Goal: Information Seeking & Learning: Learn about a topic

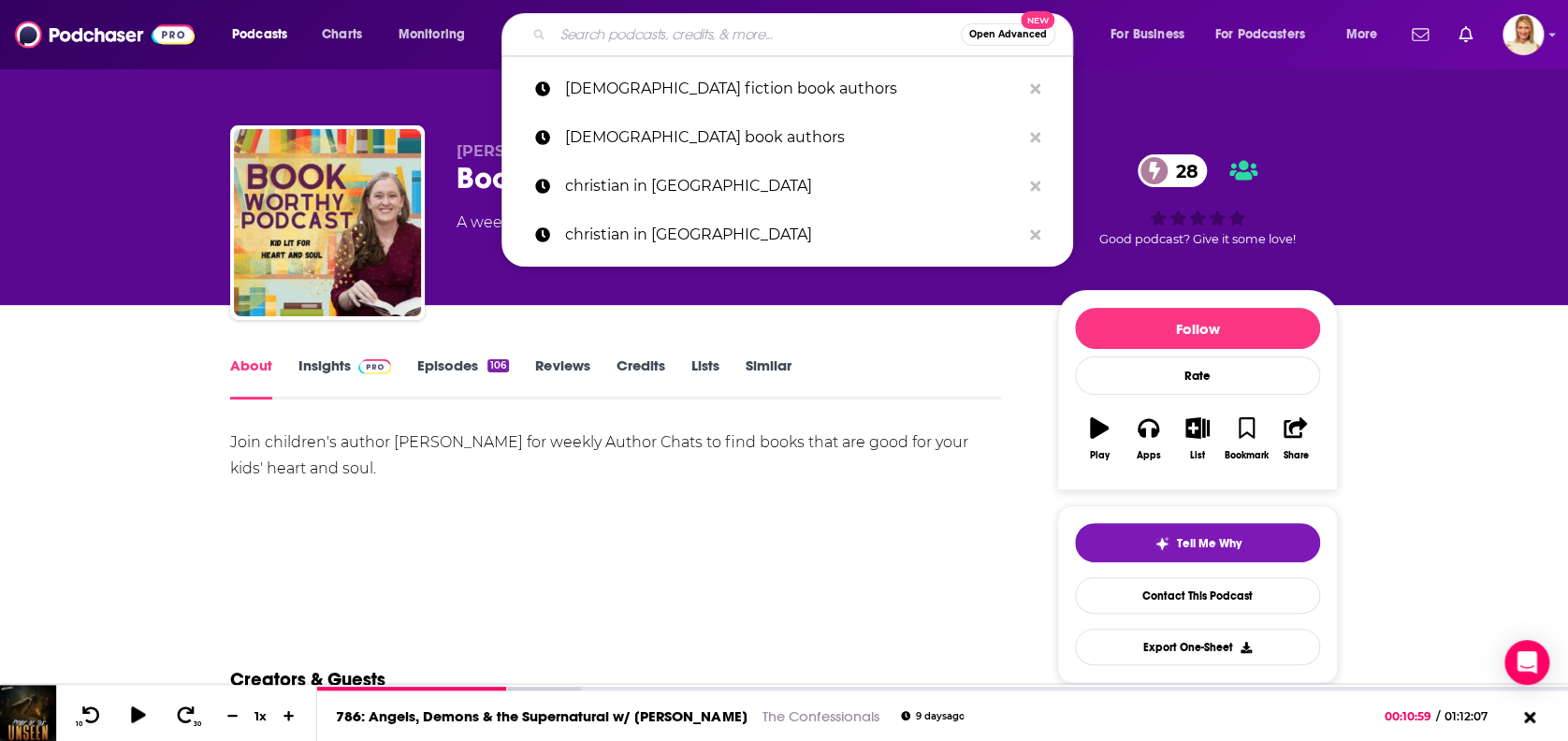
click at [660, 31] on input "Search podcasts, credits, & more..." at bounding box center [756, 34] width 408 height 29
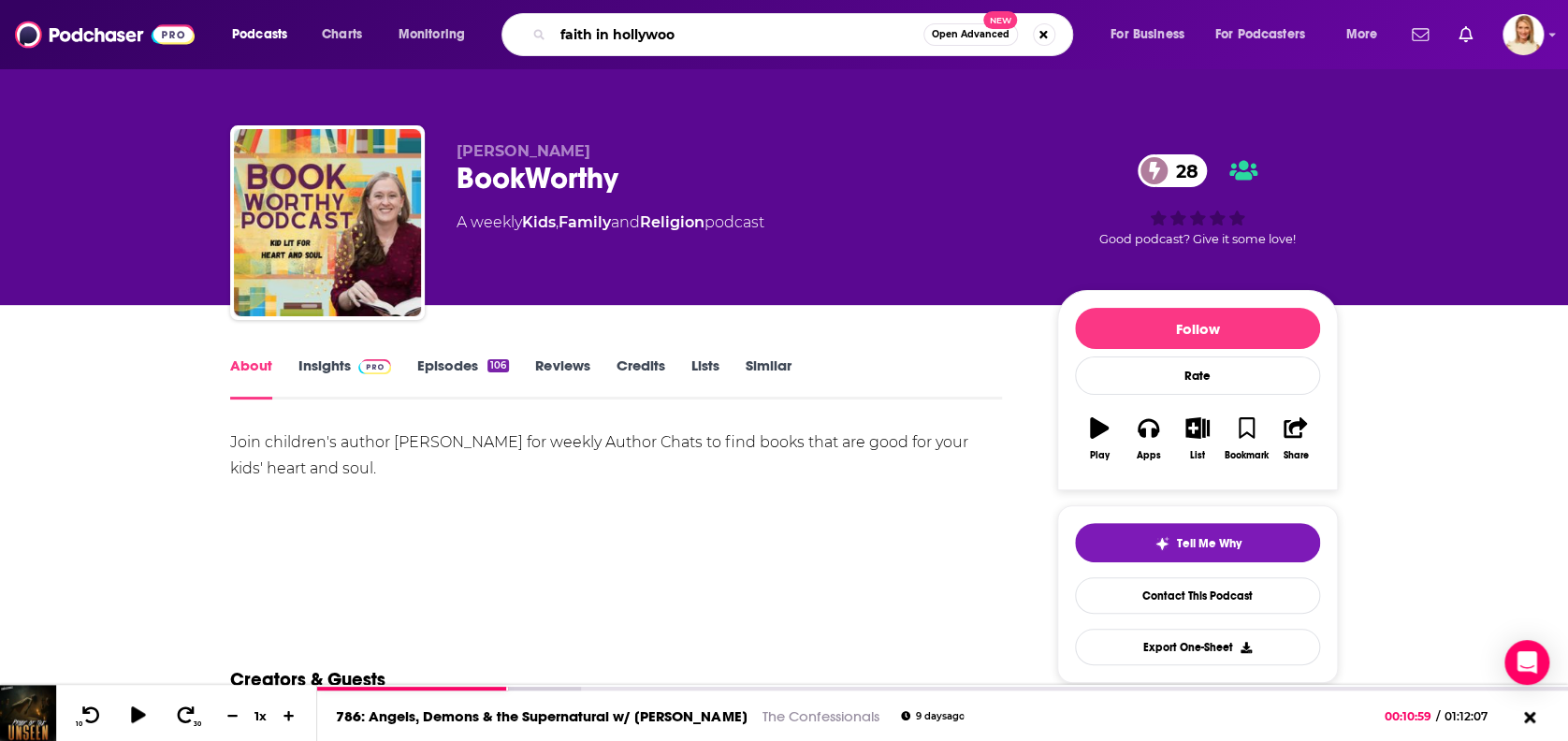
type input "faith in [GEOGRAPHIC_DATA]"
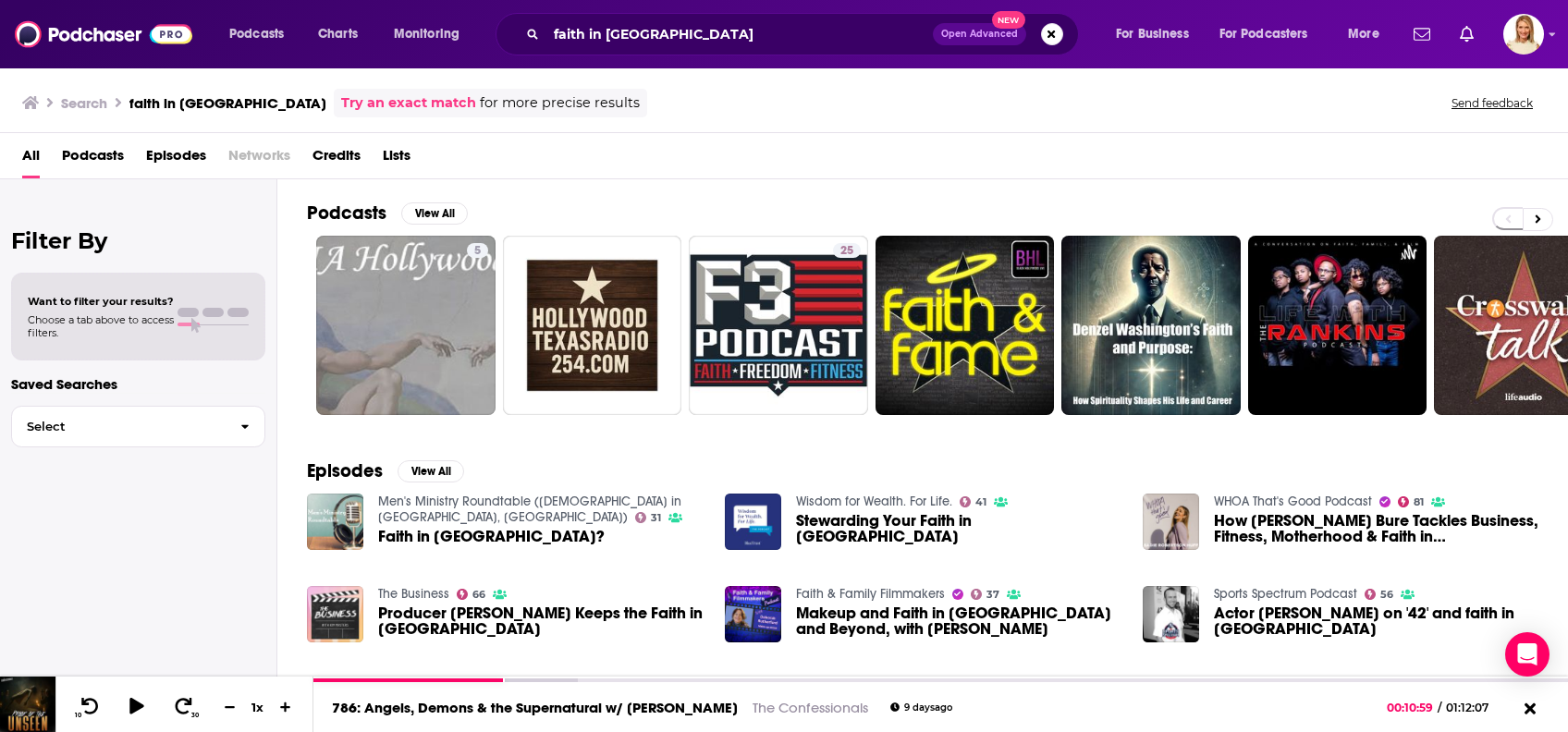
click at [98, 155] on span "Podcasts" at bounding box center [93, 160] width 62 height 38
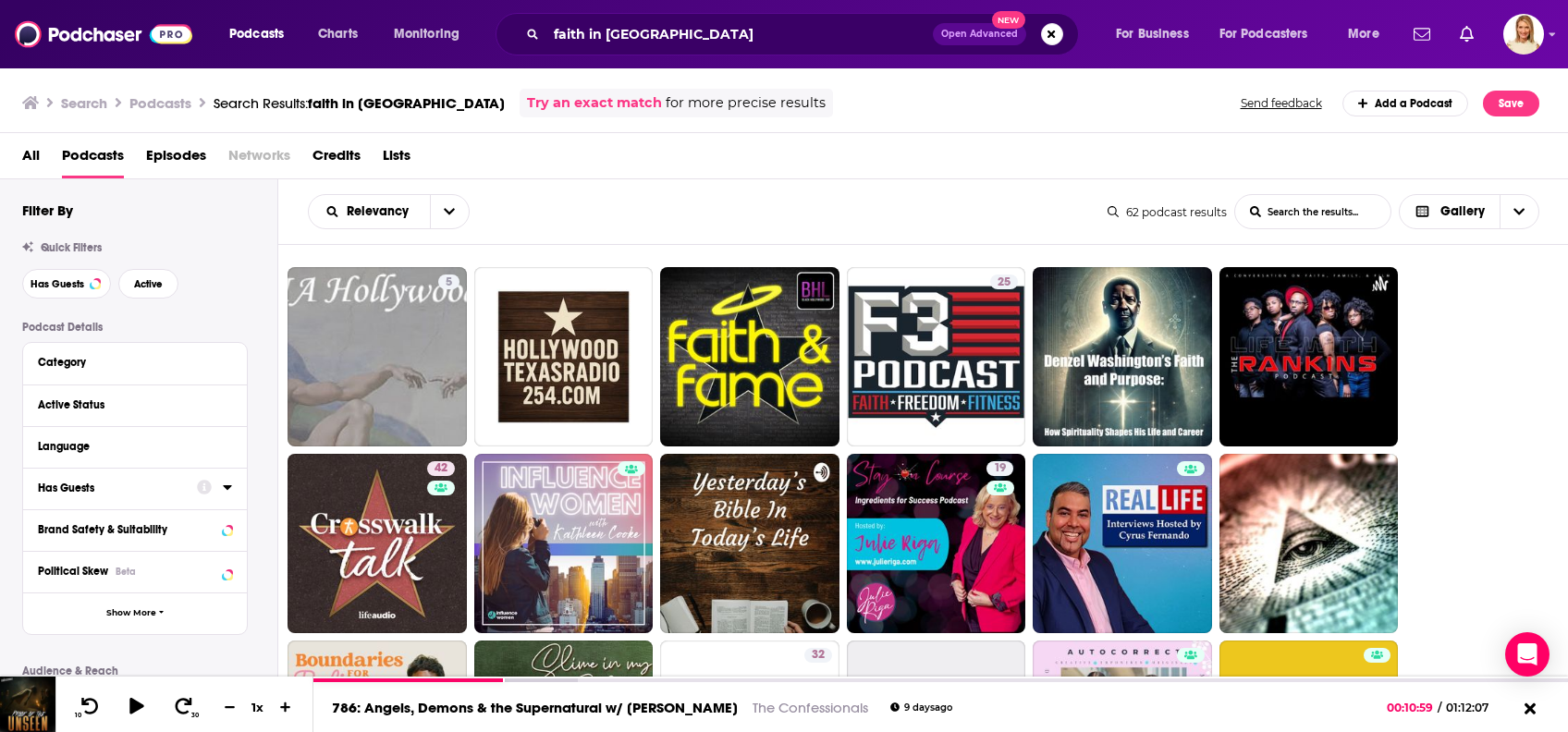
click at [185, 491] on button "Has Guests" at bounding box center [117, 488] width 159 height 23
click at [212, 522] on icon "open menu" at bounding box center [215, 523] width 8 height 13
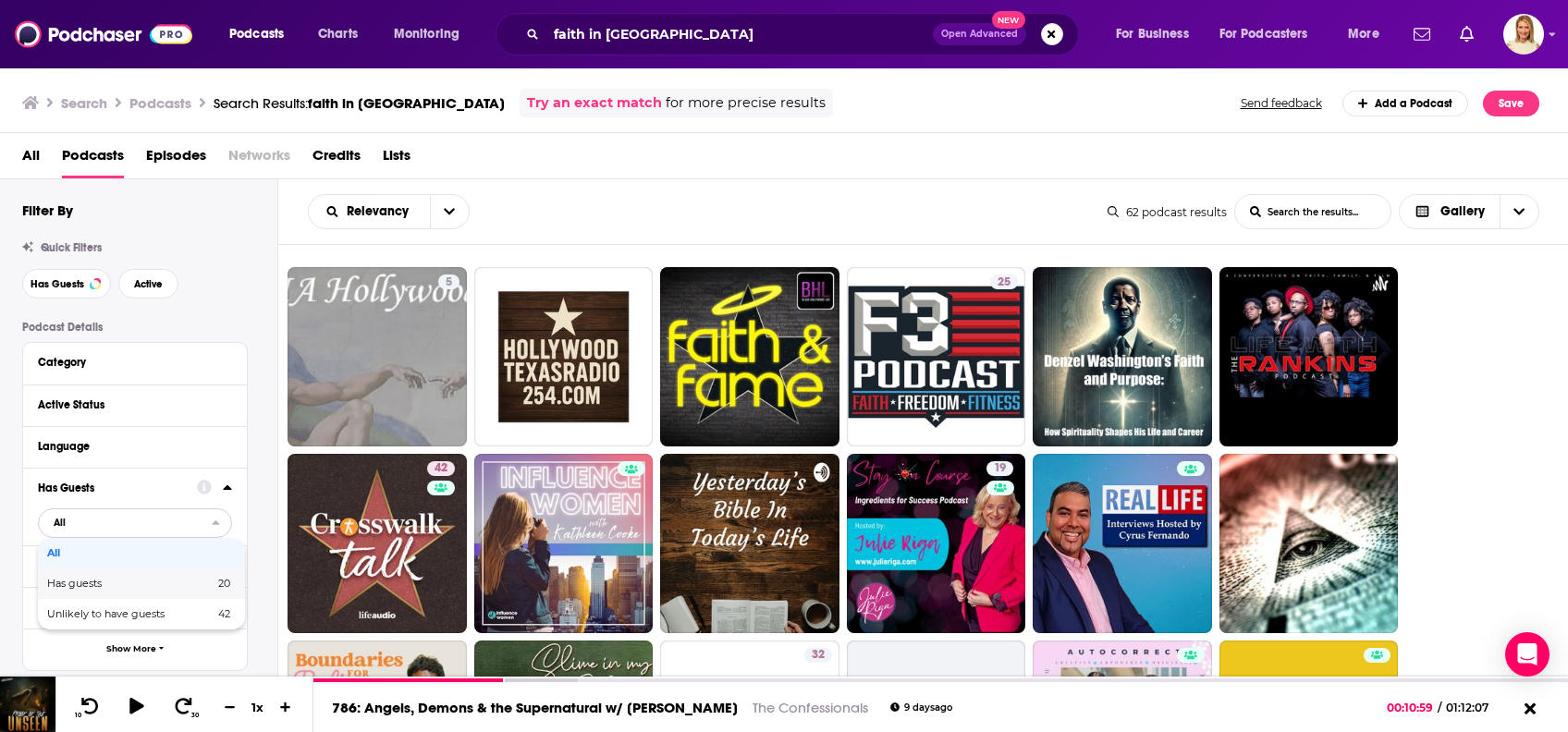
click at [167, 588] on span "20" at bounding box center [194, 584] width 72 height 10
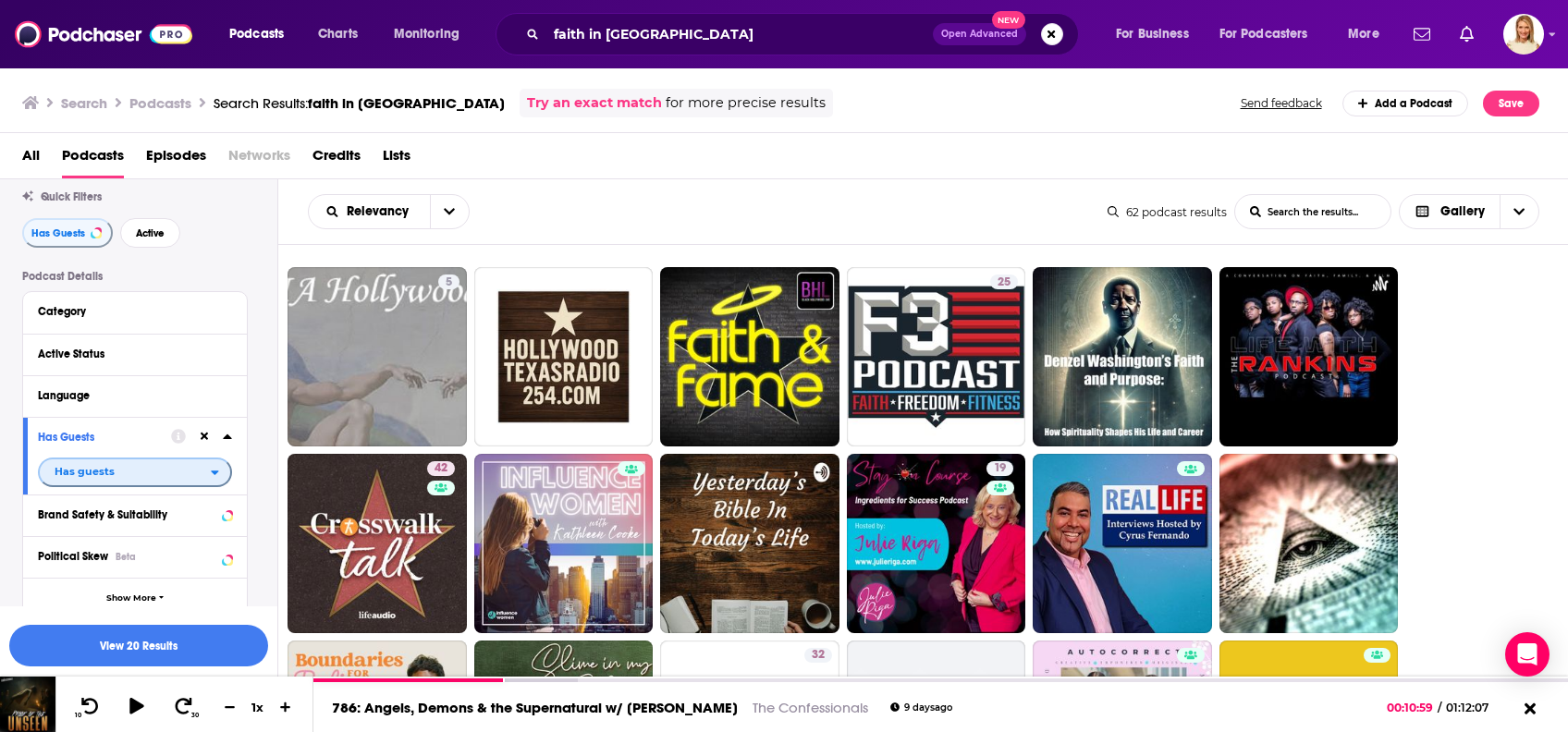
scroll to position [123, 0]
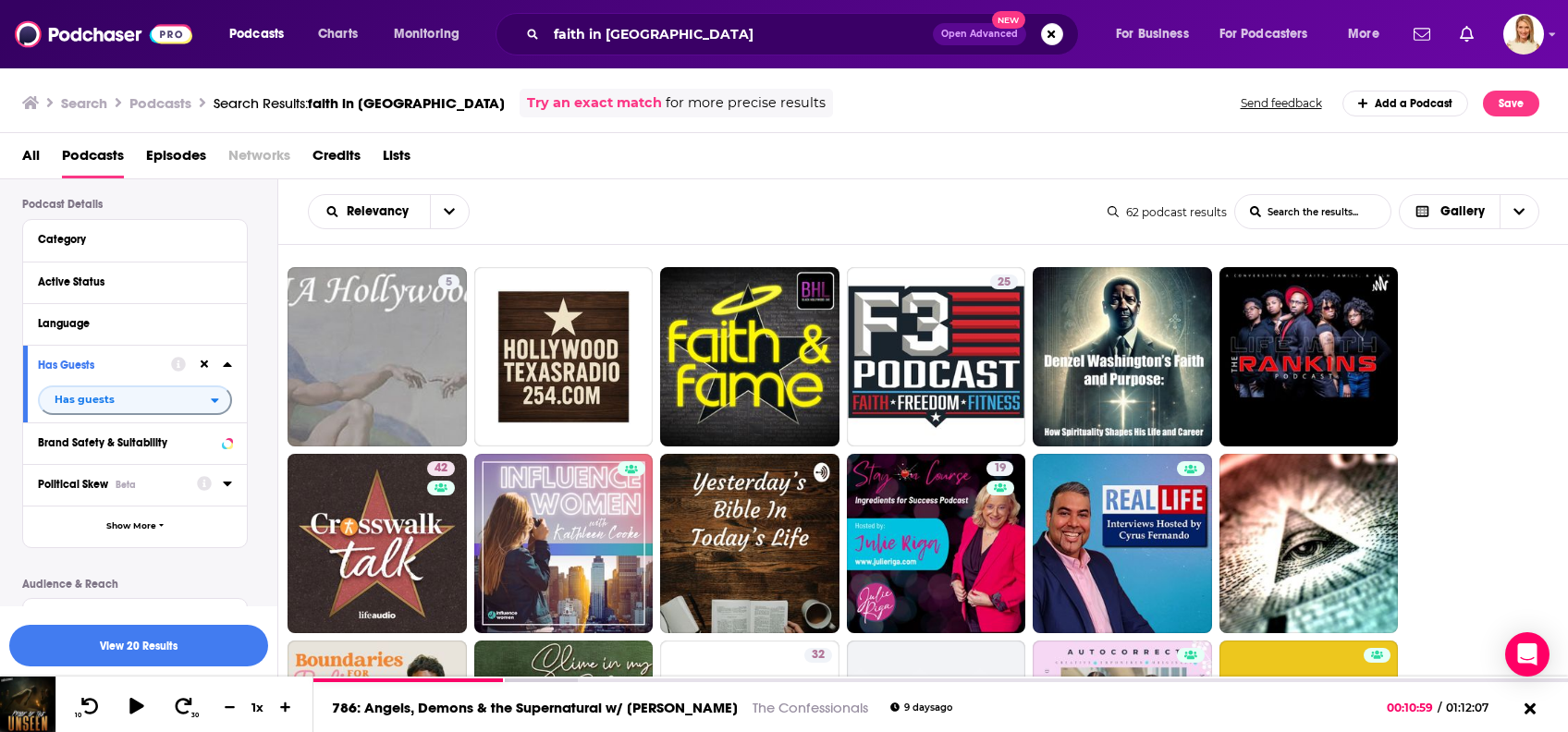
click at [154, 489] on div "Political Skew Beta" at bounding box center [111, 485] width 147 height 13
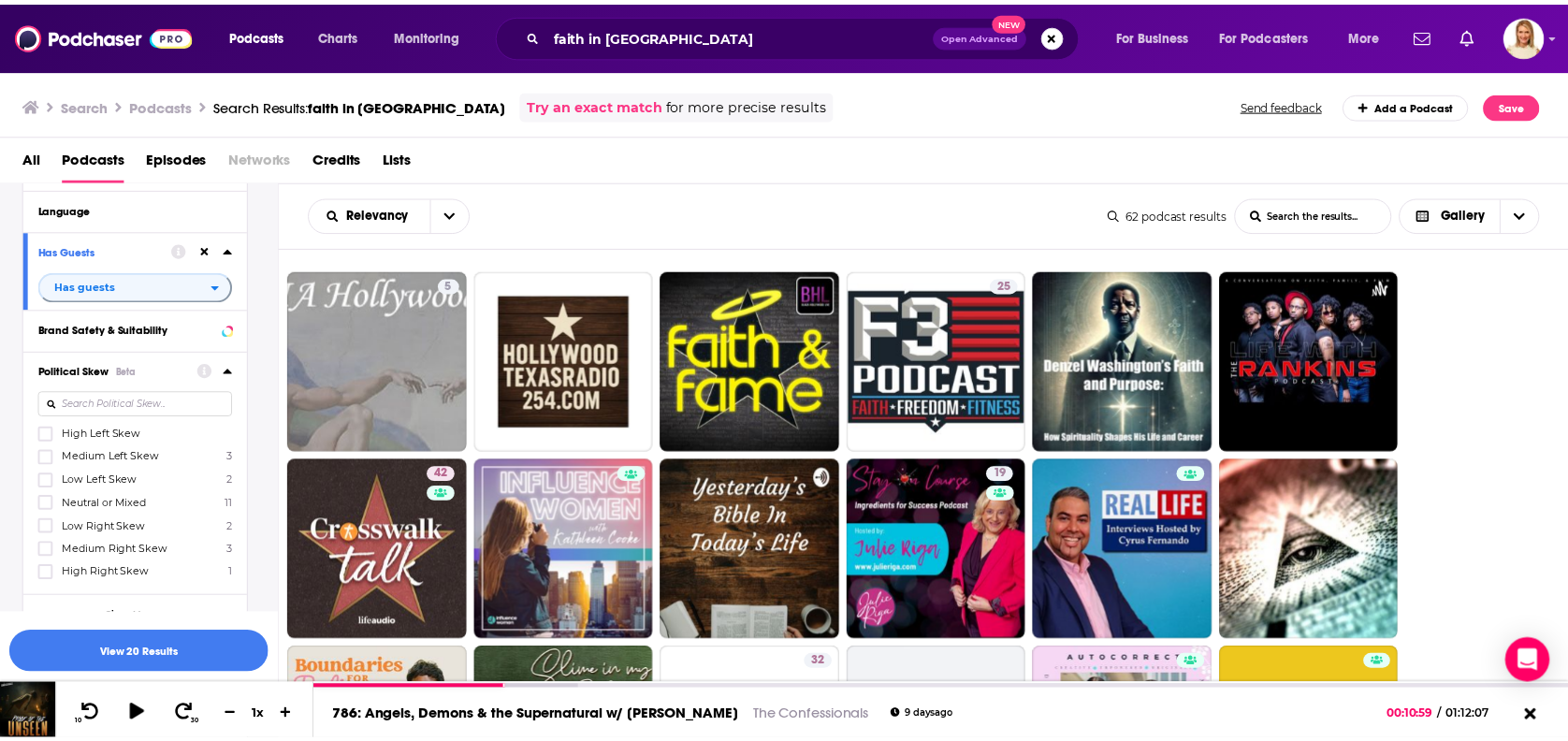
scroll to position [249, 0]
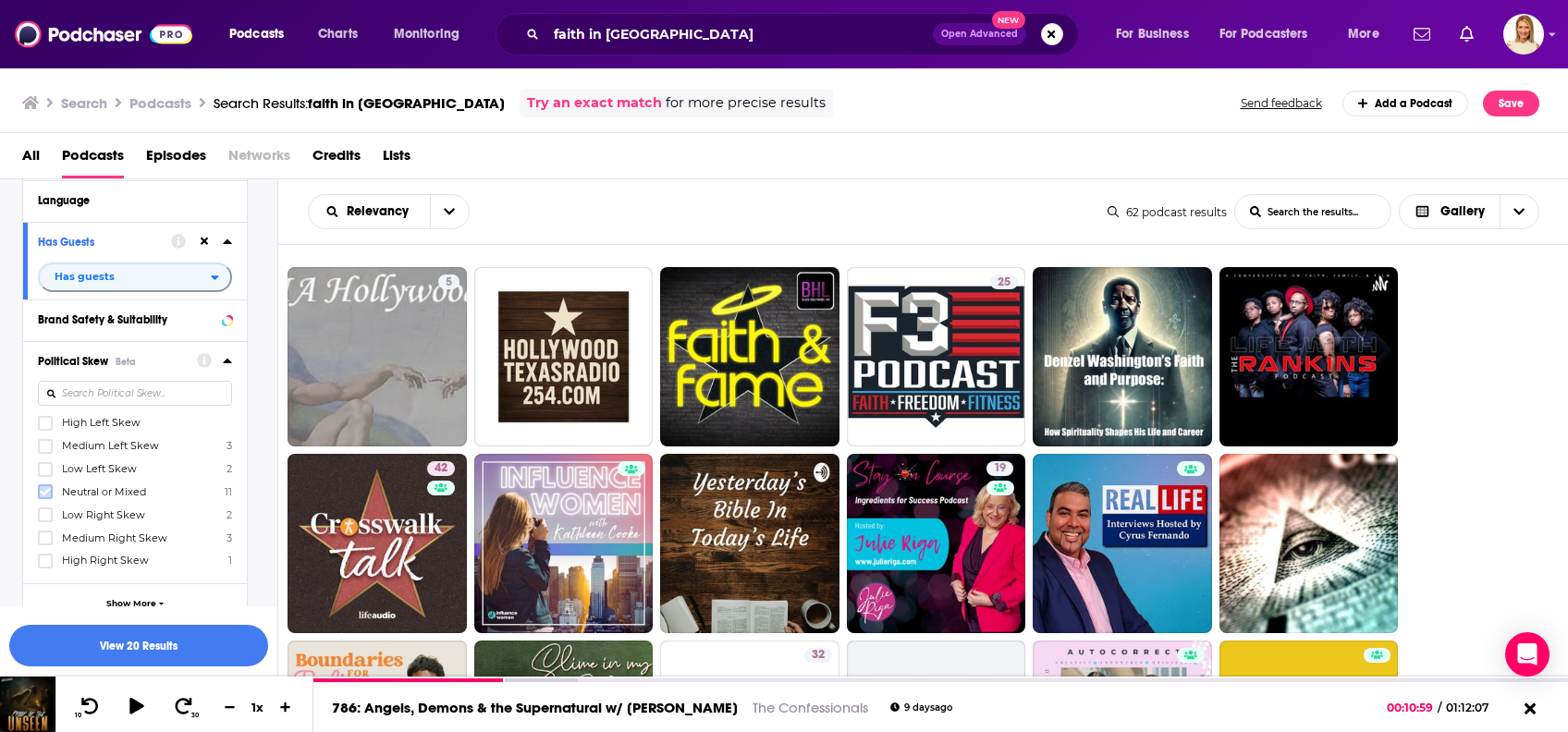
click at [43, 493] on icon at bounding box center [45, 491] width 11 height 8
click at [45, 559] on icon at bounding box center [45, 560] width 11 height 8
click at [48, 562] on icon at bounding box center [45, 561] width 11 height 11
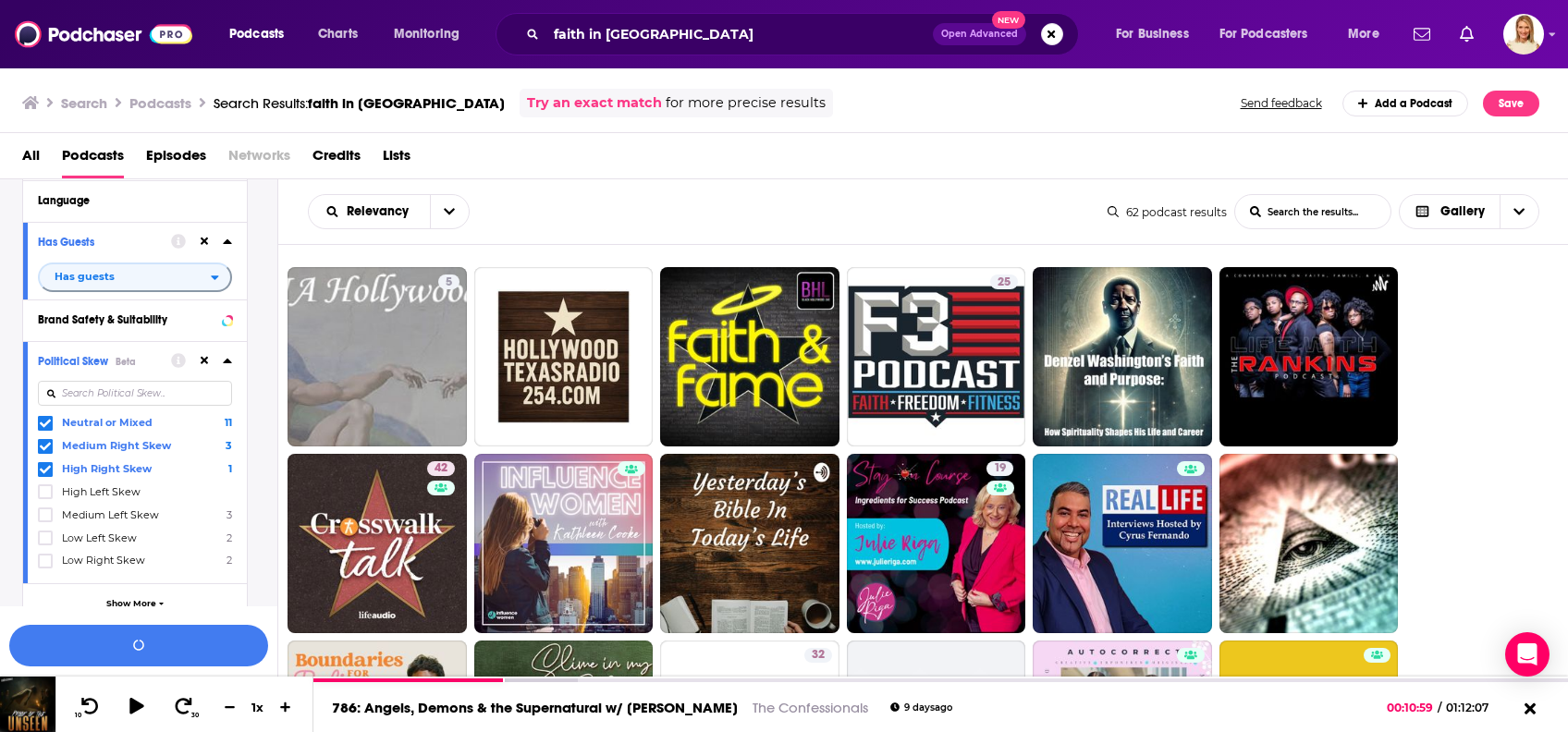
click at [48, 562] on icon at bounding box center [45, 561] width 11 height 11
click at [143, 636] on button "View 8 Results" at bounding box center [138, 646] width 259 height 41
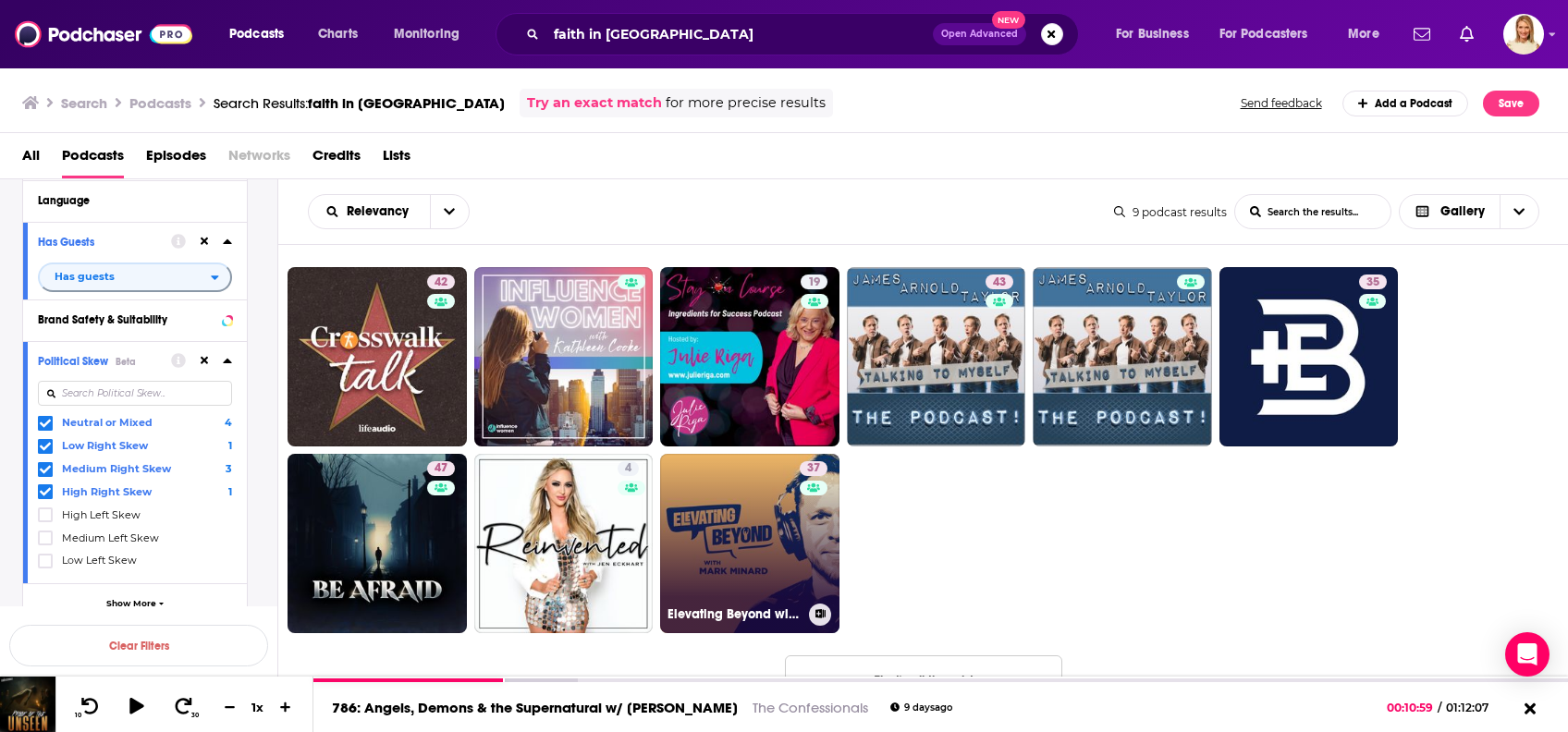
click at [791, 536] on link "37 Elevating Beyond with [PERSON_NAME]" at bounding box center [749, 543] width 180 height 179
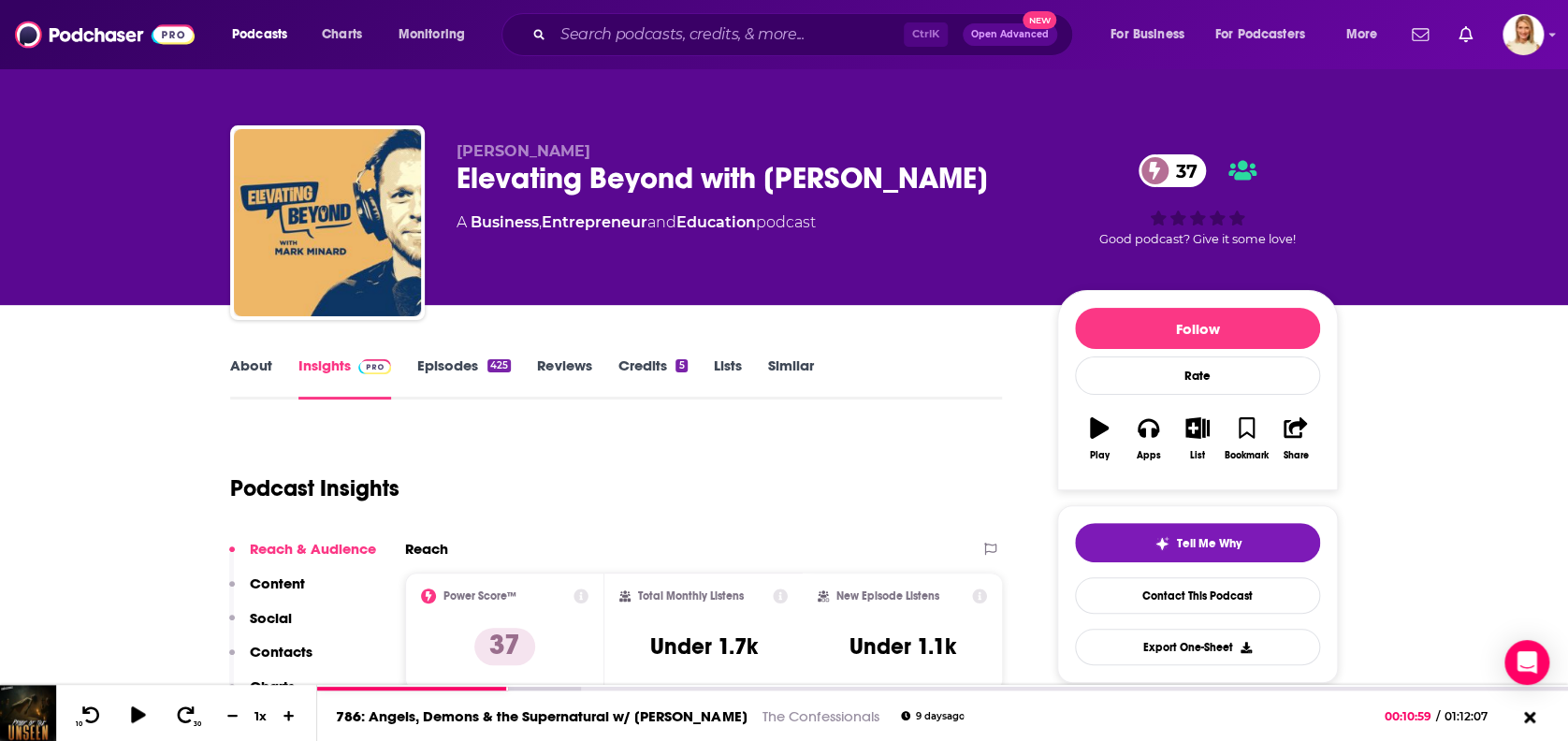
click at [247, 367] on link "About" at bounding box center [251, 378] width 42 height 43
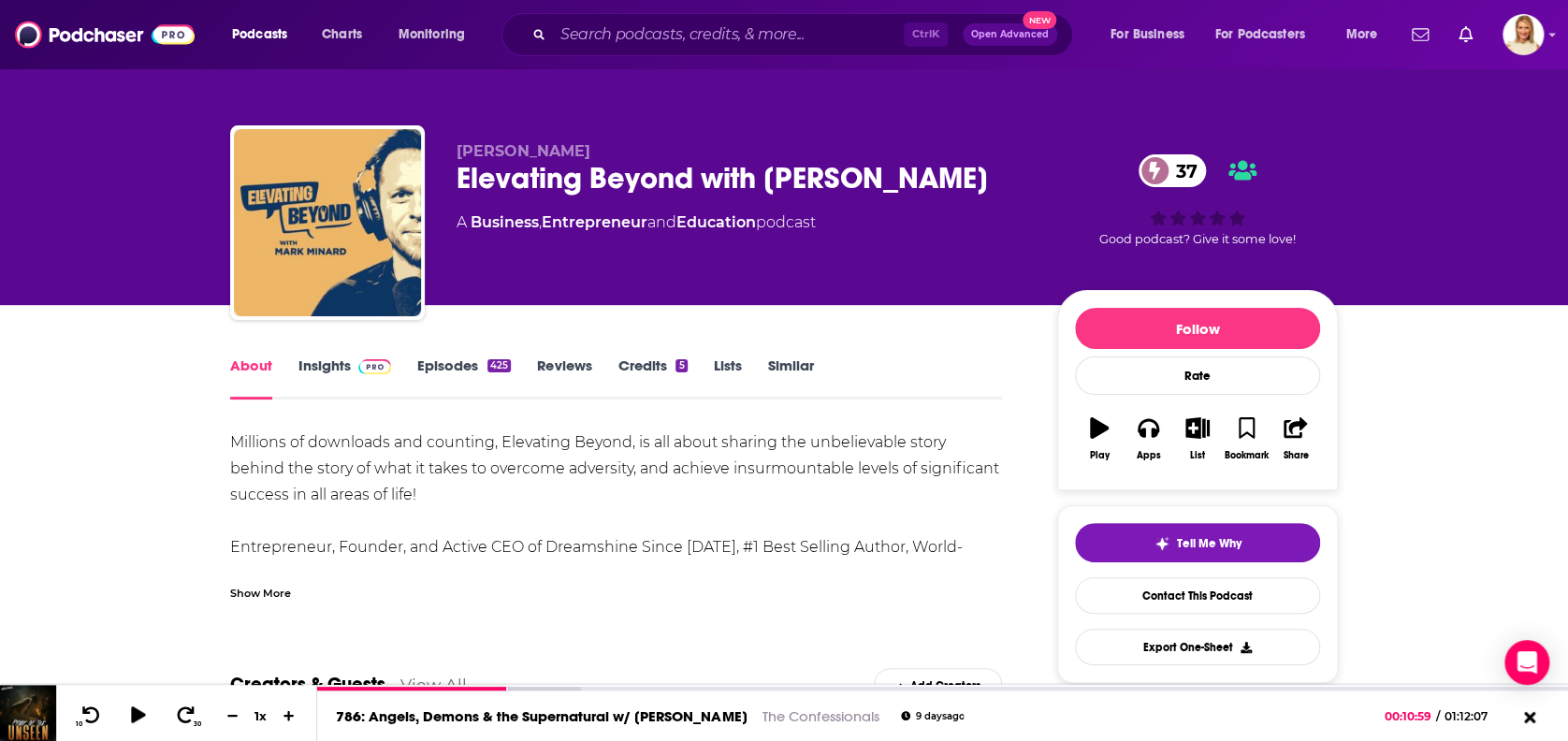
click at [437, 359] on link "Episodes 425" at bounding box center [464, 378] width 93 height 43
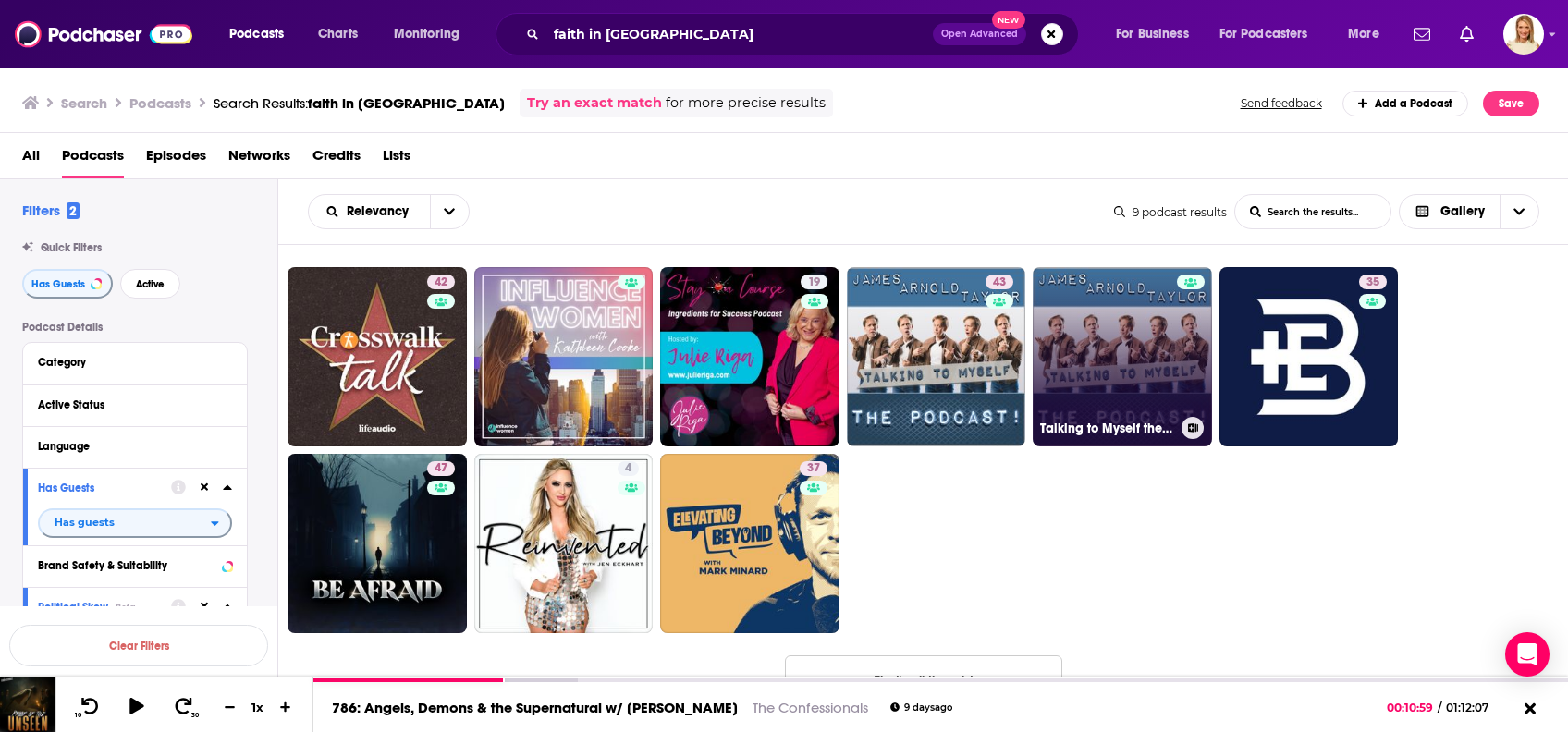
click at [1119, 375] on link "Talking to Myself the [PERSON_NAME] Podcast" at bounding box center [1122, 356] width 180 height 179
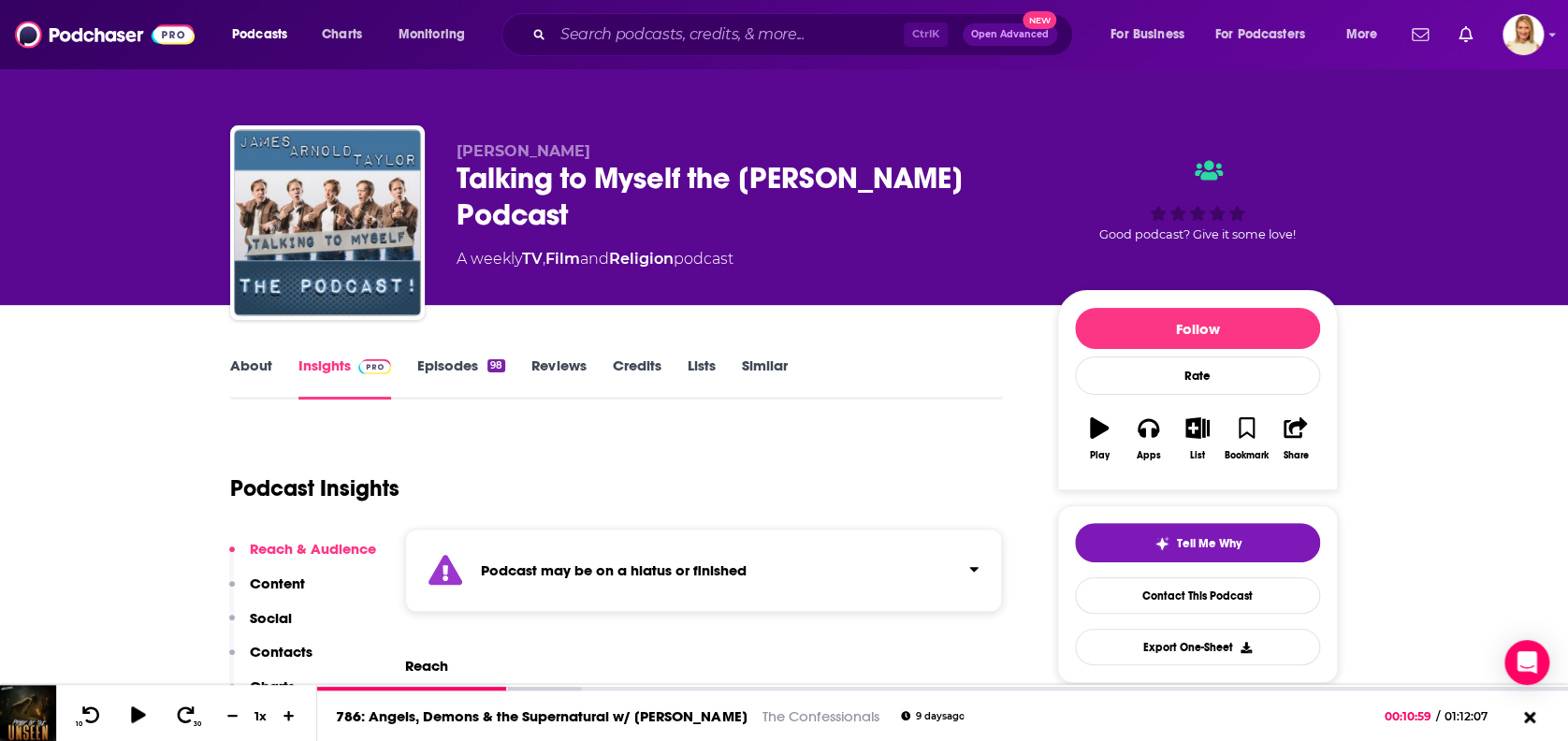
click at [255, 366] on link "About" at bounding box center [251, 378] width 42 height 43
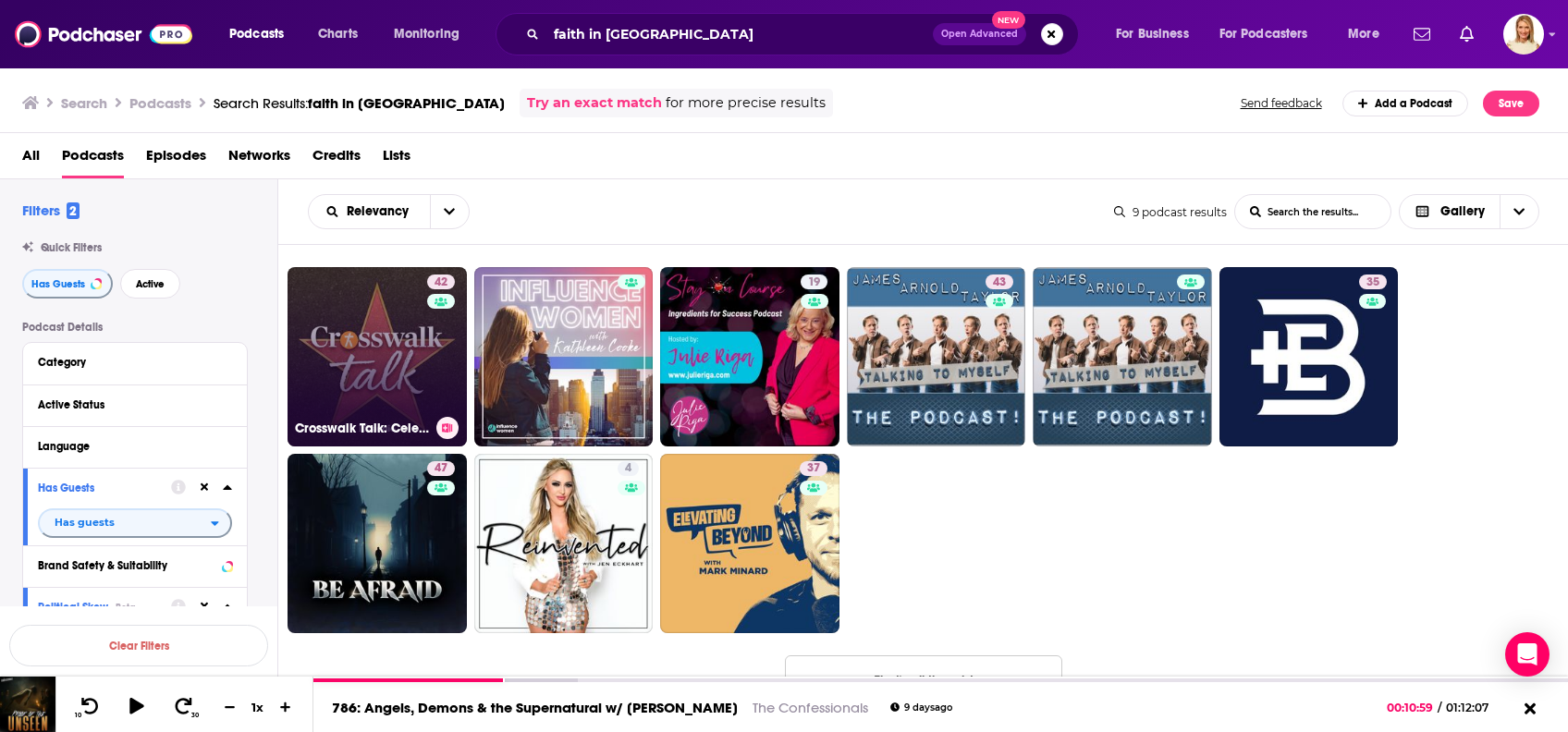
click at [392, 376] on link "42 Crosswalk Talk: Celebrity [DEMOGRAPHIC_DATA] Interviews" at bounding box center [377, 356] width 180 height 179
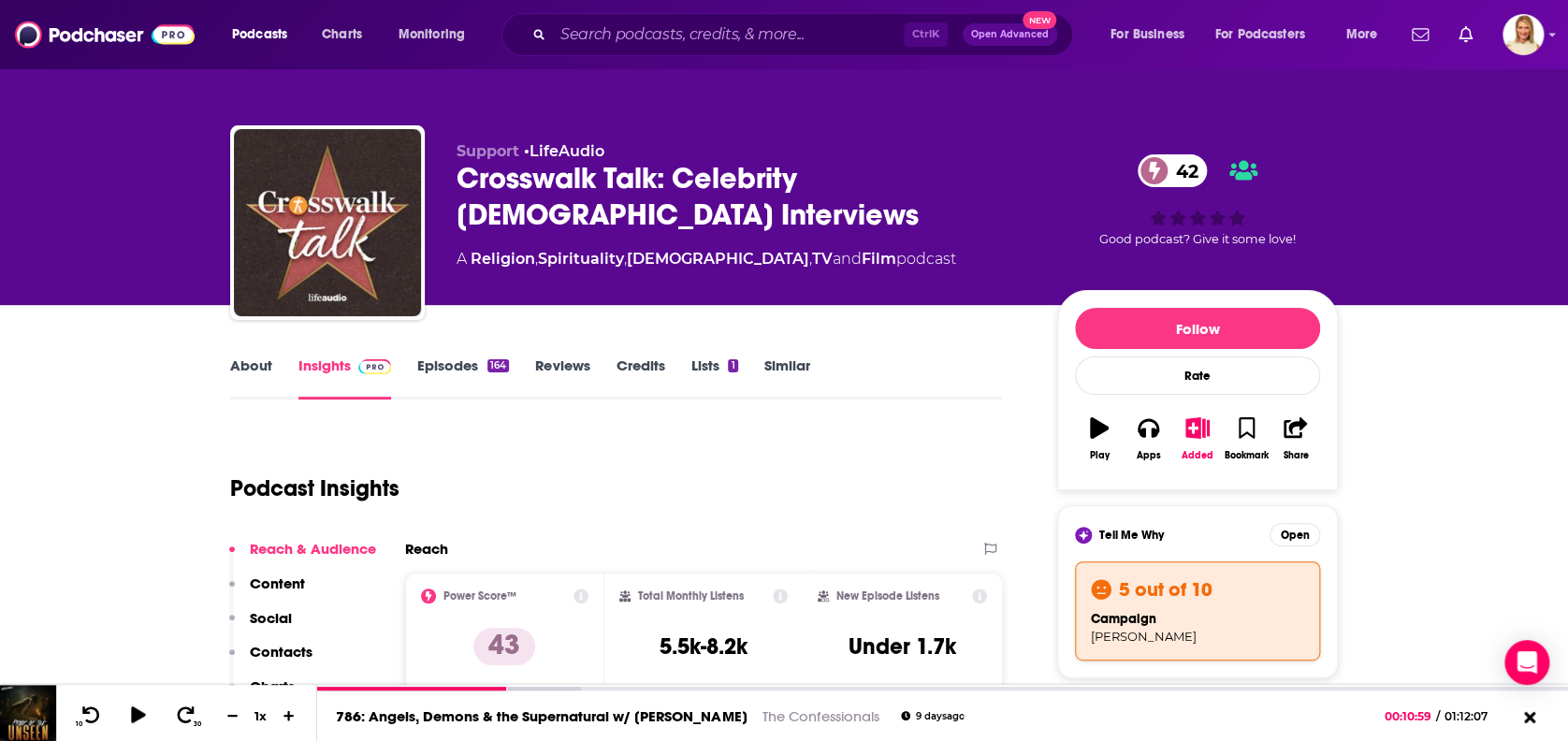
click at [237, 360] on link "About" at bounding box center [251, 378] width 42 height 43
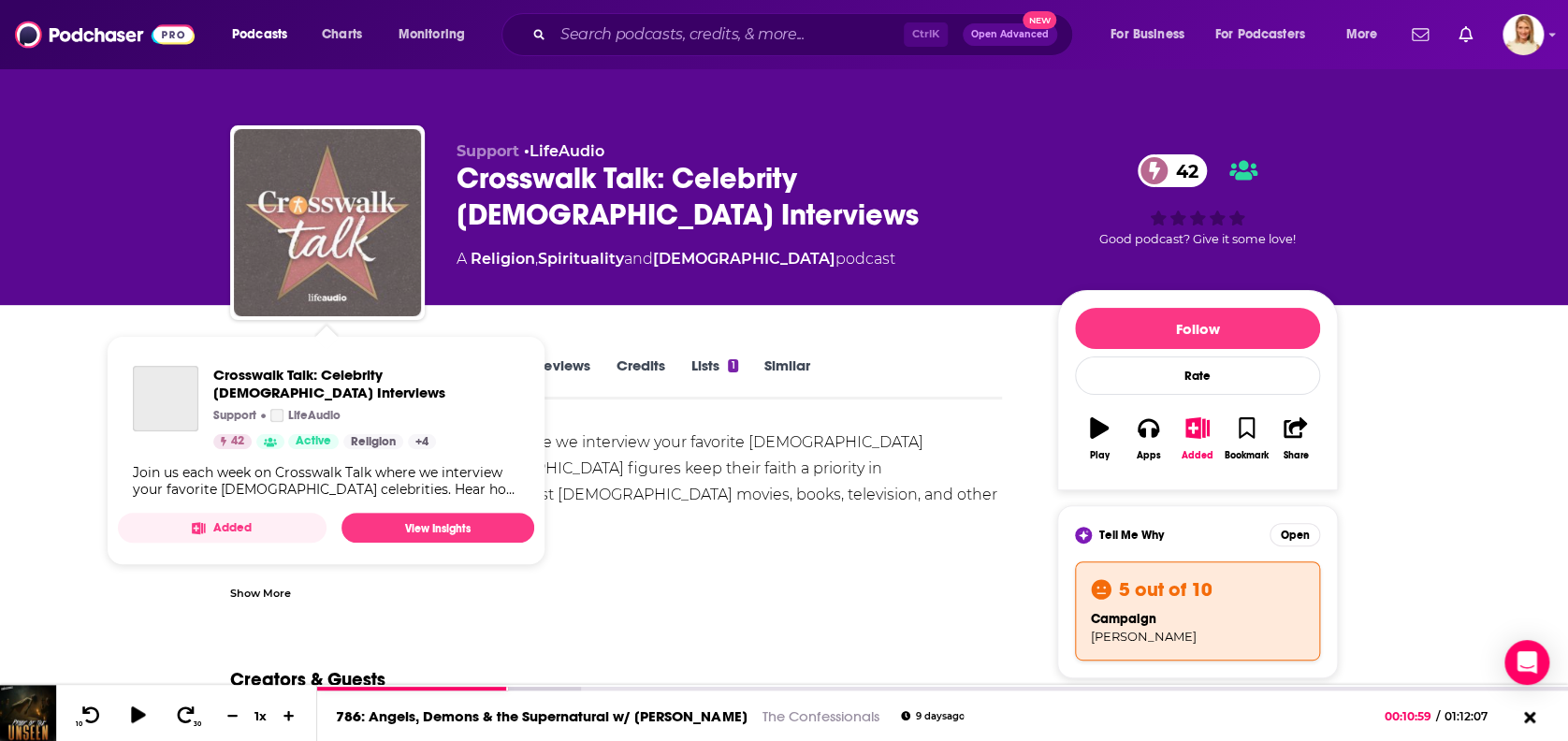
click at [336, 239] on img "Crosswalk Talk: Celebrity Christian Interviews" at bounding box center [327, 223] width 187 height 187
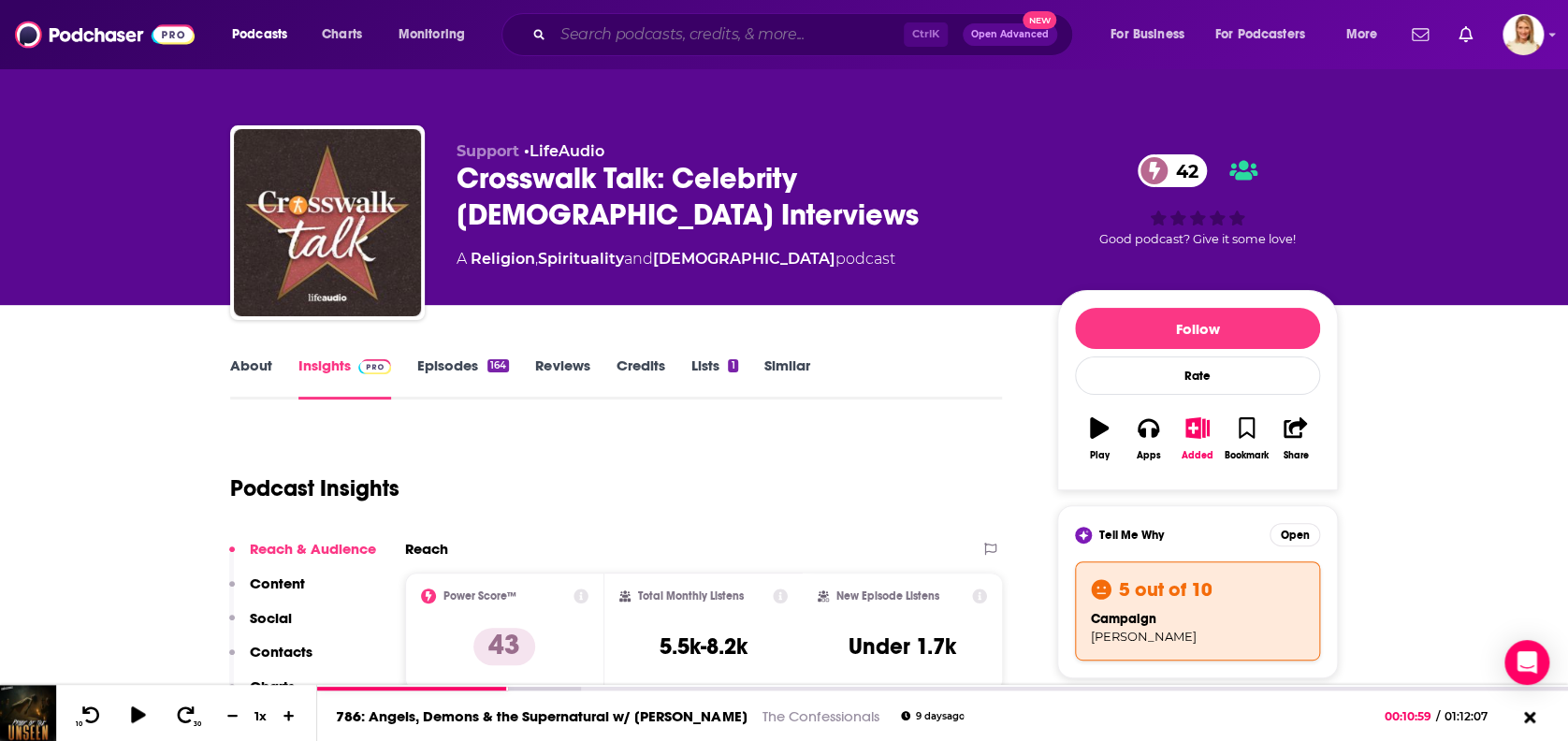
click at [666, 37] on input "Search podcasts, credits, & more..." at bounding box center [727, 34] width 351 height 29
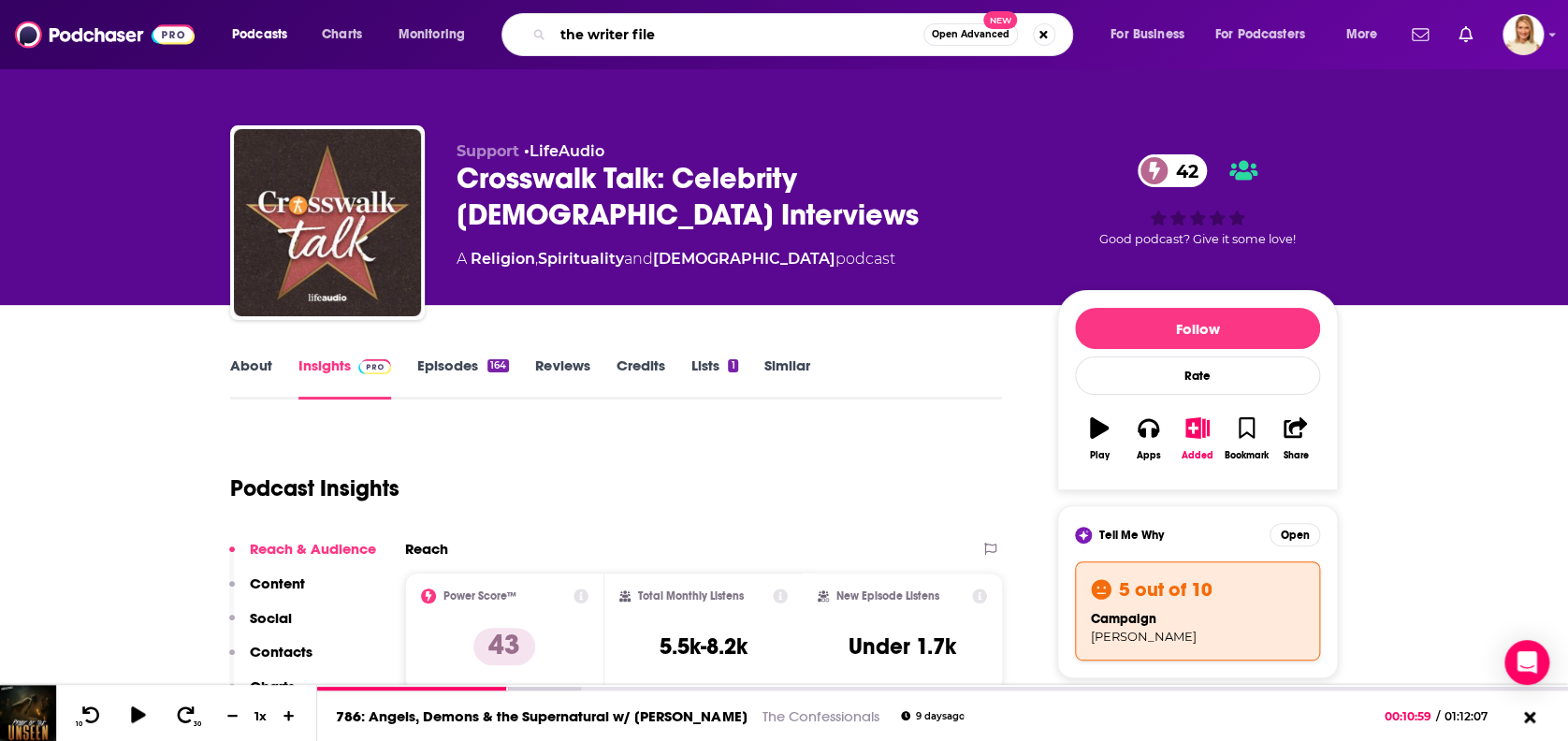
type input "the writer files"
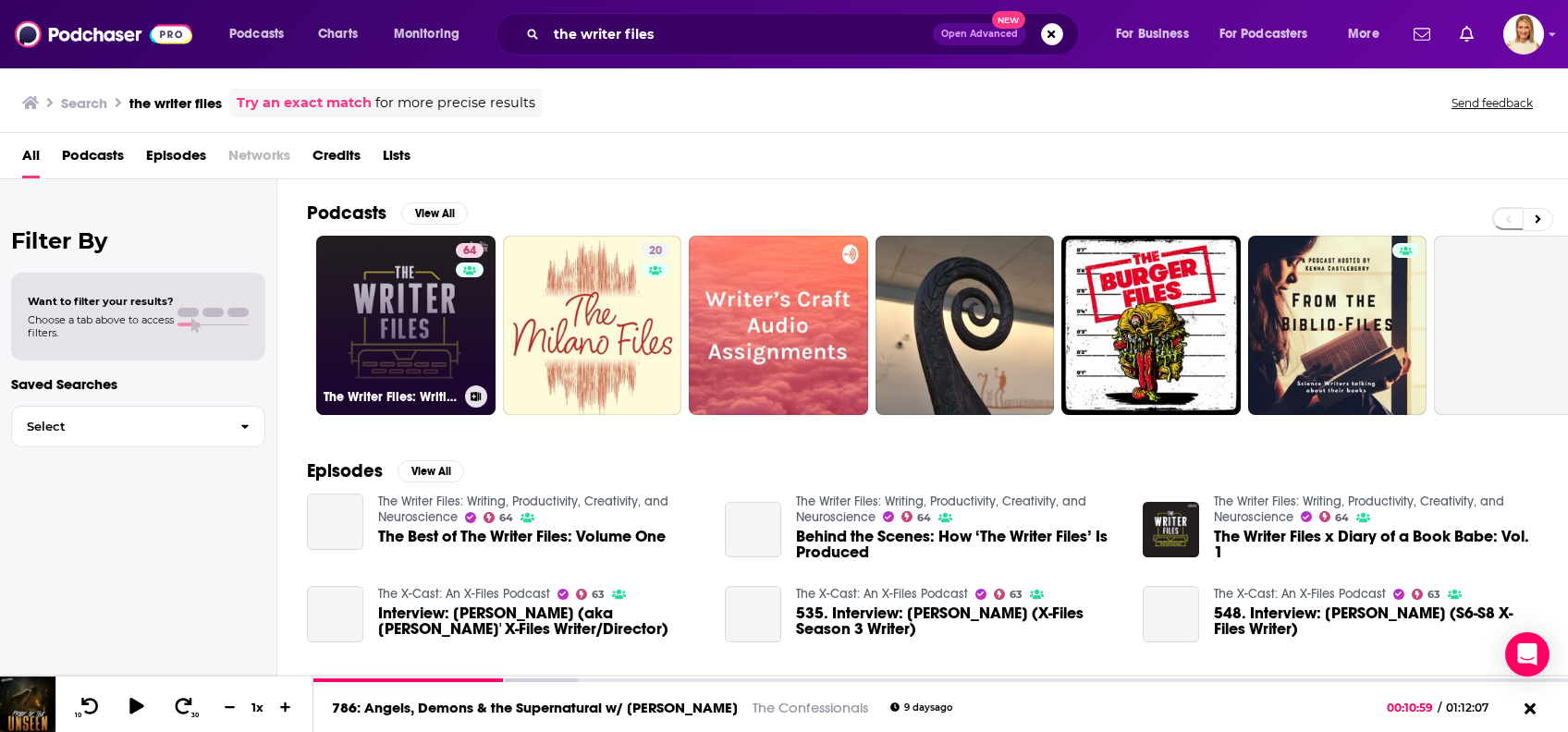
click at [446, 329] on link "64 The Writer Files: Writing, Productivity, Creativity, and Neuroscience" at bounding box center [405, 325] width 180 height 179
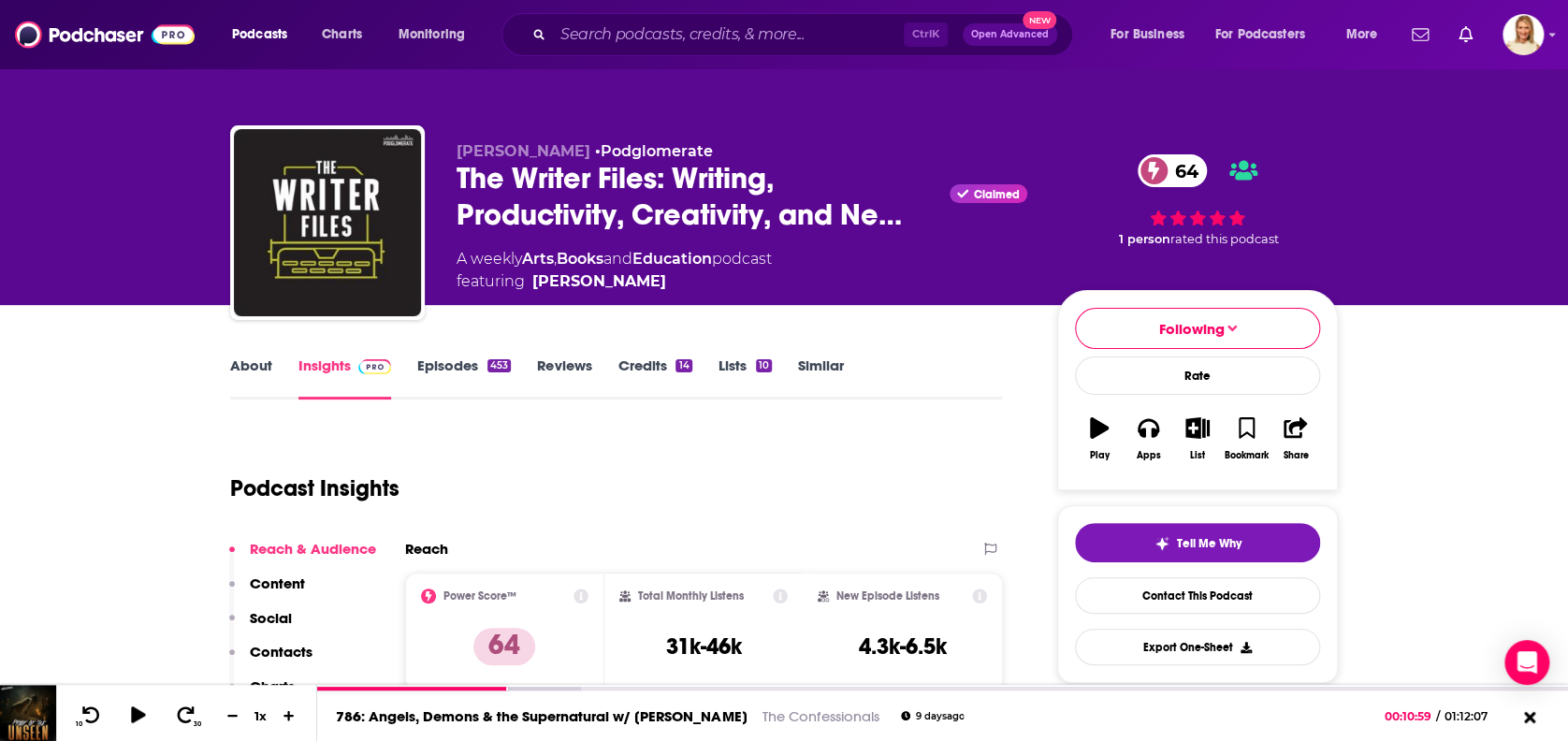
click at [241, 361] on link "About" at bounding box center [251, 378] width 42 height 43
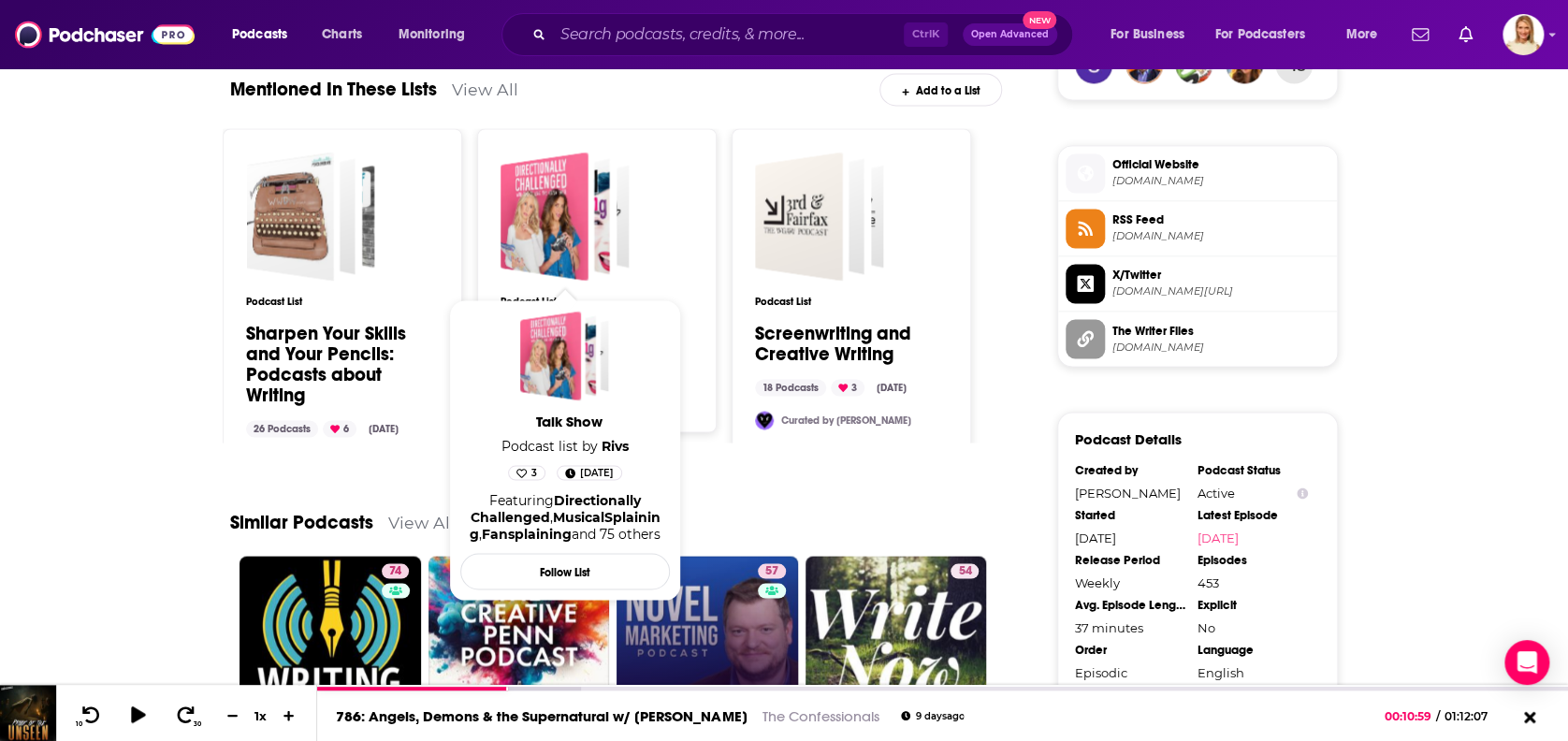
scroll to position [1622, 0]
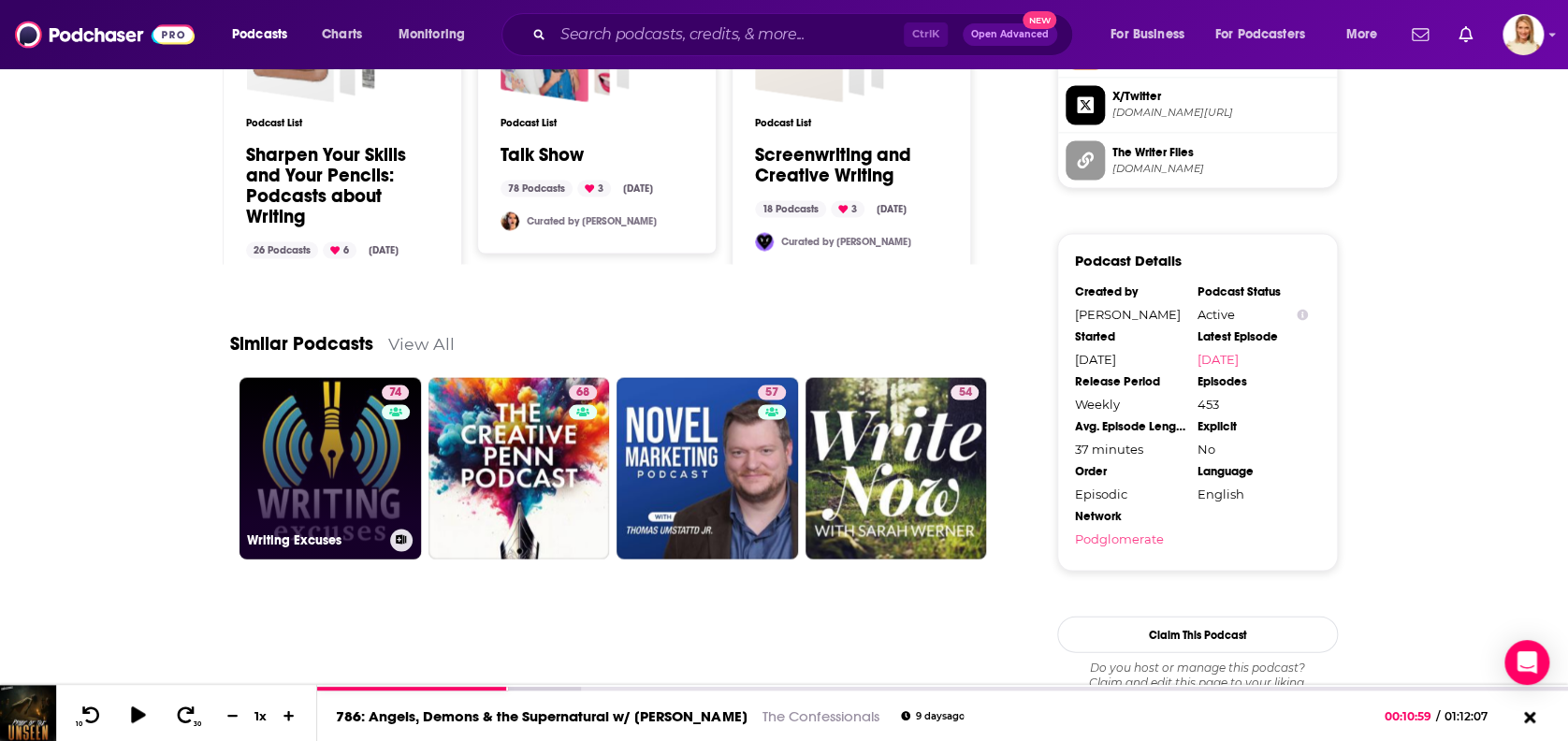
click at [295, 444] on link "74 Writing Excuses" at bounding box center [330, 467] width 182 height 182
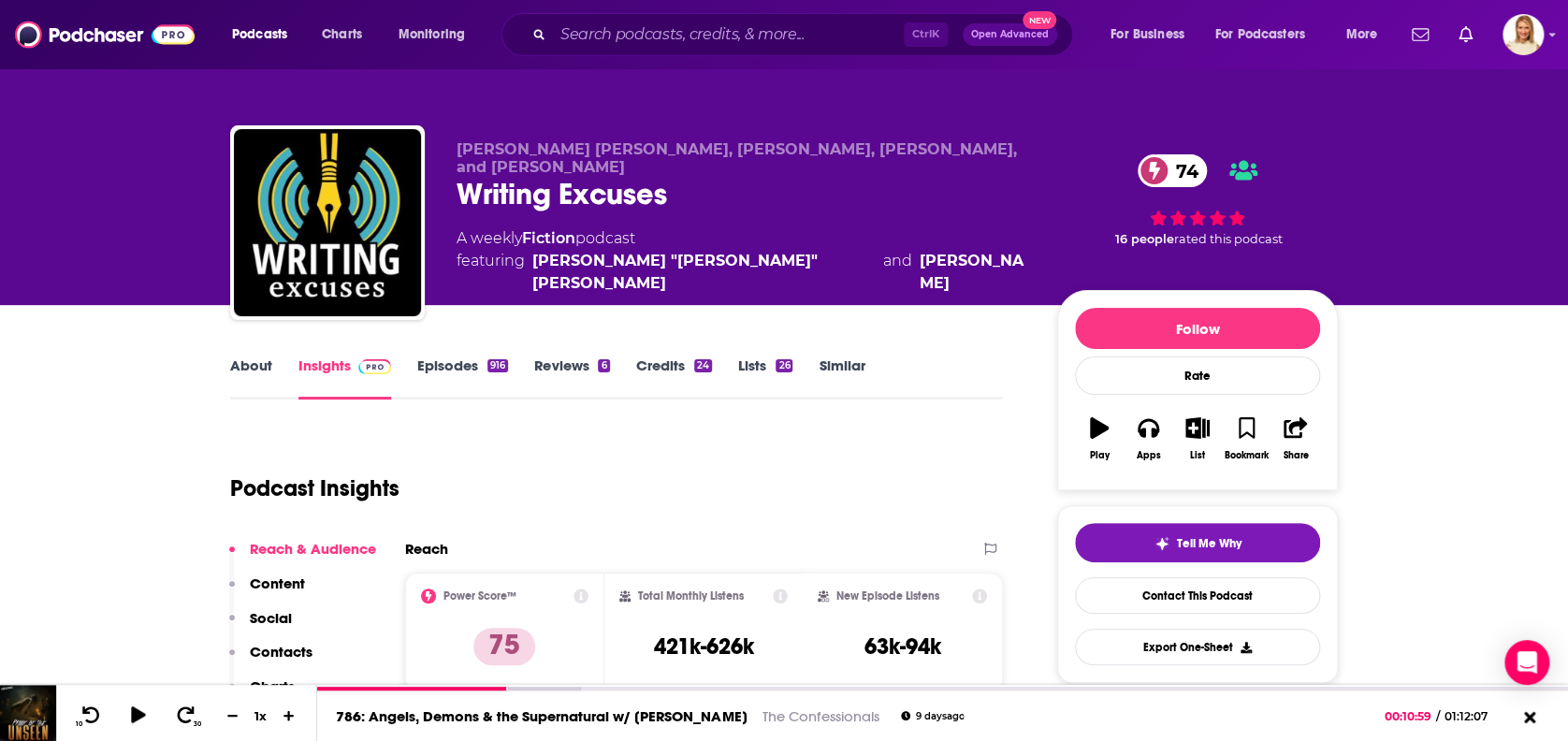
click at [257, 363] on link "About" at bounding box center [251, 378] width 42 height 43
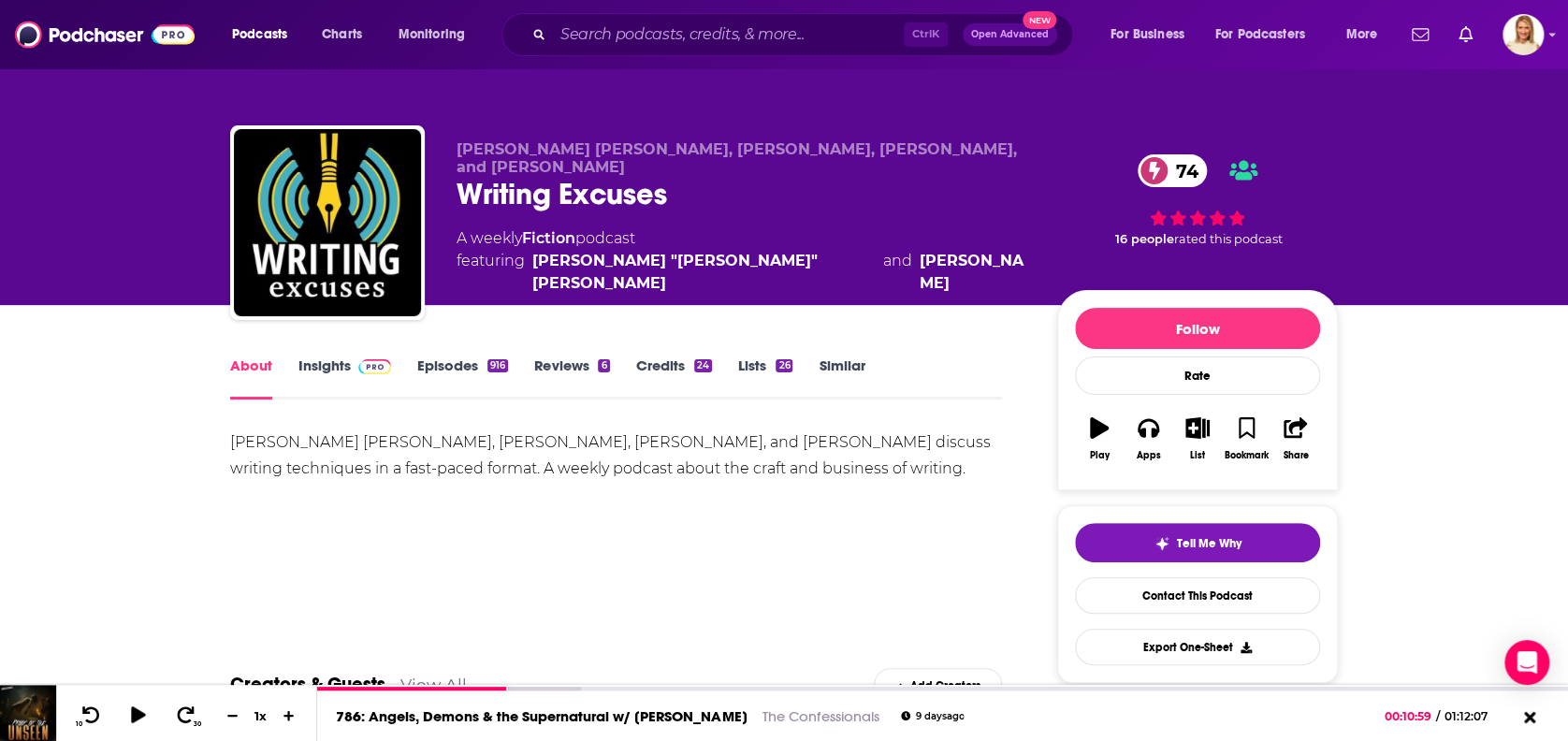
click at [474, 364] on link "Episodes 916" at bounding box center [462, 378] width 90 height 43
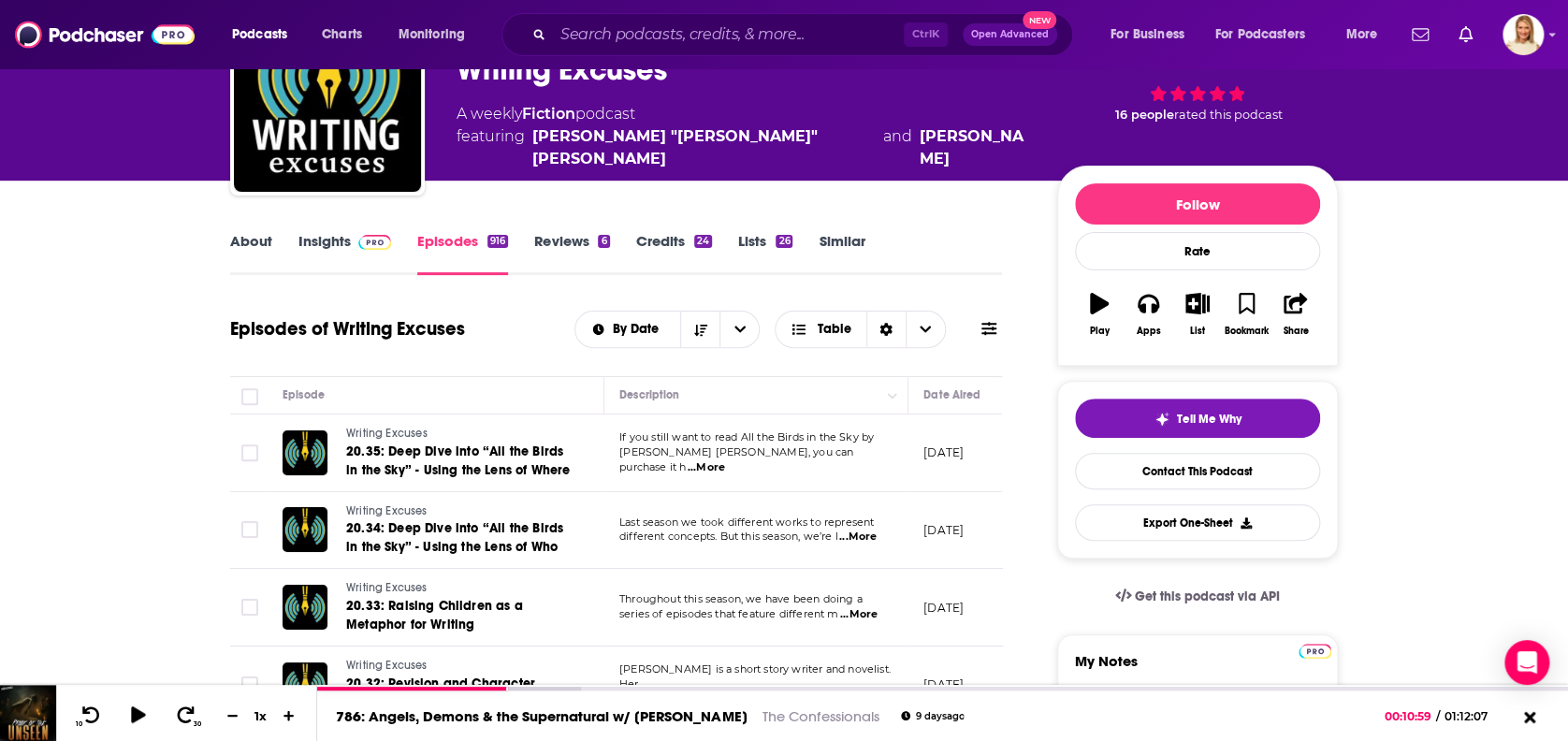
scroll to position [249, 0]
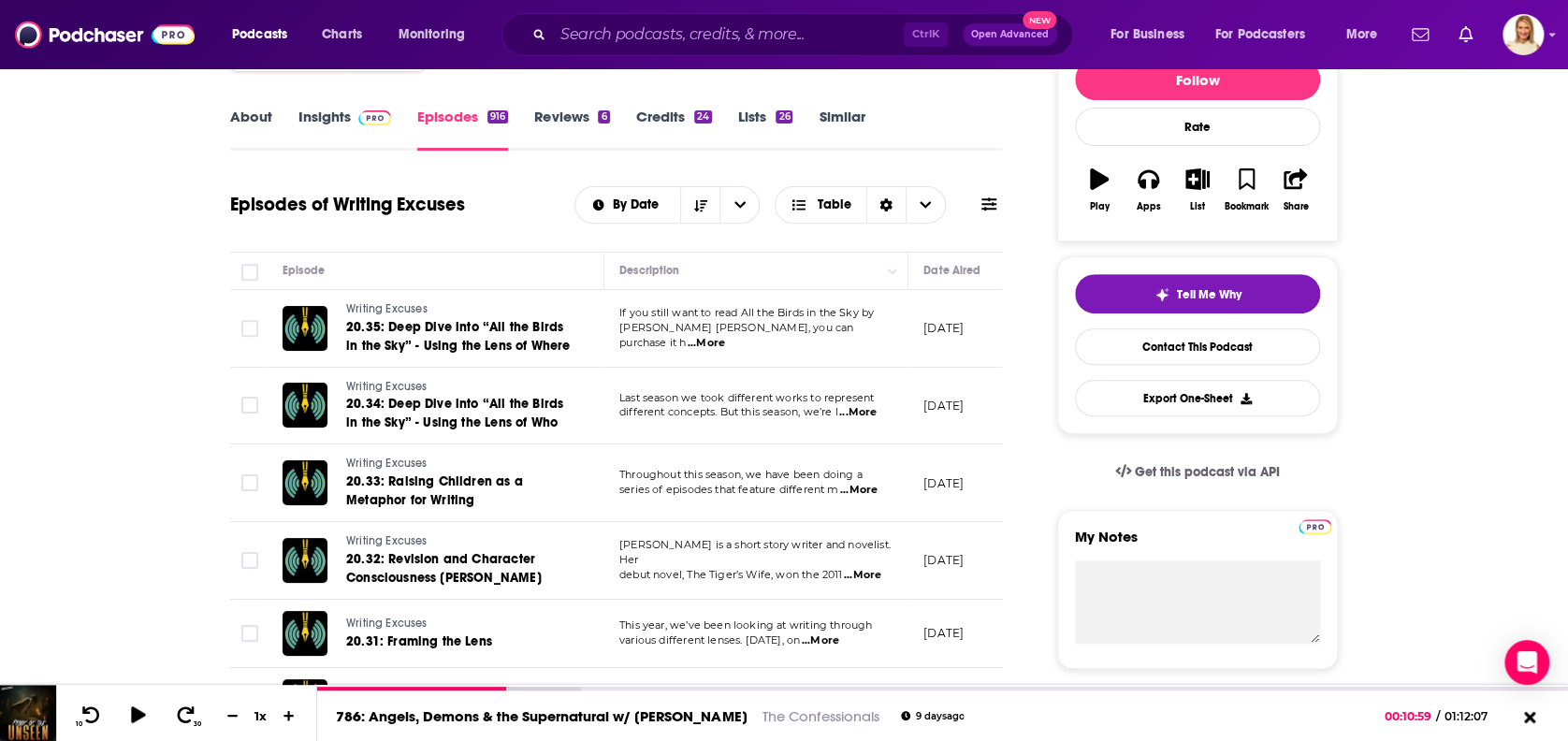
click at [878, 483] on span "...More" at bounding box center [858, 491] width 37 height 15
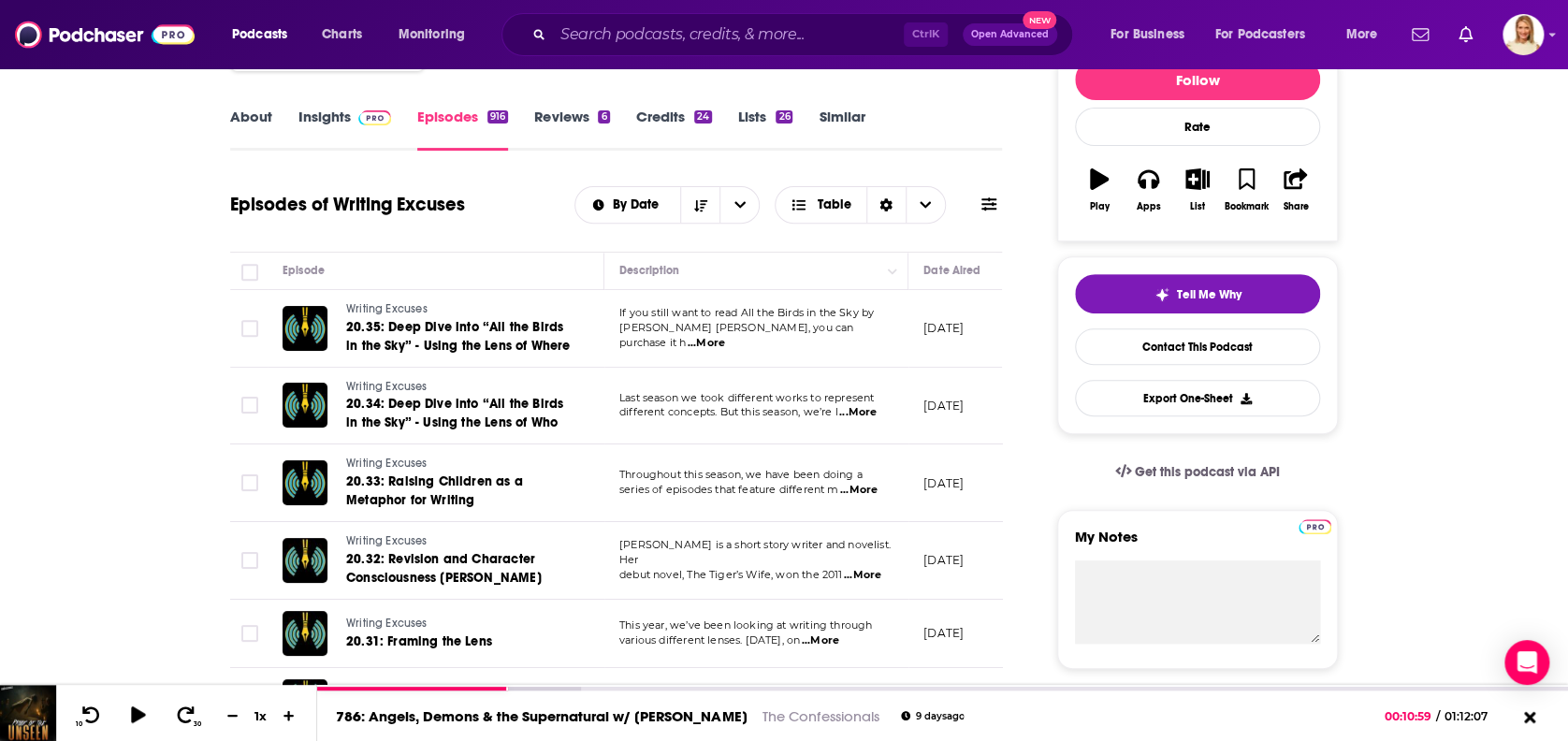
click at [871, 568] on span "...More" at bounding box center [861, 575] width 37 height 15
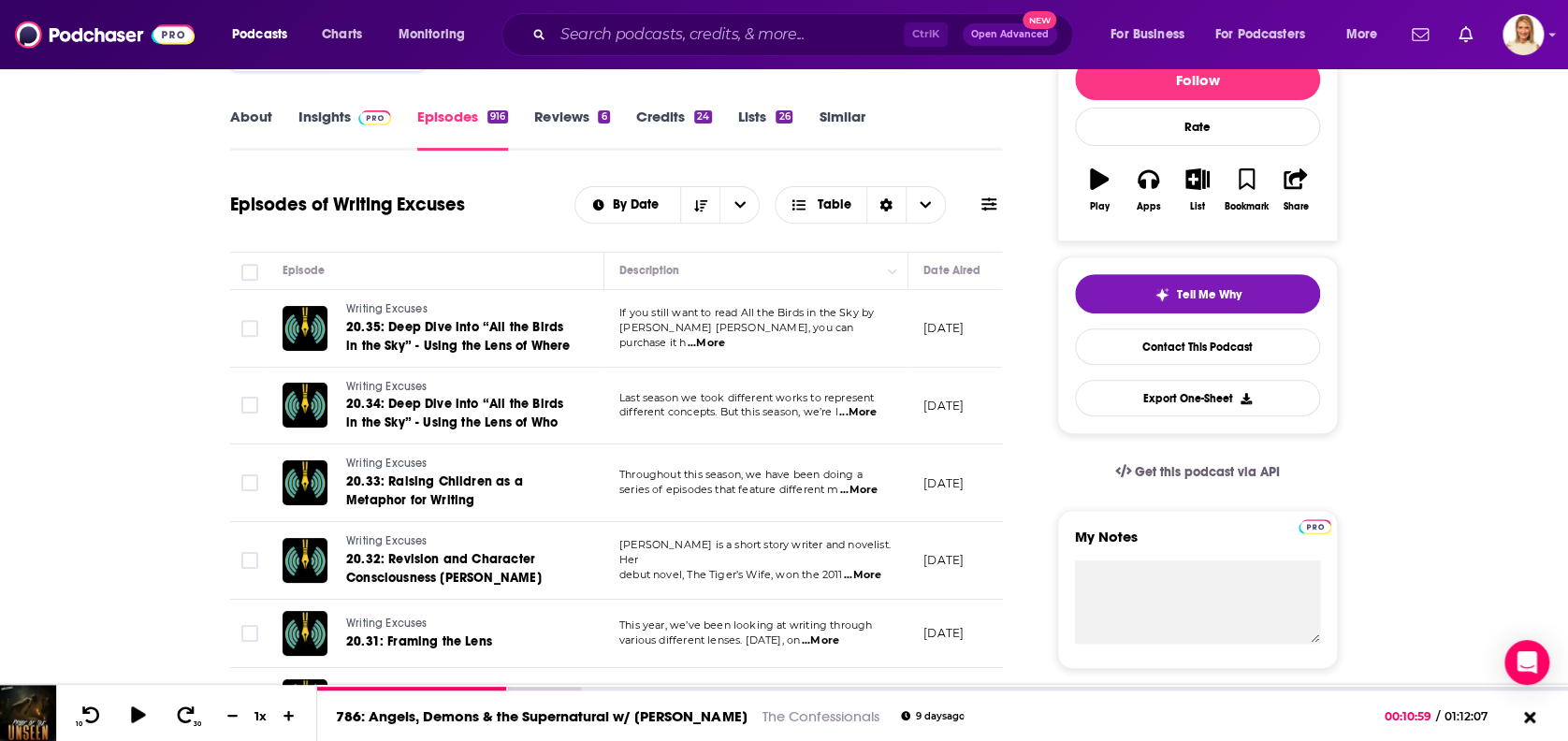
scroll to position [498, 0]
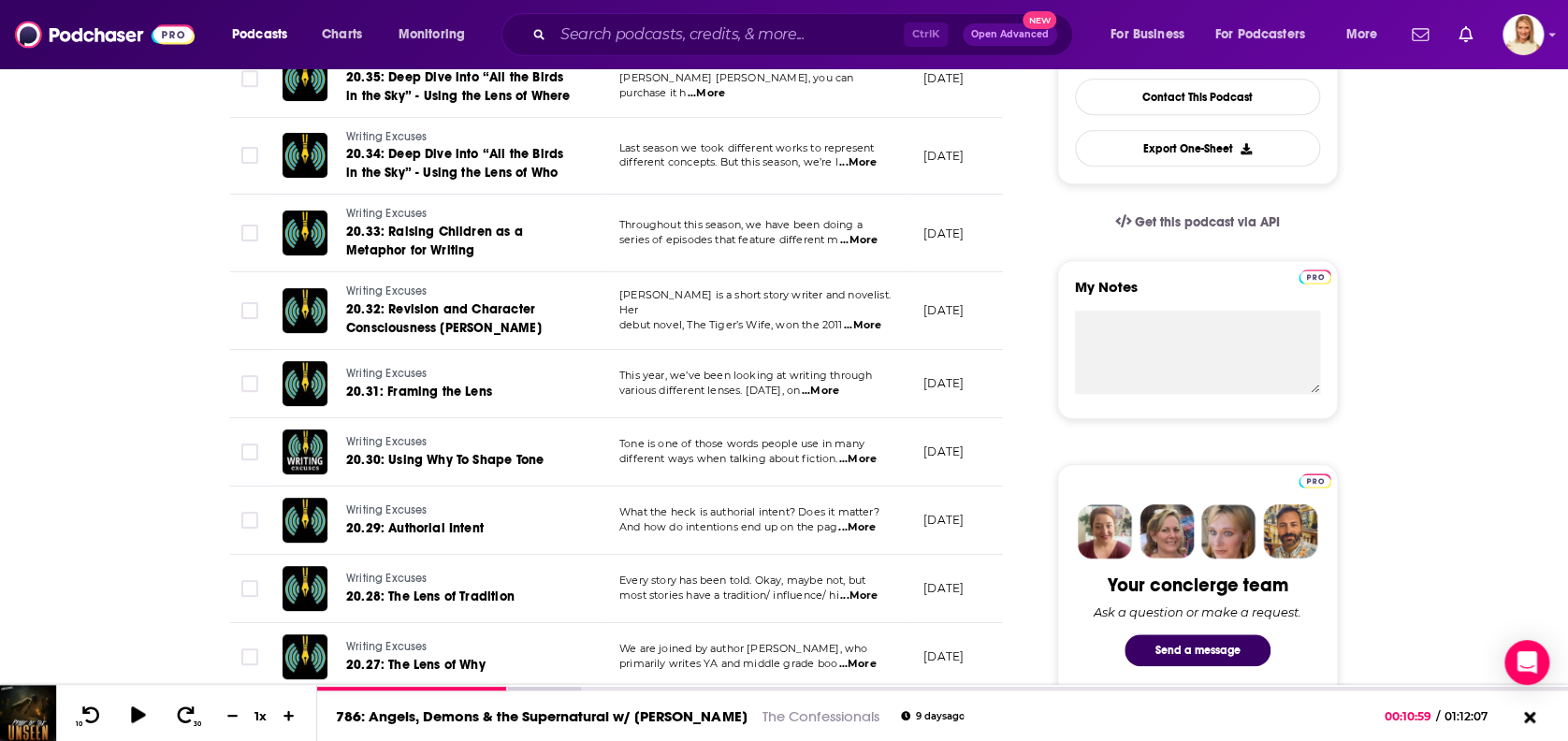
click at [839, 383] on span "...More" at bounding box center [820, 391] width 37 height 15
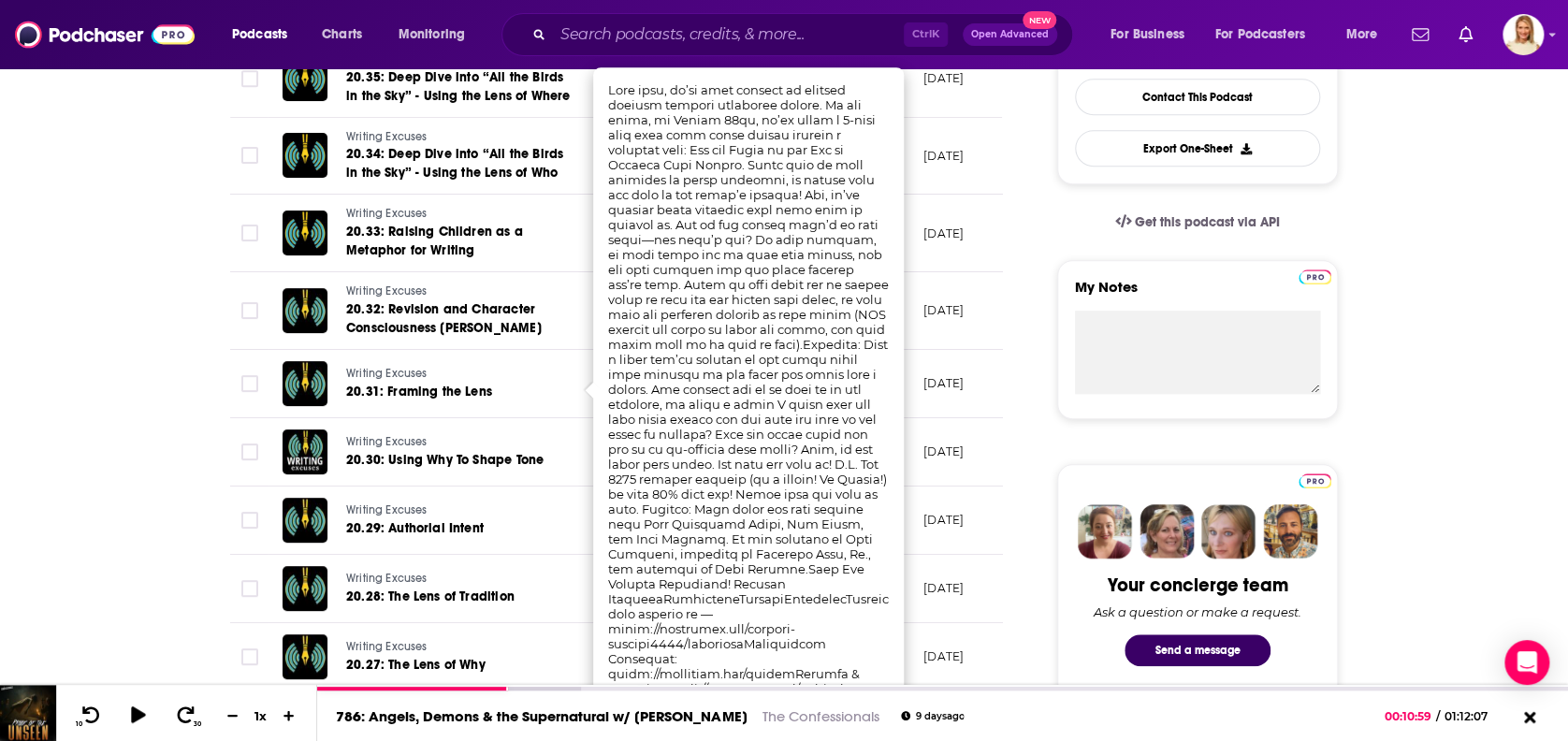
drag, startPoint x: 123, startPoint y: 337, endPoint x: 123, endPoint y: 351, distance: 14.0
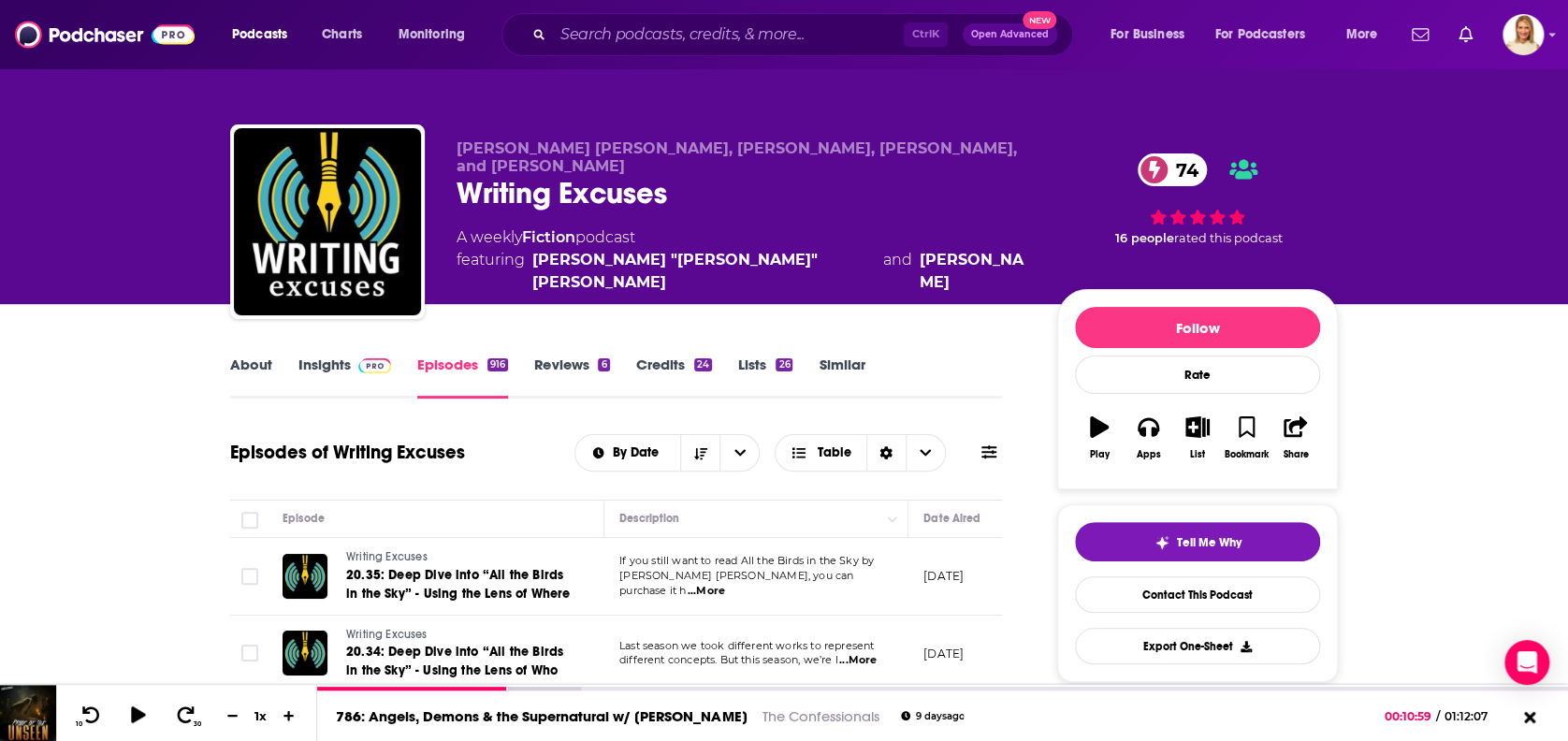
scroll to position [0, 0]
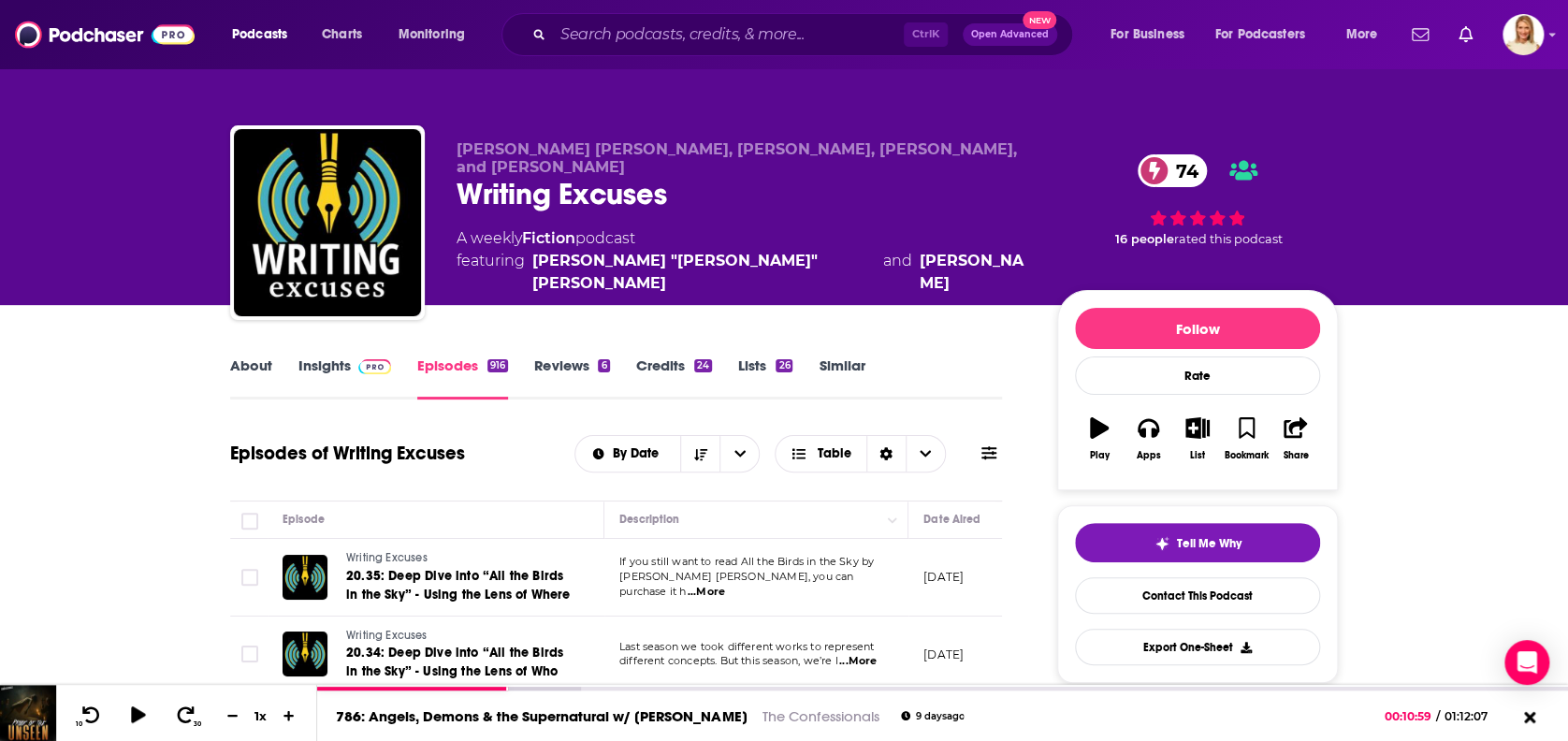
click at [984, 444] on span at bounding box center [989, 453] width 15 height 18
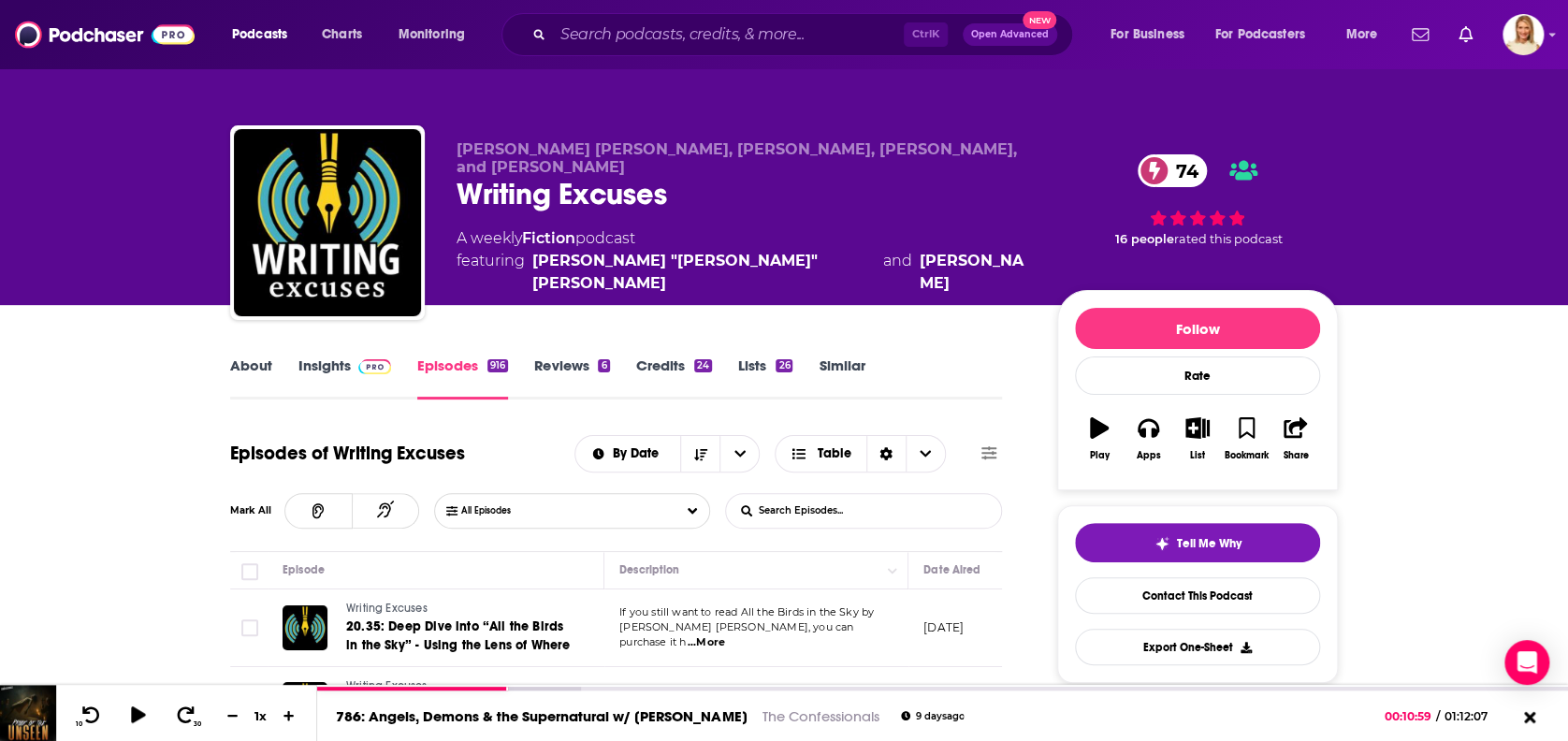
click at [784, 505] on input "List Search Input" at bounding box center [823, 510] width 196 height 33
type input "s"
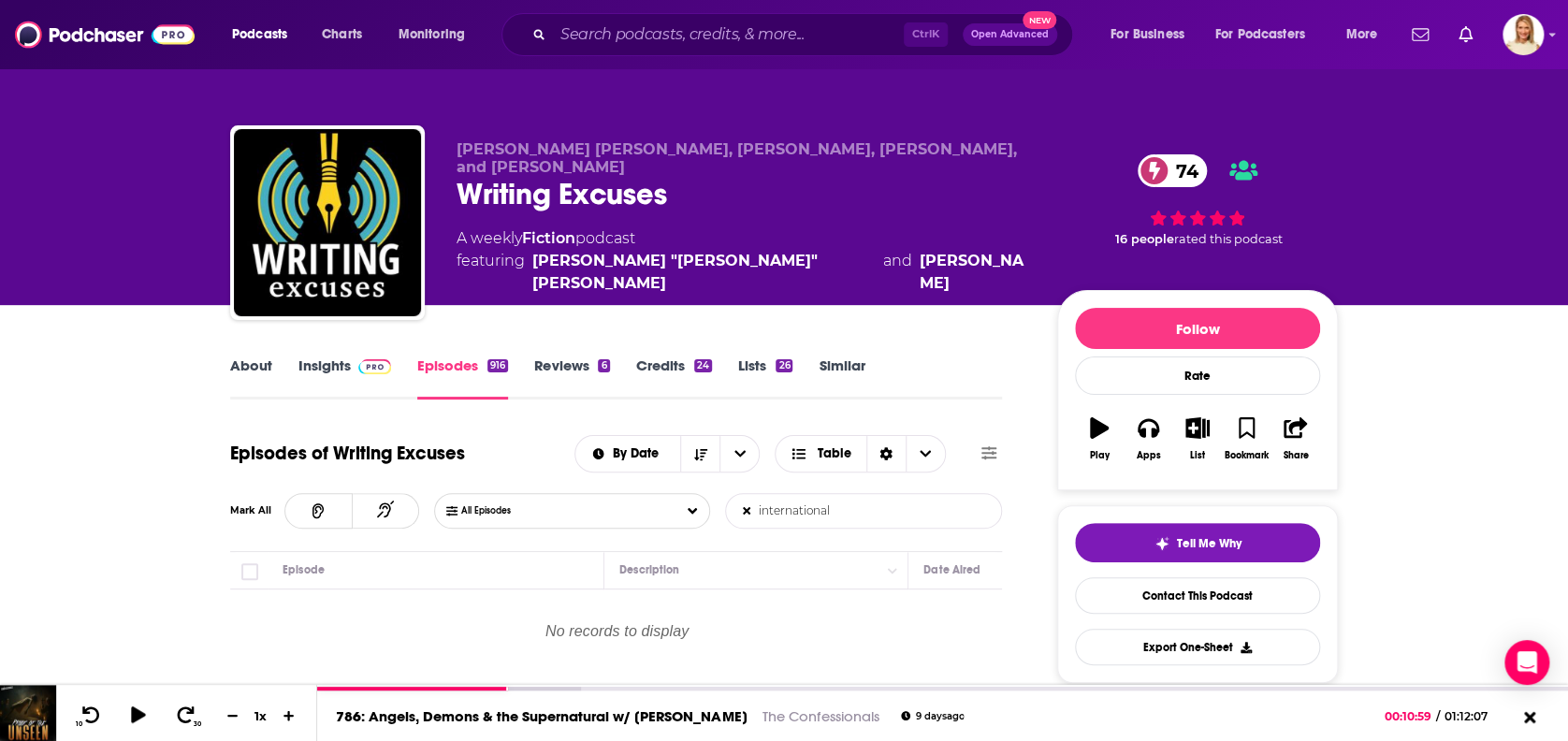
type input "international"
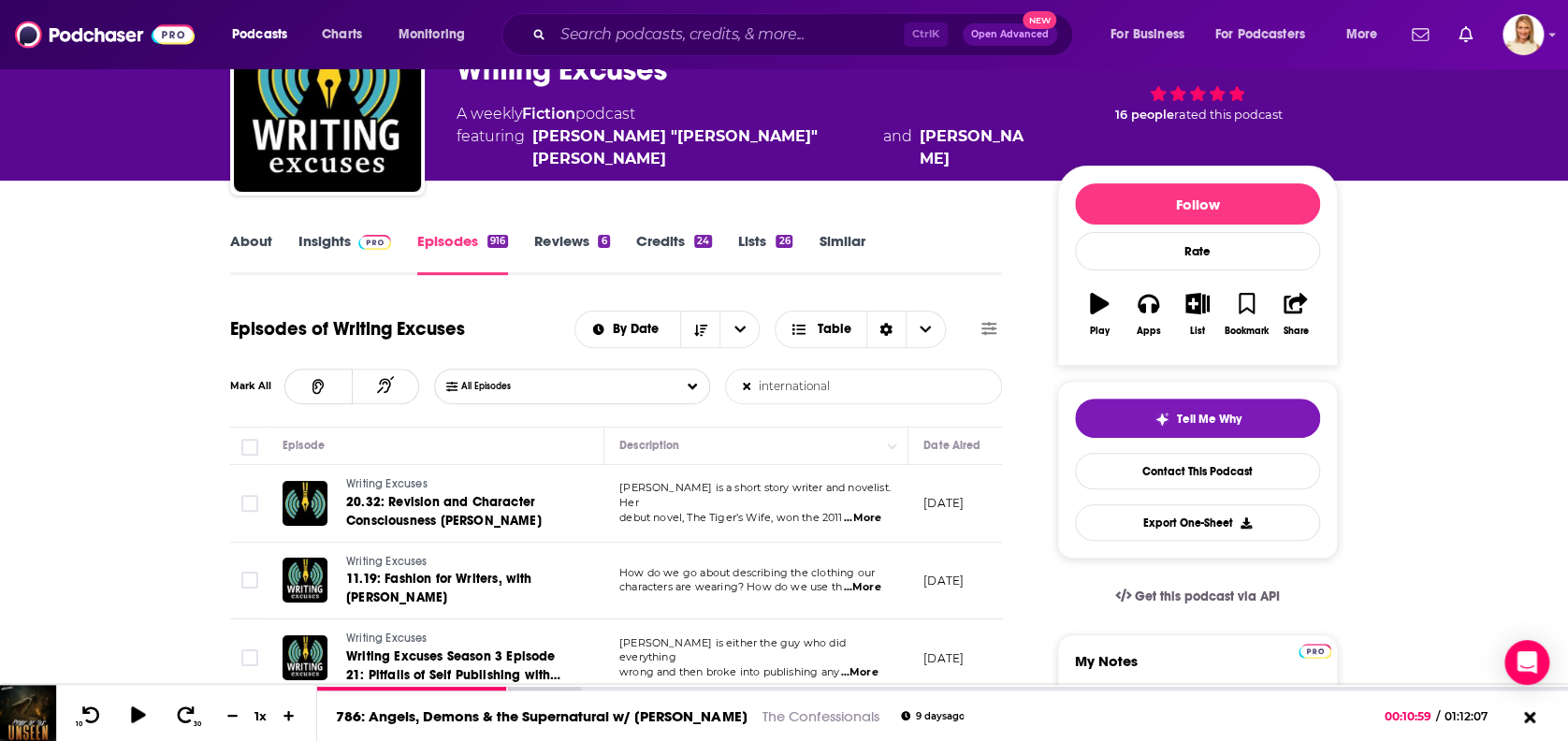
click at [869, 511] on span "...More" at bounding box center [861, 518] width 37 height 15
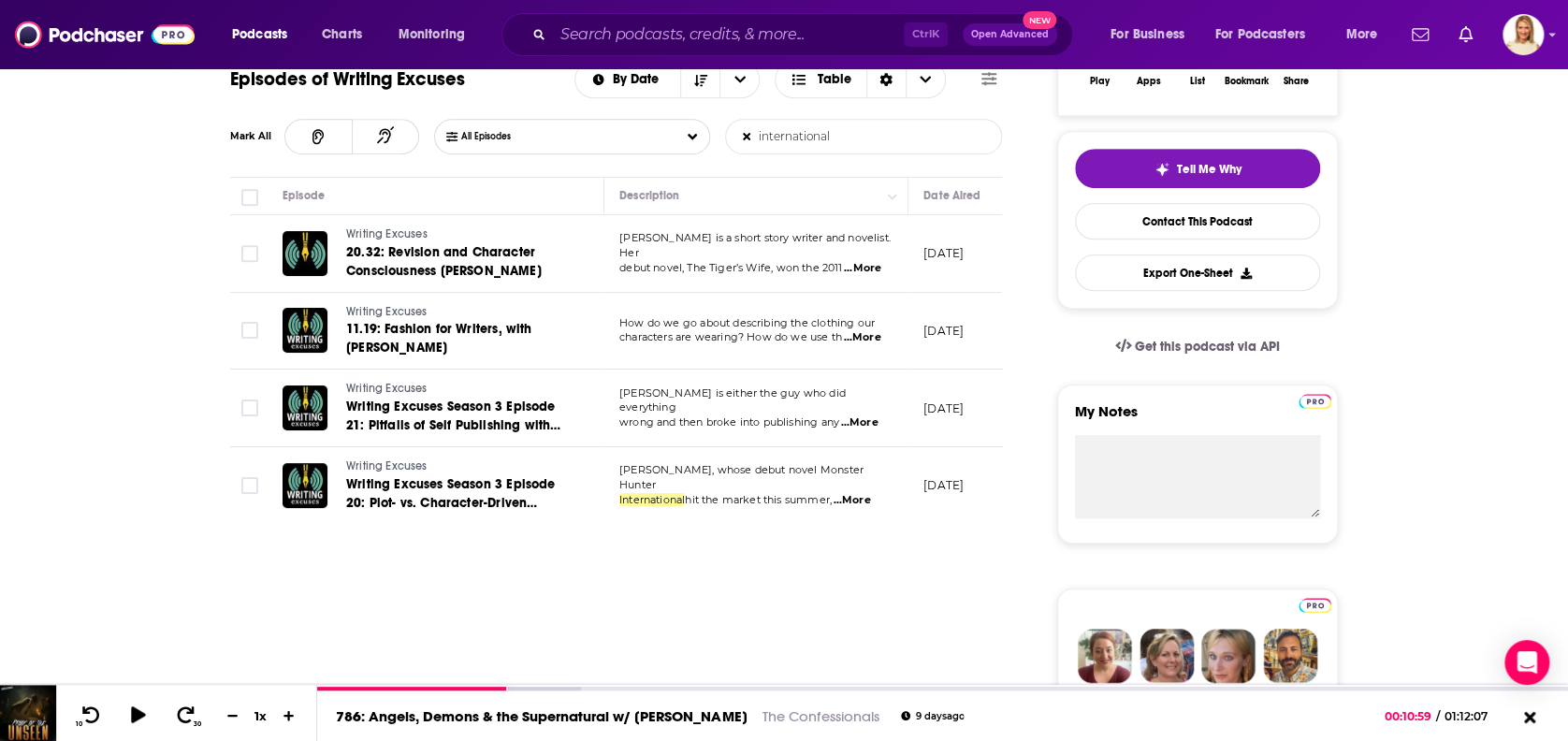
scroll to position [0, 0]
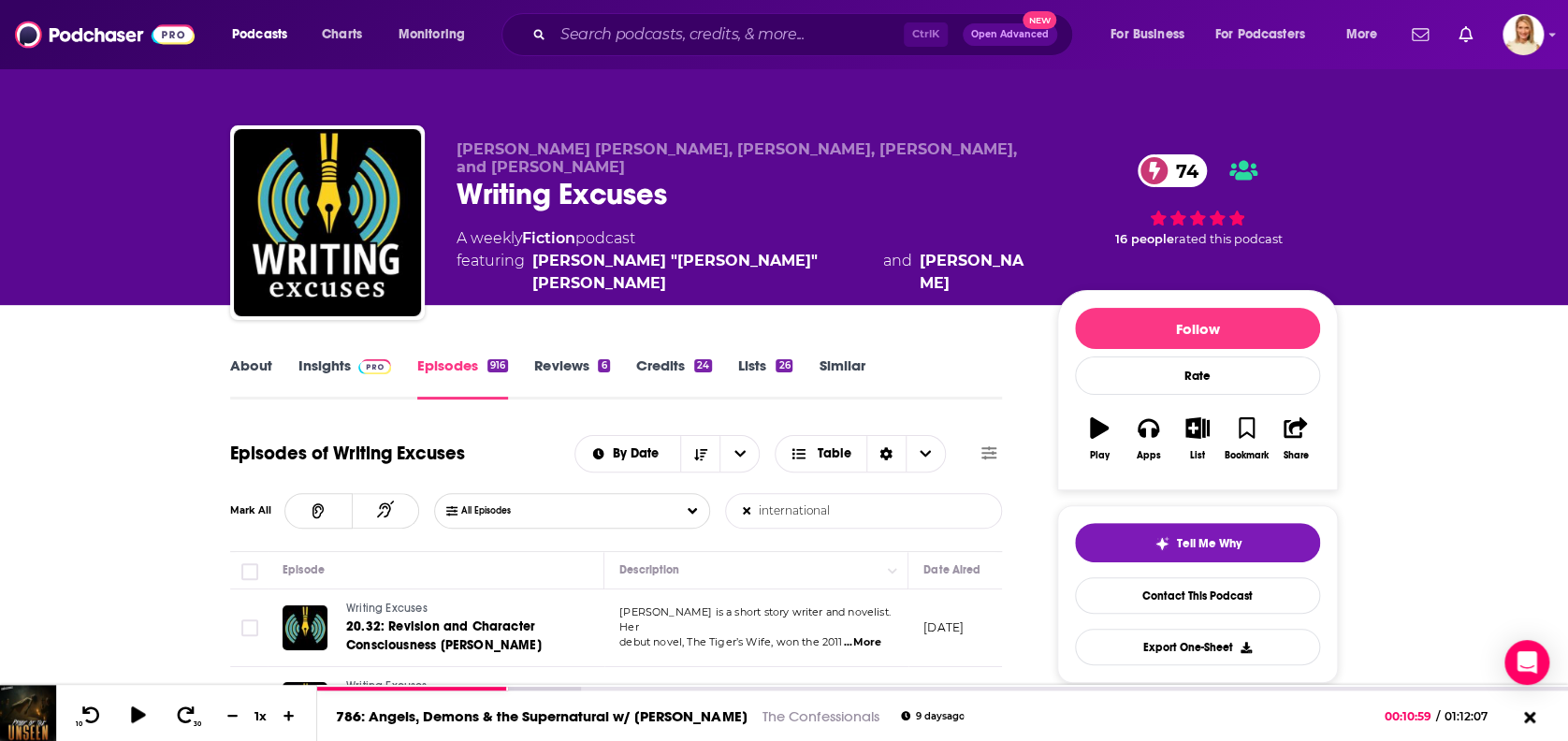
click at [330, 368] on link "Insights" at bounding box center [344, 378] width 92 height 43
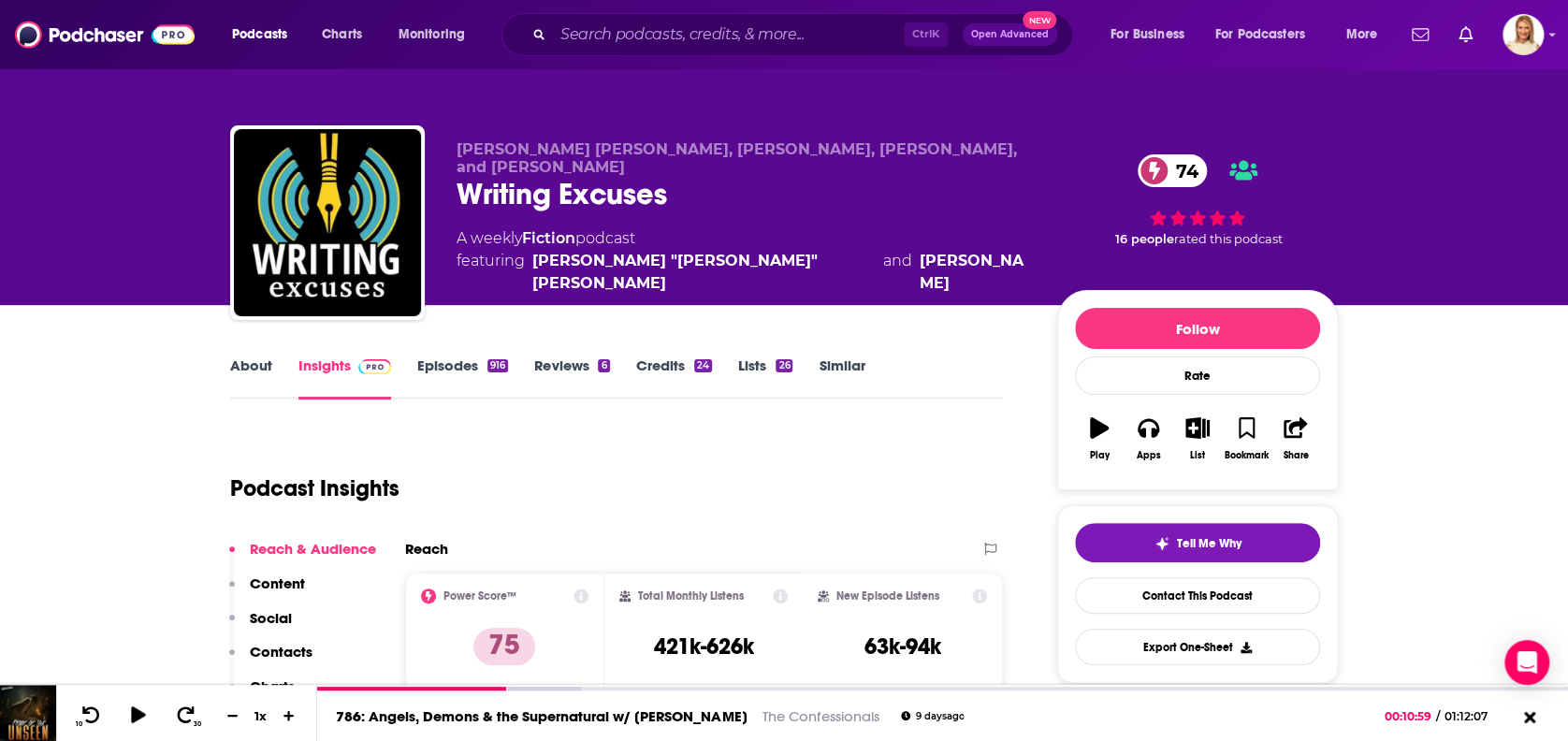
click at [251, 363] on link "About" at bounding box center [251, 378] width 42 height 43
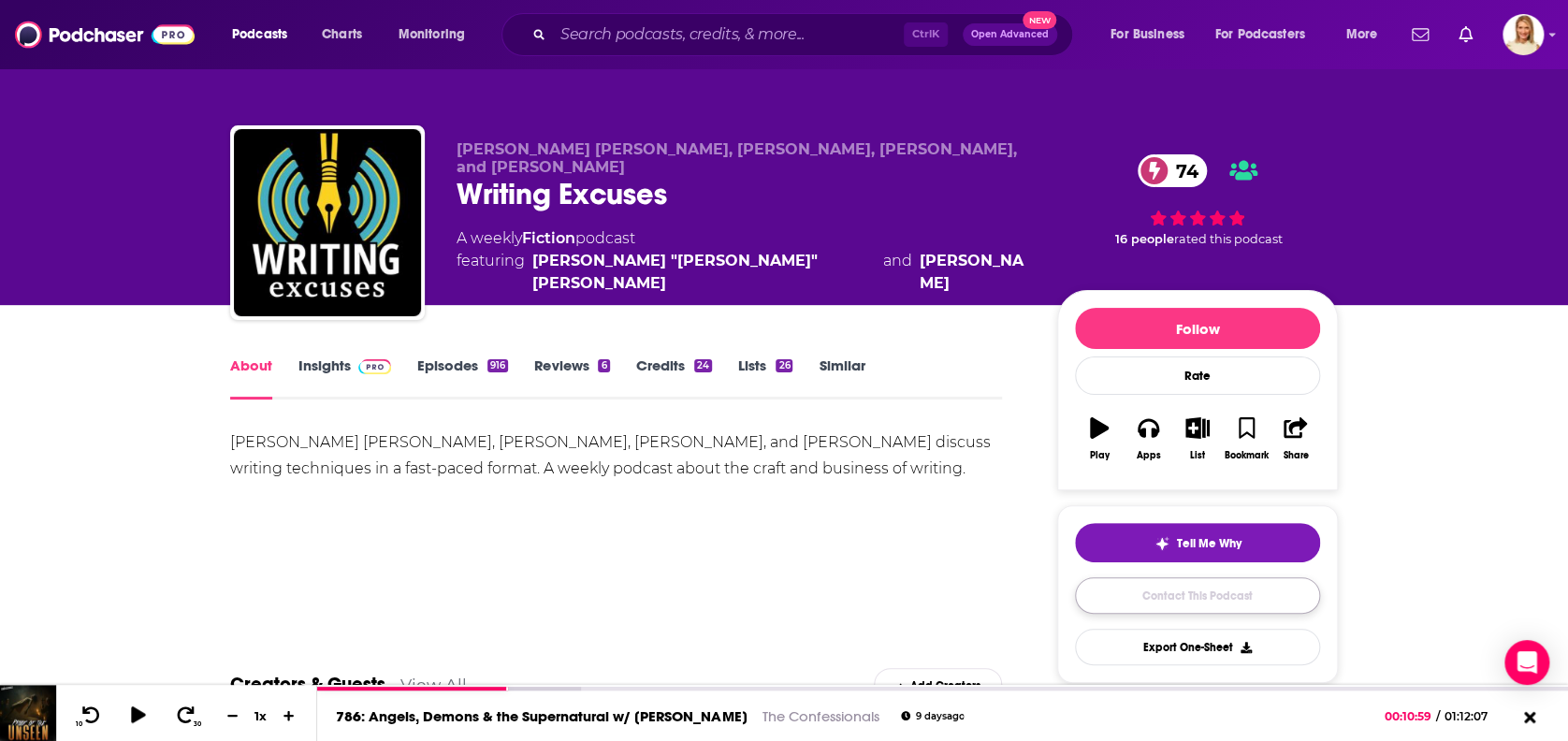
click at [1123, 597] on link "Contact This Podcast" at bounding box center [1197, 595] width 245 height 36
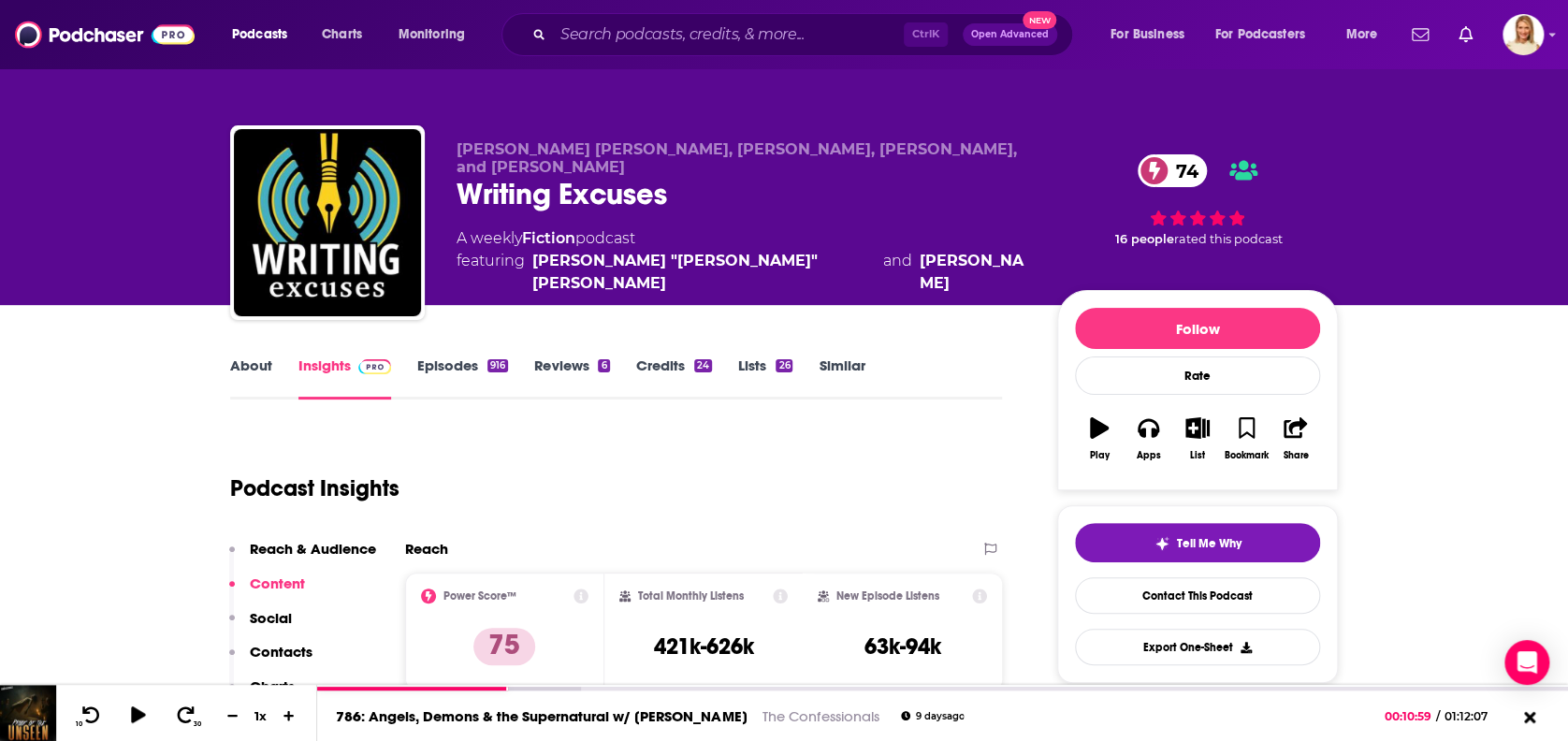
click at [257, 357] on link "About" at bounding box center [251, 378] width 42 height 43
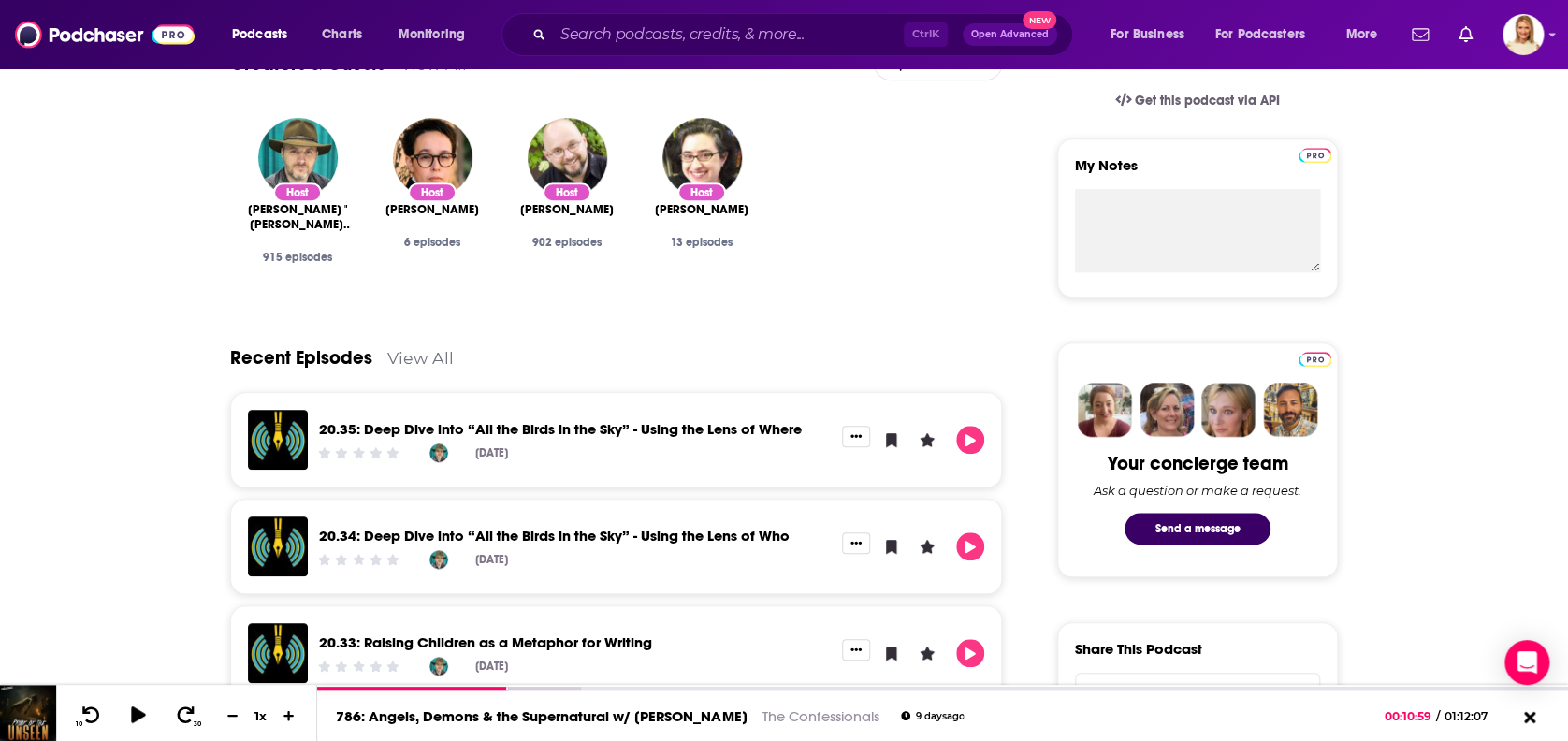
scroll to position [1119, 0]
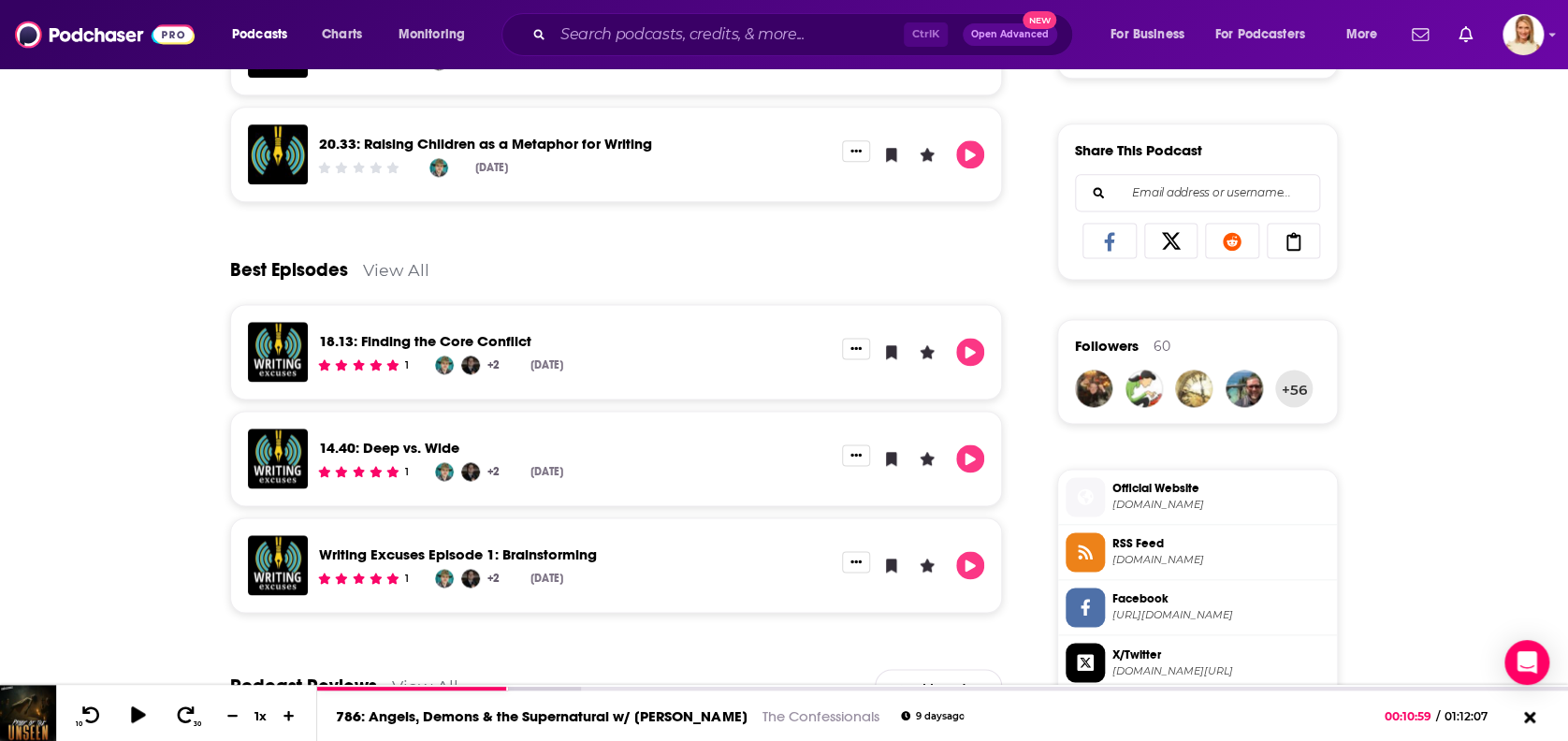
click at [408, 260] on link "View All" at bounding box center [397, 269] width 67 height 20
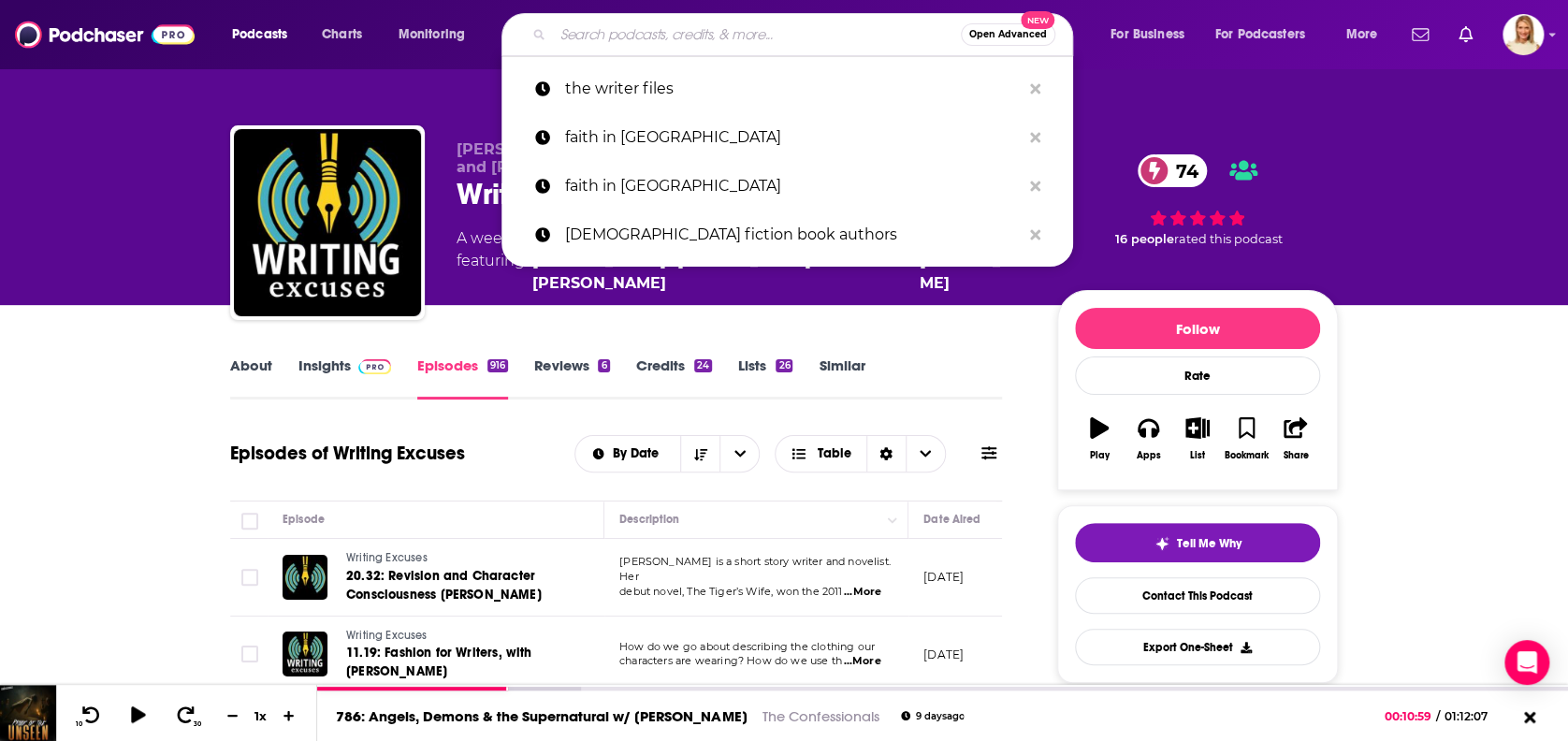
click at [750, 40] on input "Search podcasts, credits, & more..." at bounding box center [756, 34] width 408 height 29
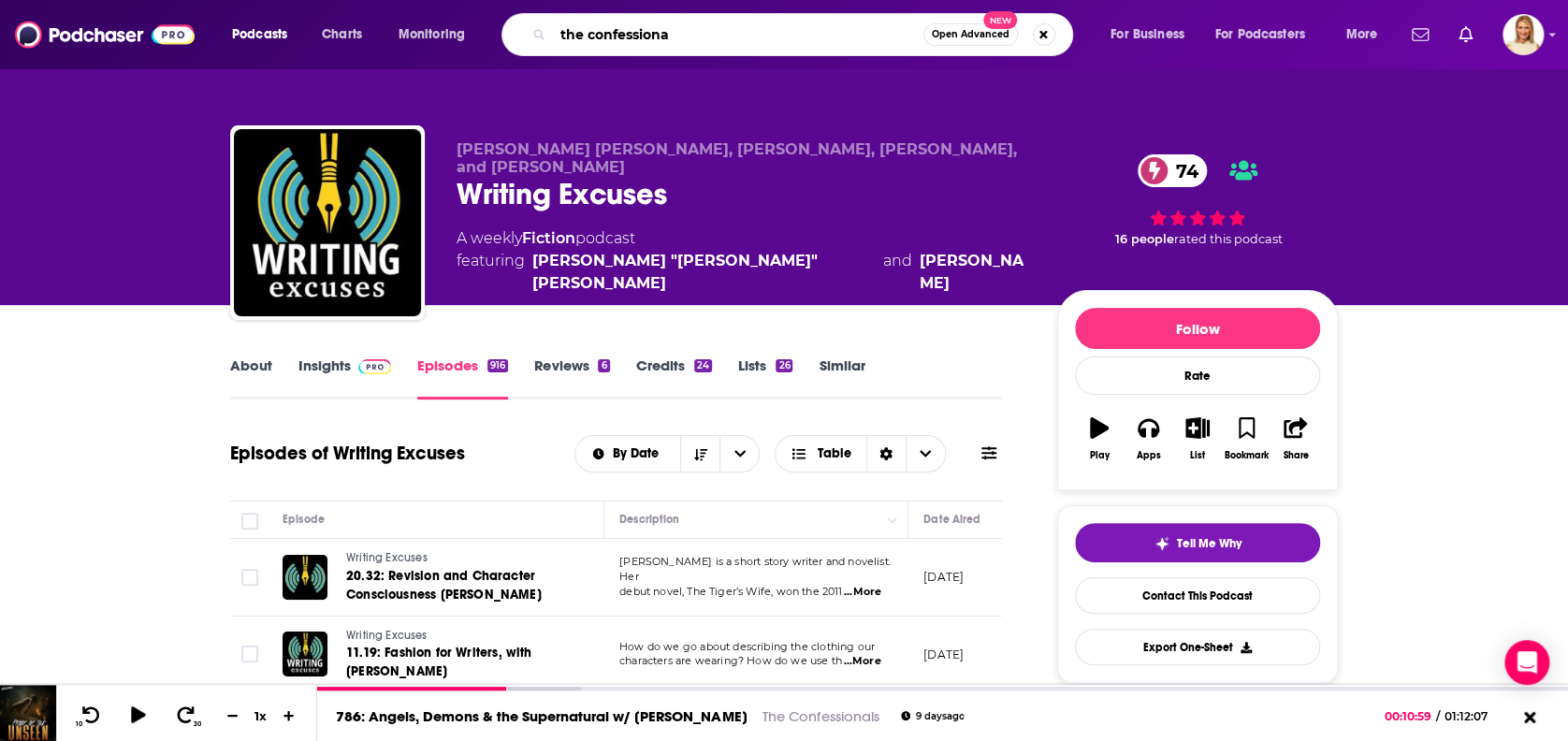
type input "the confessional"
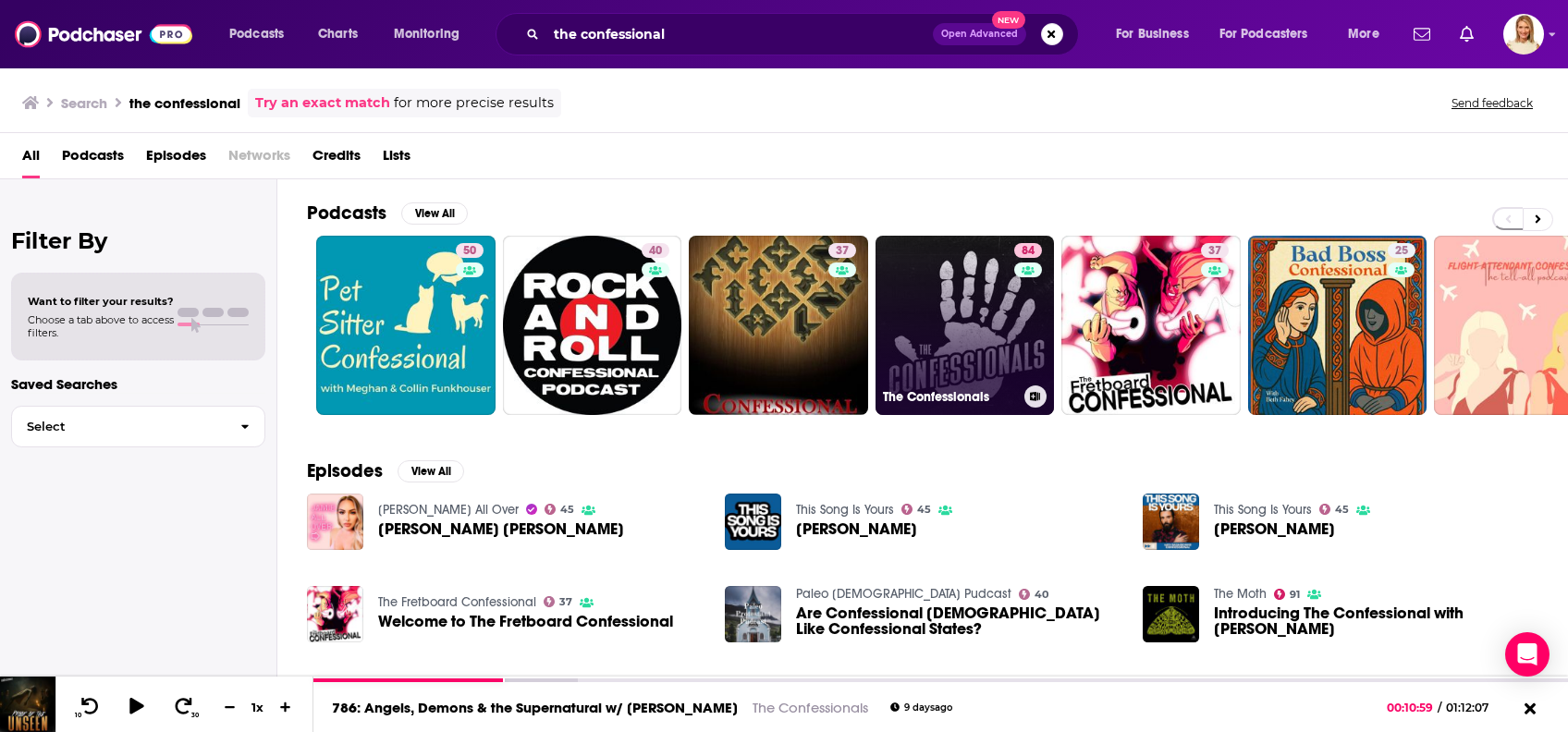
click at [953, 325] on link "84 The Confessionals" at bounding box center [964, 325] width 180 height 179
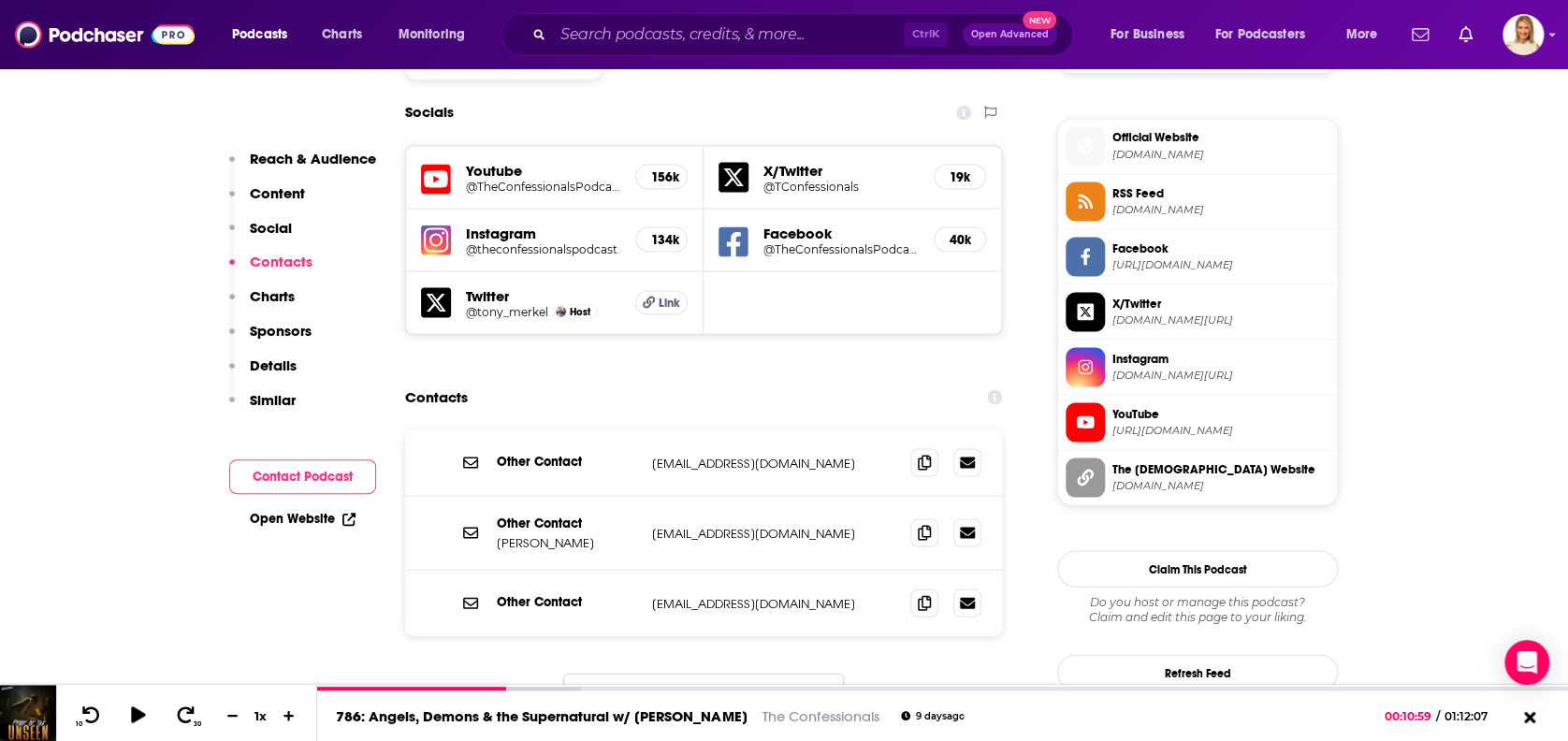
scroll to position [1497, 0]
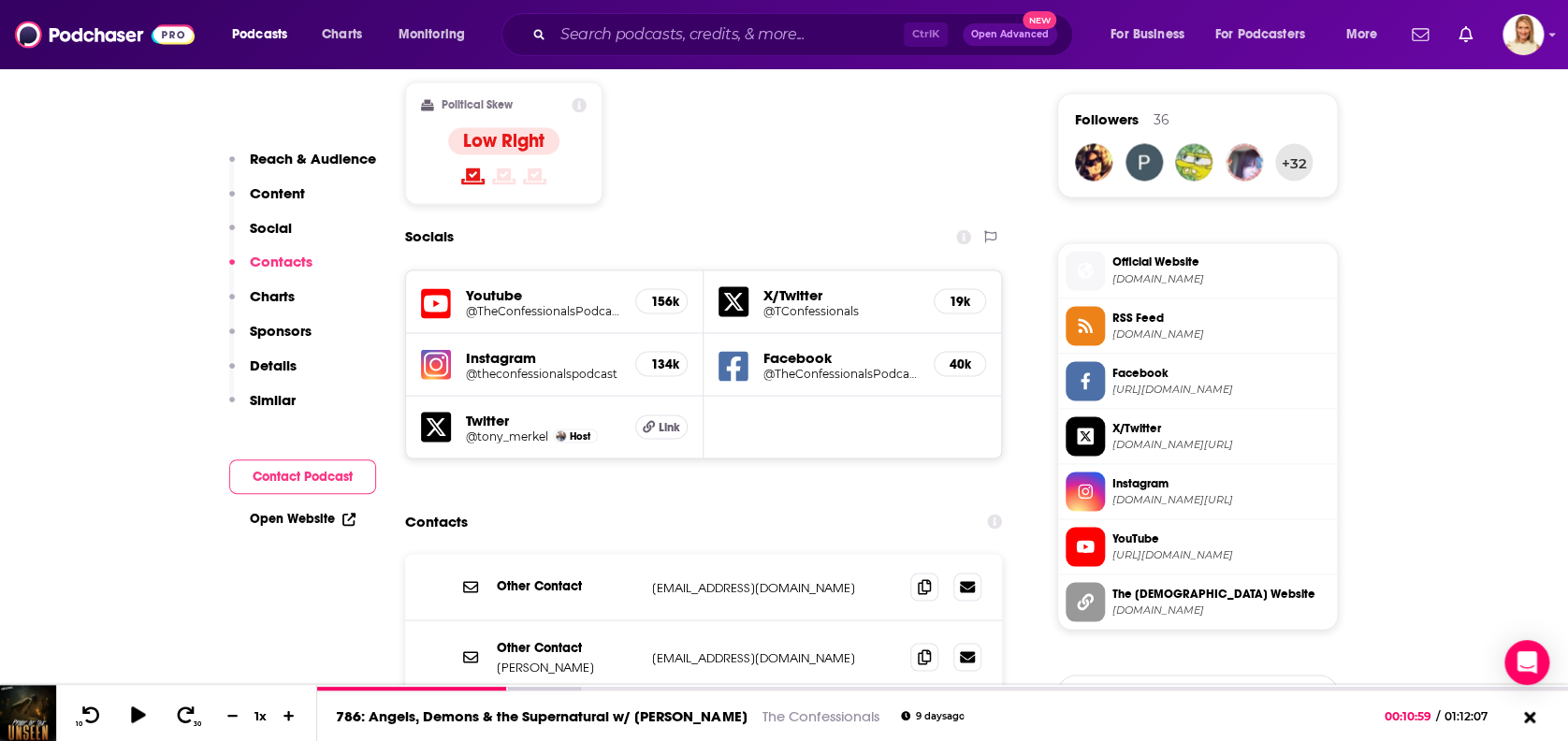
click at [291, 517] on link "Open Website" at bounding box center [302, 518] width 106 height 16
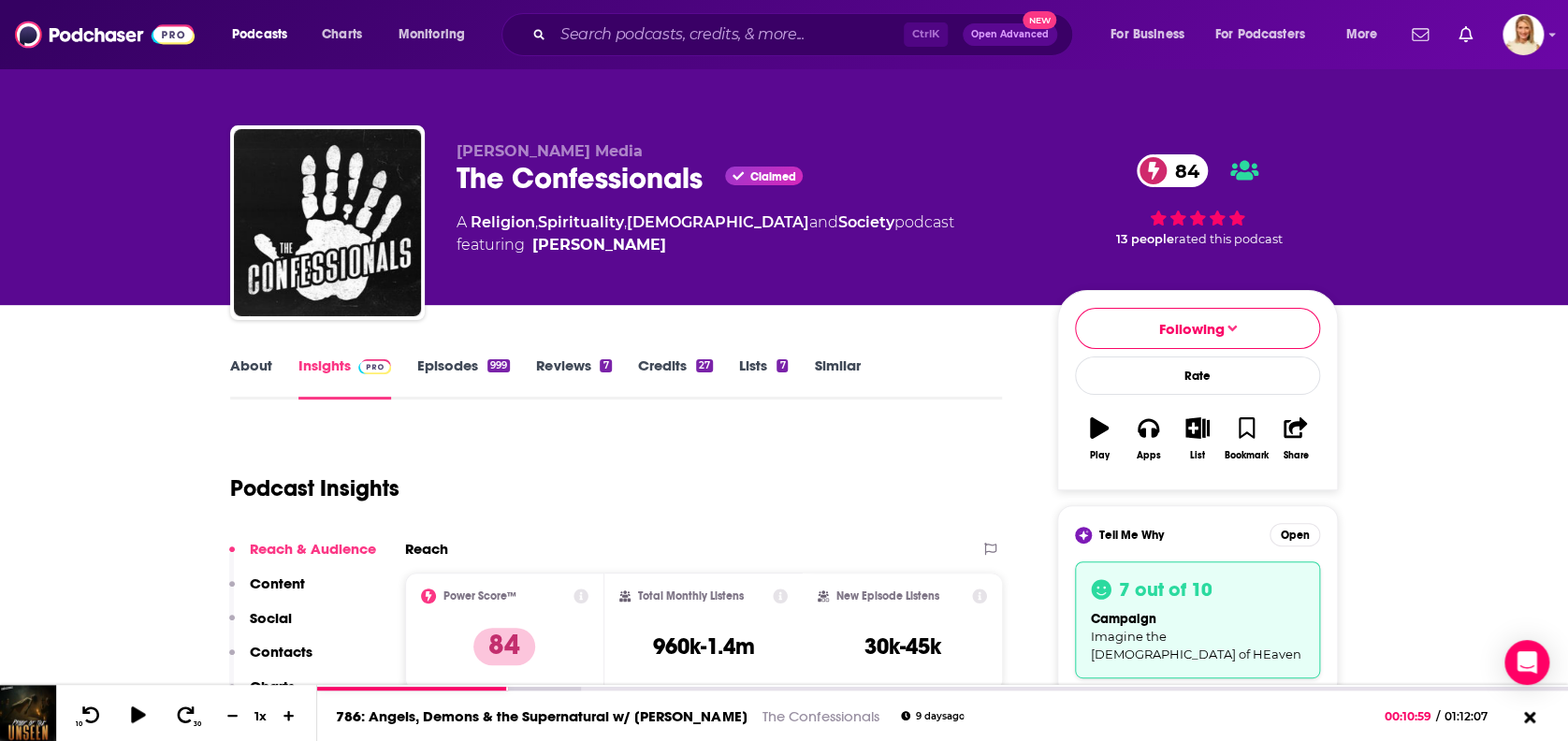
scroll to position [0, 0]
click at [472, 363] on link "Episodes 999" at bounding box center [463, 378] width 92 height 43
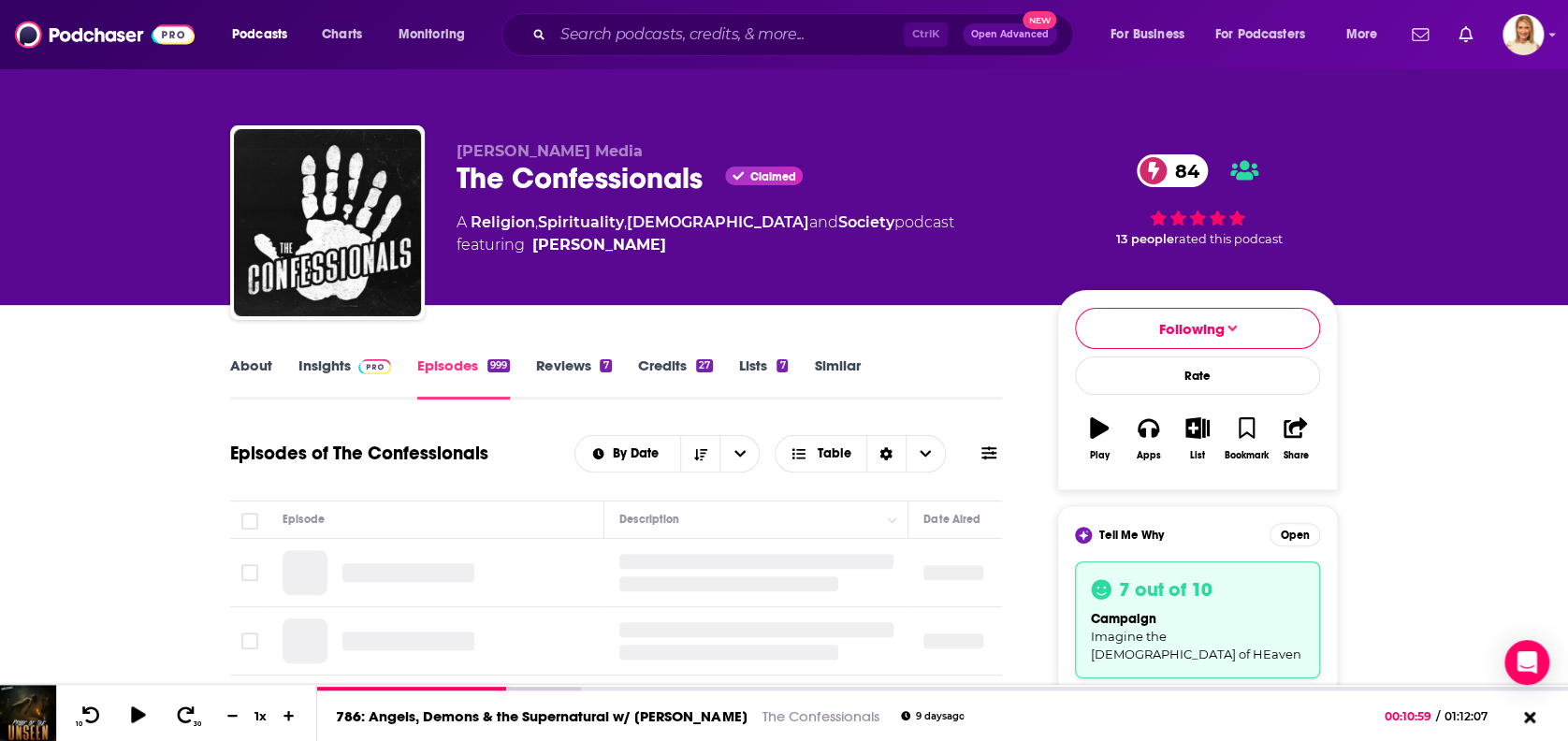
click at [448, 360] on link "Episodes 999" at bounding box center [463, 378] width 92 height 43
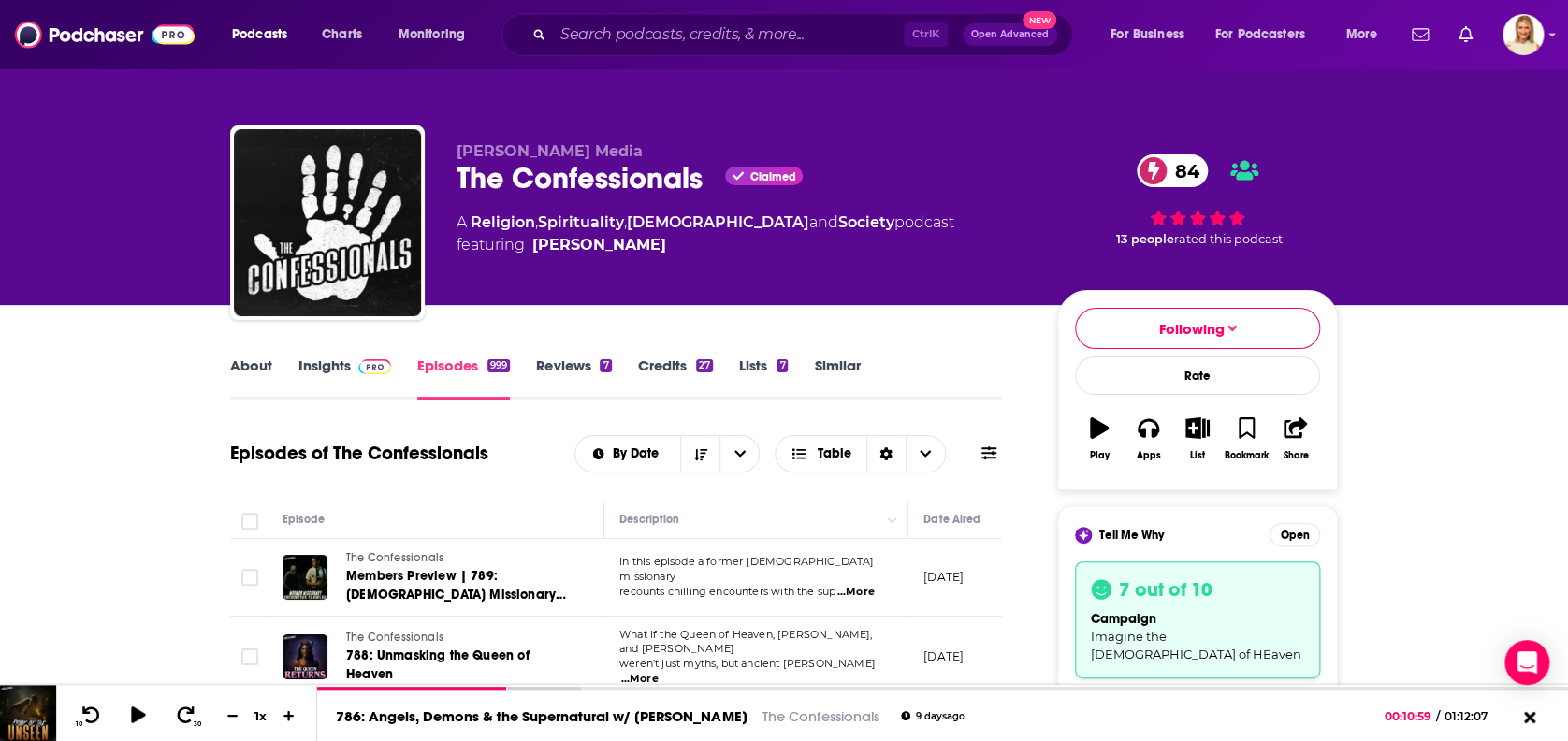
click at [993, 449] on icon at bounding box center [989, 453] width 15 height 15
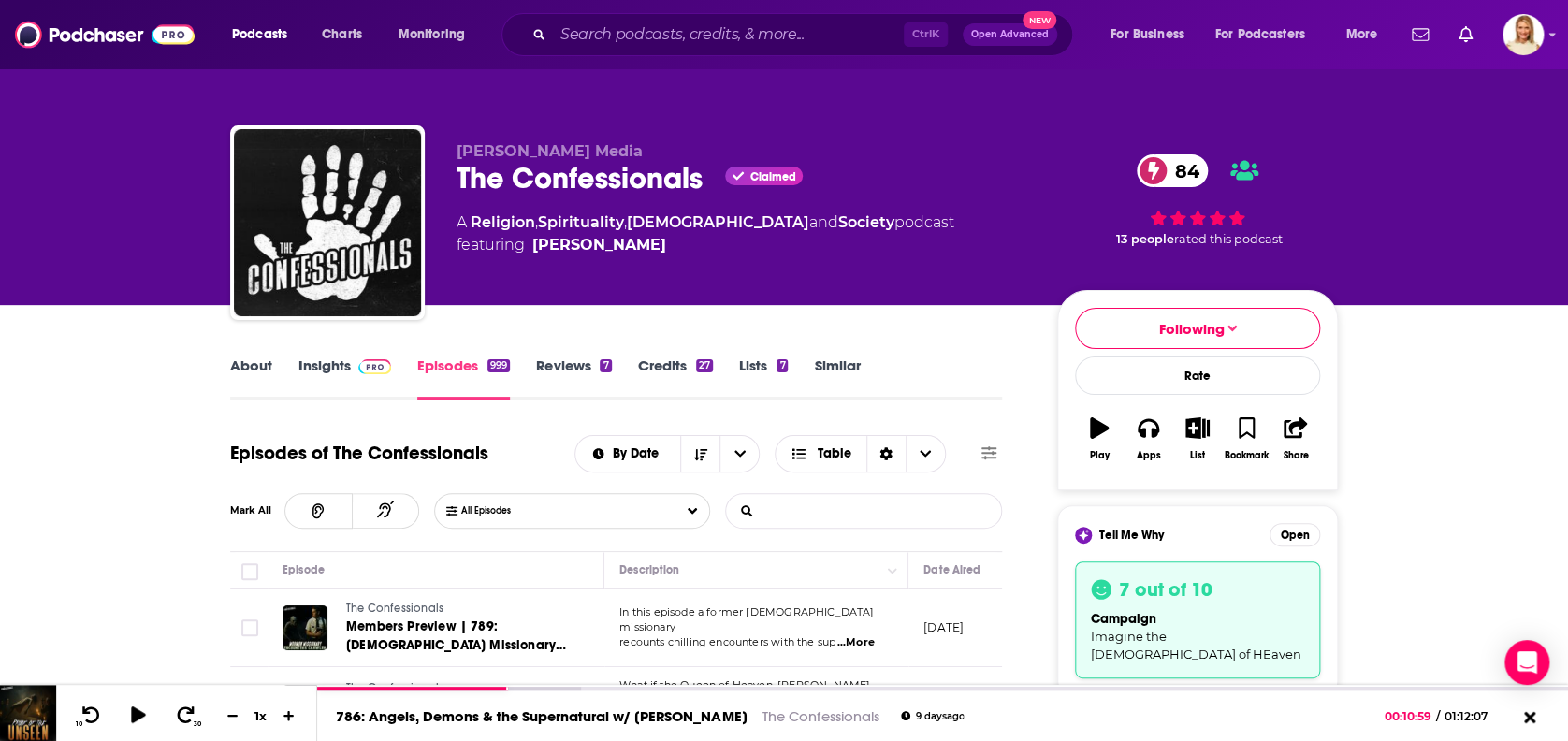
click at [866, 514] on input "List Search Input" at bounding box center [823, 510] width 196 height 33
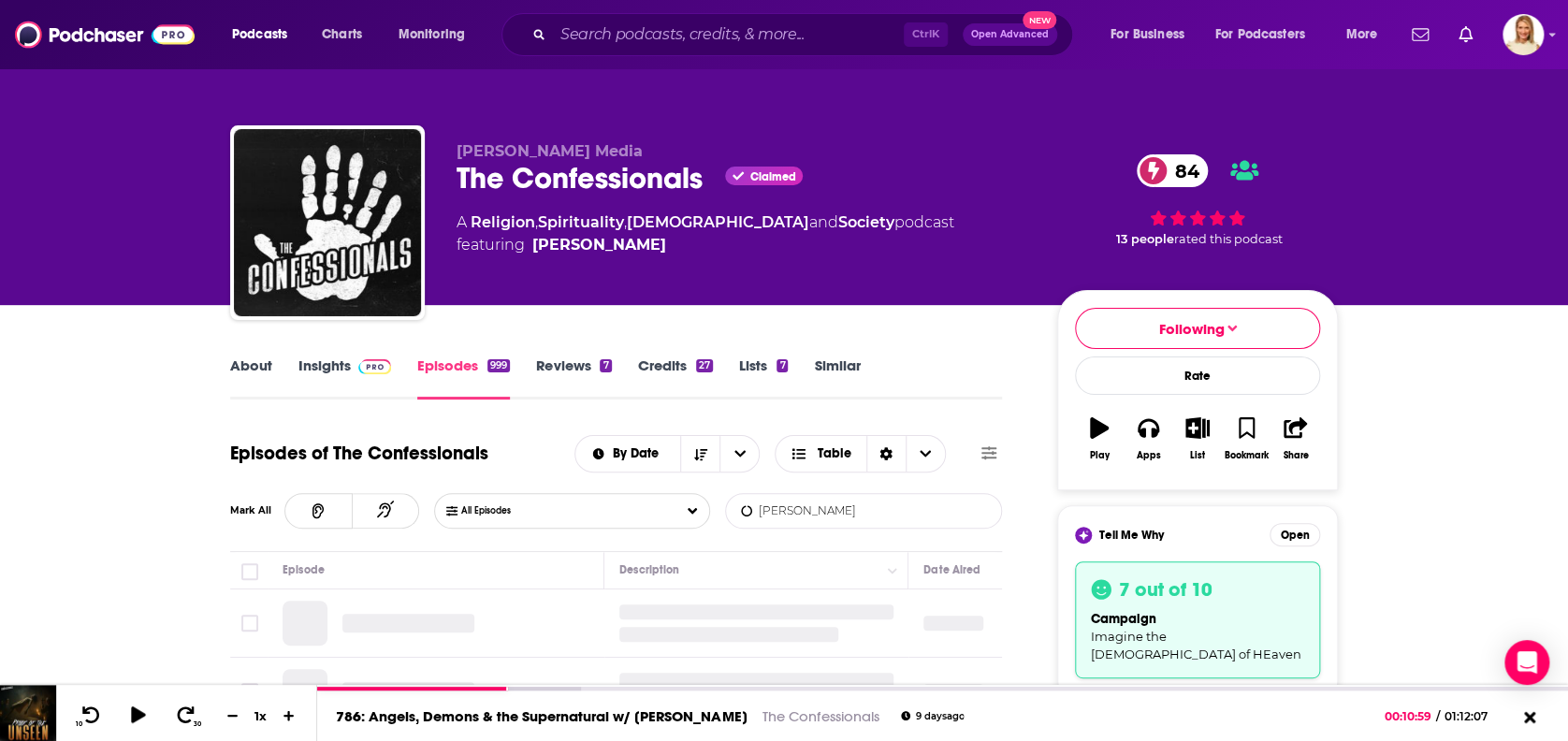
type input "[PERSON_NAME]"
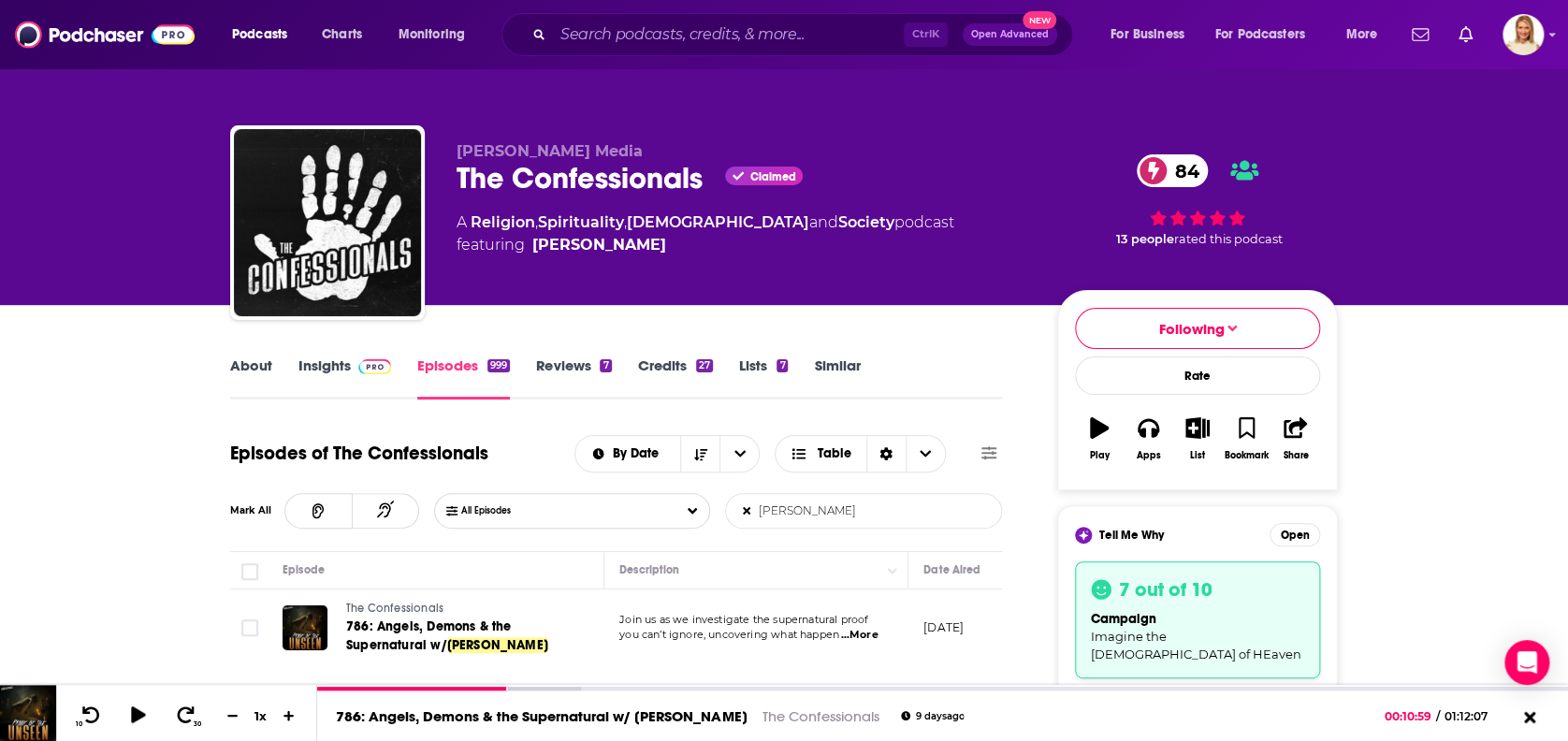
scroll to position [125, 0]
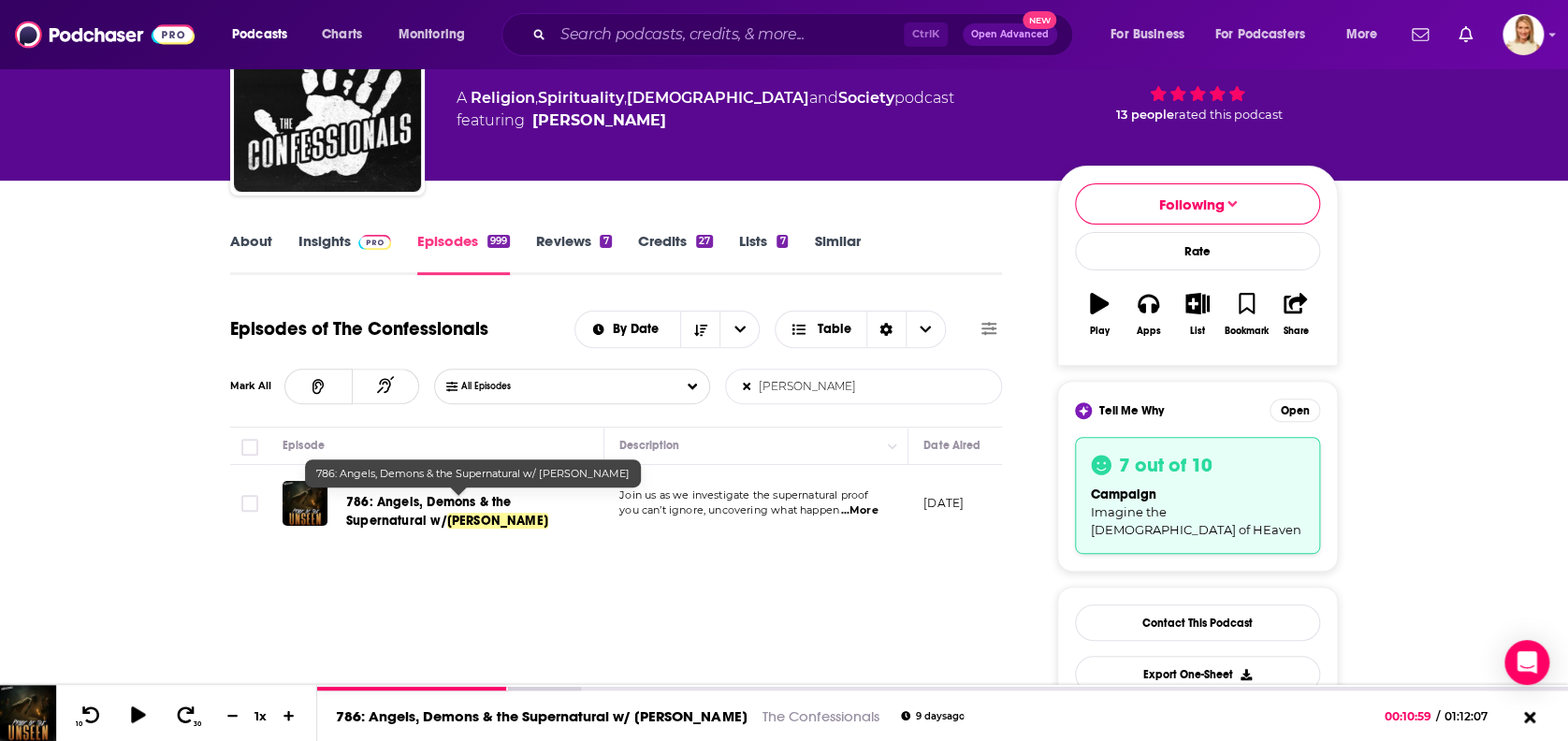
click at [444, 497] on span "786: Angels, Demons & the Supernatural w/" at bounding box center [428, 511] width 165 height 34
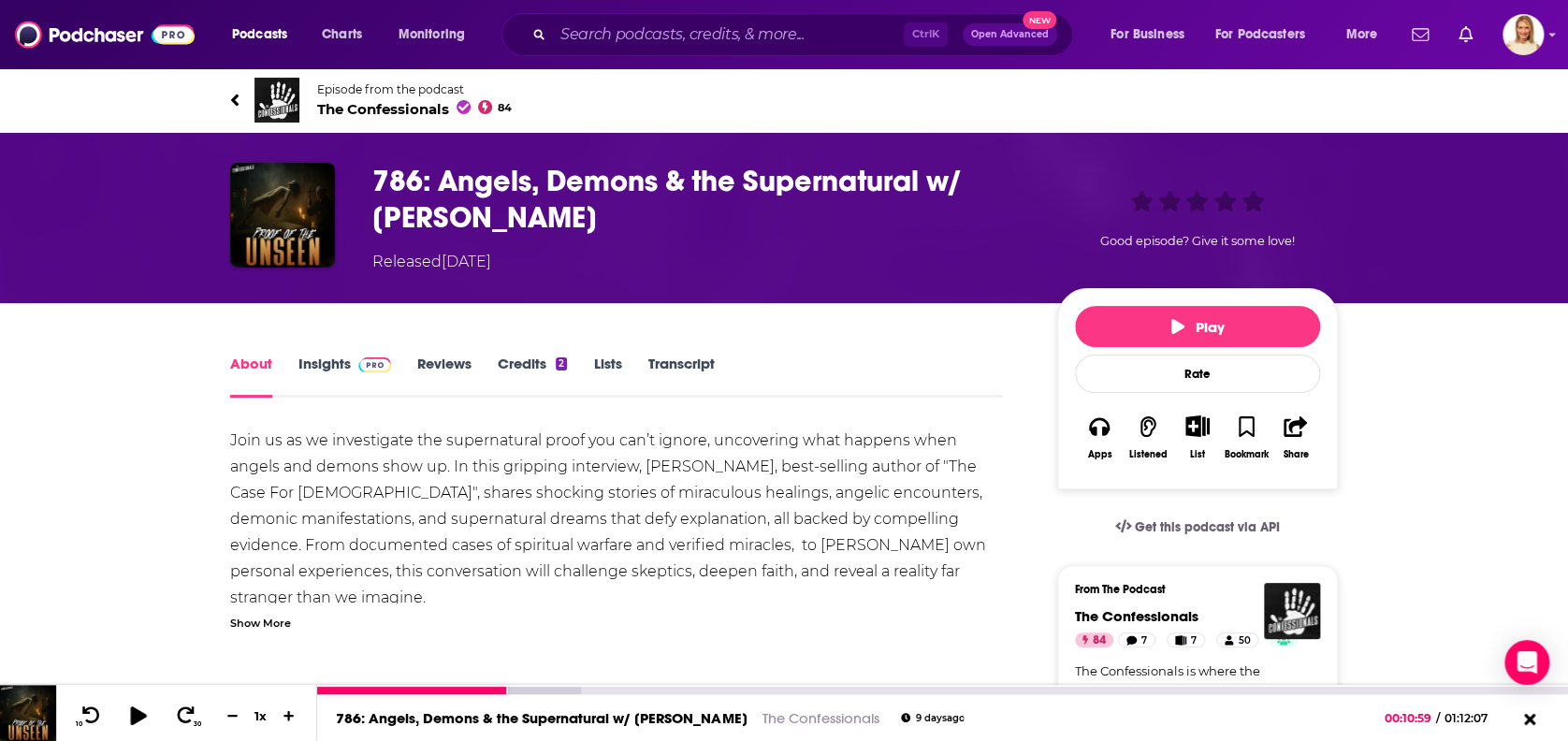
click at [135, 713] on icon at bounding box center [138, 715] width 16 height 19
drag, startPoint x: 464, startPoint y: 681, endPoint x: 300, endPoint y: 691, distance: 164.3
click at [300, 691] on div "10 30 1 x 786: Angels, Demons & the Supernatural w/ [PERSON_NAME] The Confessio…" at bounding box center [784, 712] width 1568 height 56
click at [320, 689] on div at bounding box center [413, 691] width 192 height 8
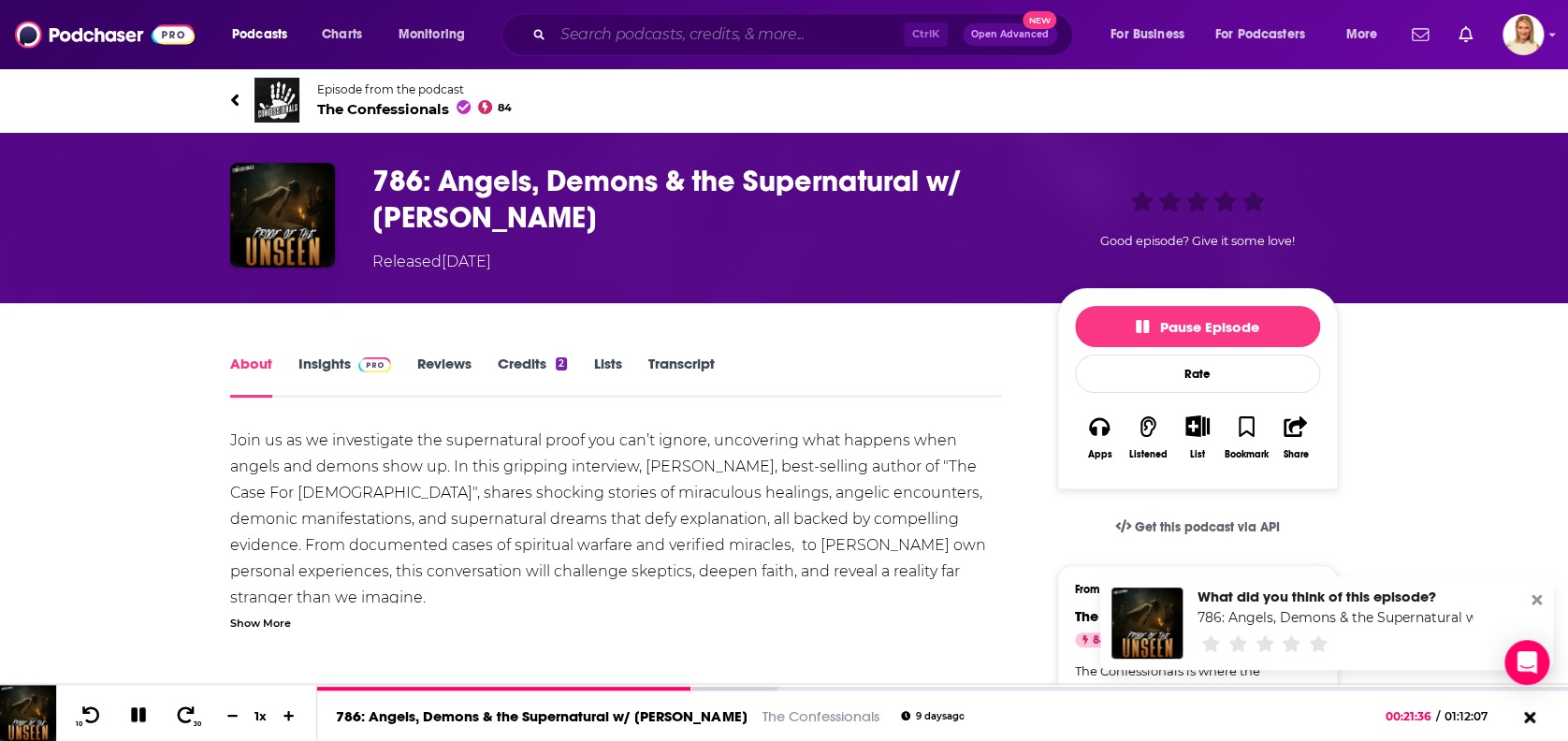
click at [646, 37] on input "Search podcasts, credits, & more..." at bounding box center [727, 34] width 351 height 29
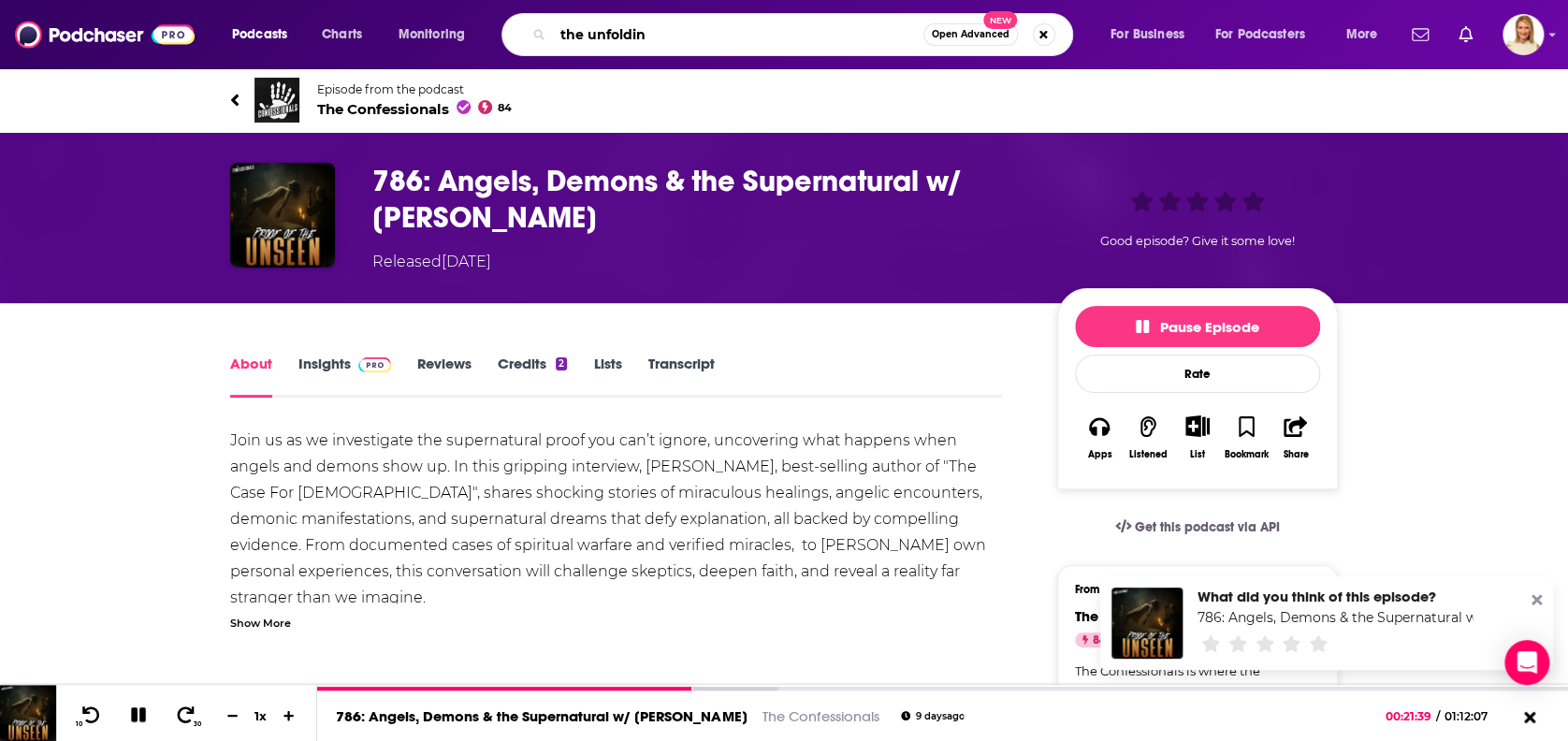
type input "the unfolding"
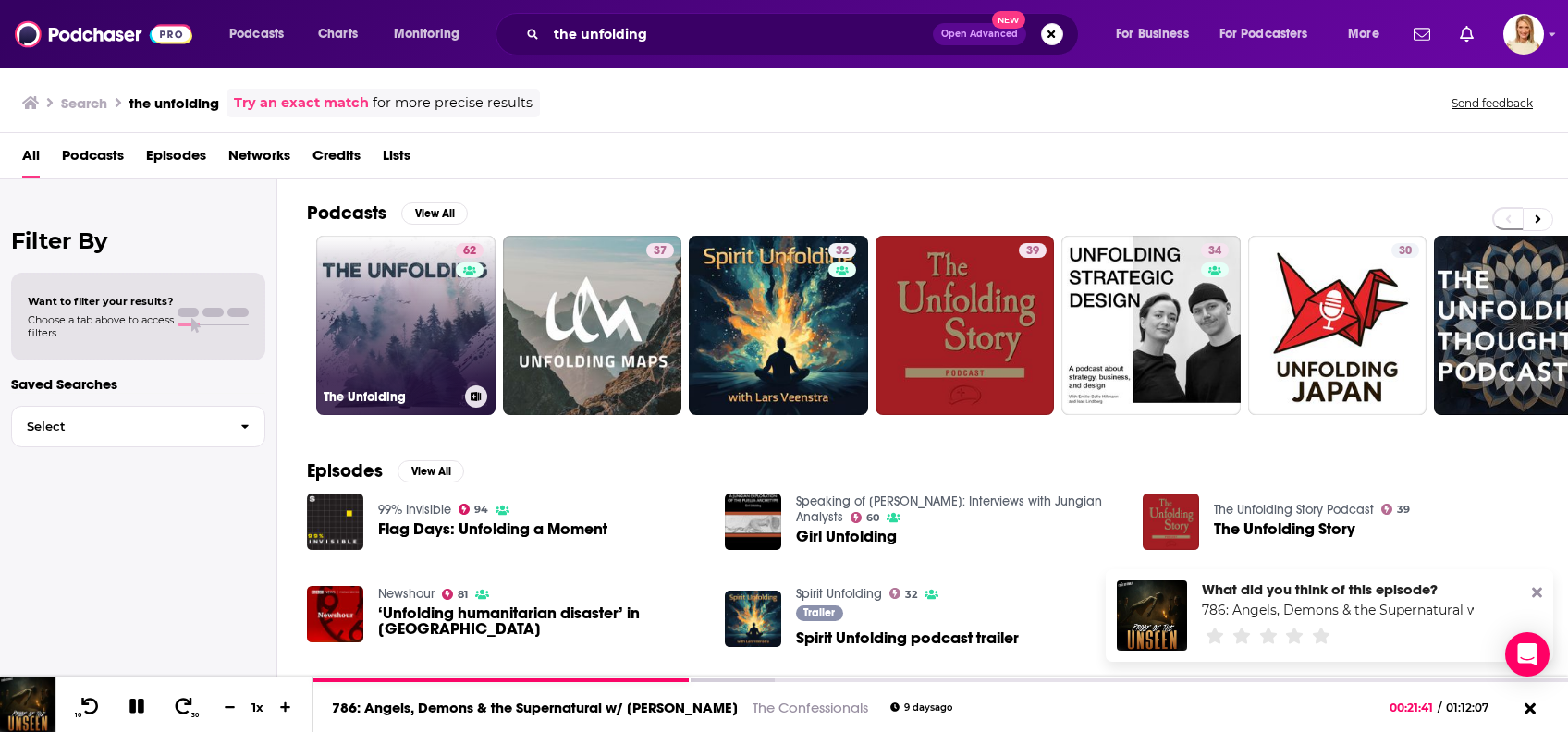
click at [401, 396] on h3 "The Unfolding" at bounding box center [390, 397] width 134 height 16
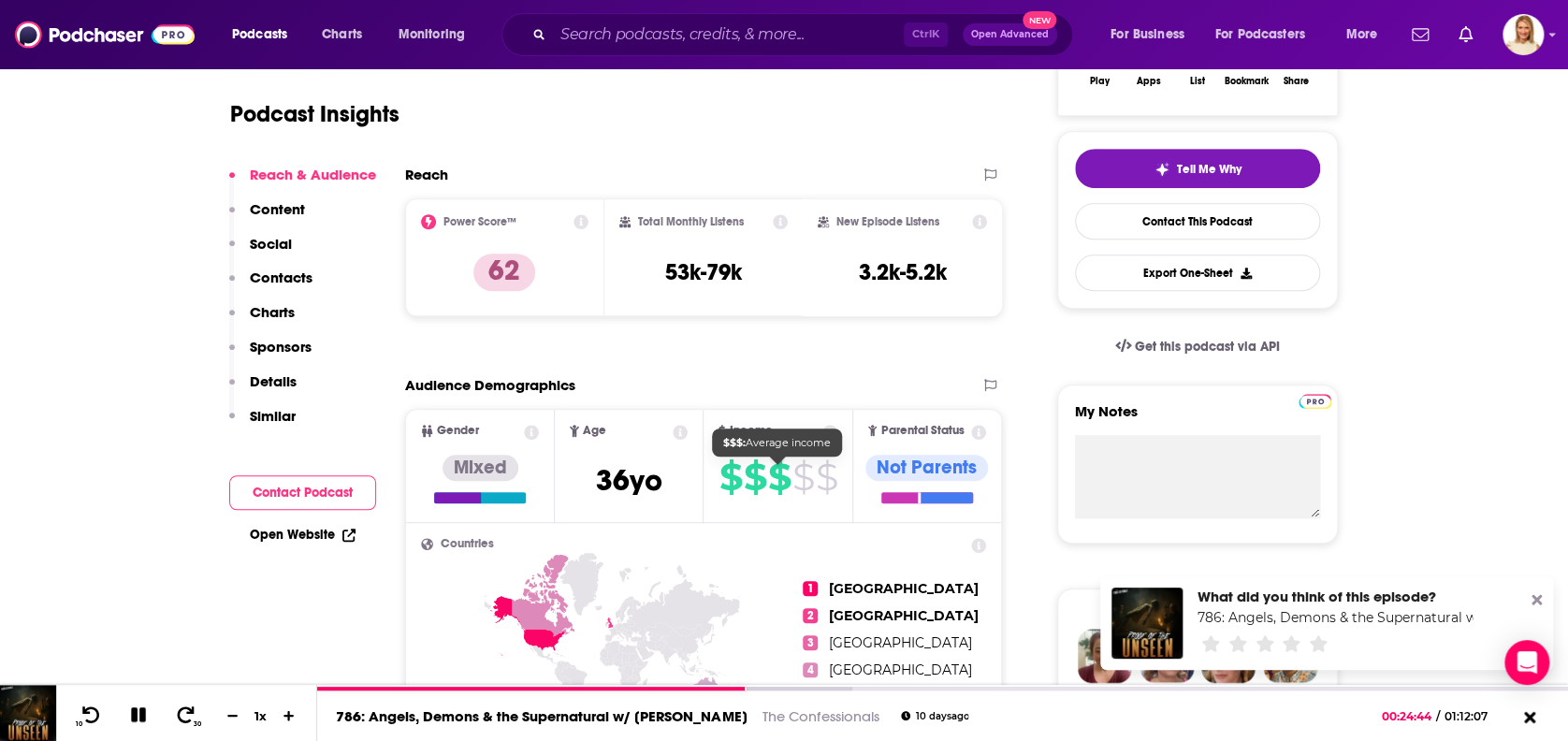
scroll to position [249, 0]
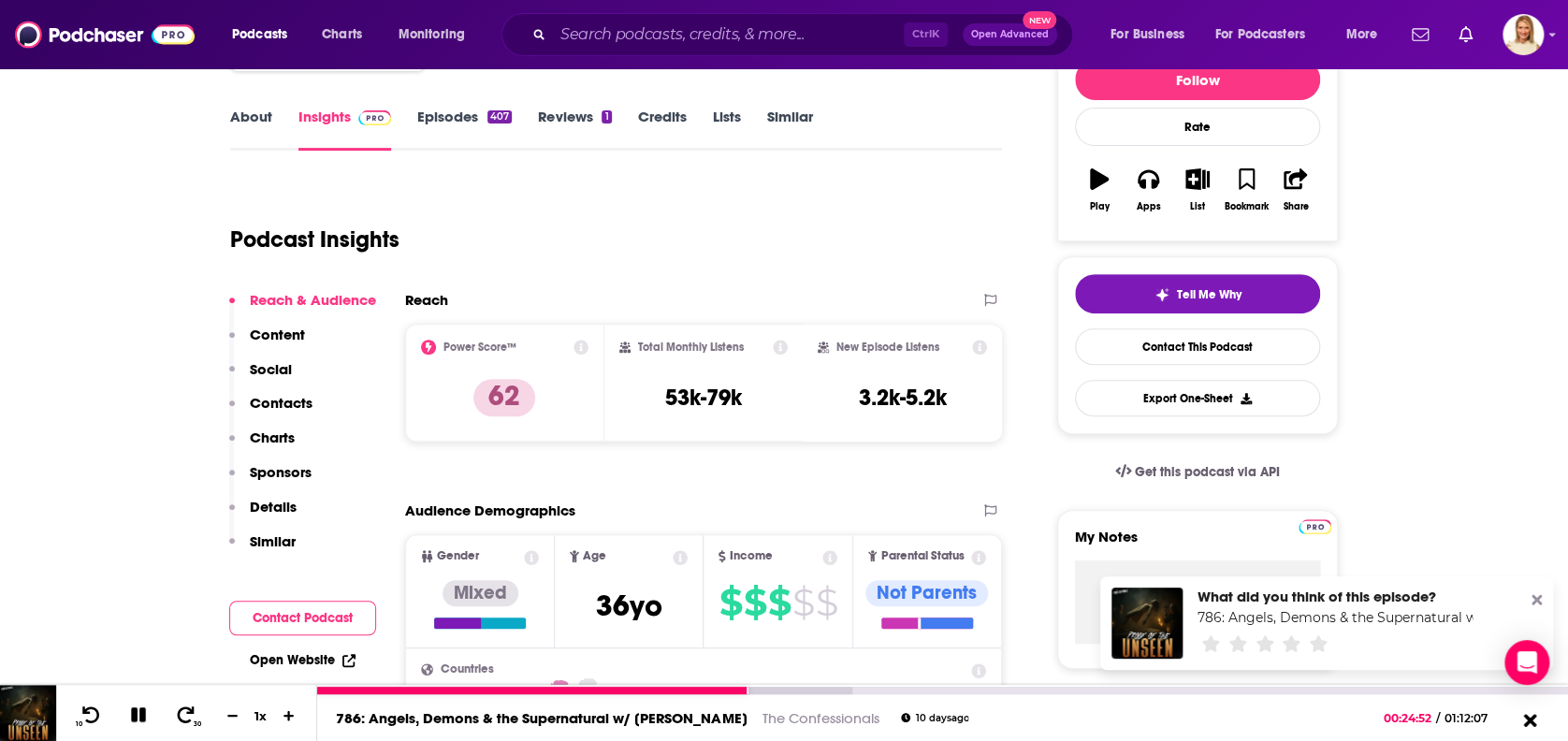
click at [1527, 713] on icon at bounding box center [1528, 720] width 24 height 19
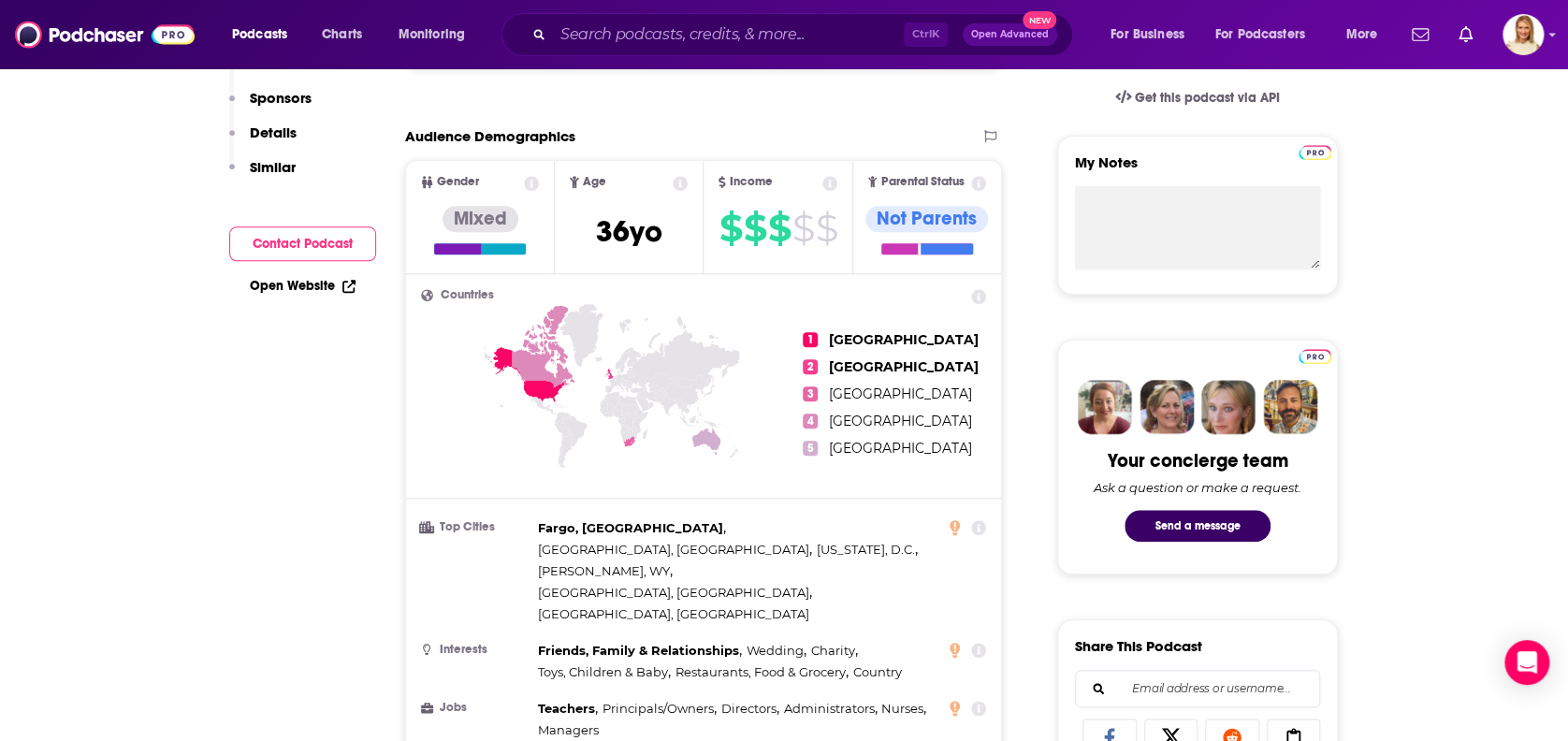
scroll to position [0, 0]
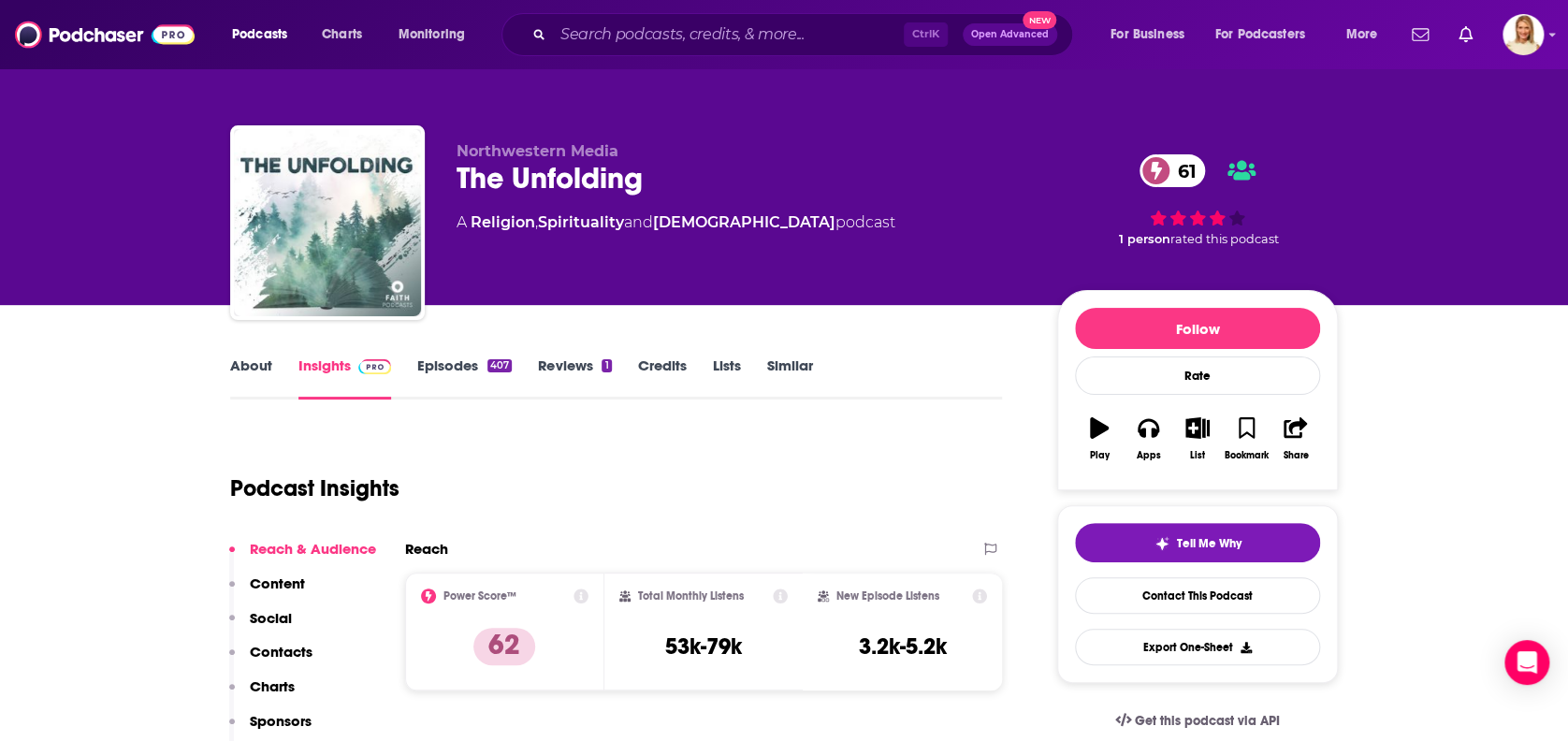
click at [457, 367] on link "Episodes 407" at bounding box center [464, 378] width 94 height 43
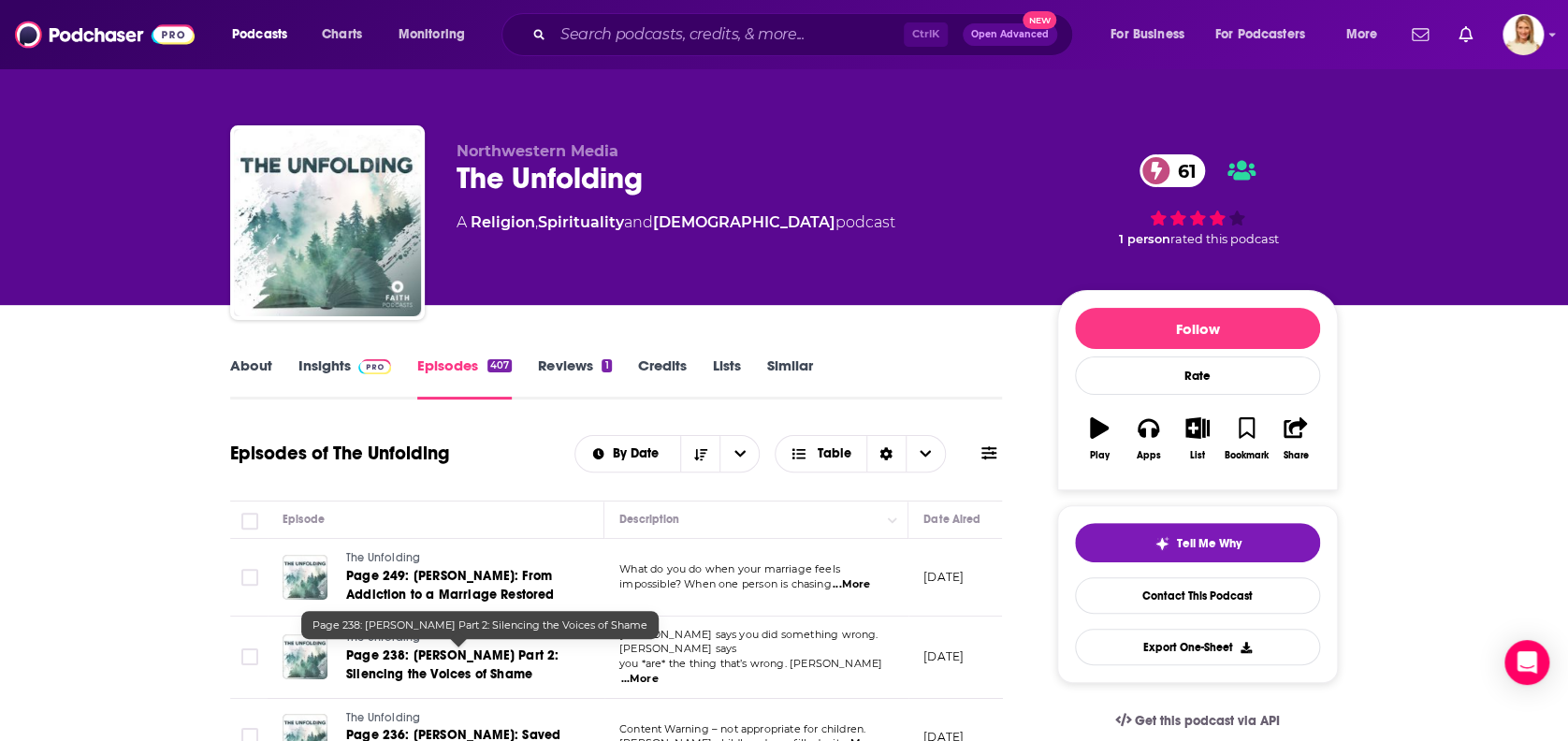
click at [424, 654] on span "Page 238: [PERSON_NAME] Part 2: Silencing the Voices of Shame" at bounding box center [452, 665] width 212 height 34
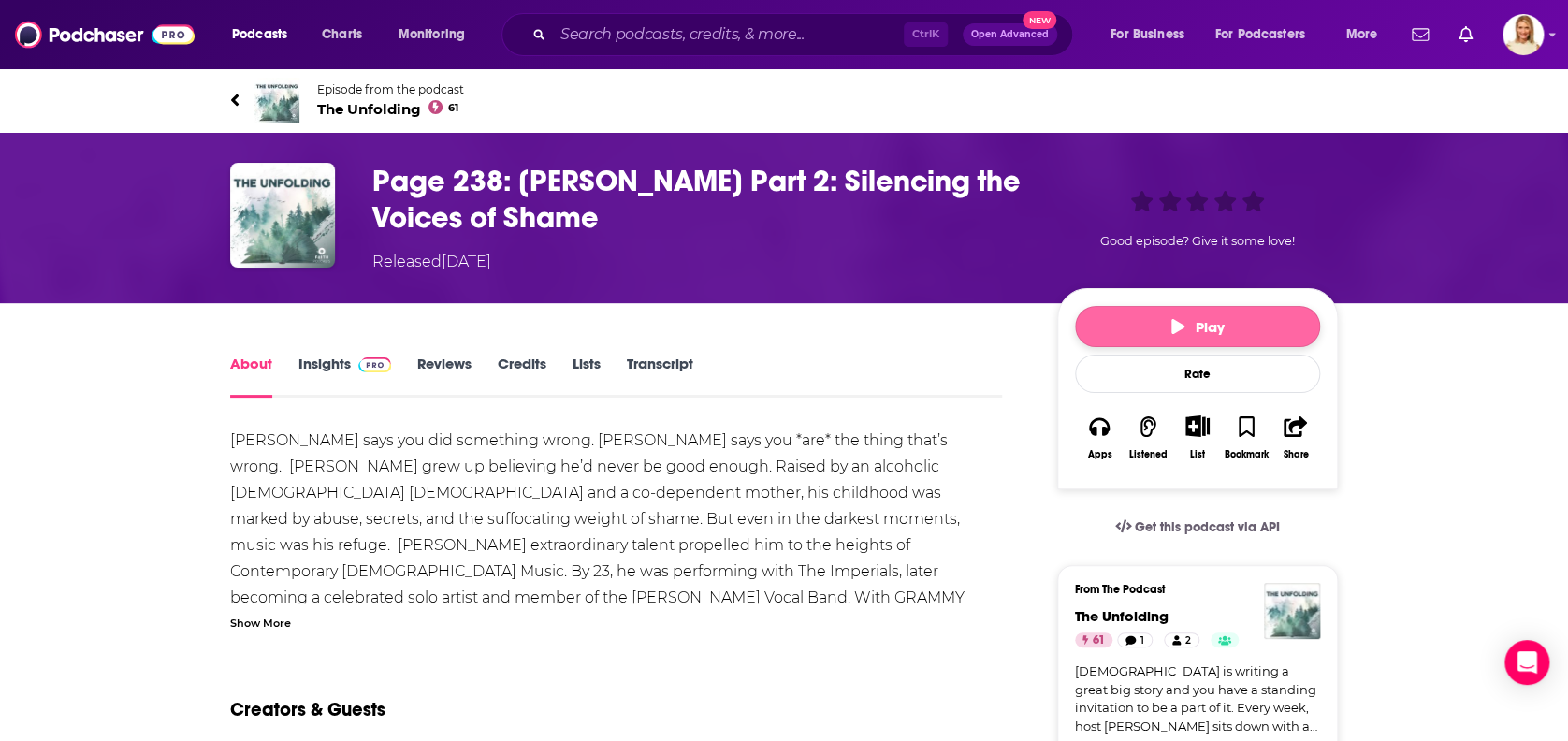
click at [1152, 317] on button "Play" at bounding box center [1197, 326] width 245 height 41
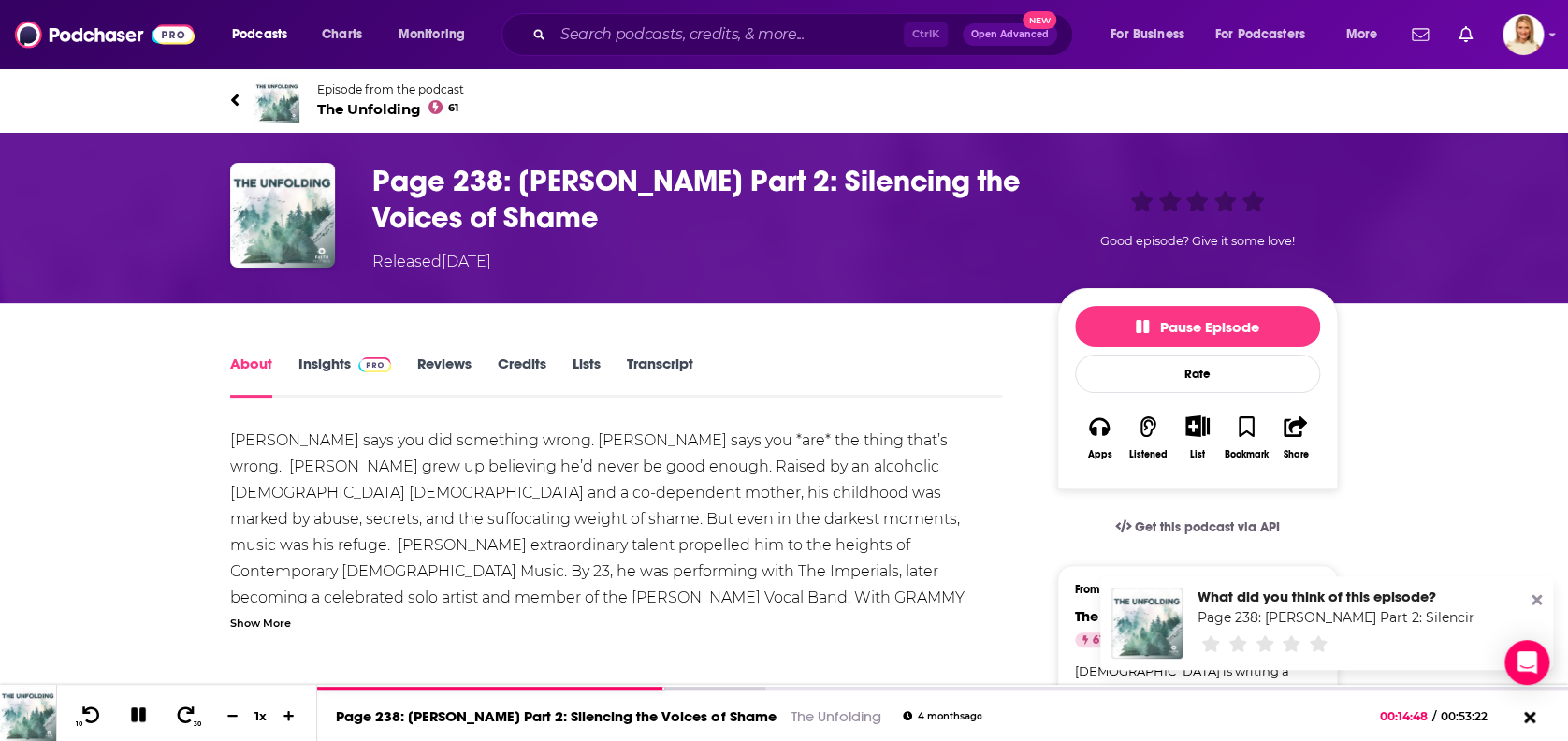
click at [338, 360] on link "Insights" at bounding box center [344, 376] width 92 height 43
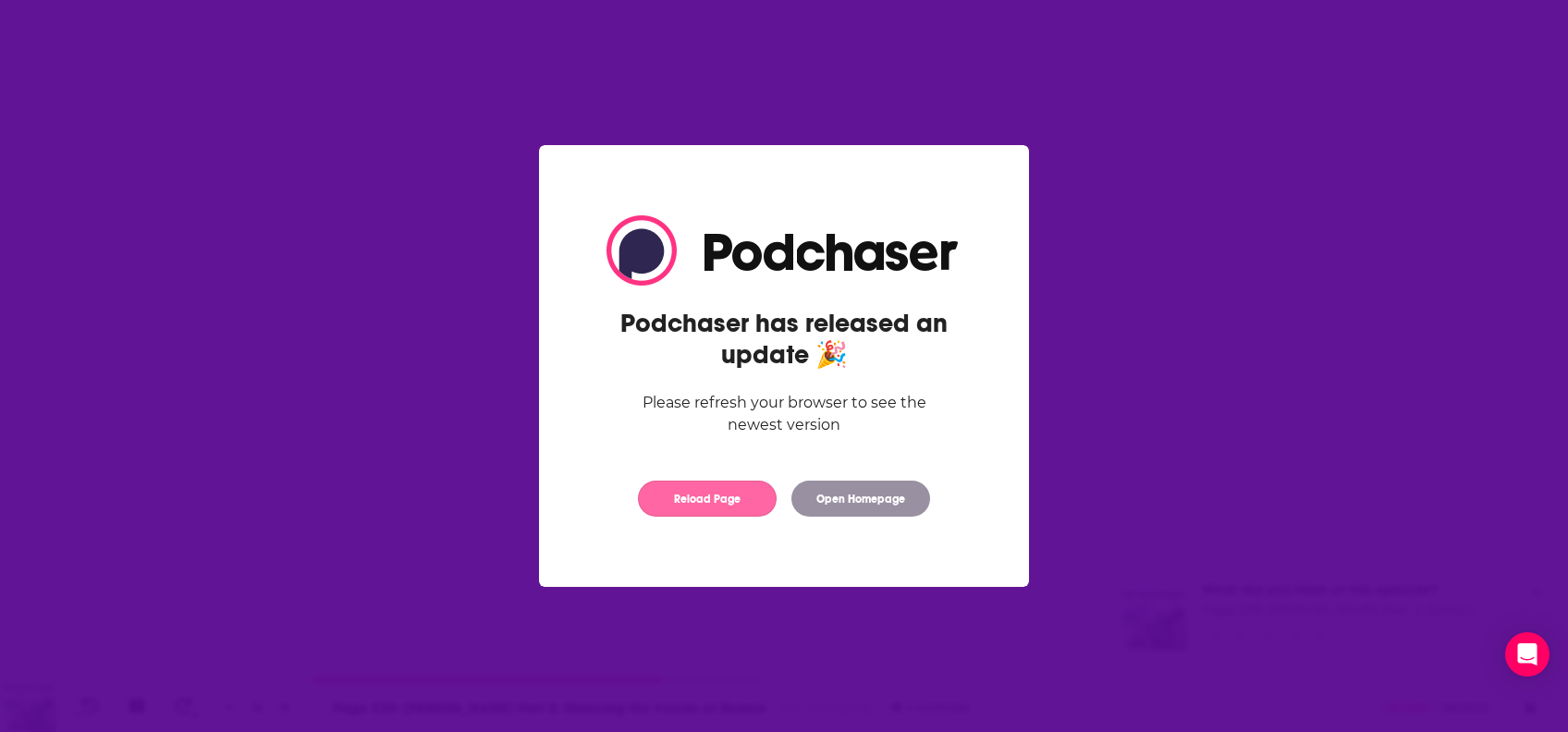
click at [725, 498] on button "Reload Page" at bounding box center [708, 498] width 139 height 36
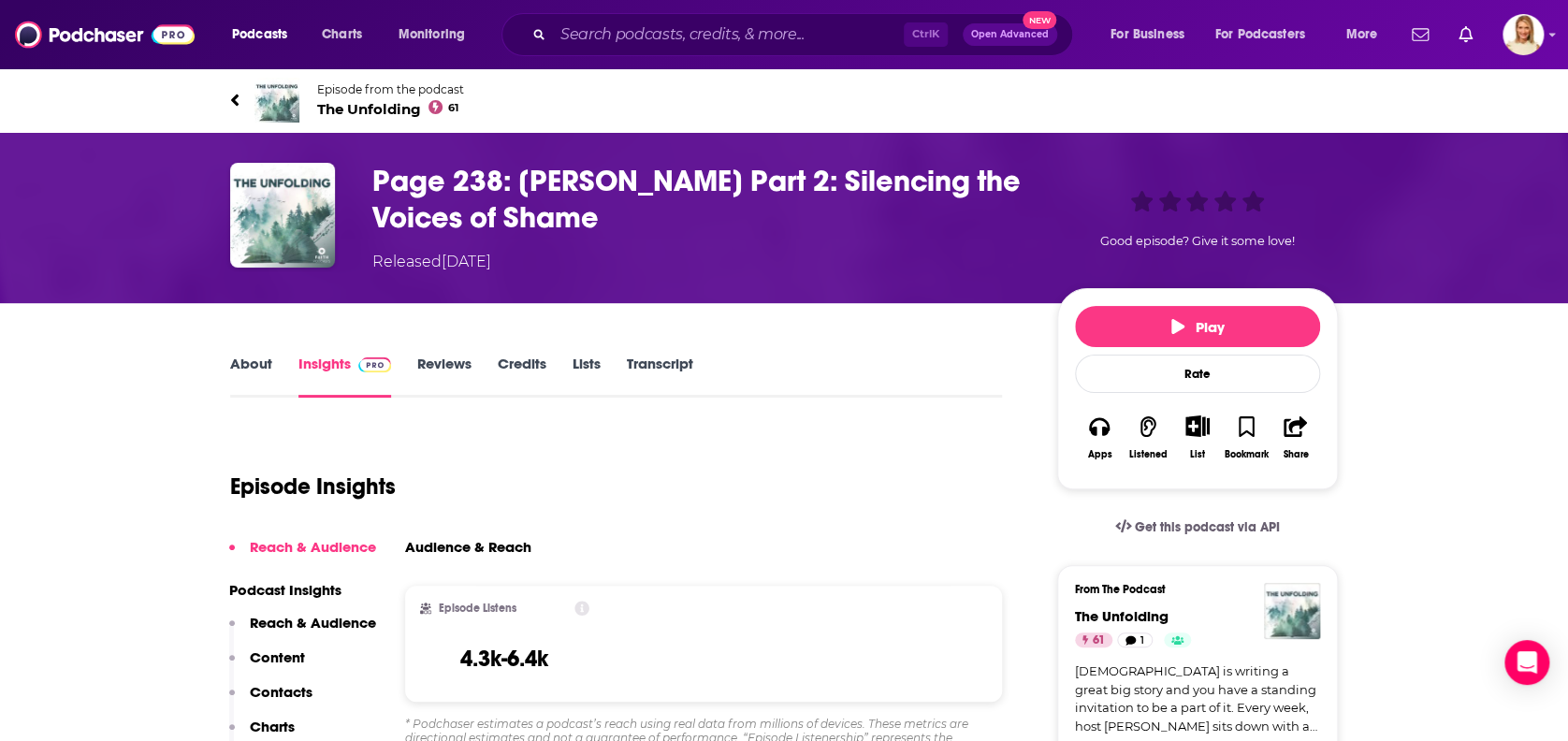
click at [248, 362] on link "About" at bounding box center [251, 376] width 42 height 43
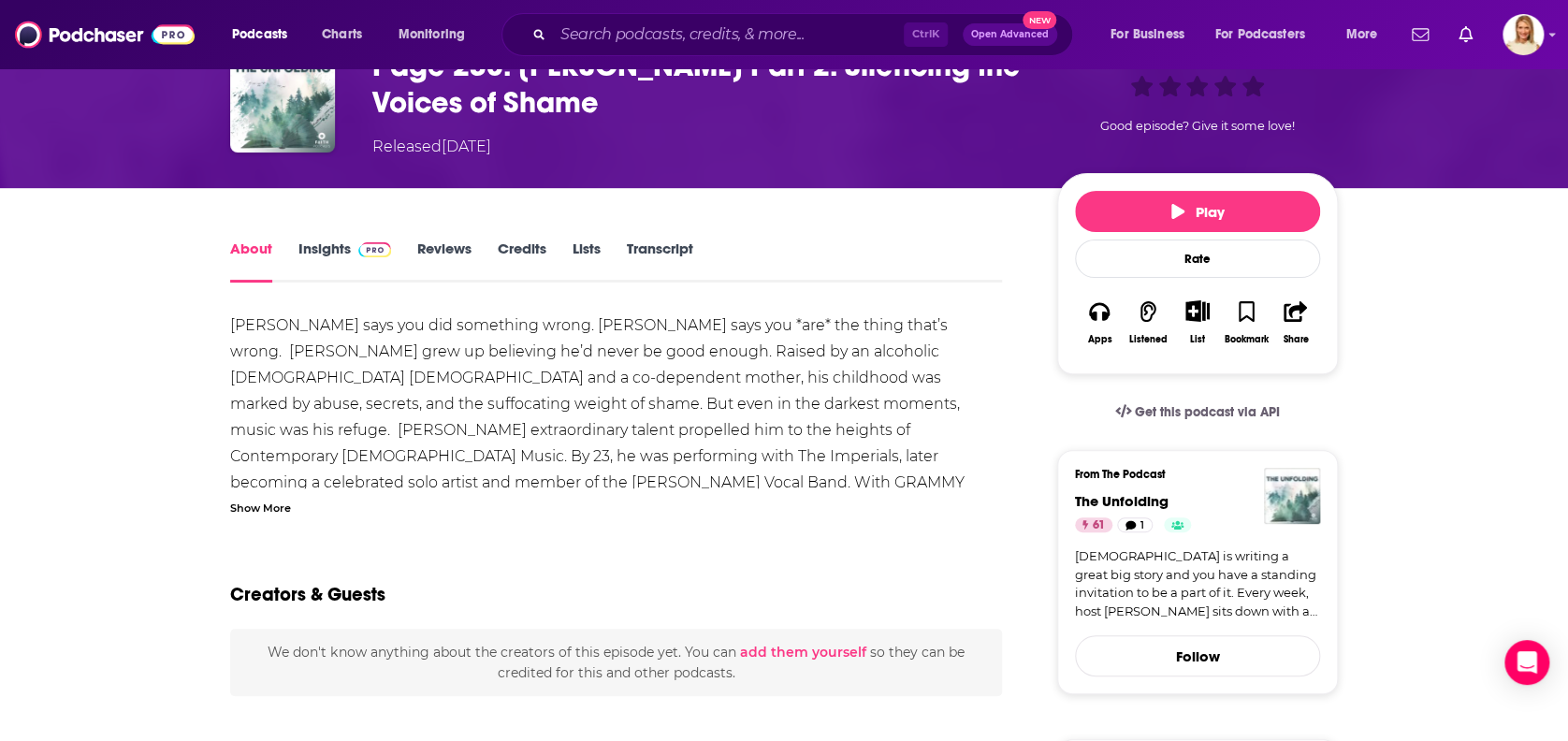
scroll to position [125, 0]
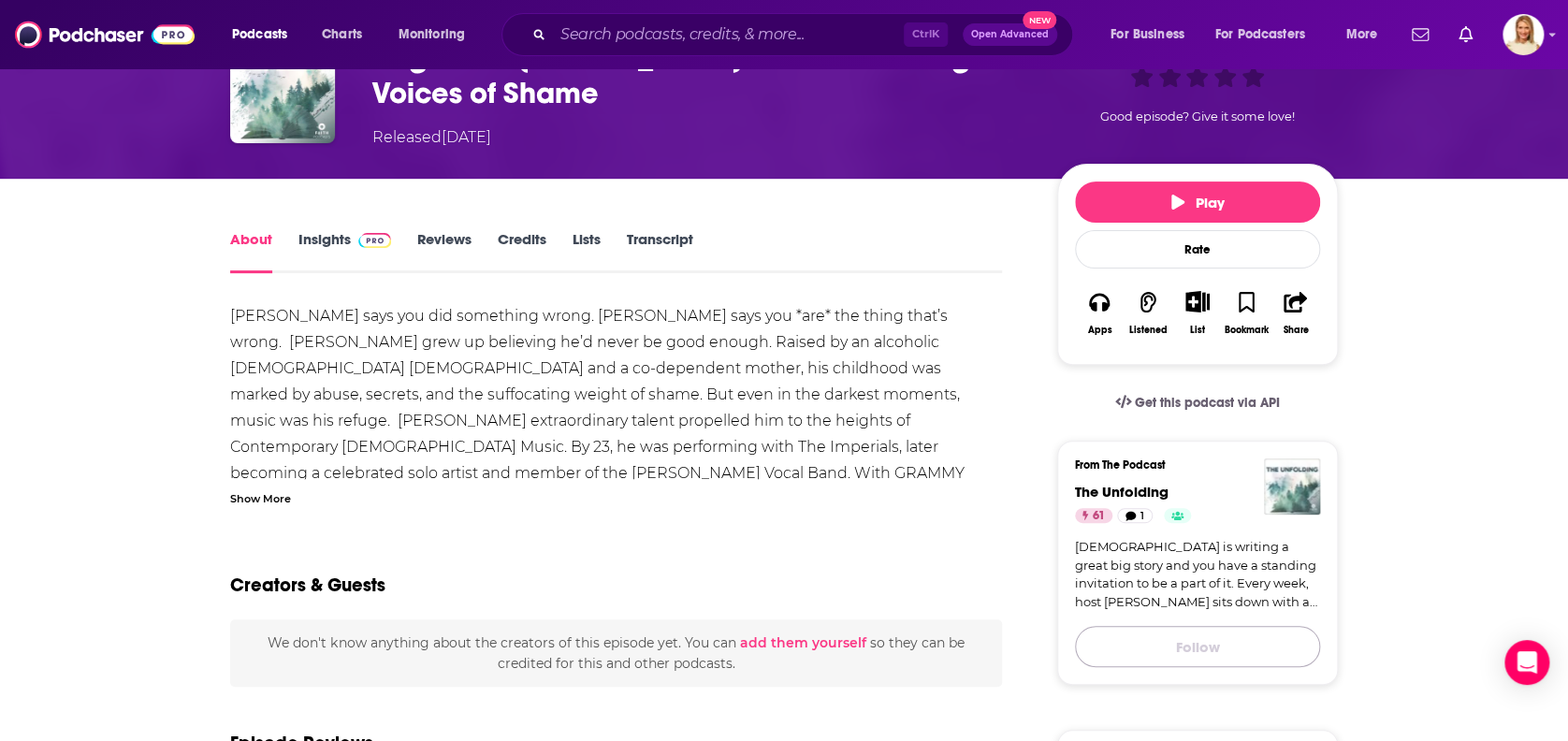
click at [1259, 633] on button "Follow" at bounding box center [1197, 646] width 245 height 41
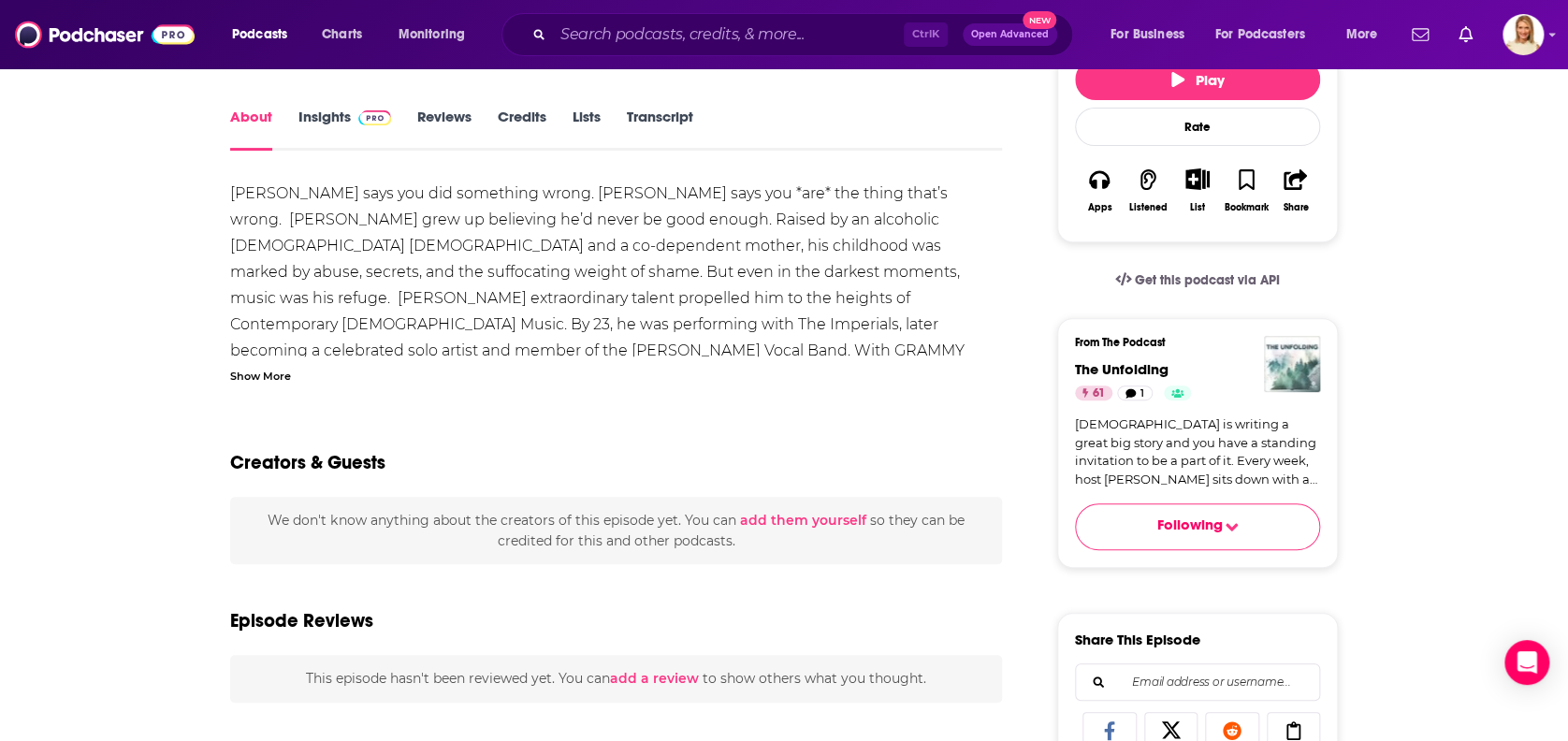
scroll to position [249, 0]
click at [1261, 457] on link "[DEMOGRAPHIC_DATA] is writing a great big story and you have a standing invitat…" at bounding box center [1197, 450] width 245 height 73
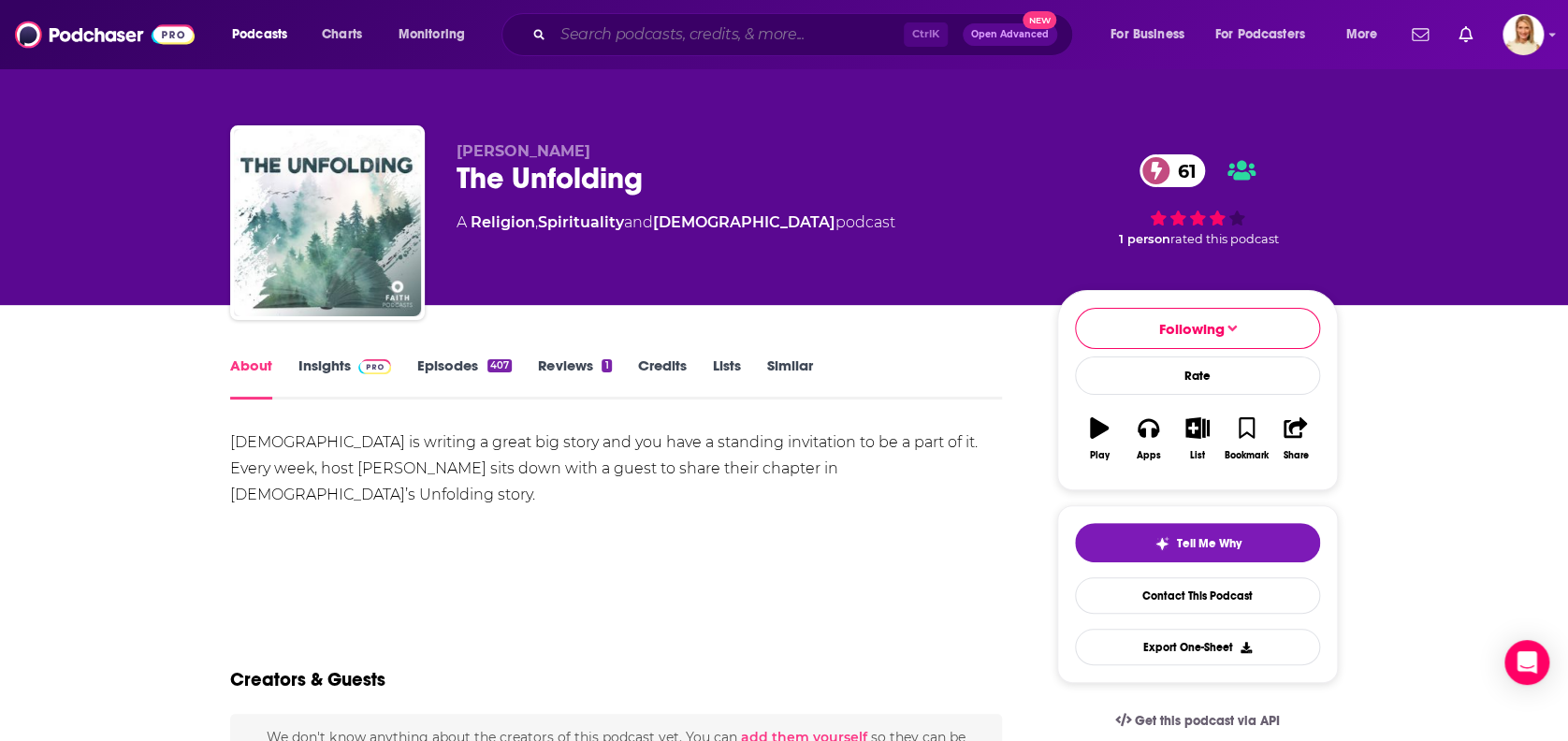
click at [703, 36] on input "Search podcasts, credits, & more..." at bounding box center [727, 34] width 351 height 29
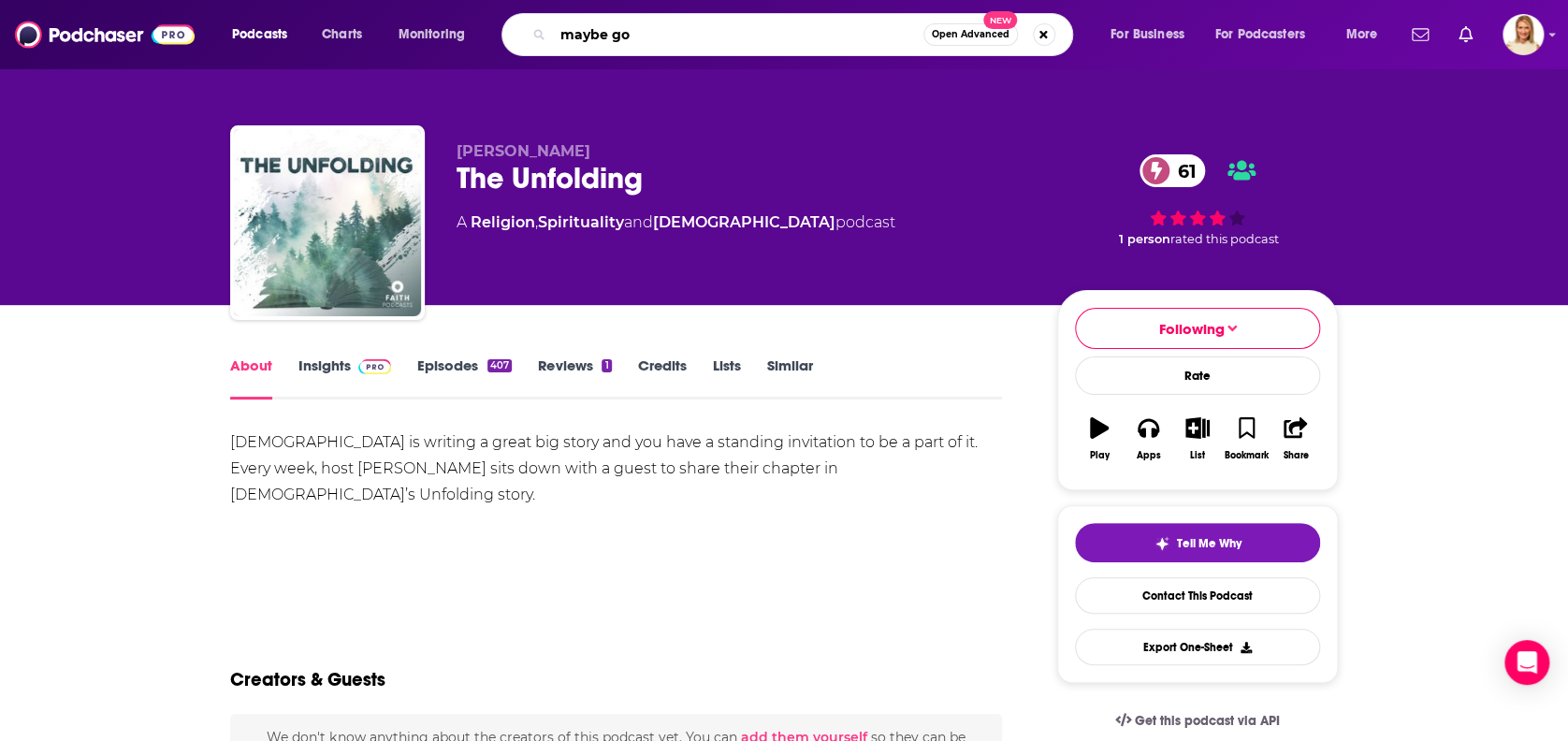
type input "maybe god"
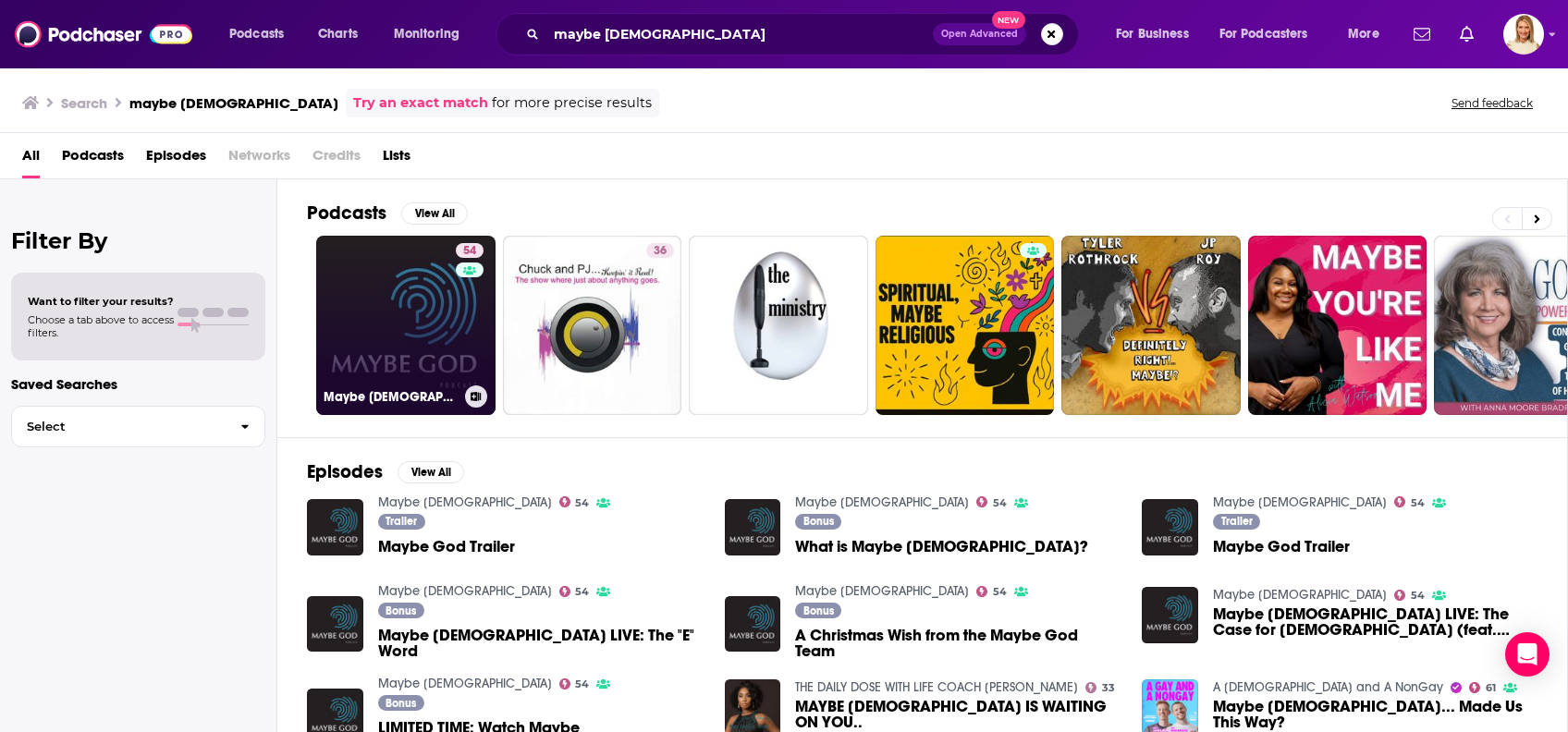
click at [427, 322] on link "54 Maybe God" at bounding box center [405, 325] width 180 height 179
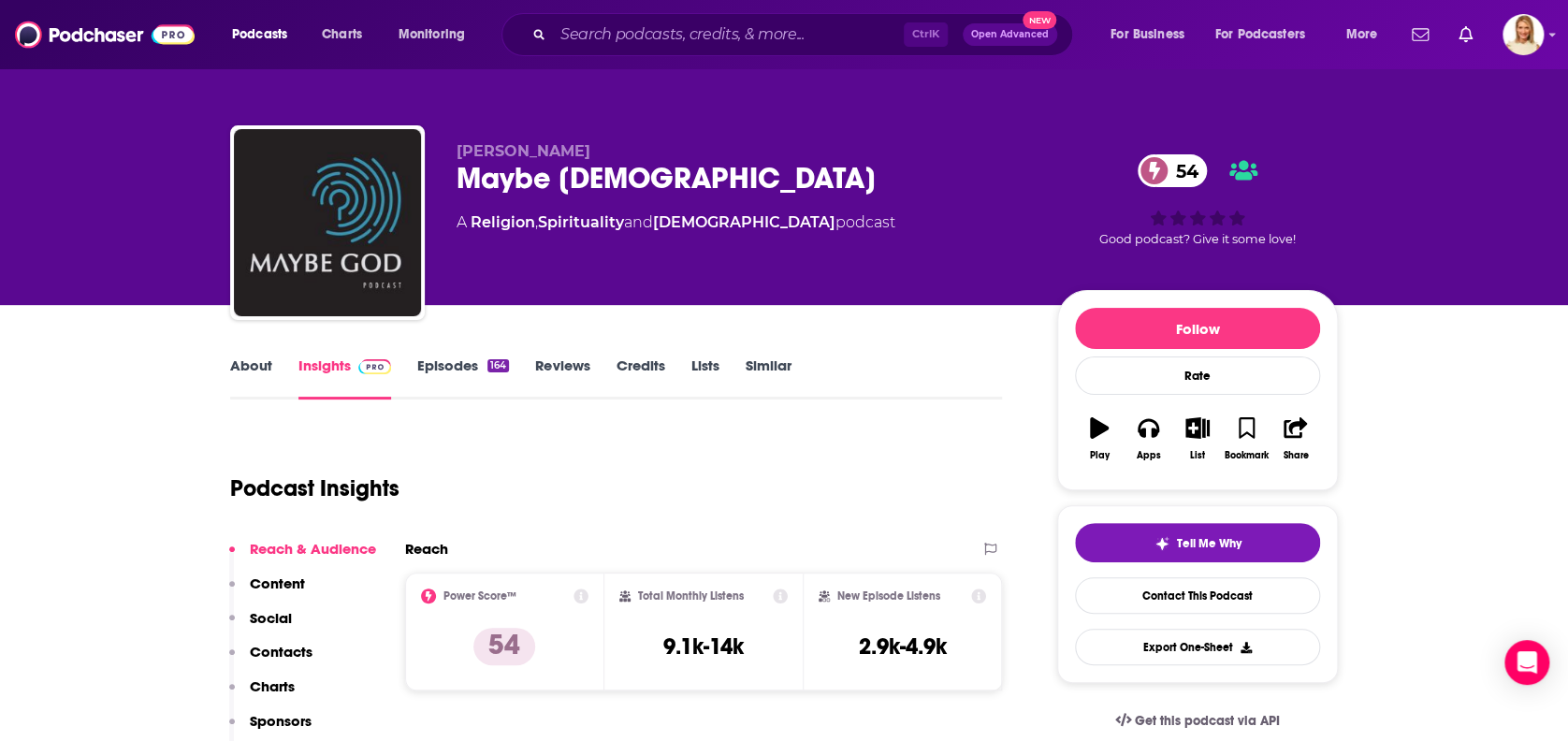
click at [252, 371] on link "About" at bounding box center [251, 378] width 42 height 43
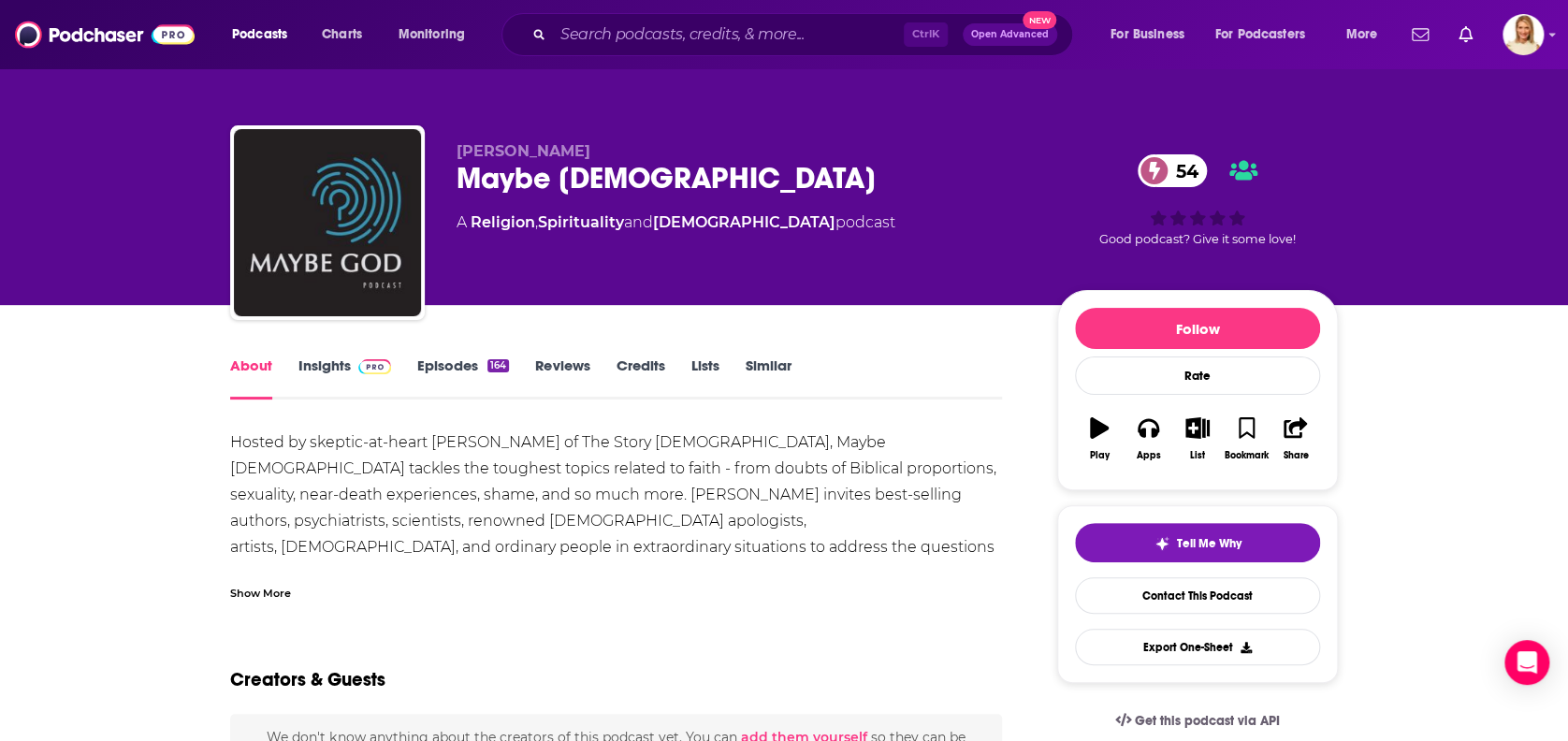
click at [464, 367] on link "Episodes 164" at bounding box center [463, 378] width 91 height 43
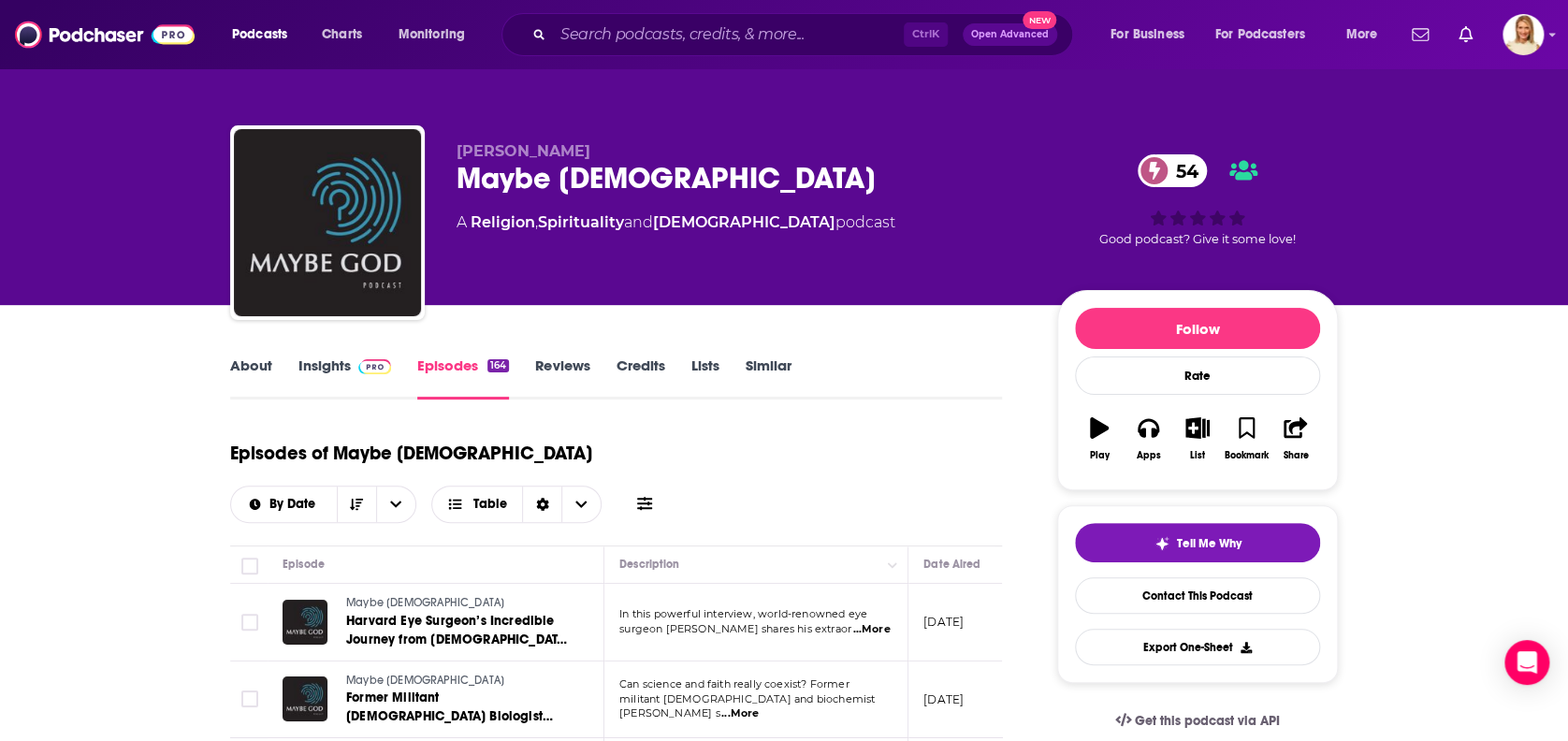
click at [861, 622] on span "...More" at bounding box center [870, 630] width 37 height 15
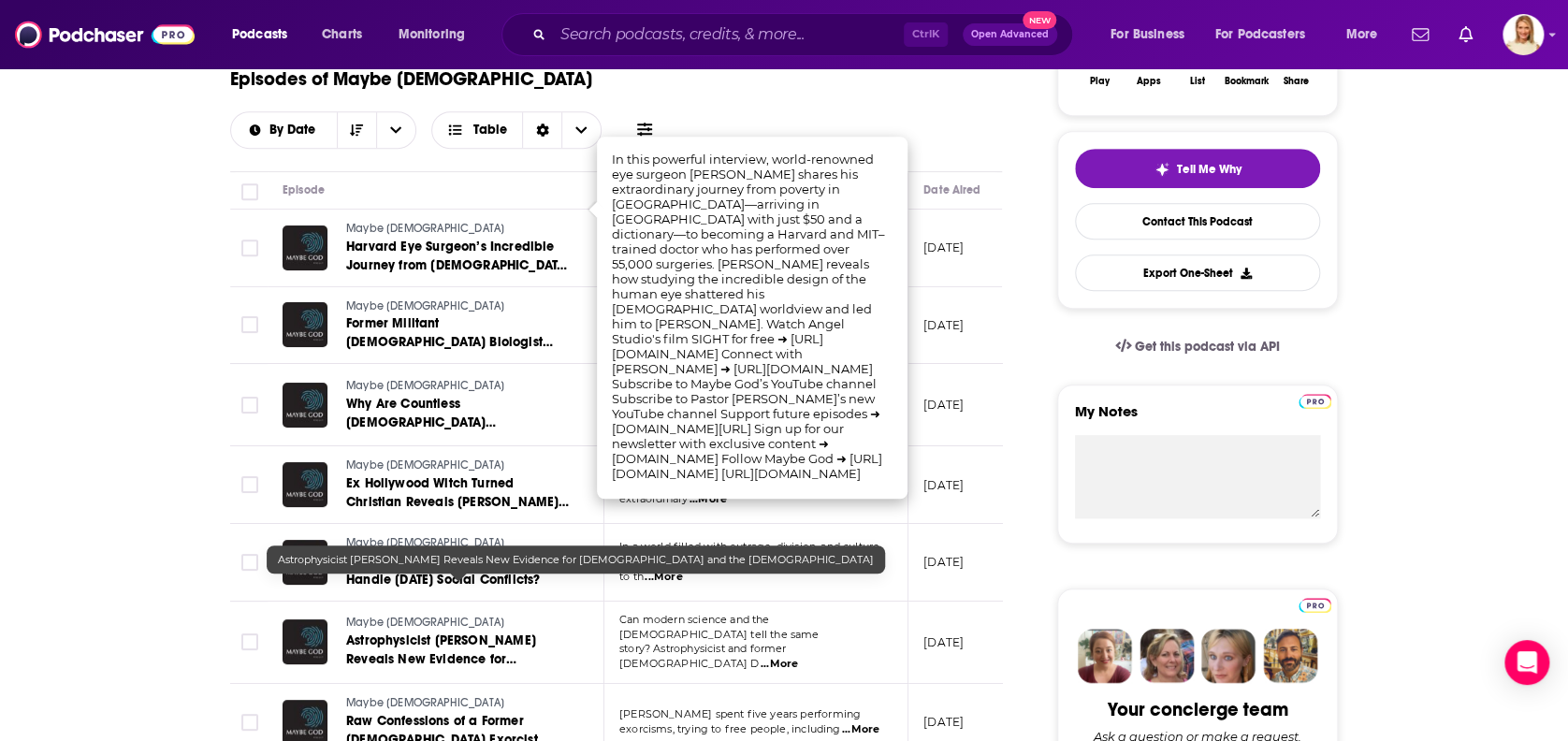
scroll to position [498, 0]
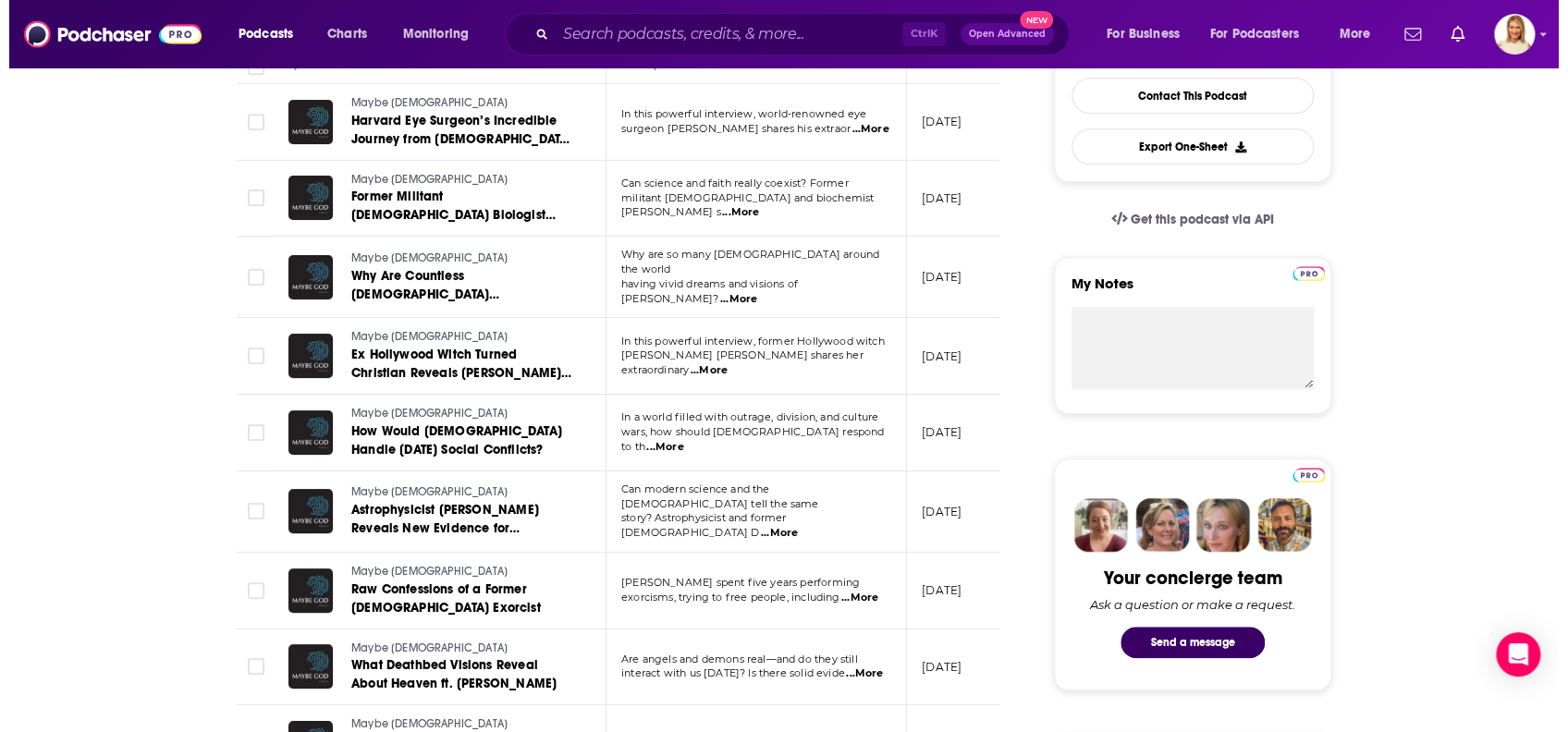
scroll to position [0, 0]
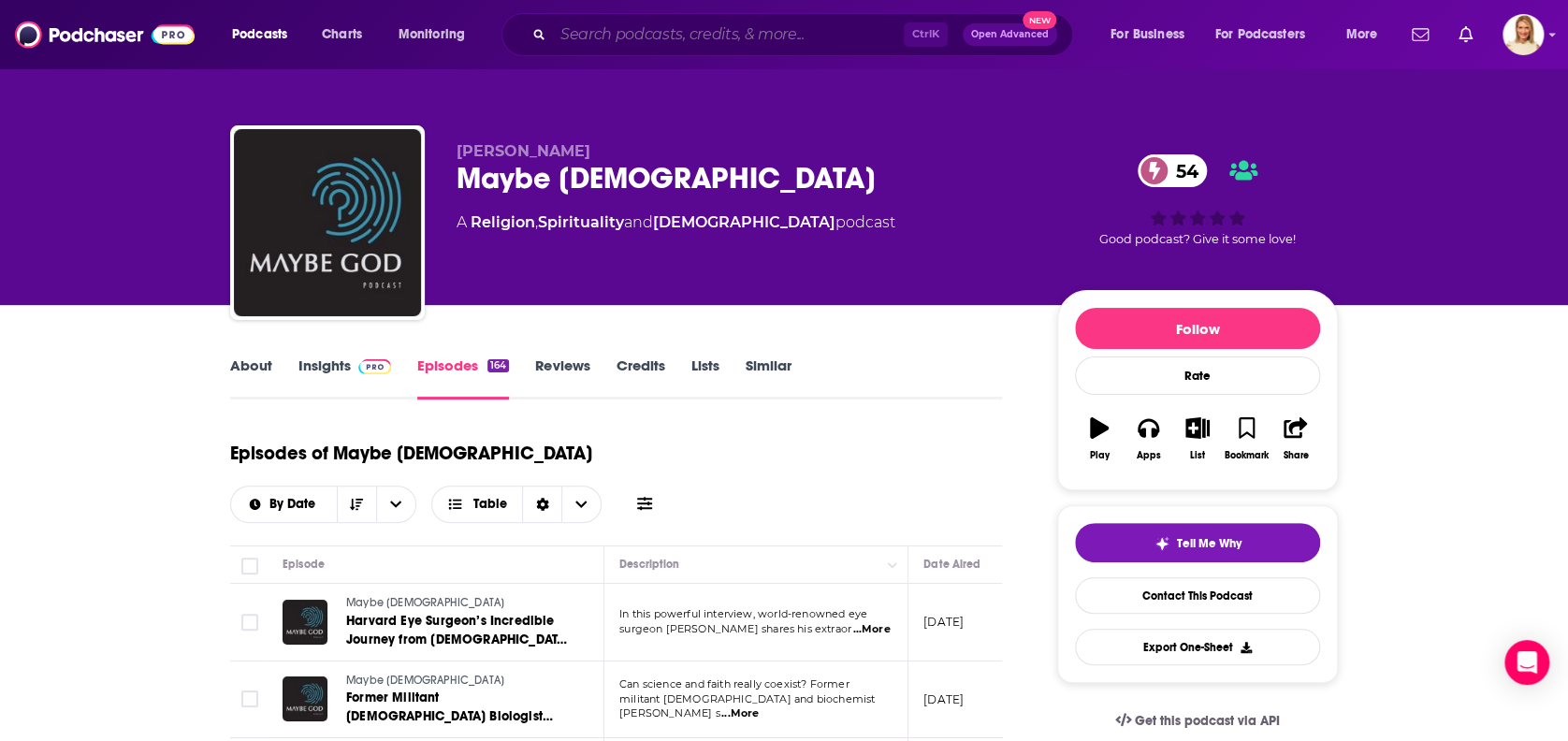
click at [778, 31] on input "Search podcasts, credits, & more..." at bounding box center [727, 34] width 351 height 29
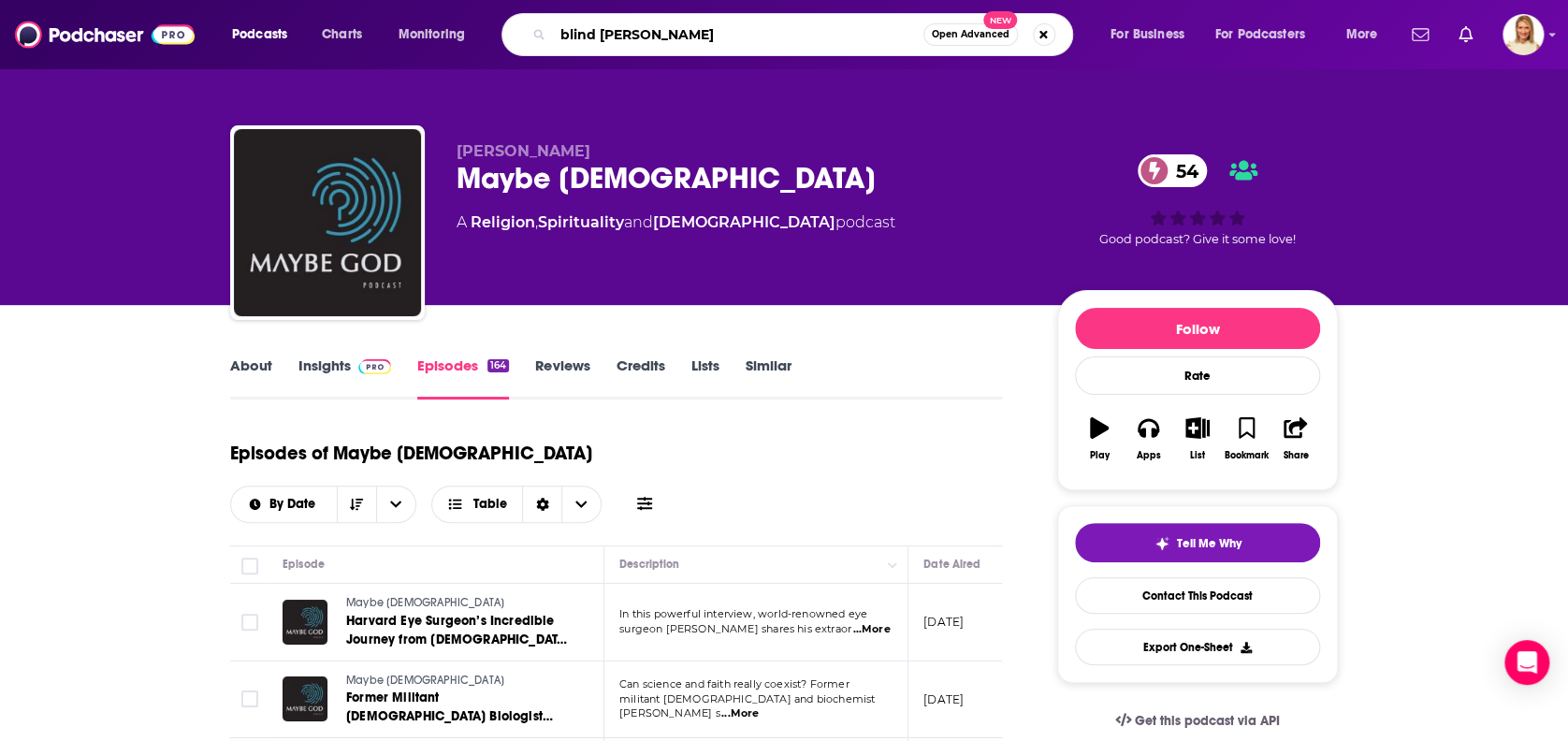
type input "blind guy media"
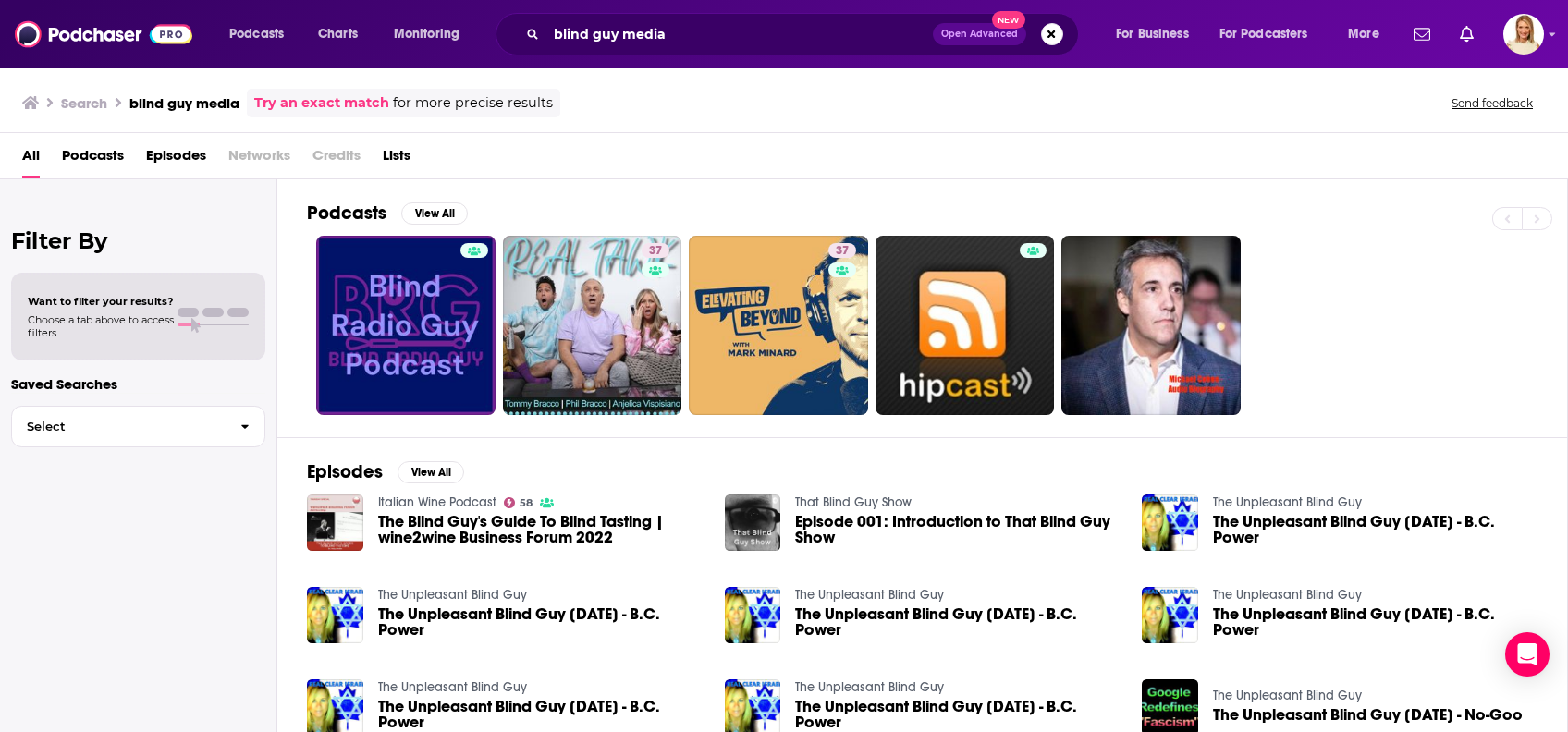
click at [165, 154] on span "Episodes" at bounding box center [176, 160] width 60 height 38
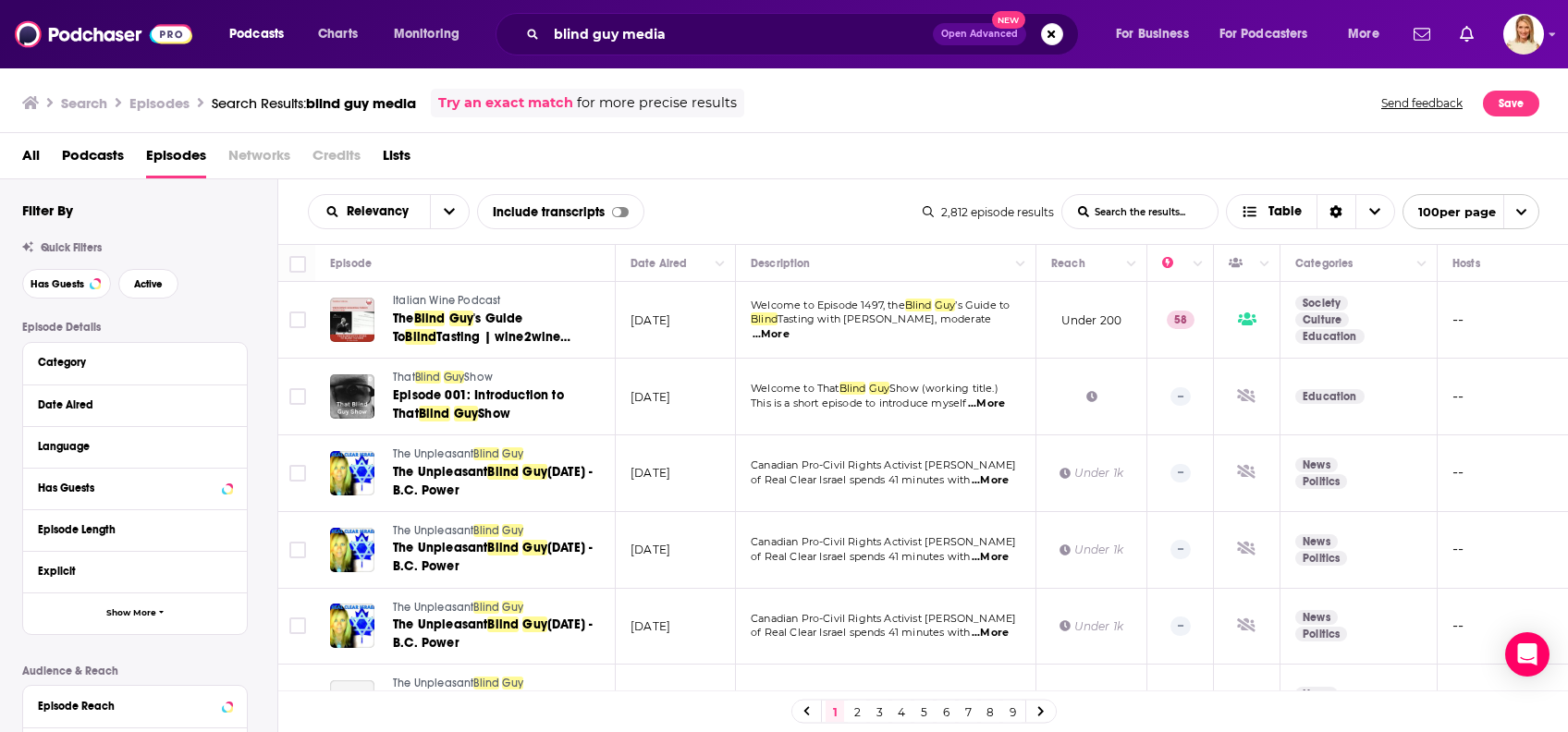
click at [277, 157] on span "Networks" at bounding box center [259, 160] width 62 height 38
click at [275, 160] on span "Networks" at bounding box center [259, 160] width 62 height 38
click at [36, 154] on span "All" at bounding box center [31, 160] width 18 height 38
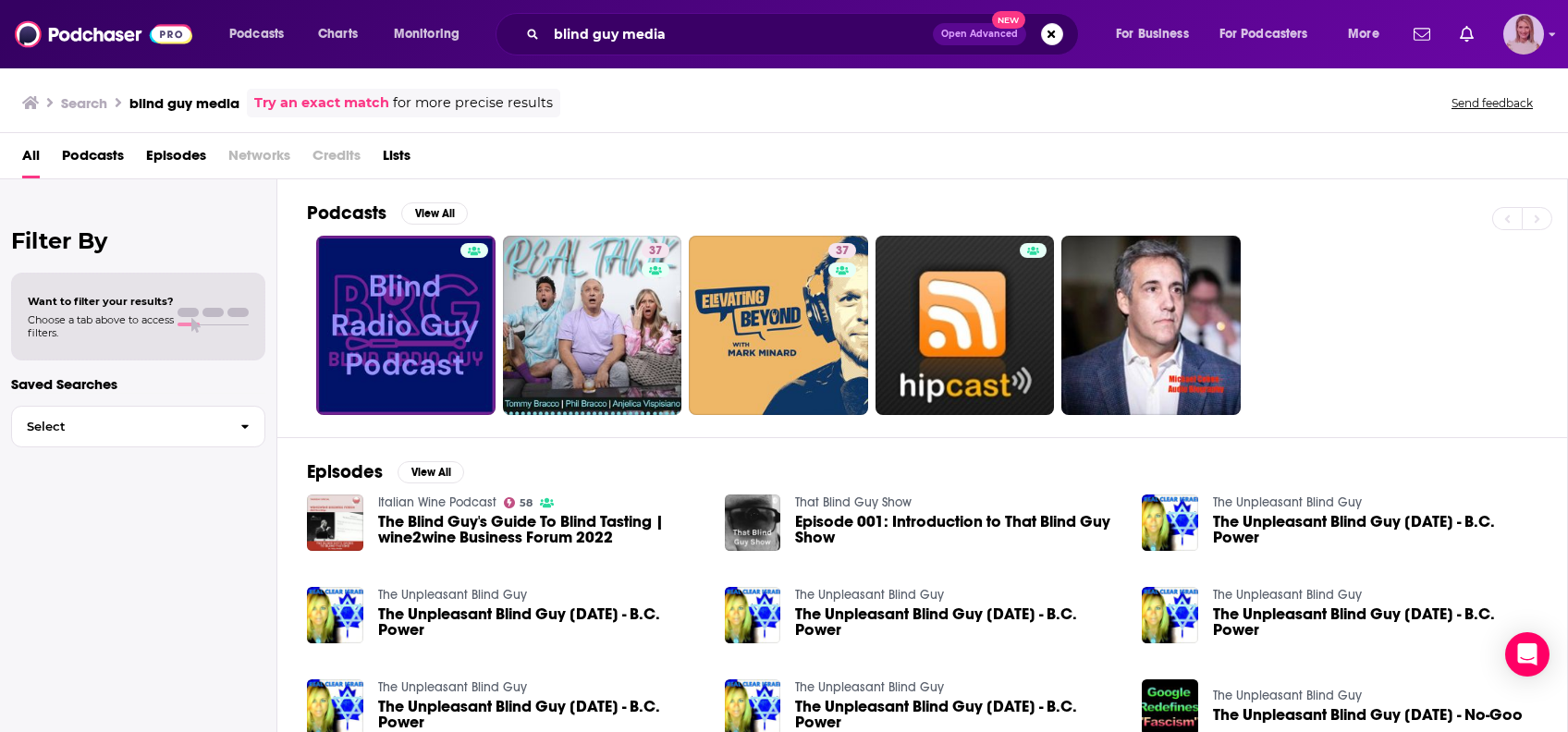
click at [1526, 34] on img "Logged in as leannebush" at bounding box center [1523, 34] width 40 height 40
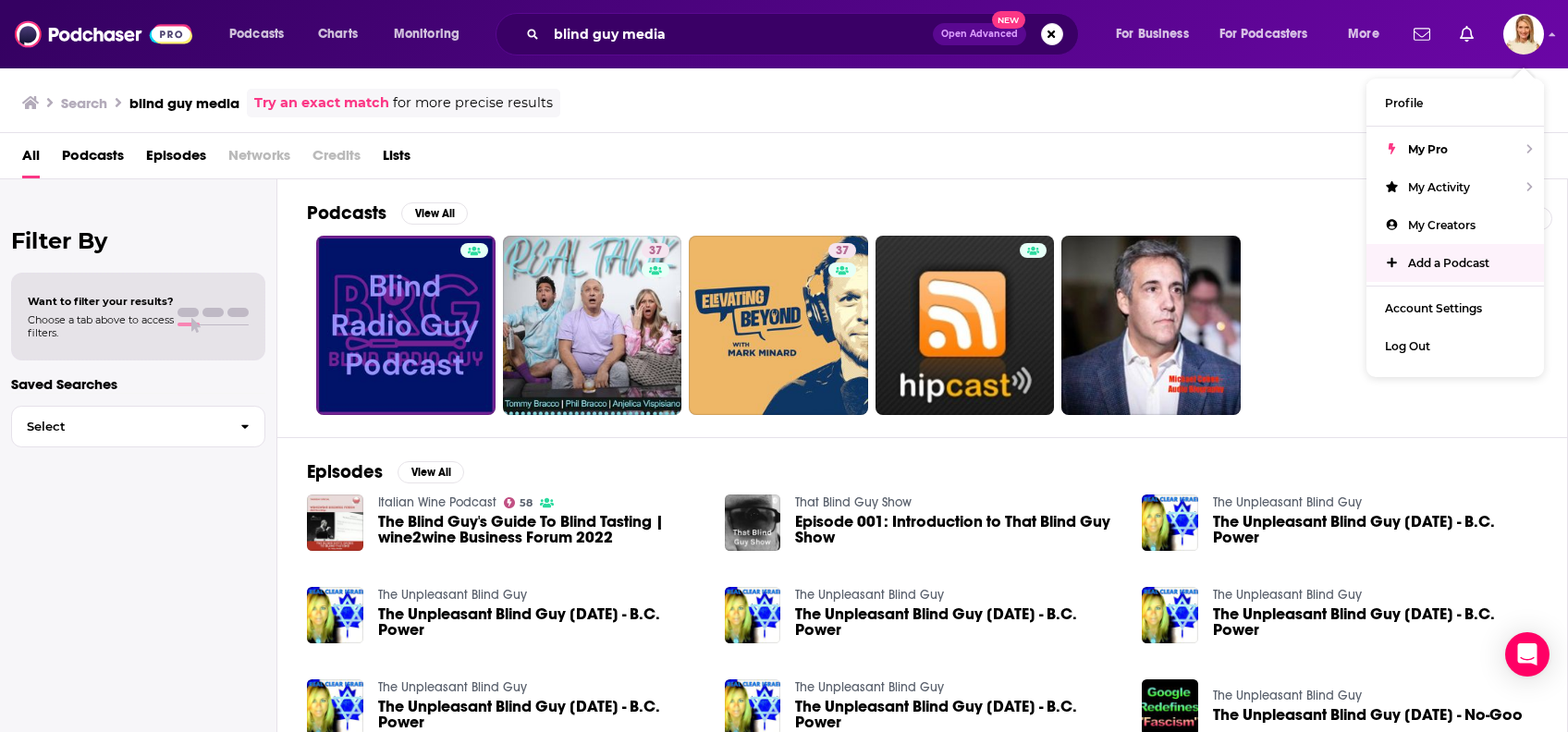
click at [1243, 179] on div "Podcasts View All 37 37" at bounding box center [938, 308] width 1262 height 257
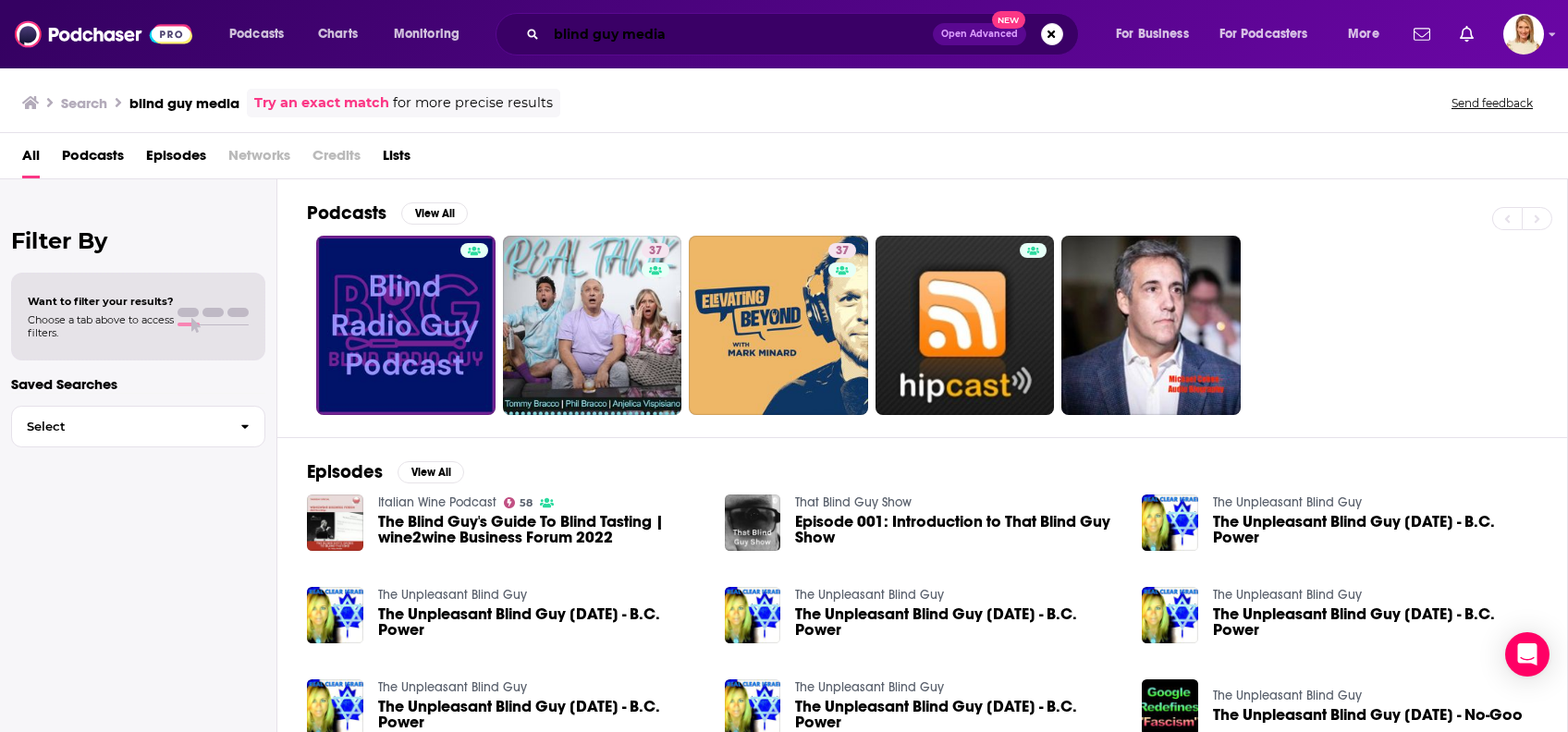
click at [763, 36] on input "blind guy media" at bounding box center [739, 34] width 386 height 29
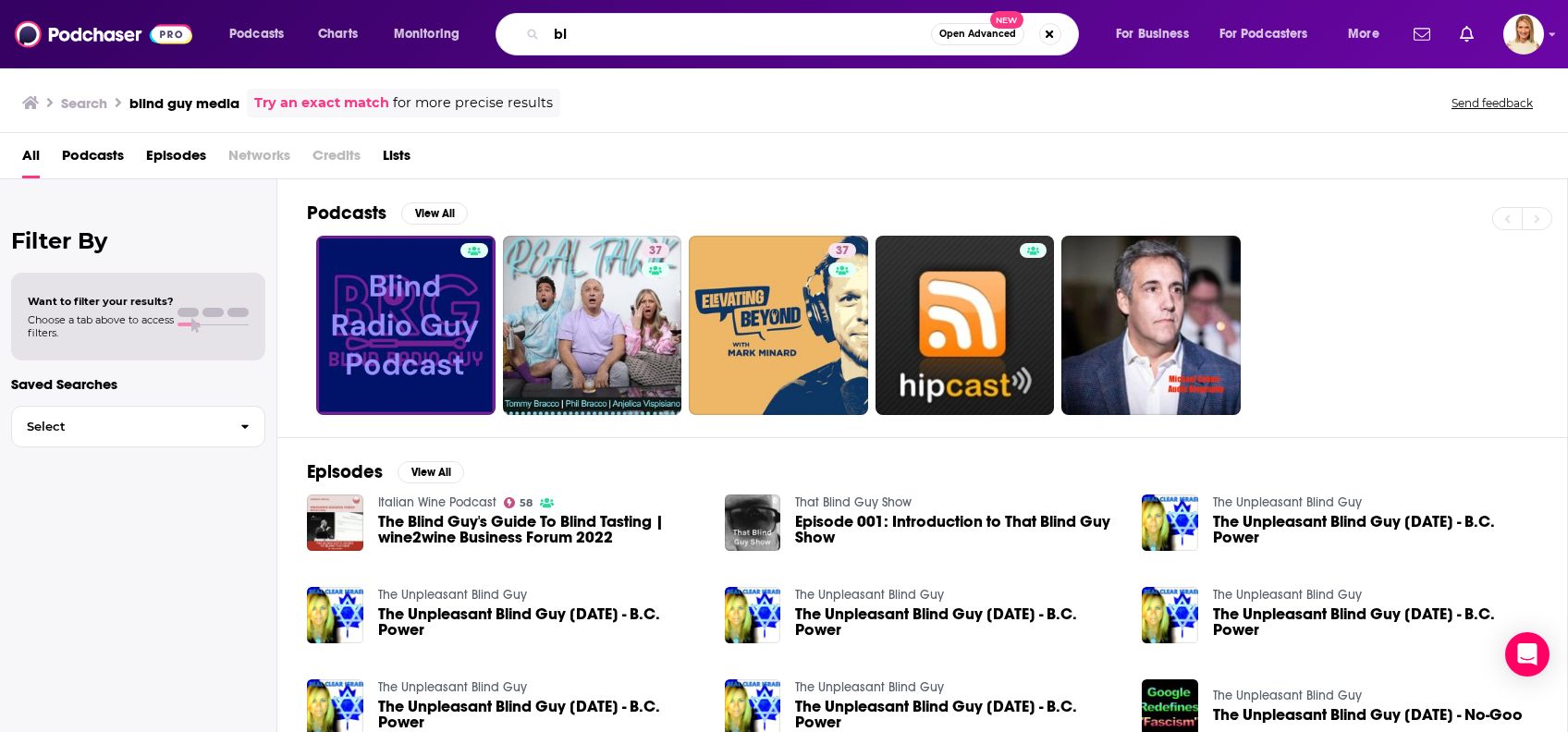
type input "b"
type input "billy hallowell"
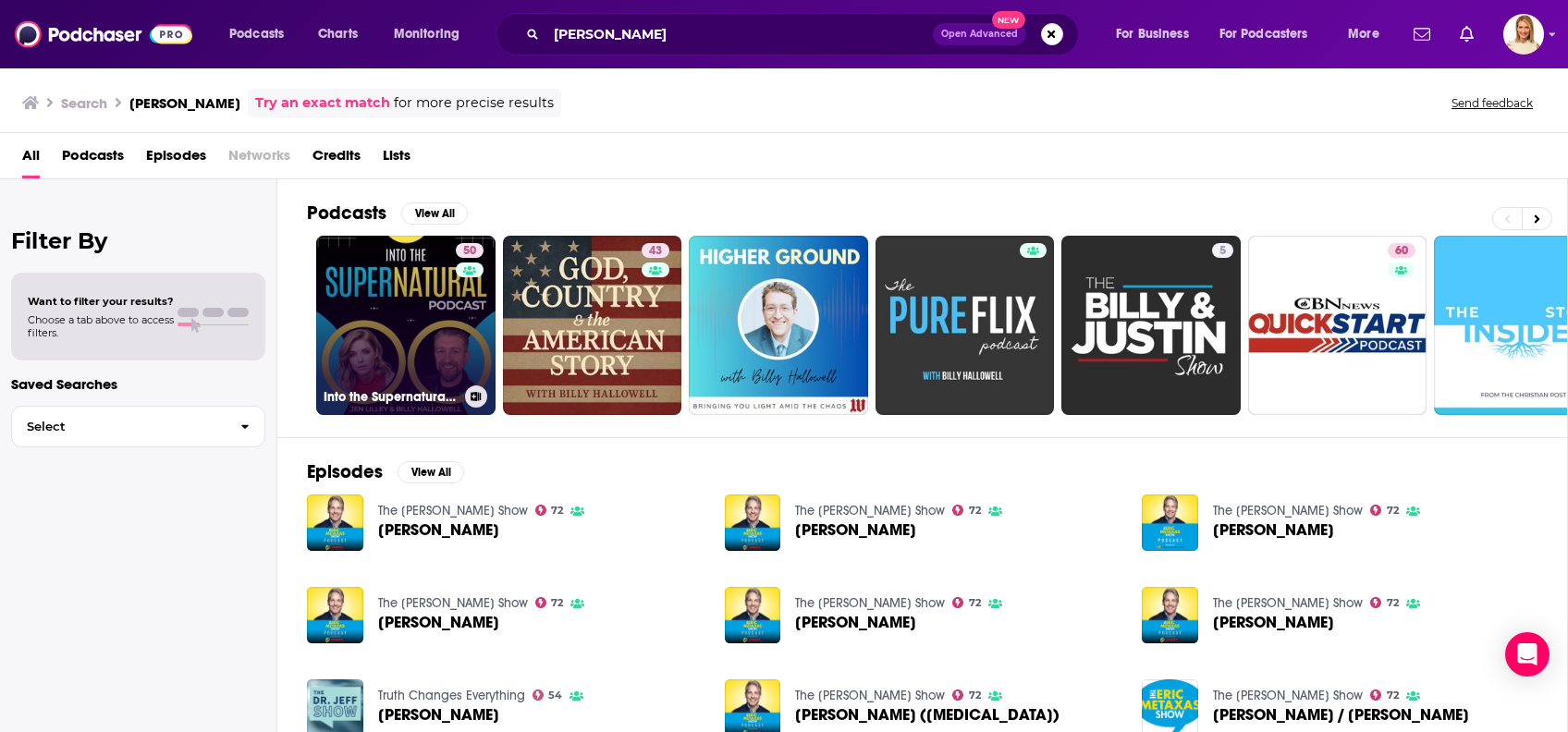
click at [461, 306] on div "50" at bounding box center [472, 314] width 32 height 142
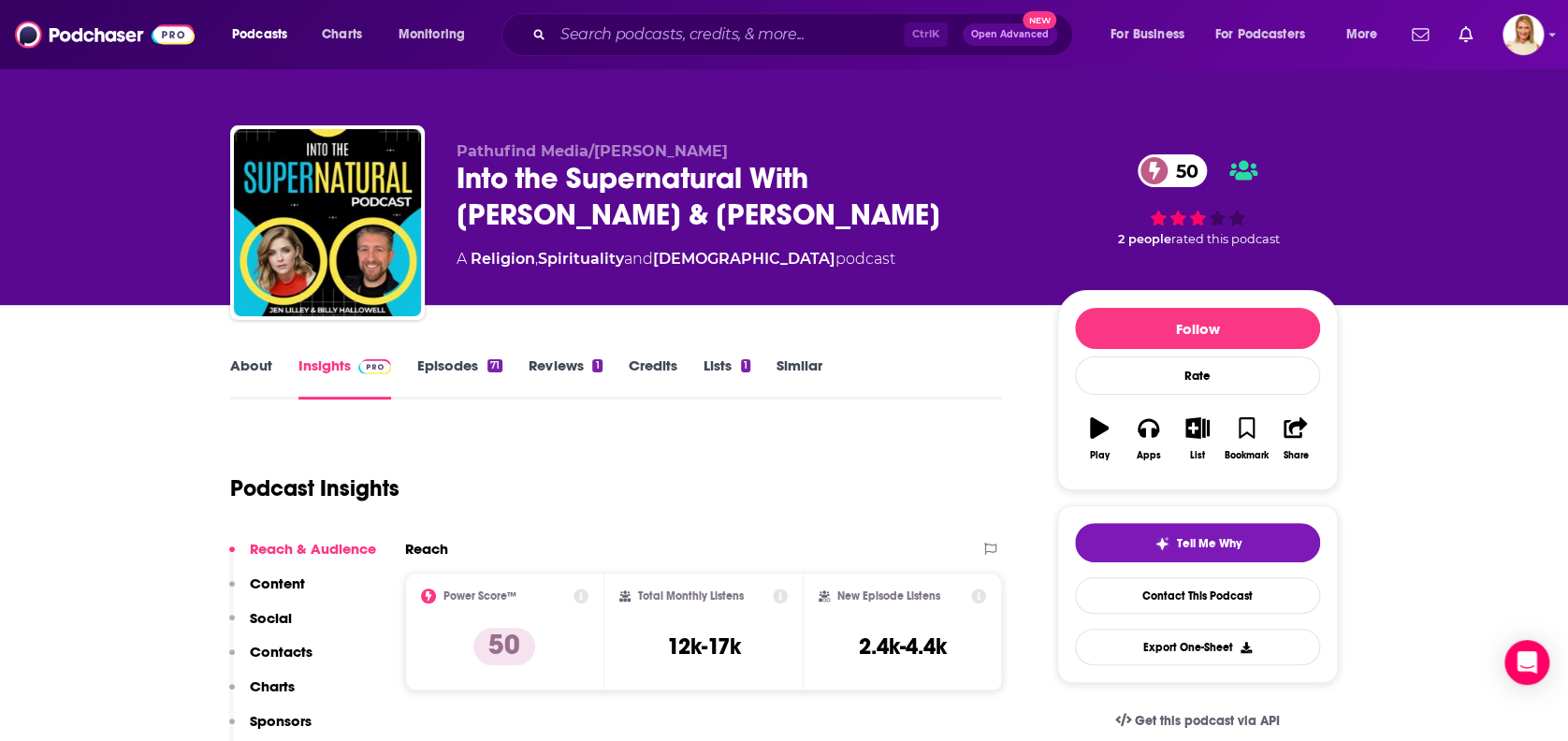
click at [263, 367] on link "About" at bounding box center [251, 378] width 42 height 43
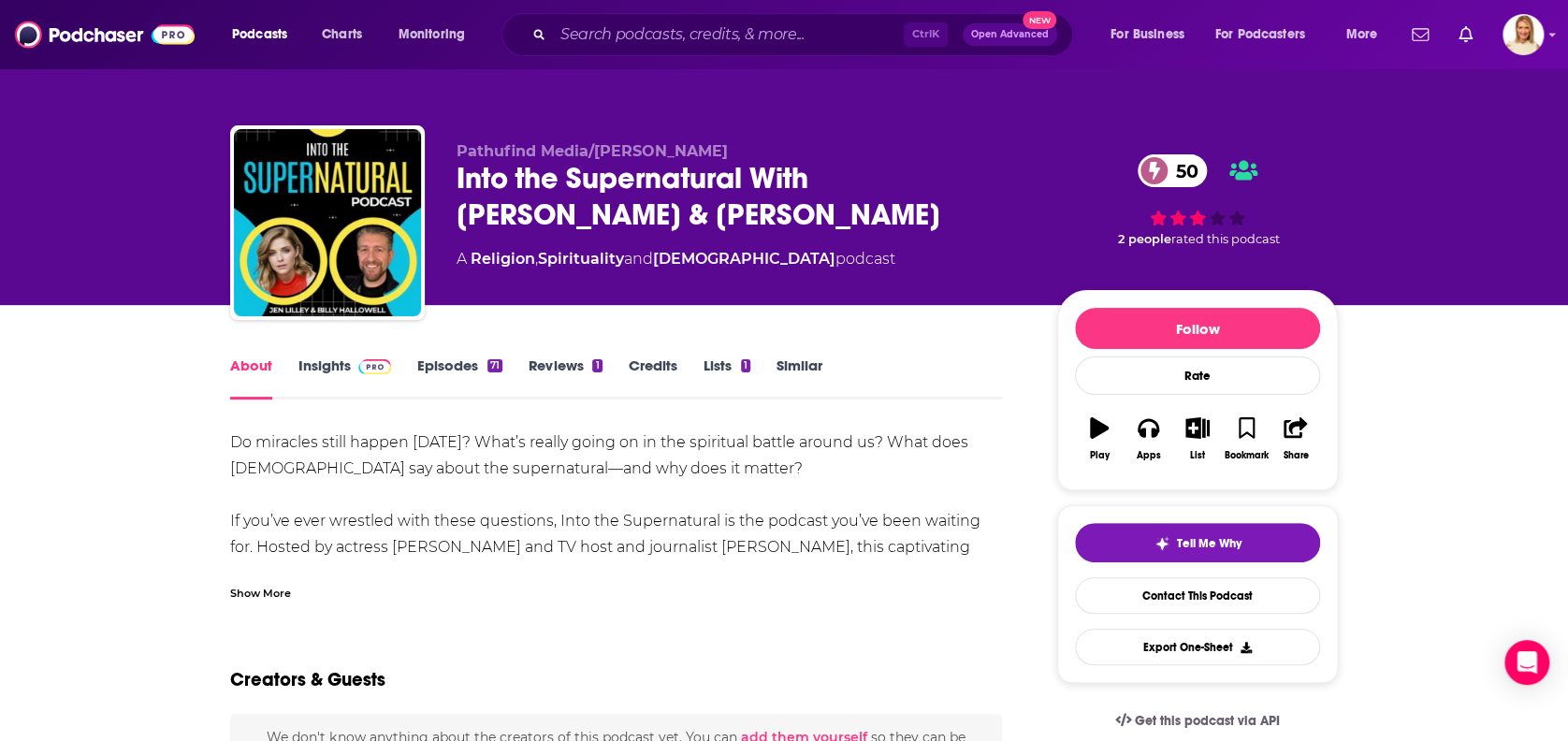
click at [284, 594] on div "Show More" at bounding box center [261, 592] width 61 height 18
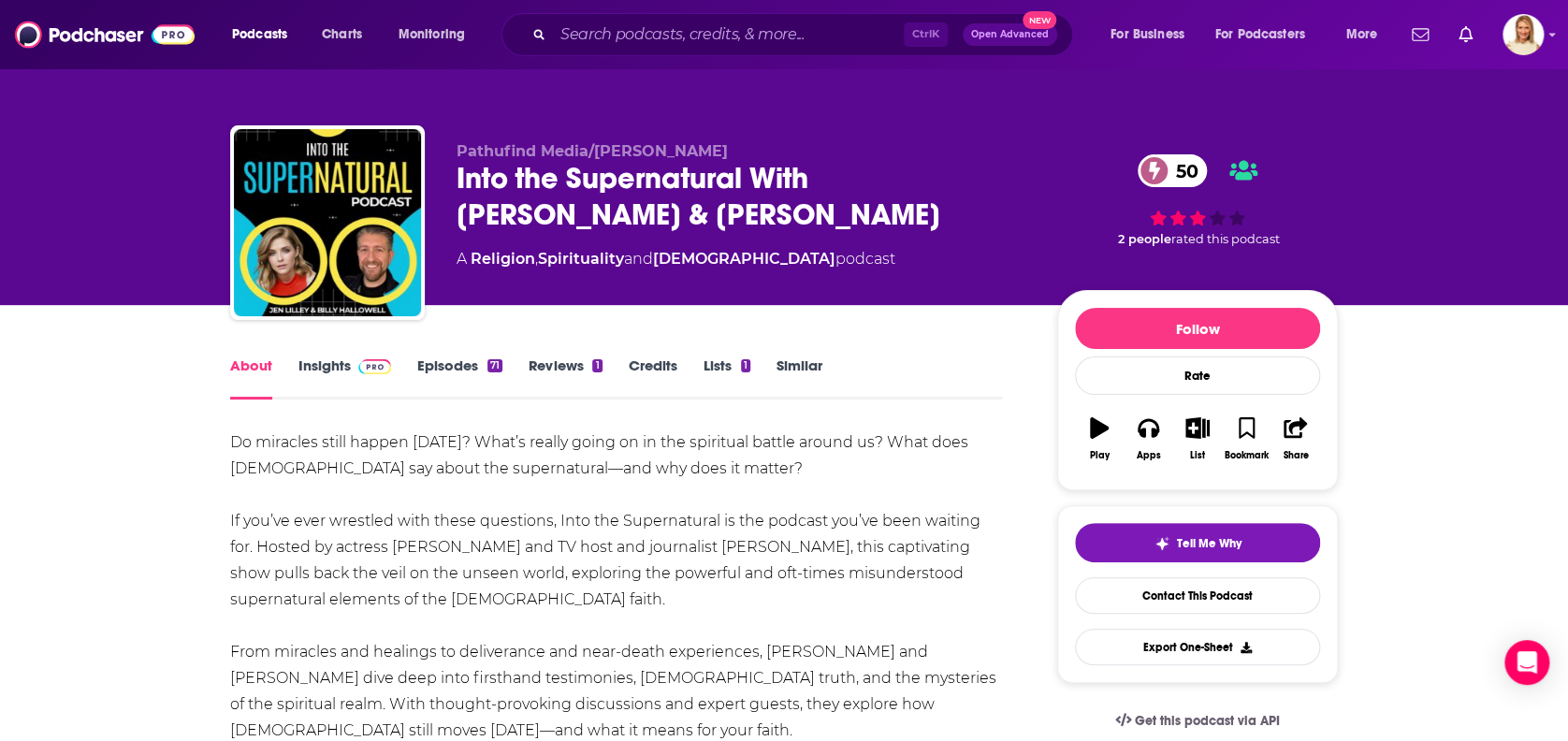
click at [469, 362] on link "Episodes 71" at bounding box center [460, 378] width 86 height 43
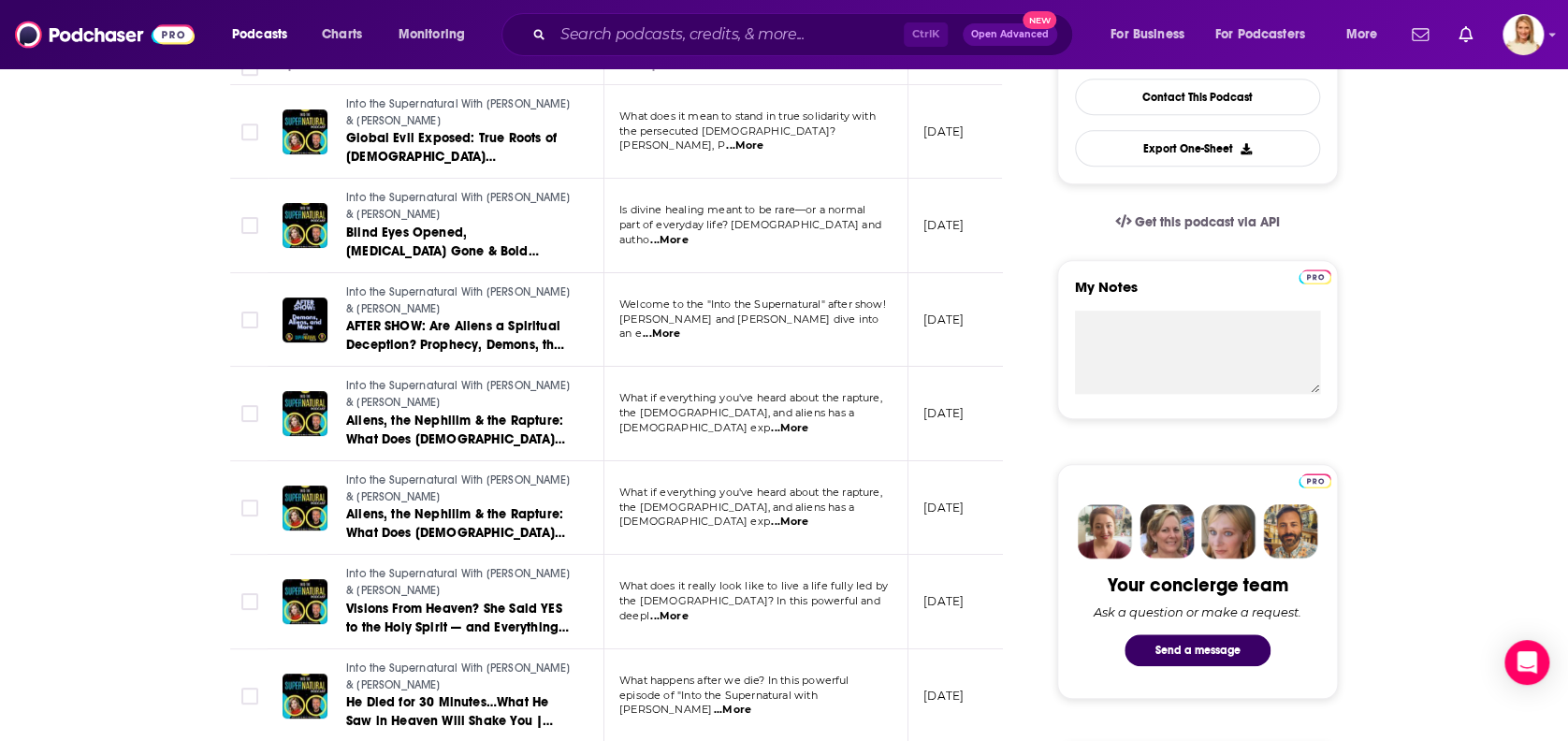
scroll to position [623, 0]
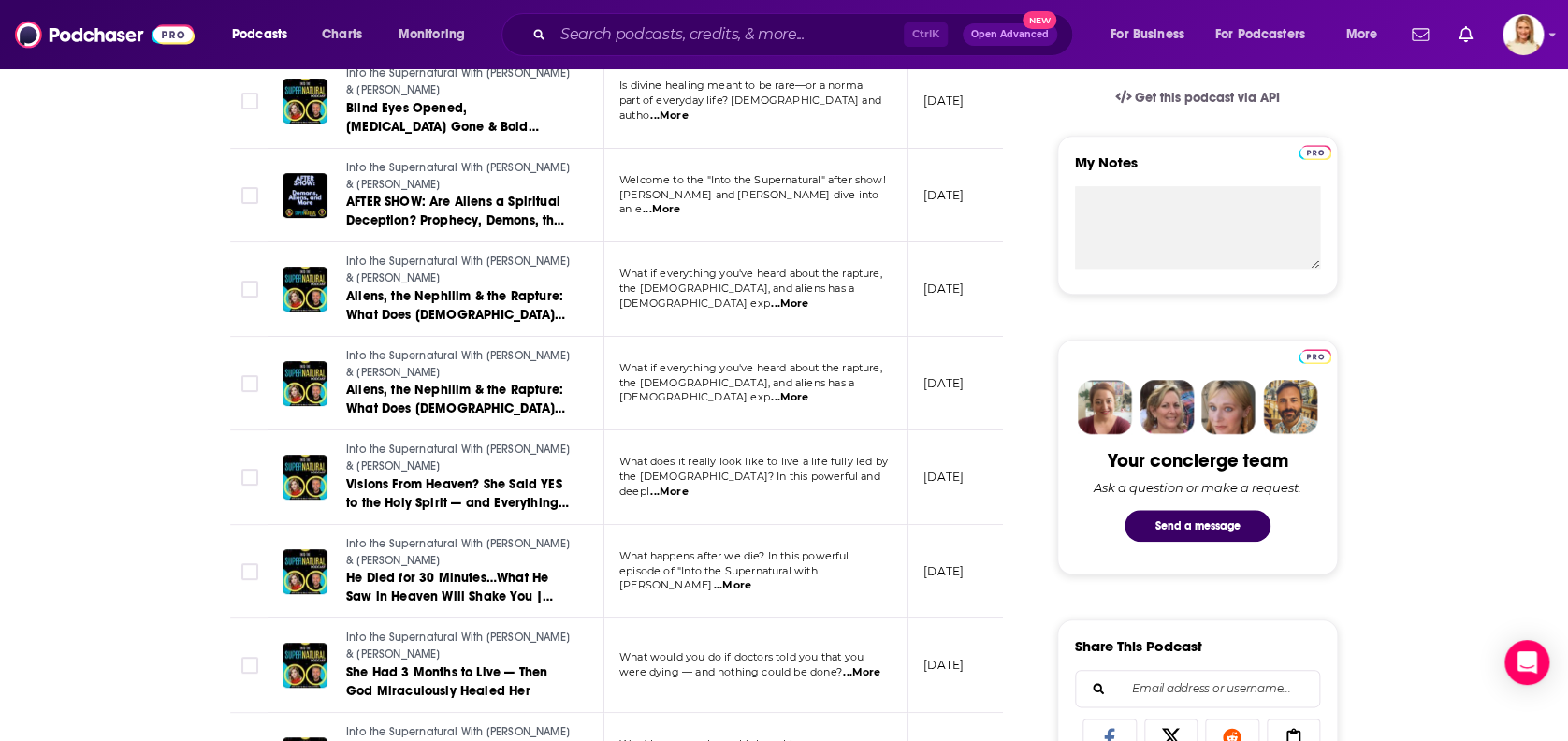
click at [751, 578] on span "...More" at bounding box center [731, 586] width 37 height 15
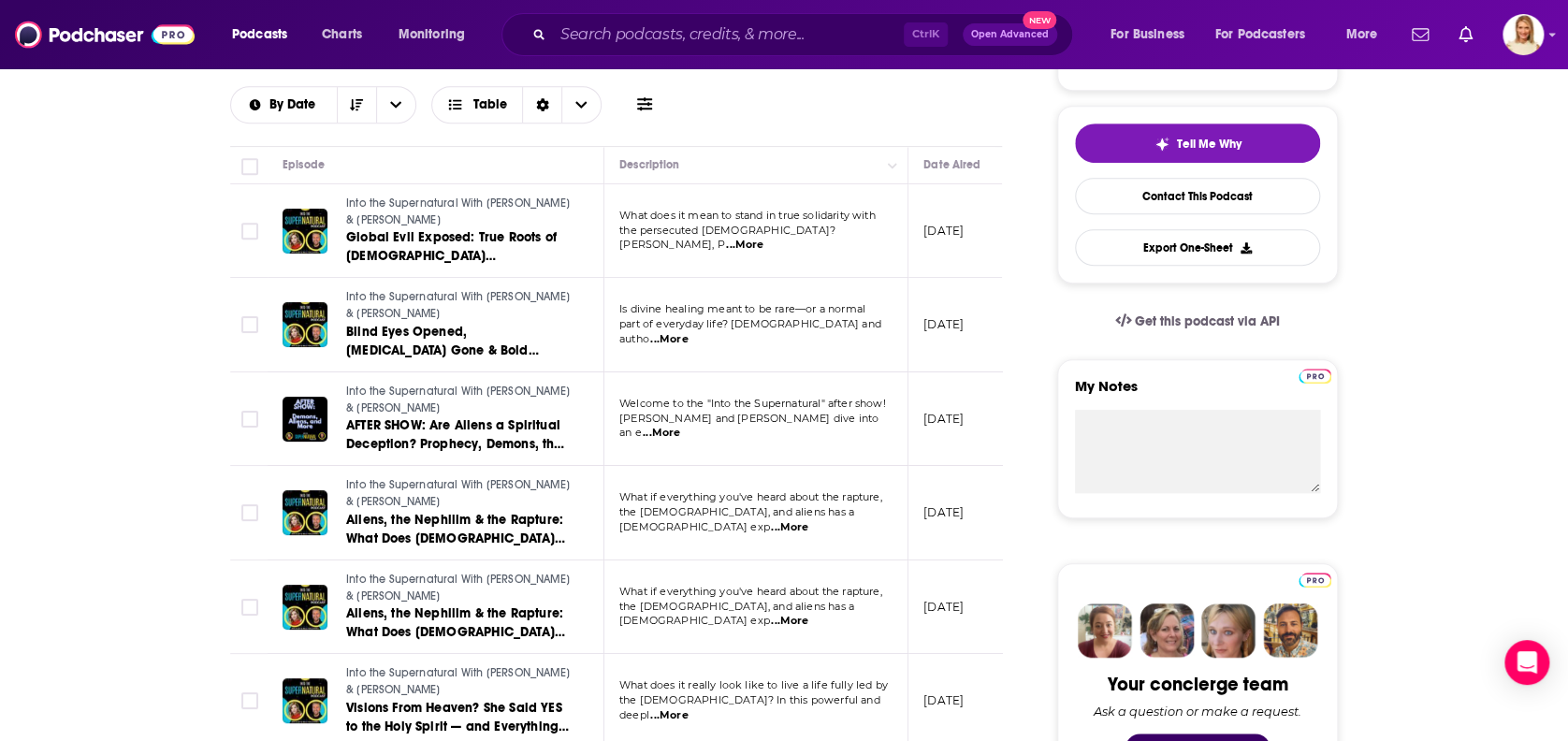
scroll to position [0, 0]
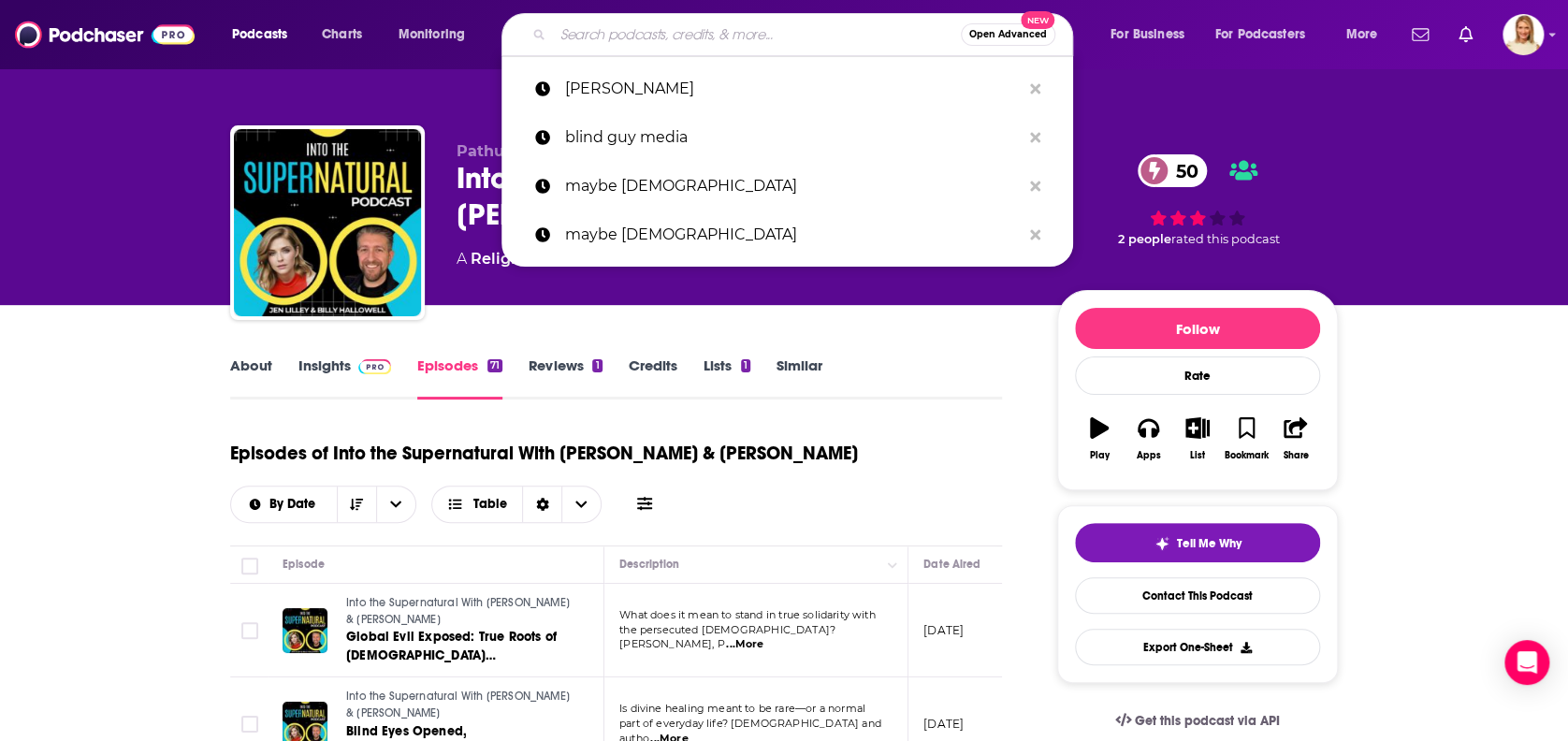
click at [661, 42] on input "Search podcasts, credits, & more..." at bounding box center [756, 34] width 408 height 29
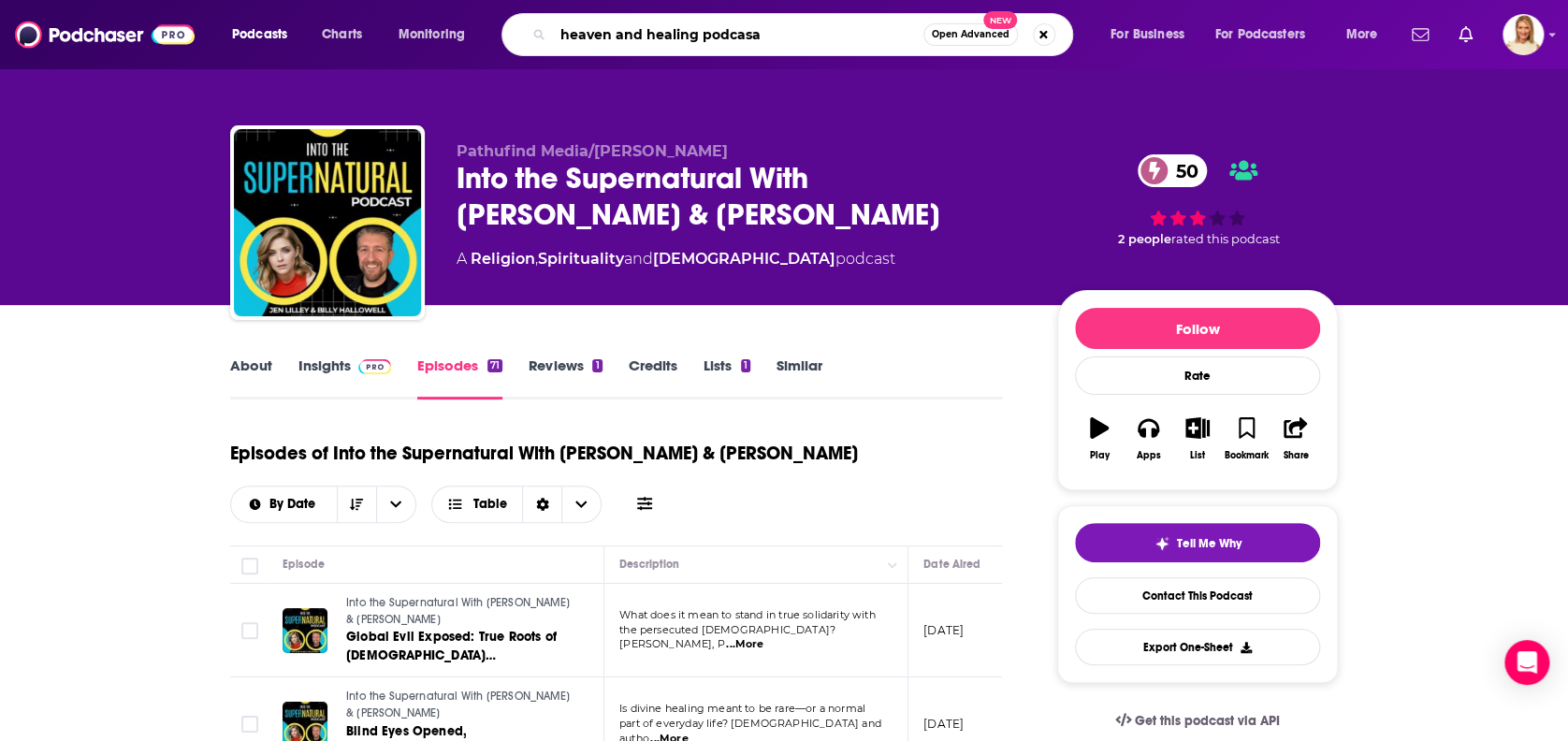
type input "heaven and healing podcasat"
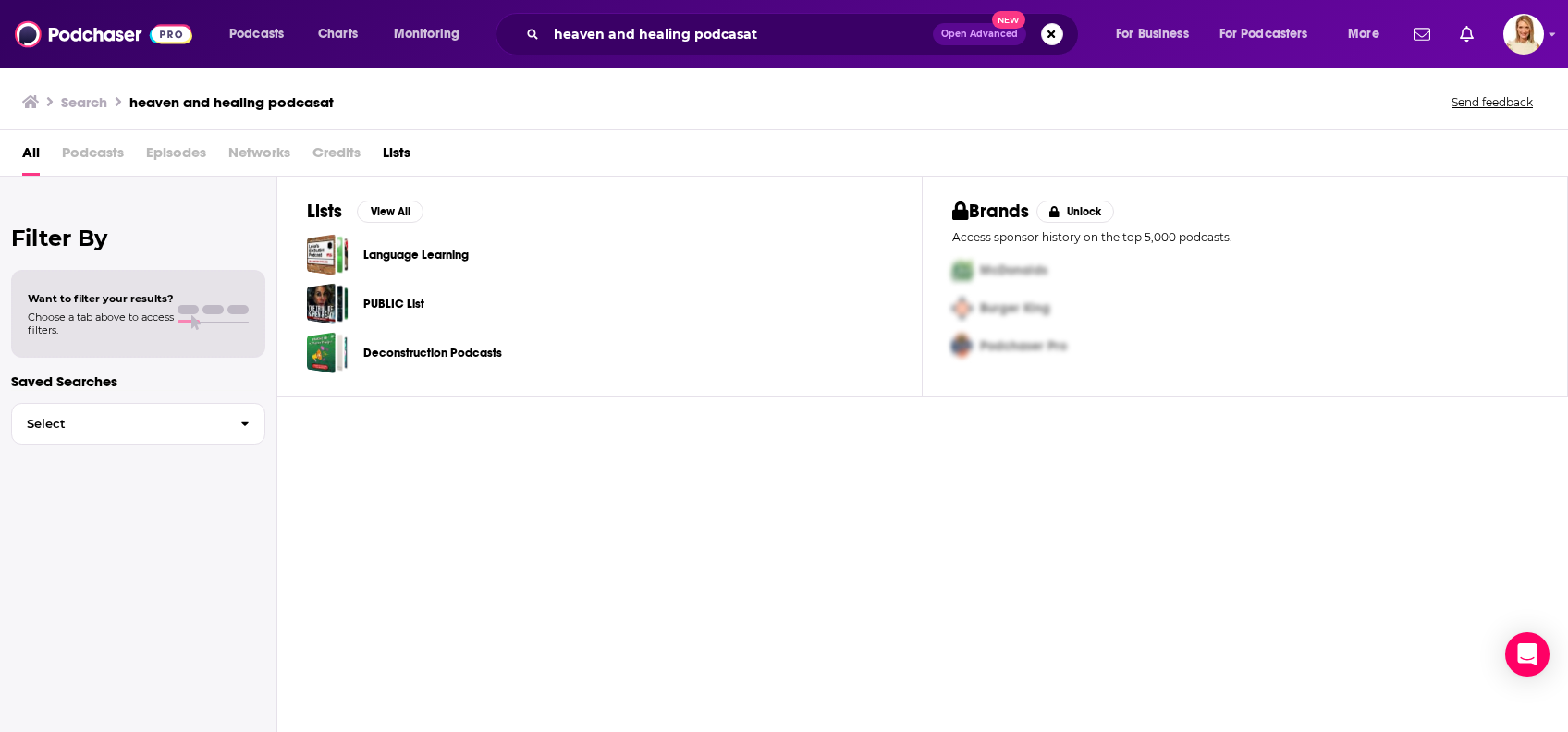
click at [123, 153] on span "Podcasts" at bounding box center [93, 157] width 62 height 38
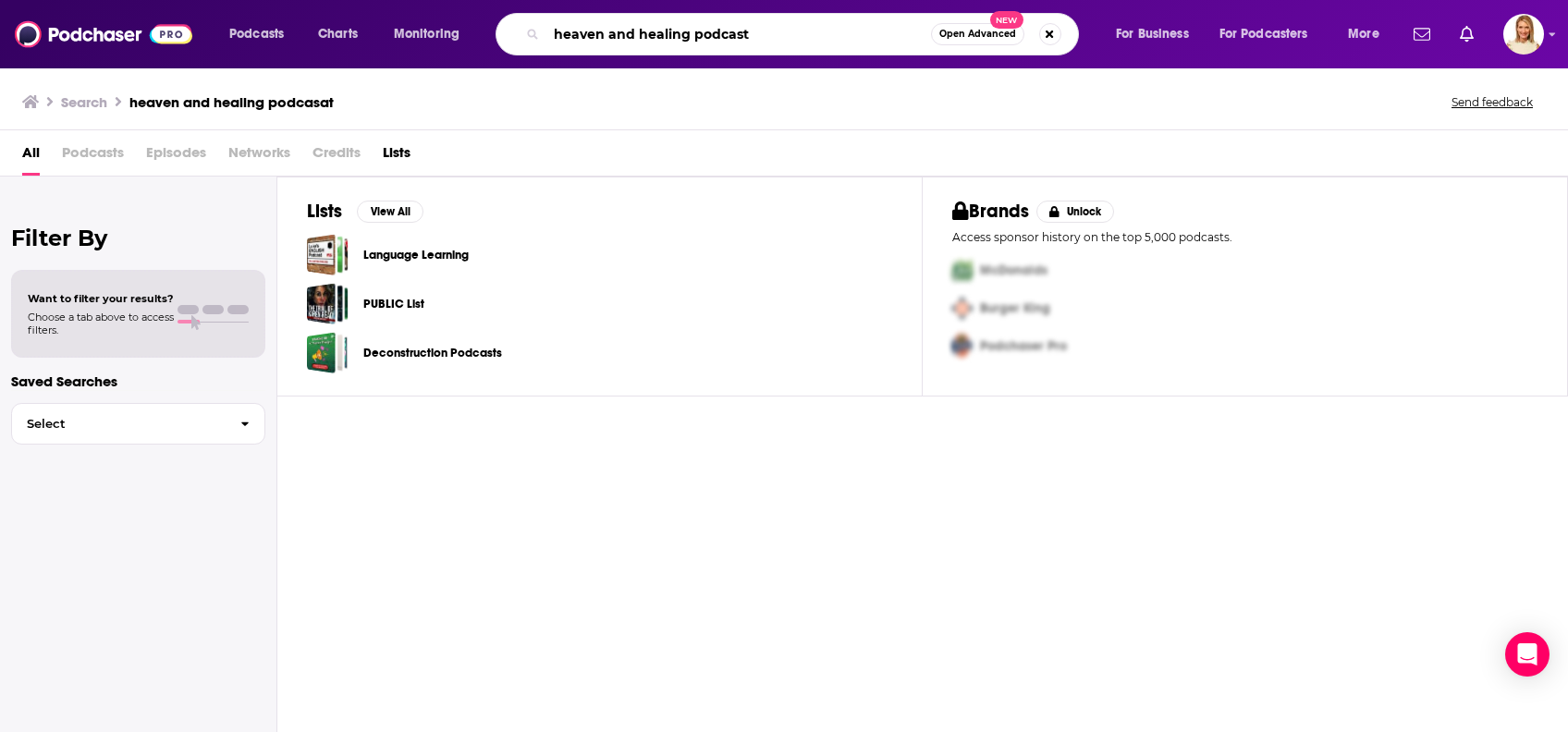
type input "heaven and healing podcast"
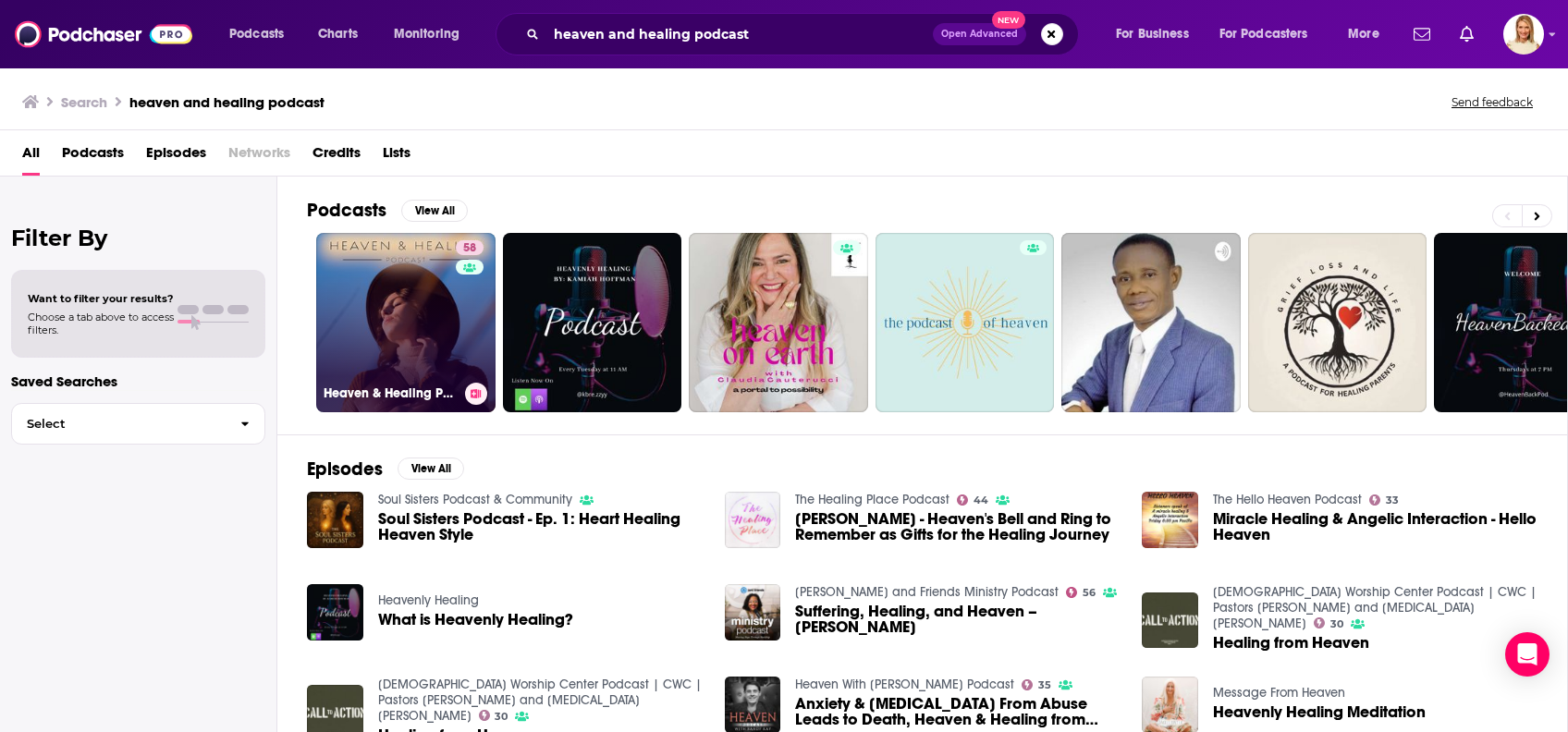
click at [452, 342] on link "58 Heaven & Healing Podcast" at bounding box center [405, 322] width 180 height 179
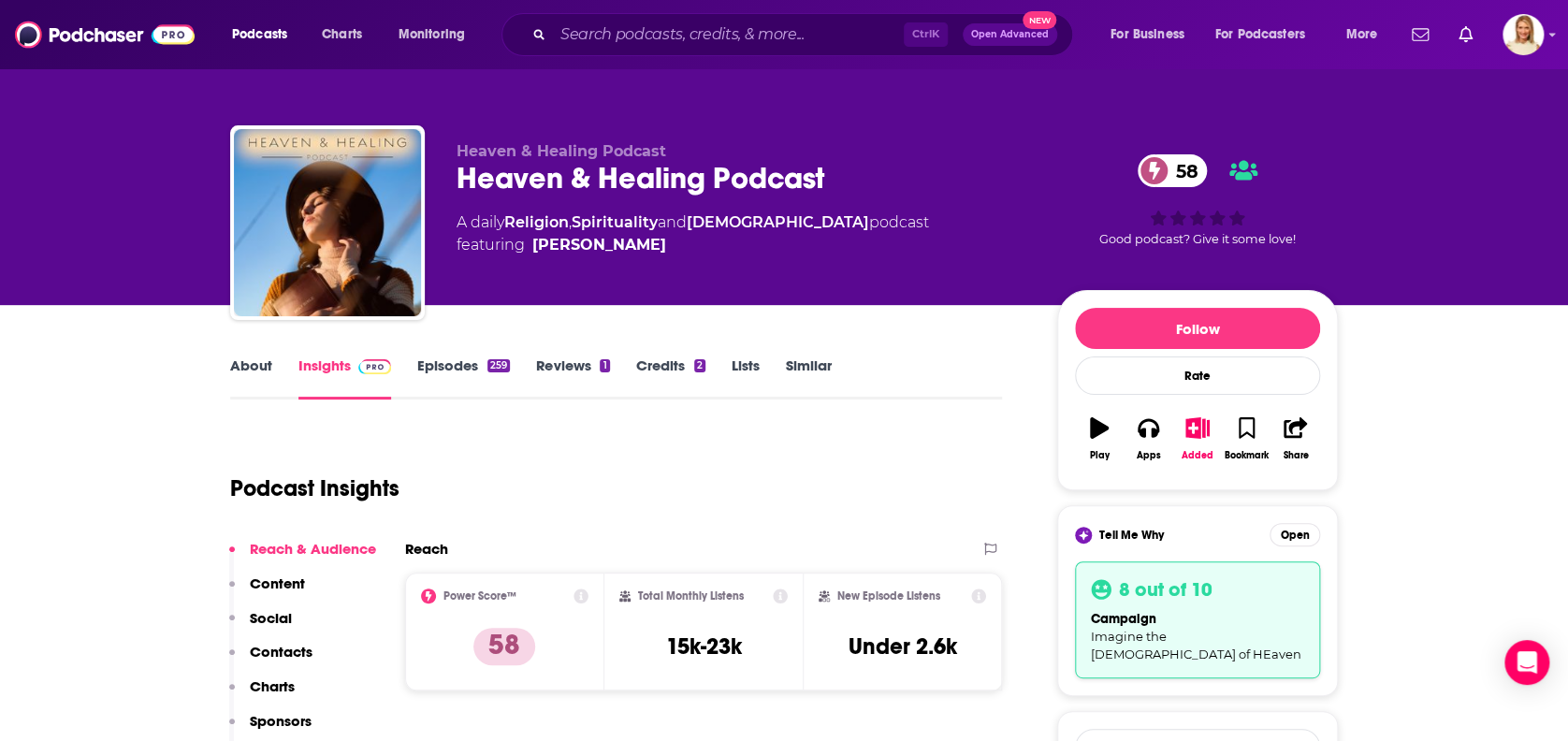
click at [259, 359] on link "About" at bounding box center [251, 378] width 42 height 43
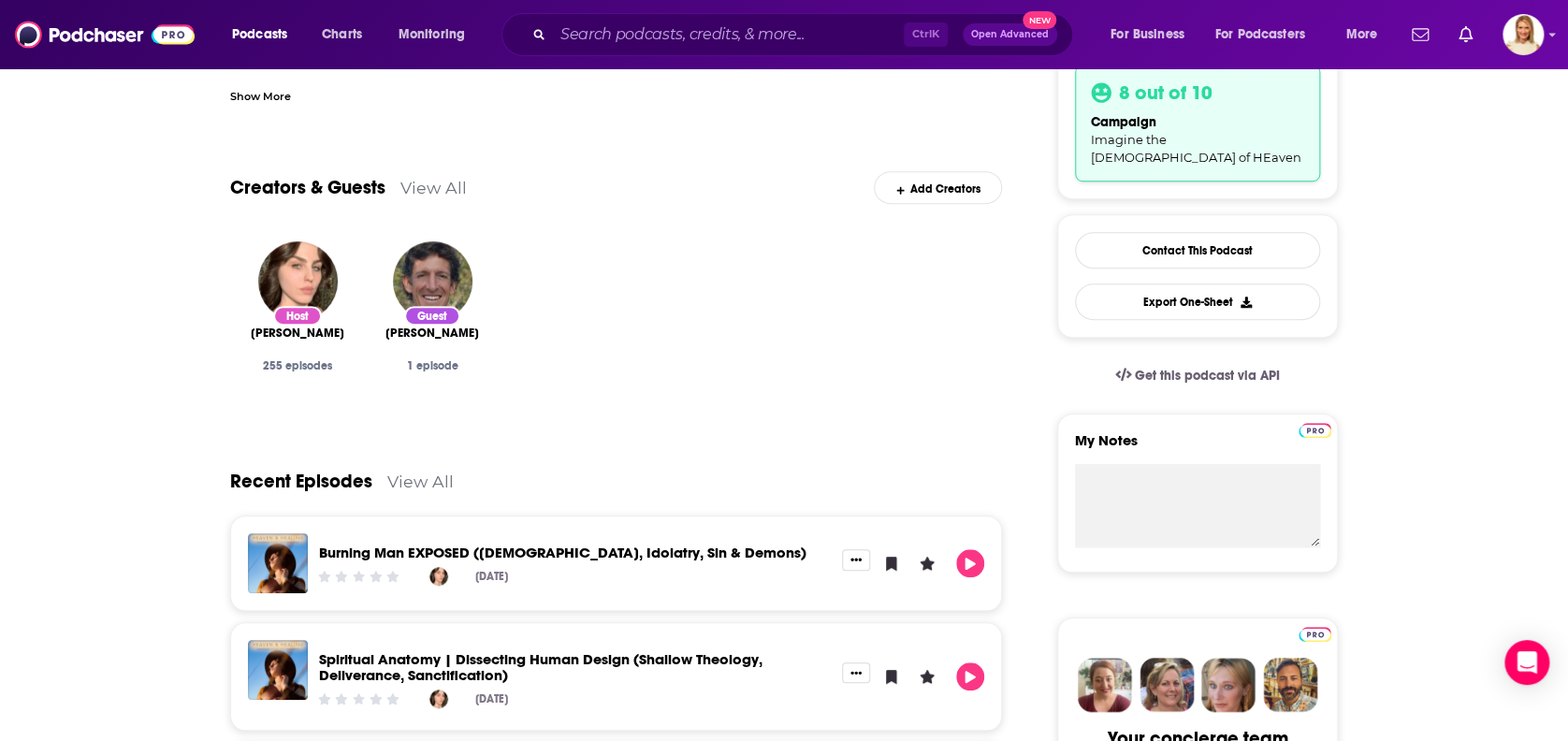
scroll to position [498, 0]
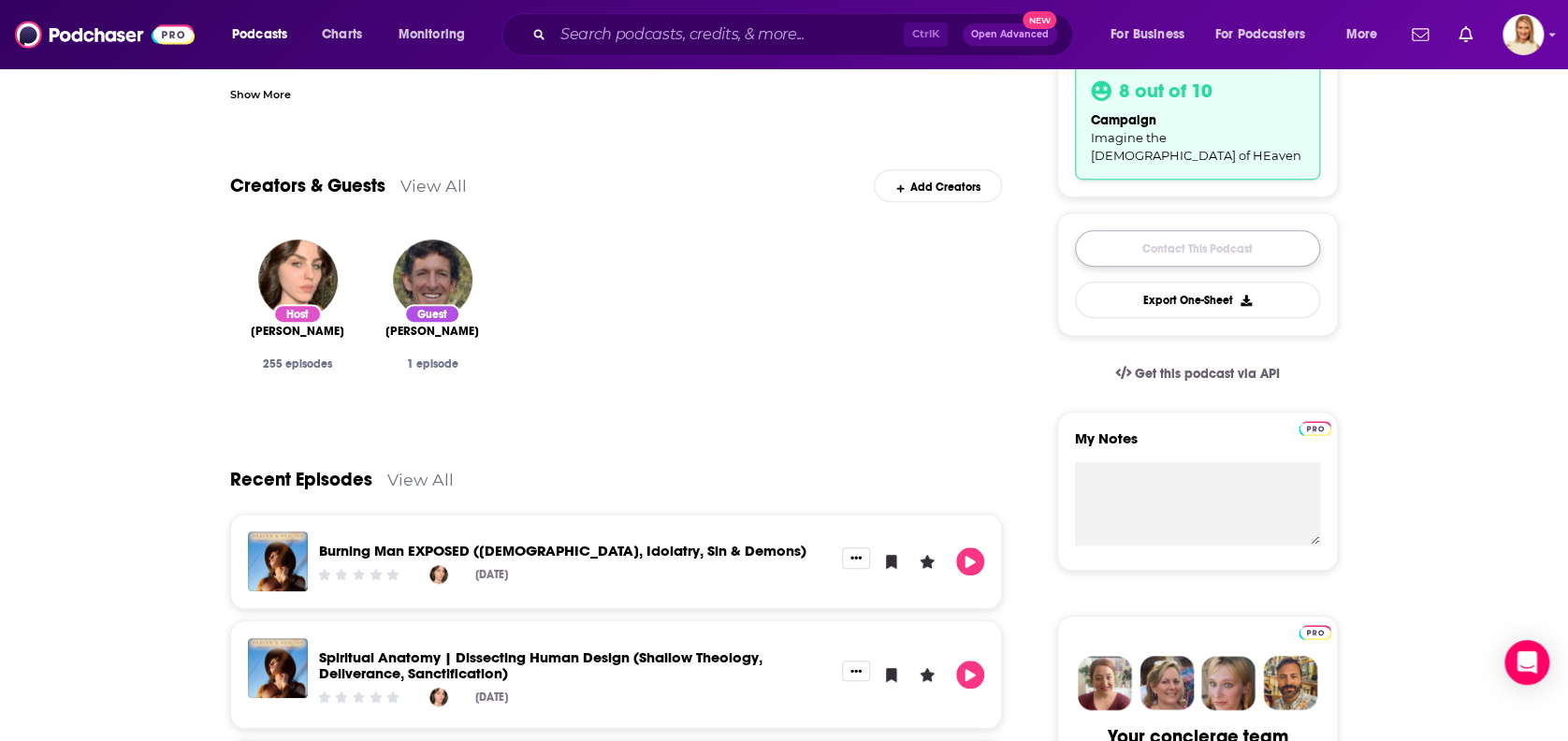
click at [1203, 230] on link "Contact This Podcast" at bounding box center [1197, 248] width 245 height 36
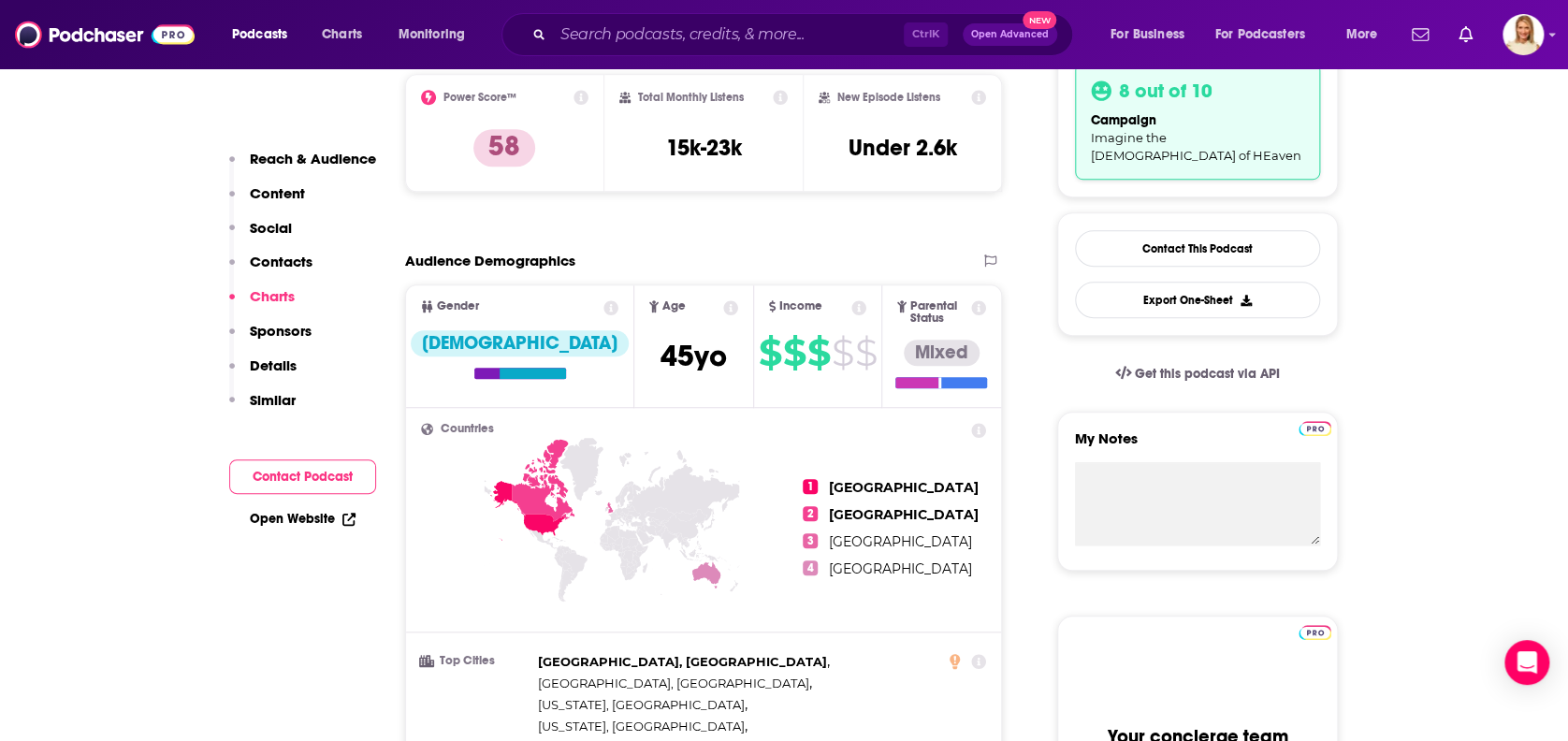
scroll to position [1743, 0]
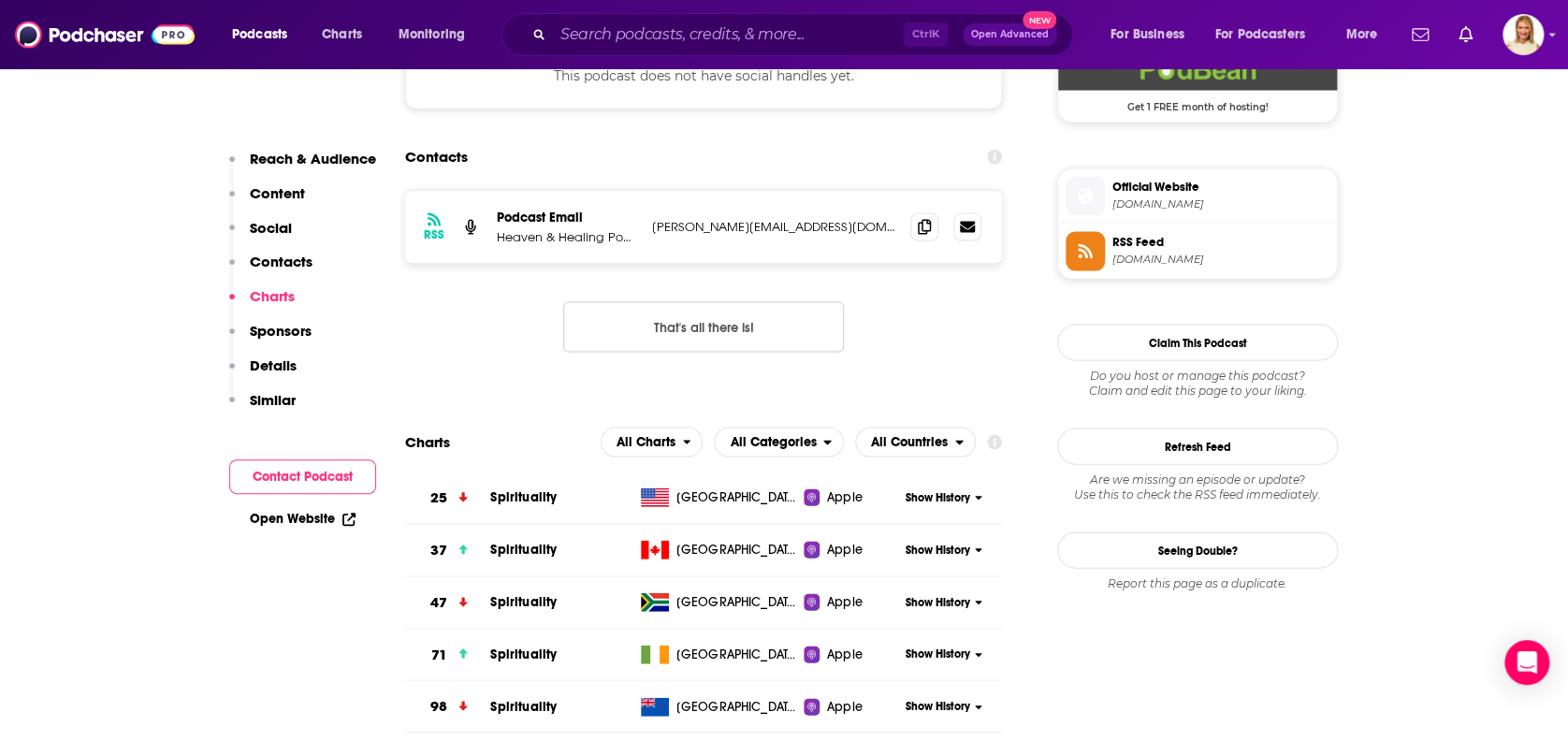
click at [358, 464] on button "Contact Podcast" at bounding box center [302, 477] width 146 height 34
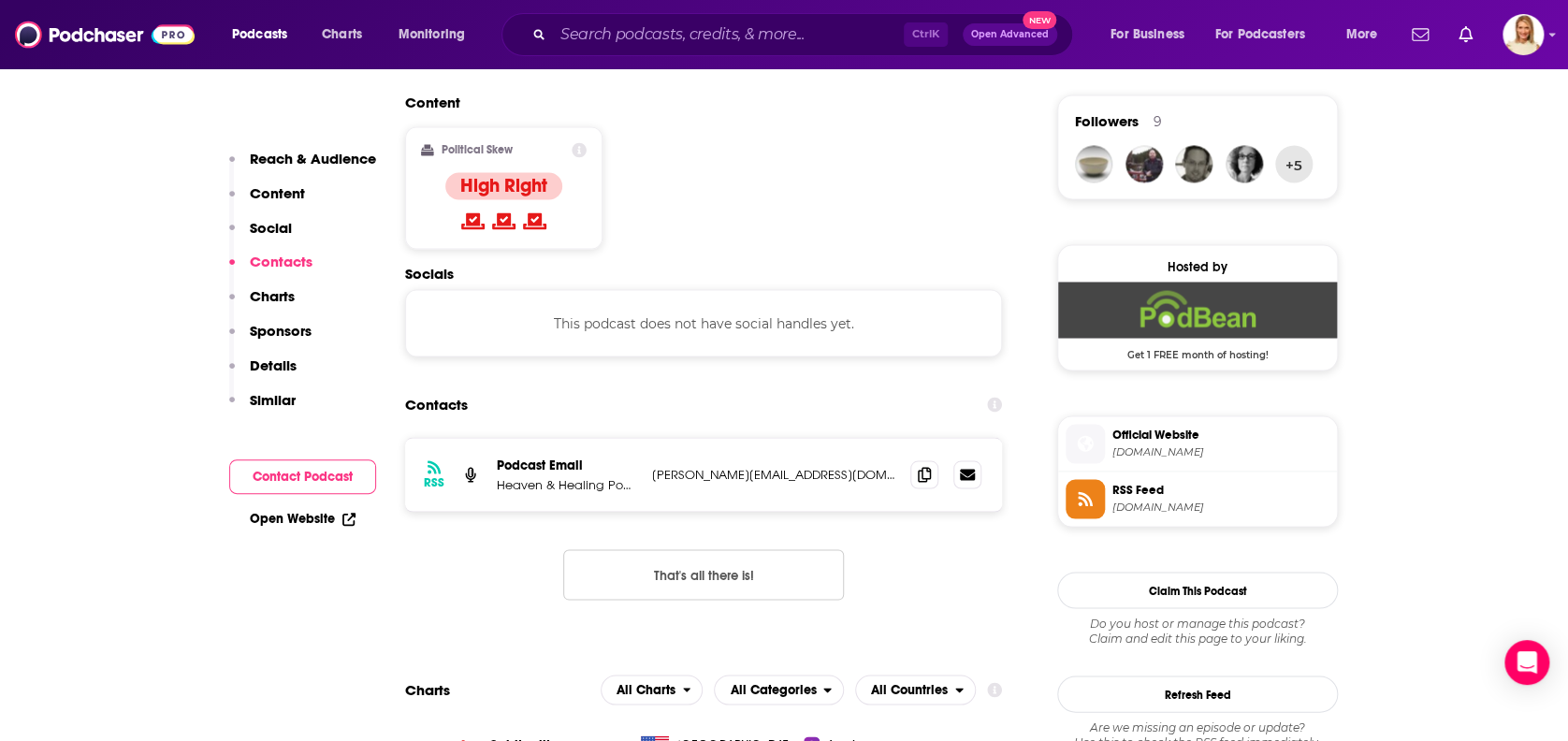
scroll to position [1482, 0]
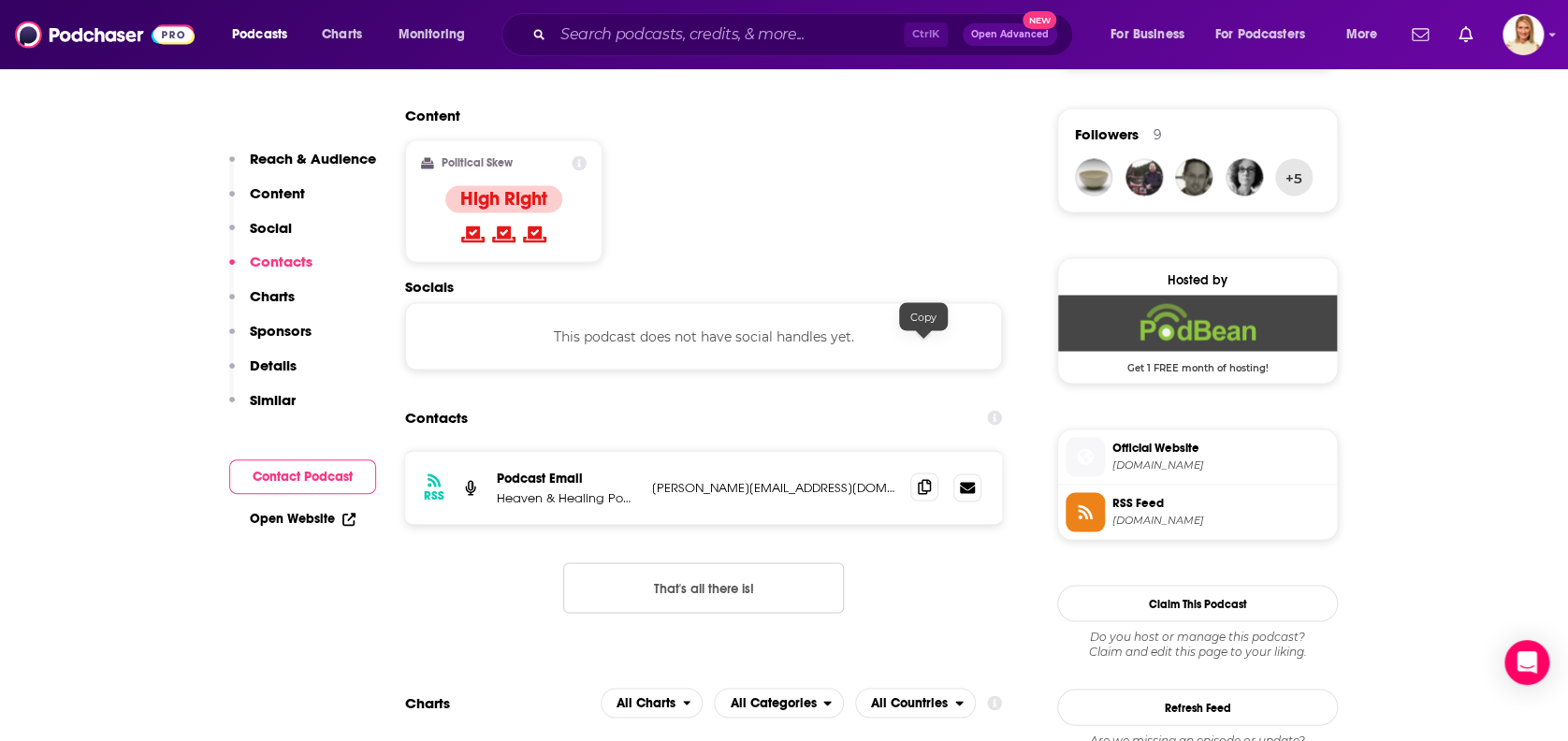
click at [924, 479] on icon at bounding box center [924, 487] width 13 height 15
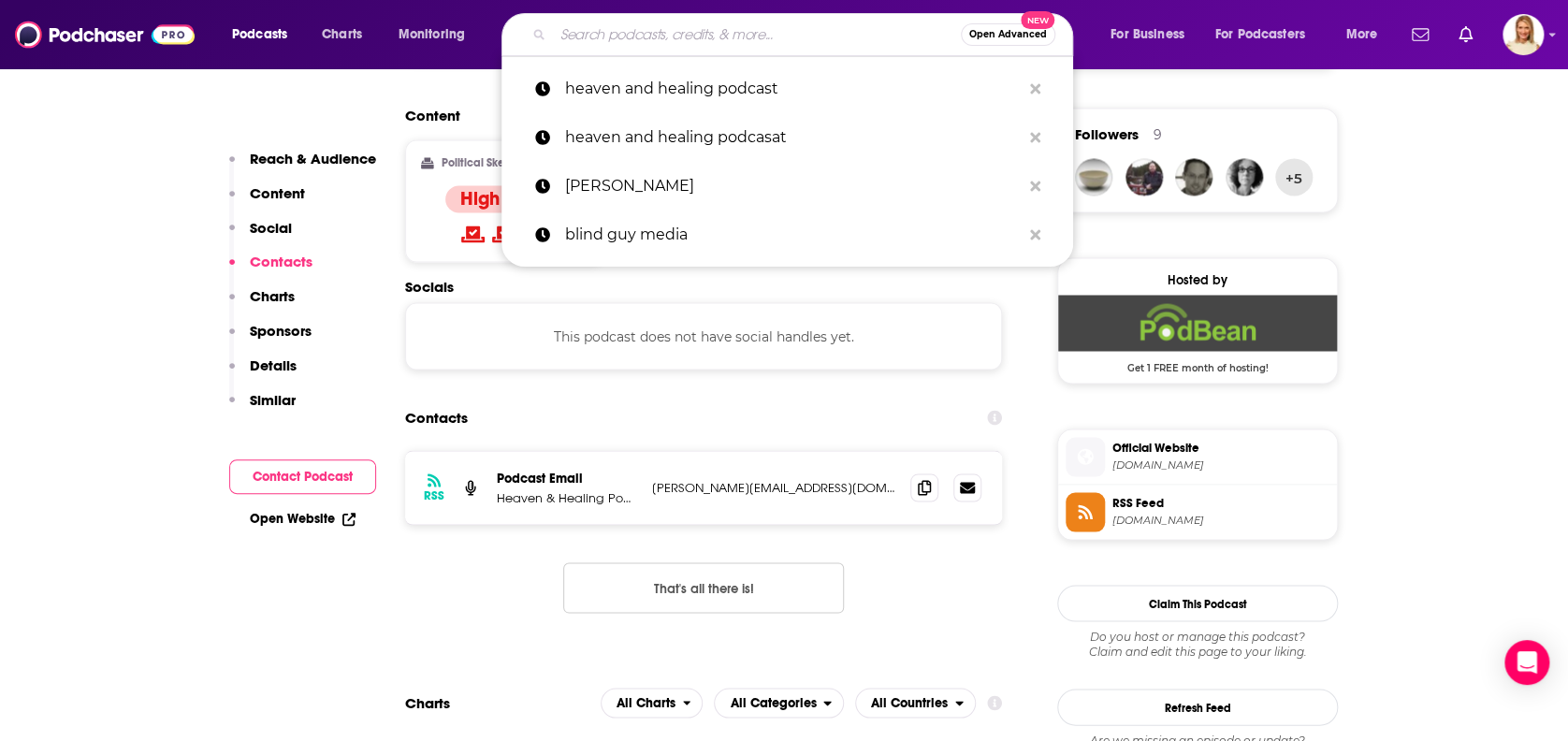
click at [828, 21] on input "Search podcasts, credits, & more..." at bounding box center [756, 34] width 408 height 29
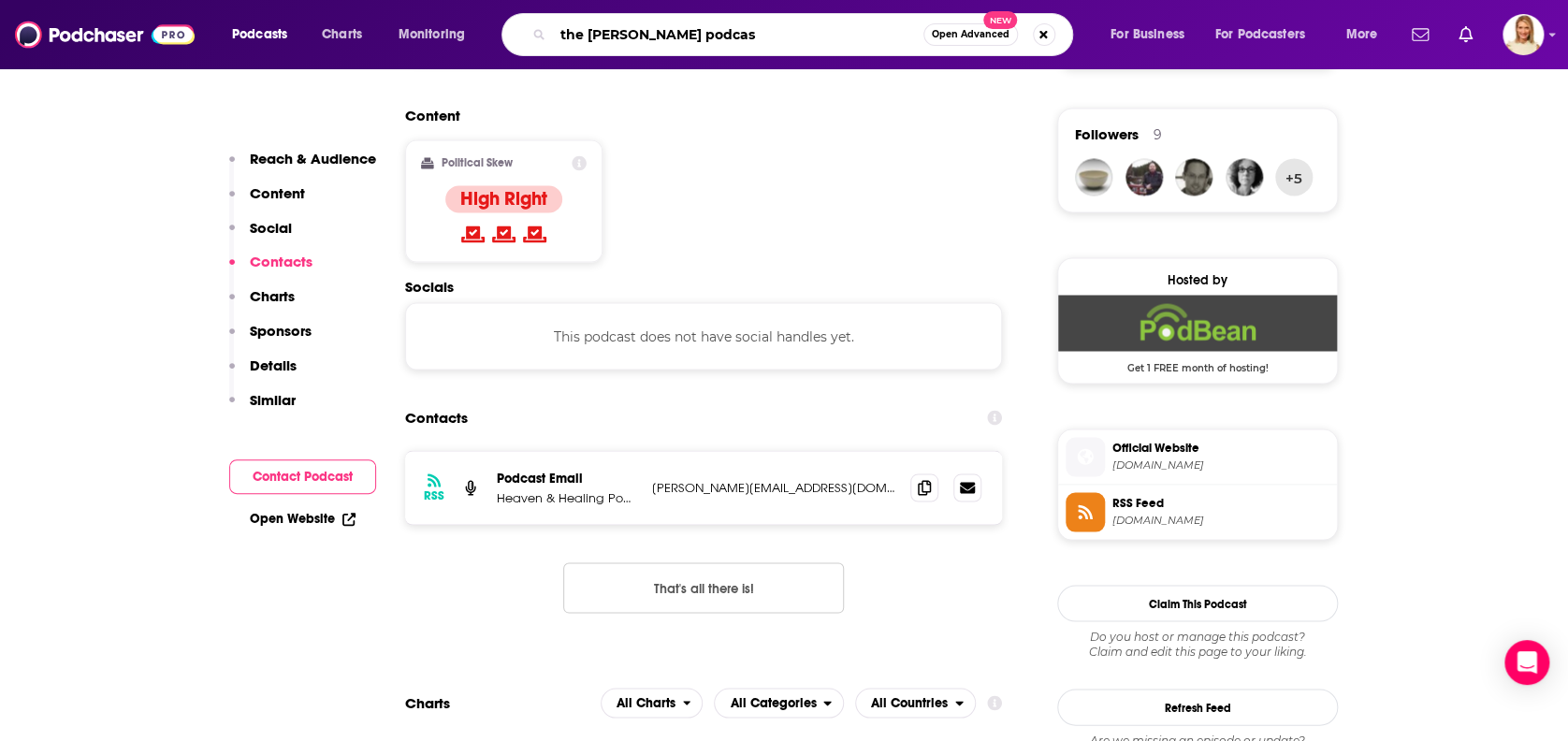
type input "the allen jackson podcast"
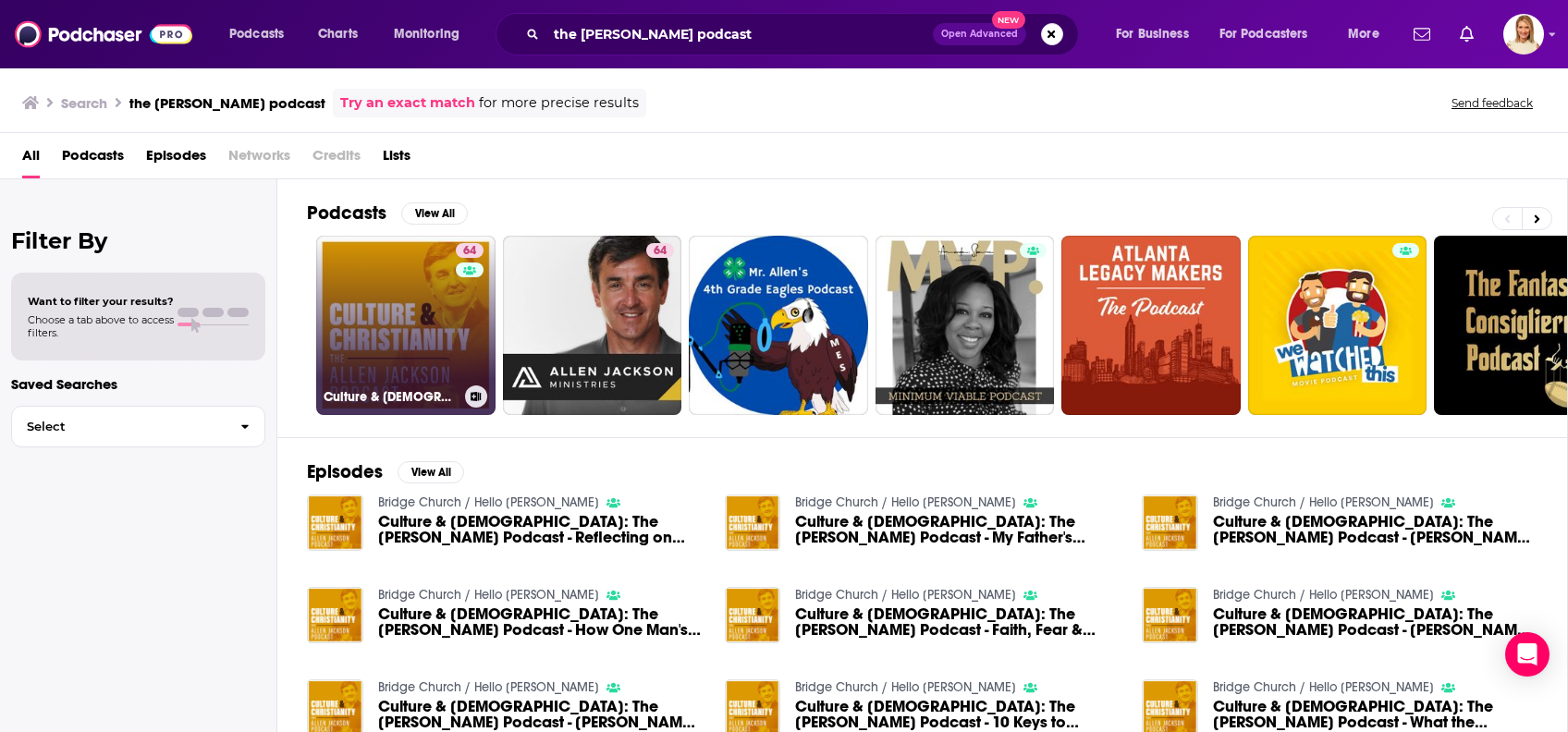
click at [438, 336] on link "64 Culture & Christianity: The Allen Jackson Podcast" at bounding box center [405, 325] width 180 height 179
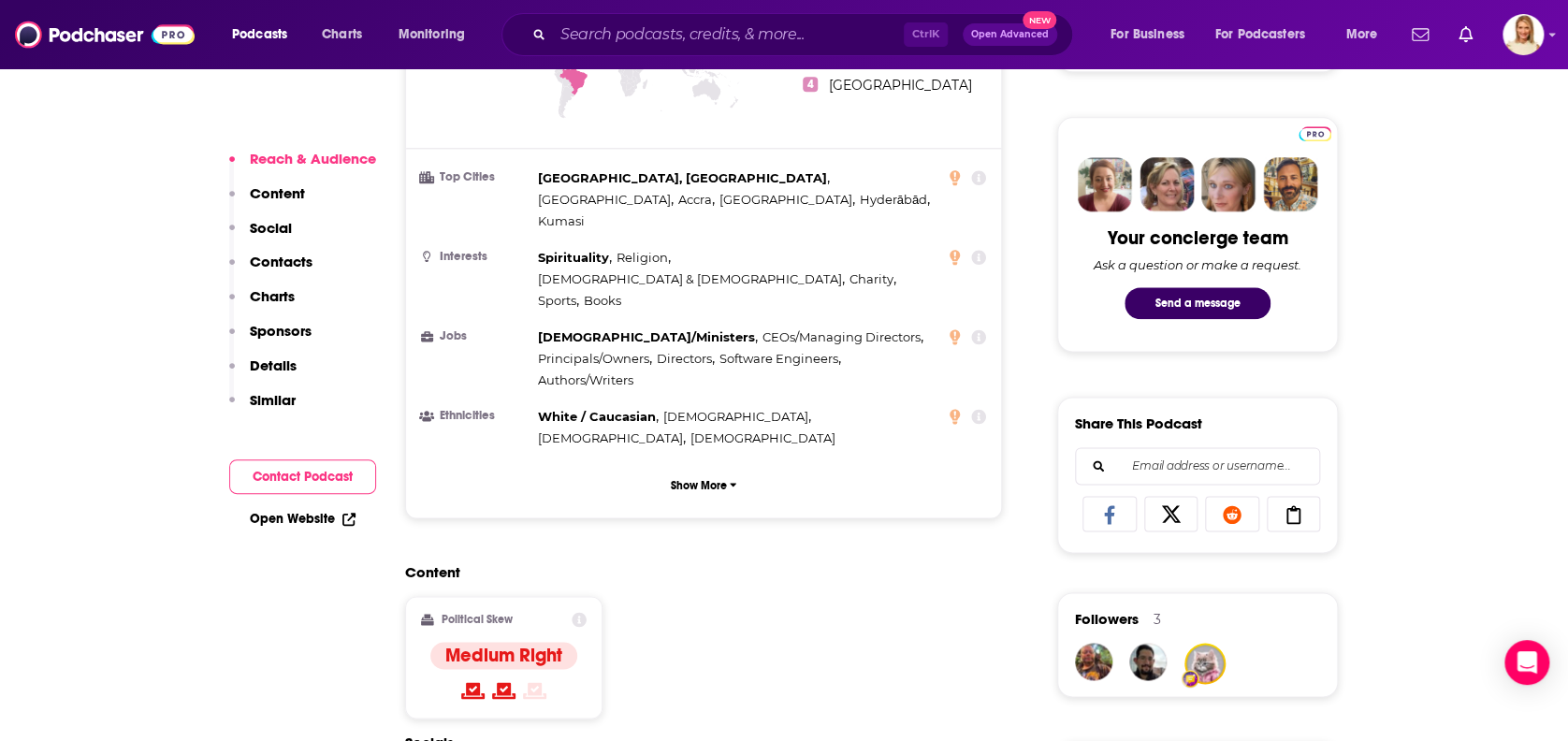
scroll to position [374, 0]
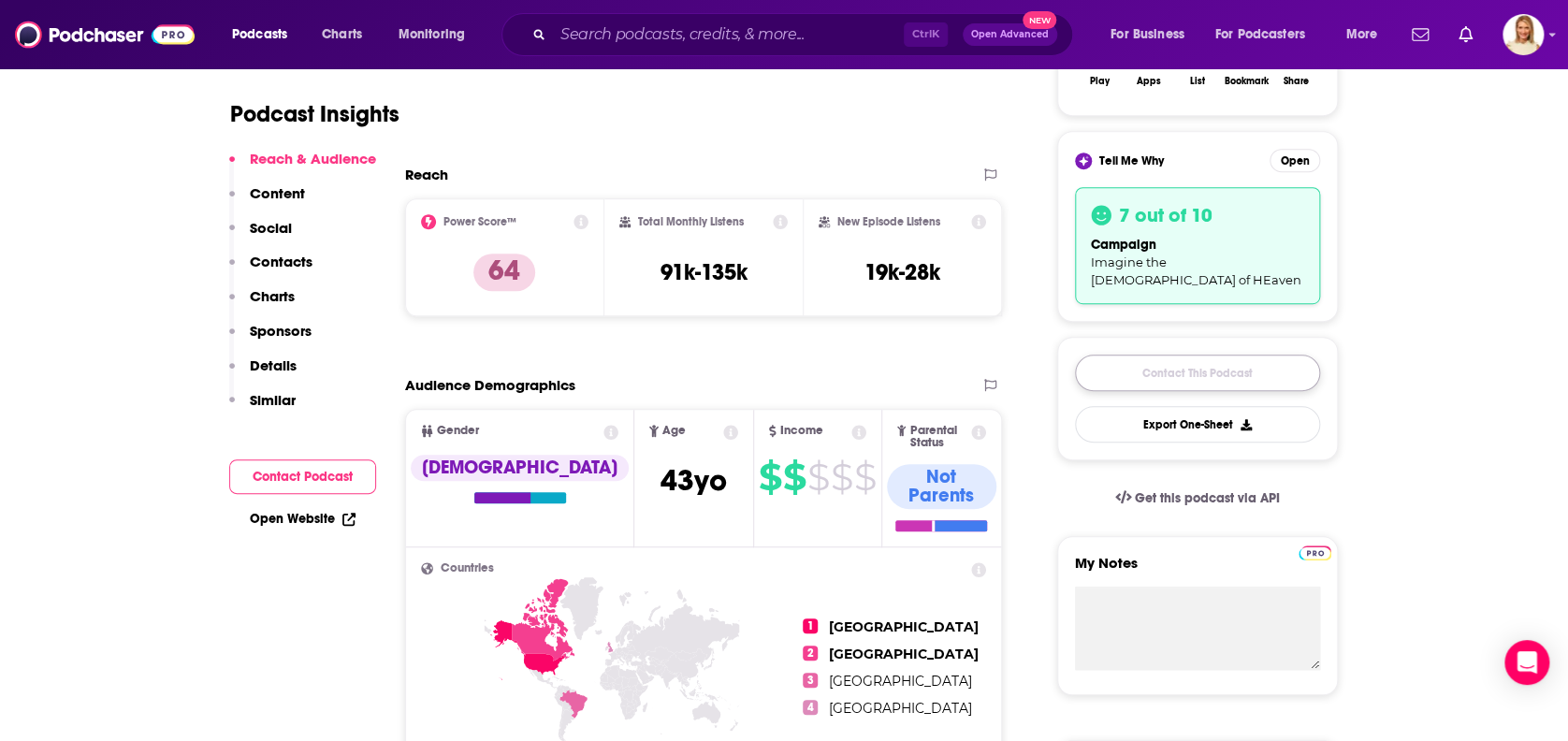
click at [1189, 357] on link "Contact This Podcast" at bounding box center [1197, 373] width 245 height 36
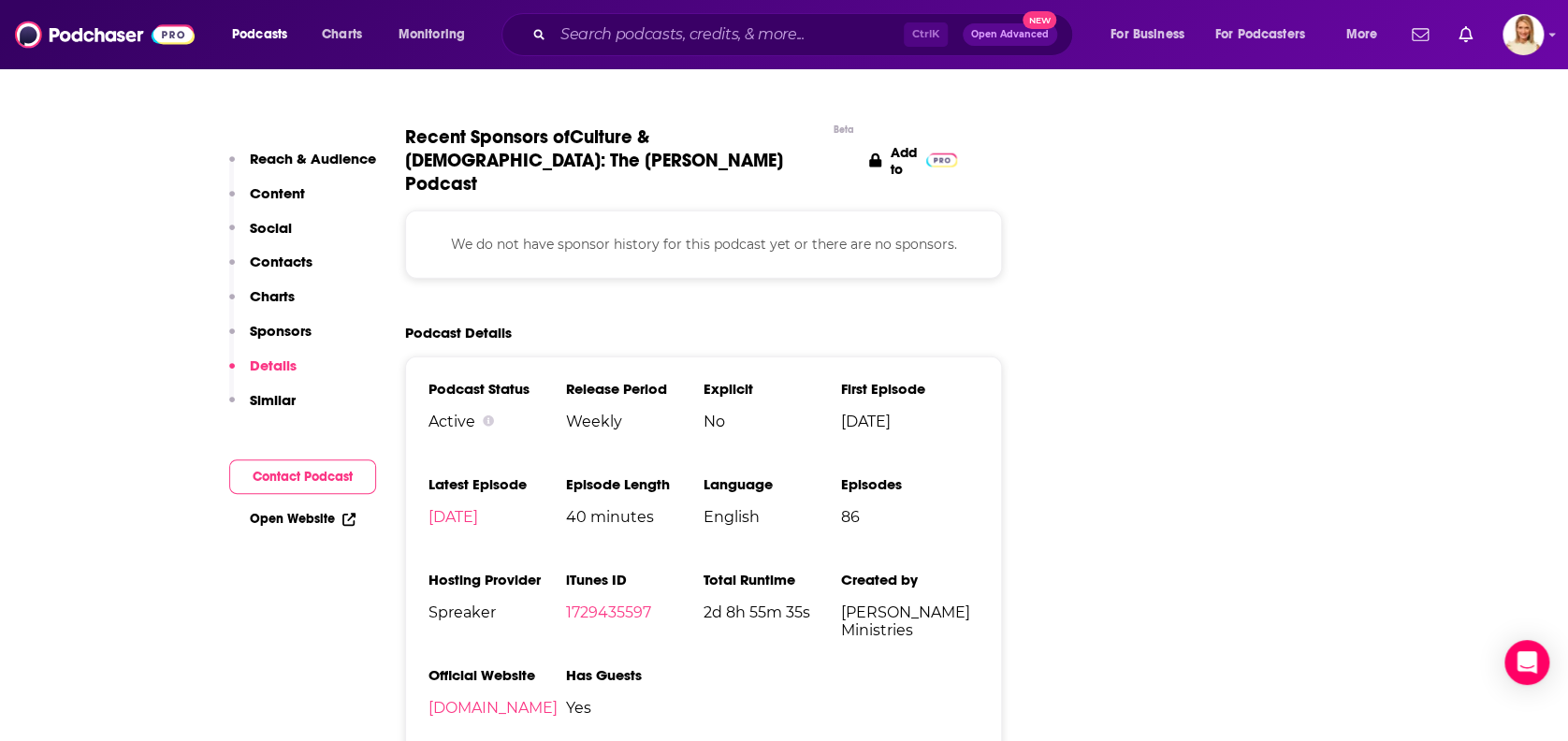
scroll to position [2491, 0]
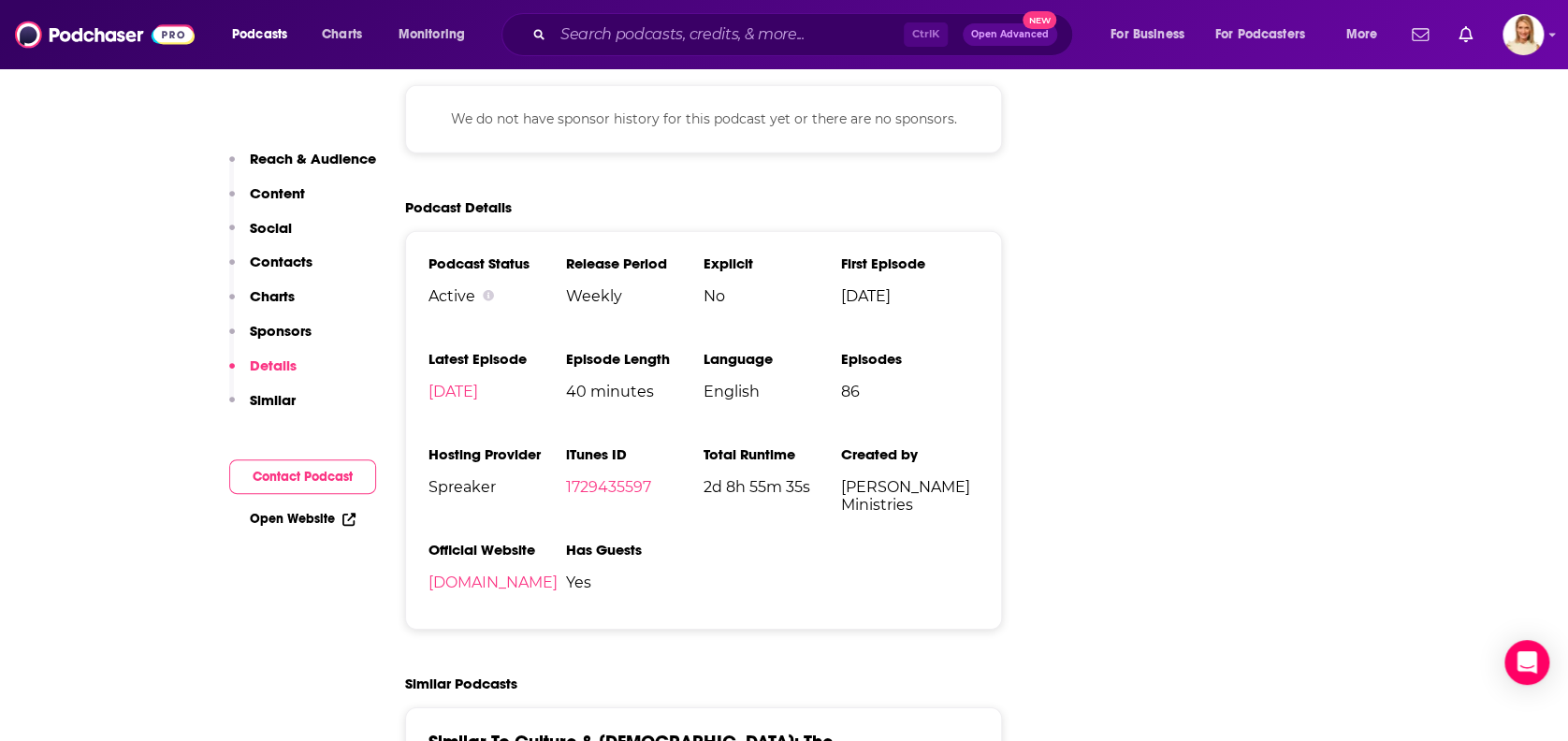
click at [296, 262] on p "Contacts" at bounding box center [281, 262] width 63 height 18
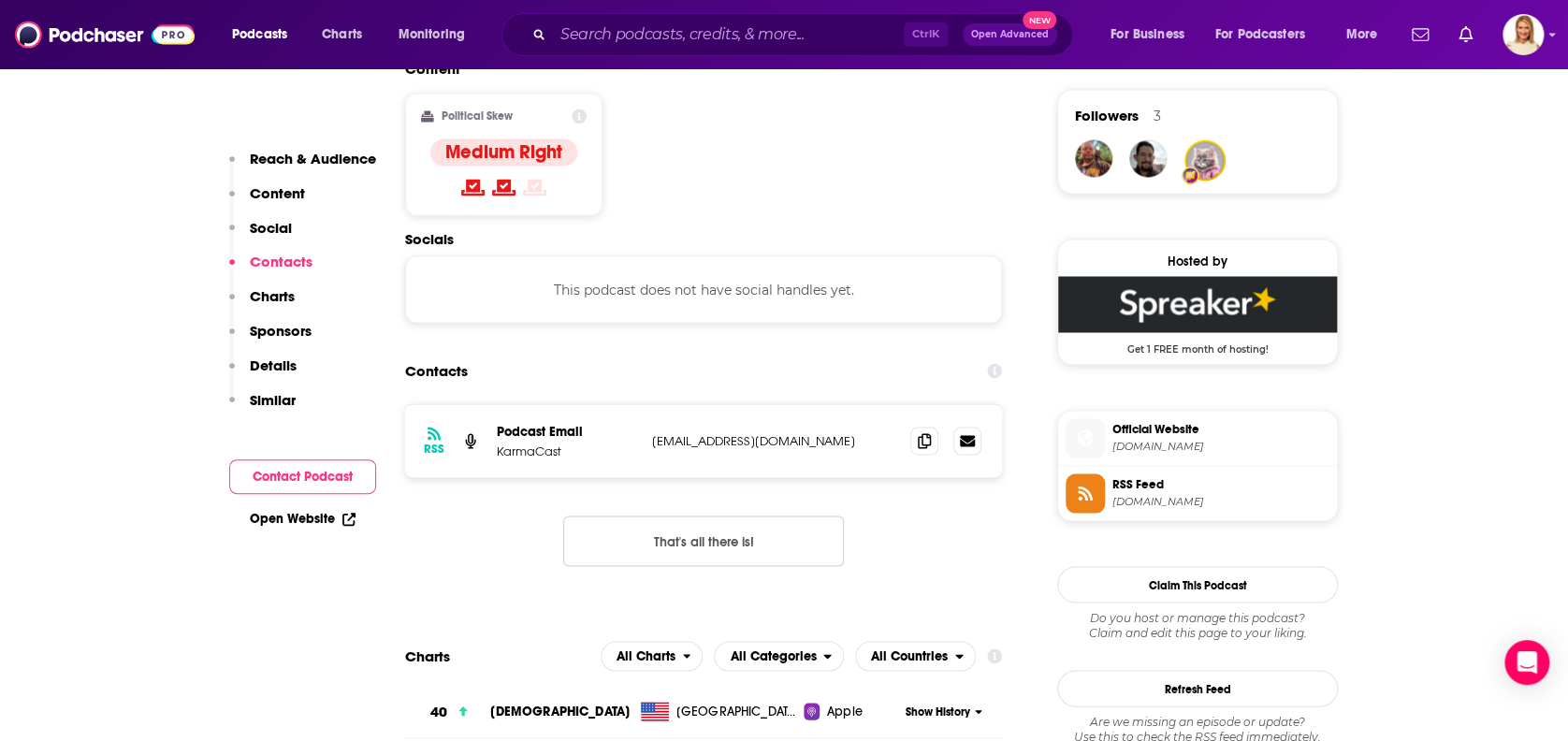
scroll to position [1482, 0]
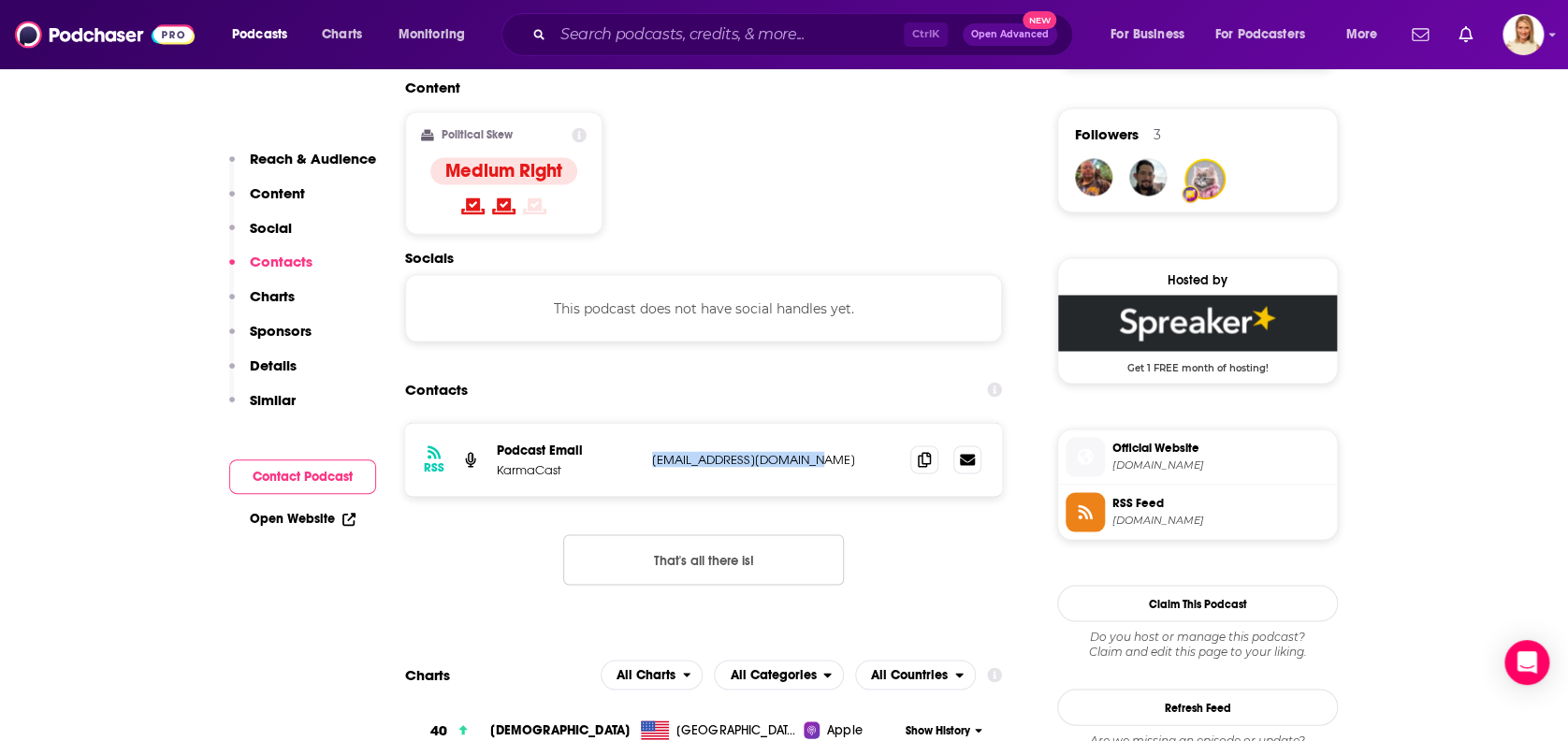
drag, startPoint x: 823, startPoint y: 347, endPoint x: 647, endPoint y: 343, distance: 176.0
click at [647, 423] on div "RSS Podcast Email KarmaCast podcast@radioamerica.com podcast@radioamerica.com" at bounding box center [704, 459] width 597 height 73
copy p "podcast@radioamerica.com"
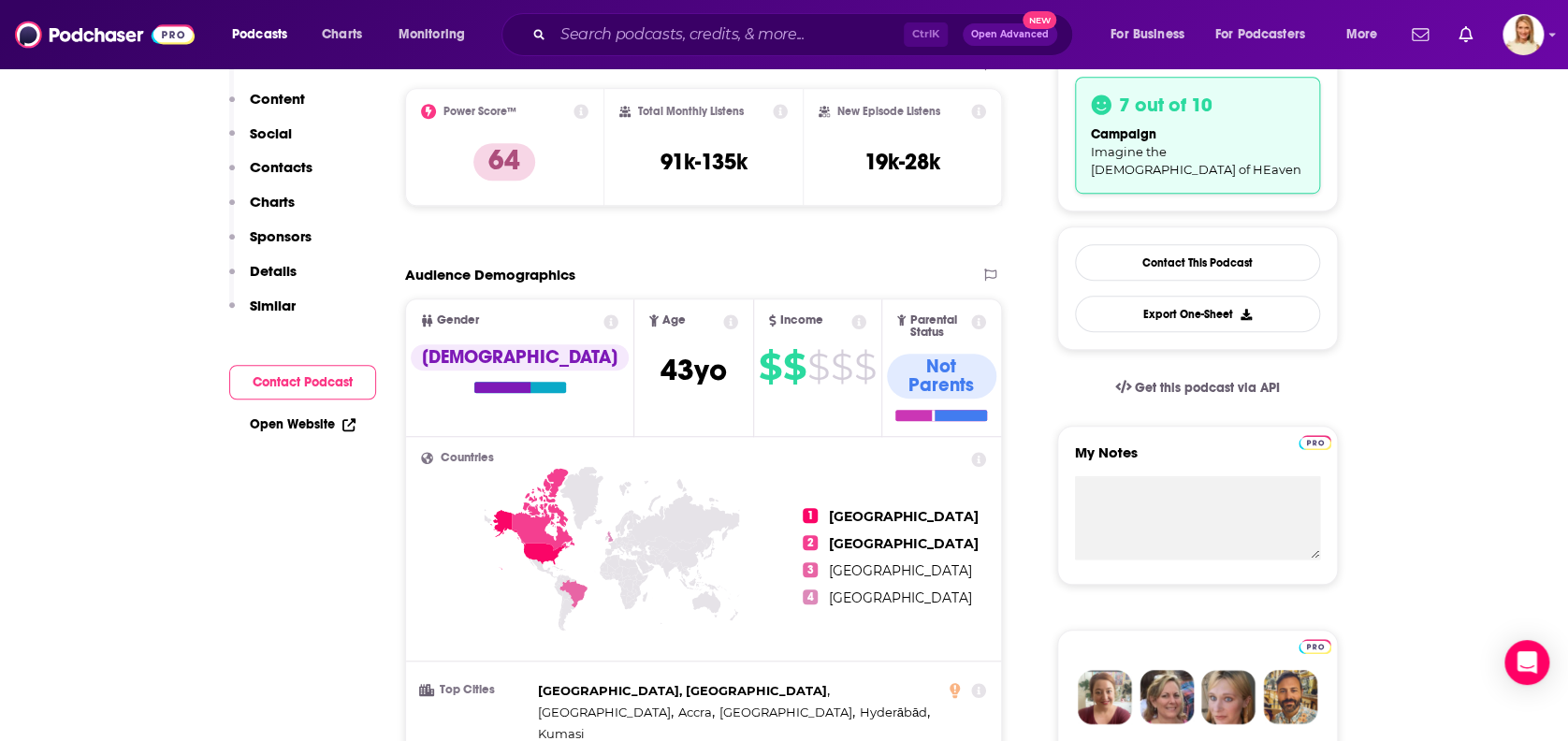
scroll to position [0, 0]
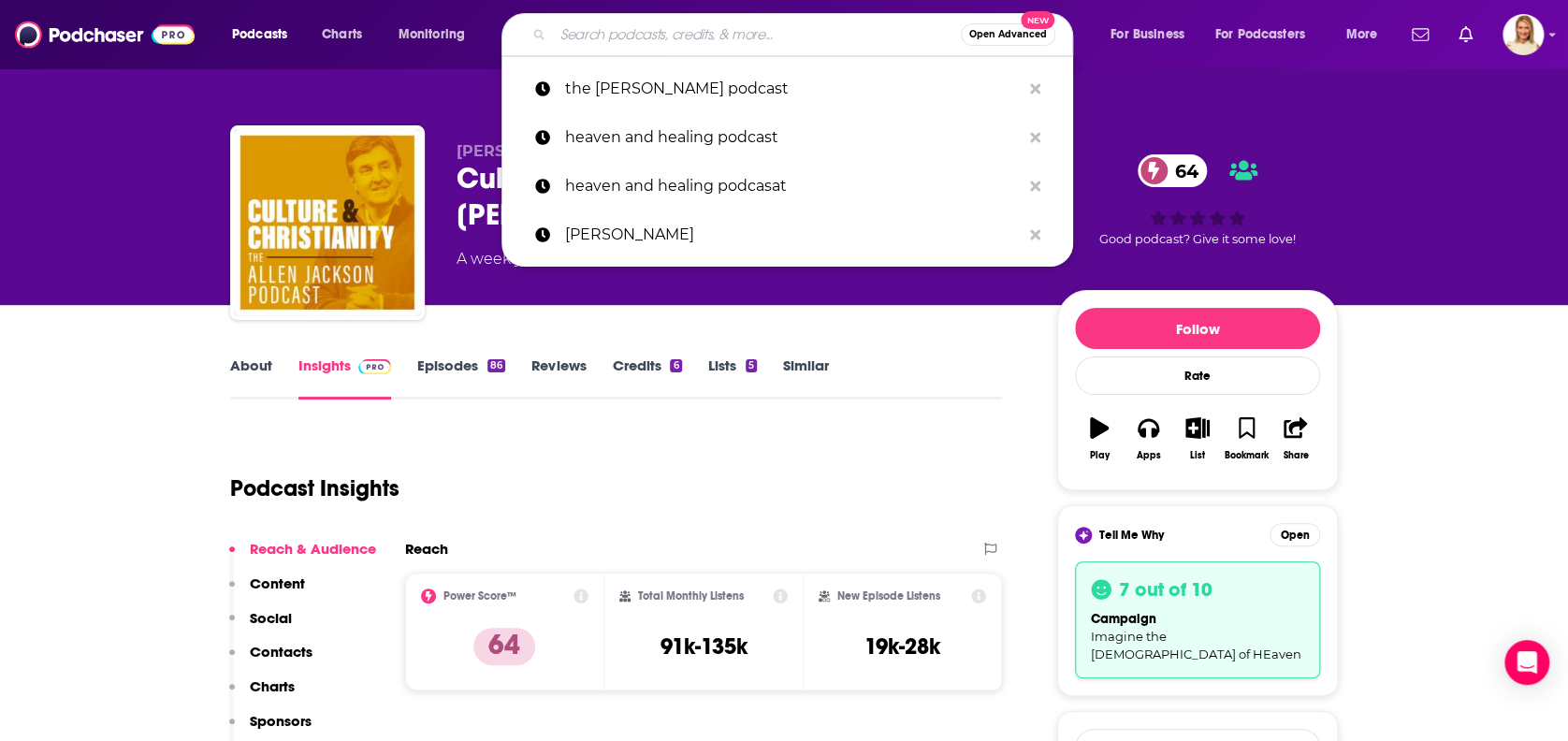
click at [648, 35] on input "Search podcasts, credits, & more..." at bounding box center [756, 34] width 408 height 29
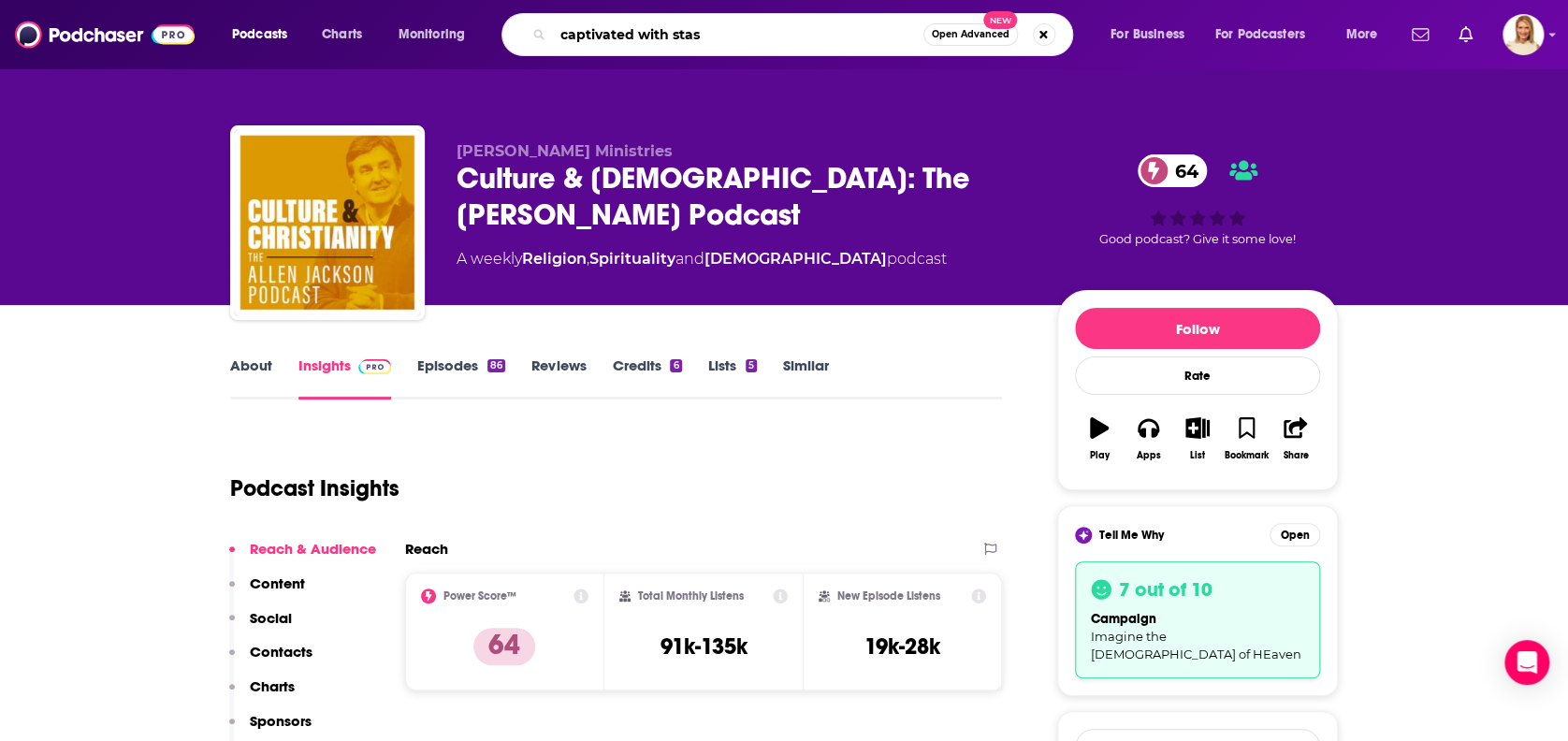
type input "captivated with stasi"
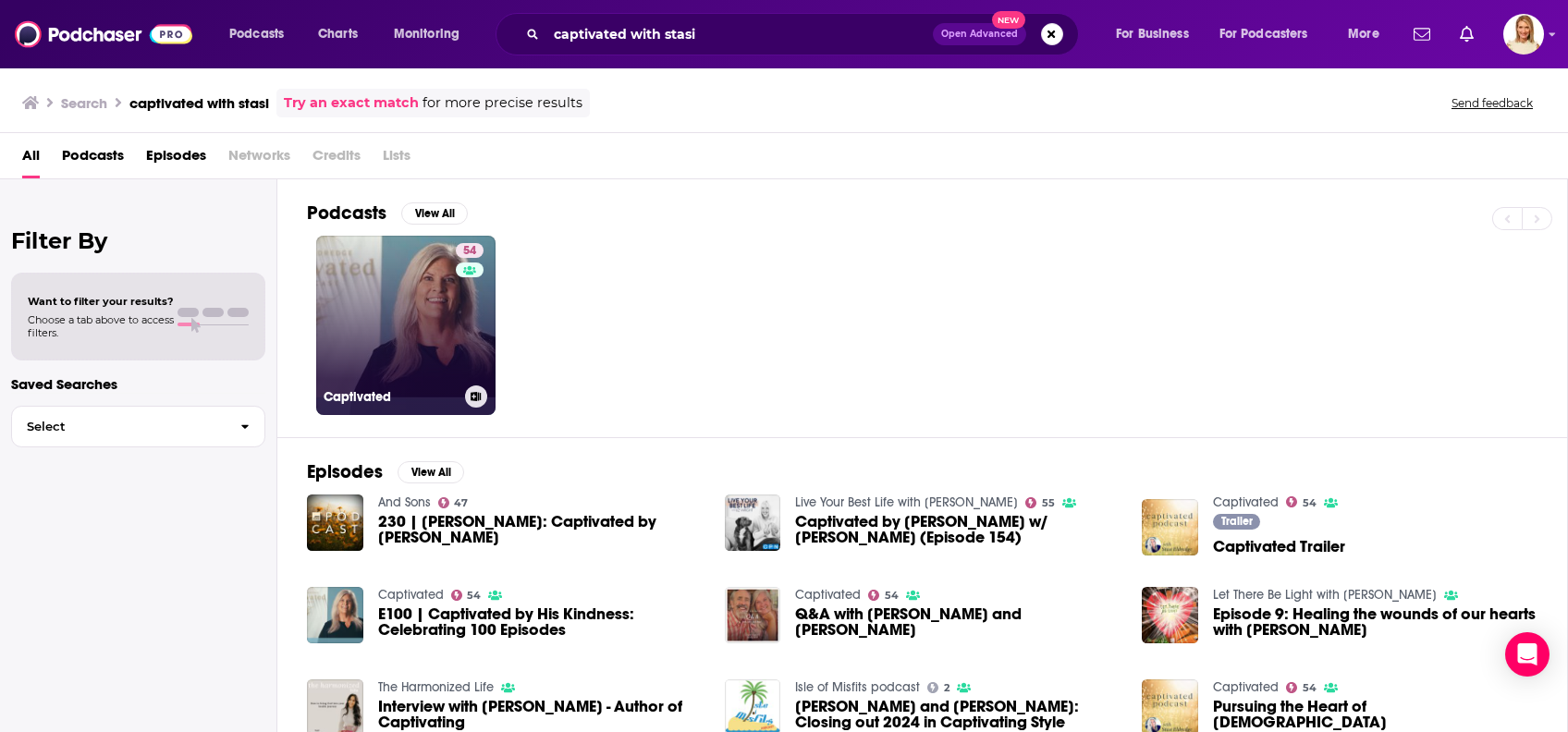
click at [452, 346] on link "54 Captivated" at bounding box center [405, 325] width 180 height 179
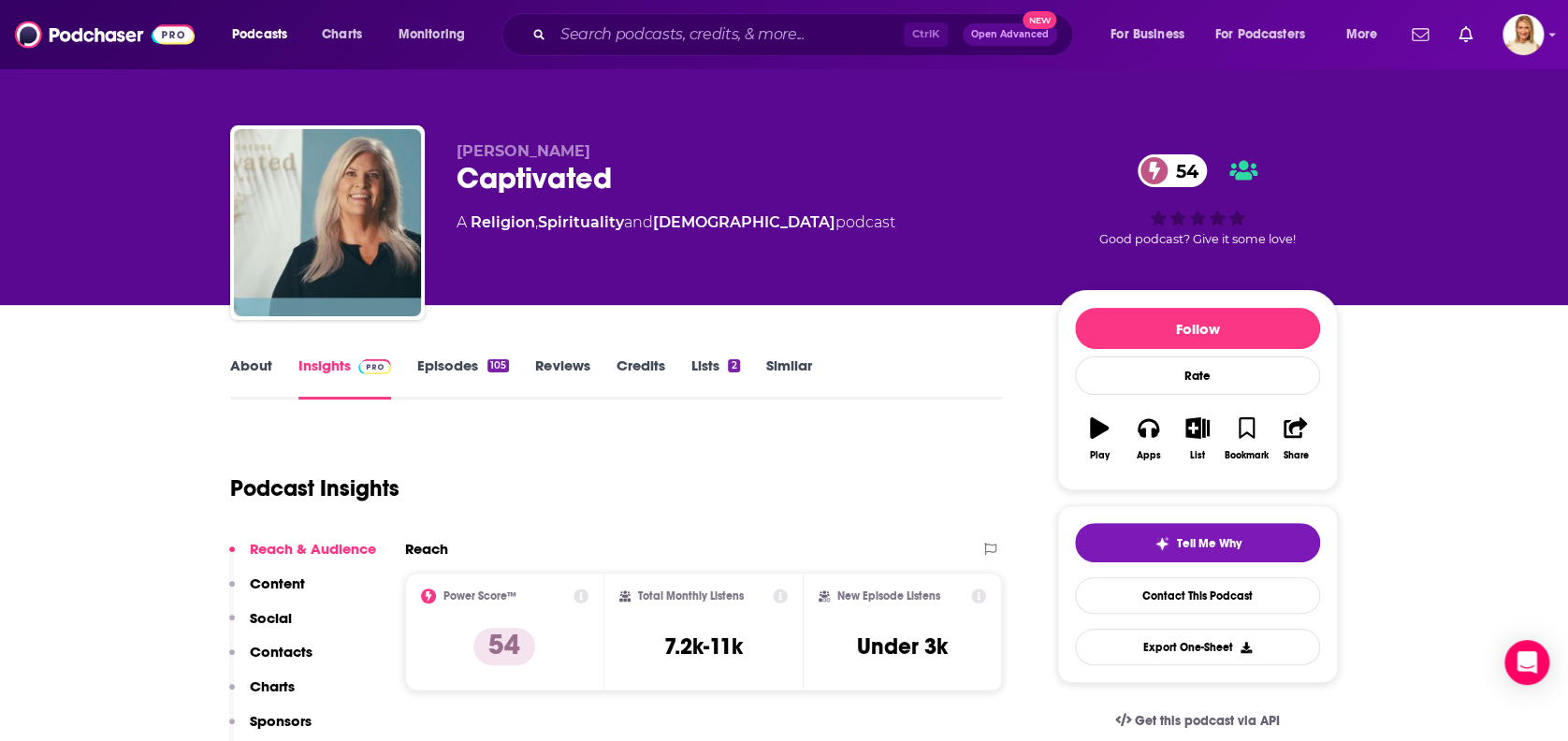
click at [266, 368] on link "About" at bounding box center [251, 378] width 42 height 43
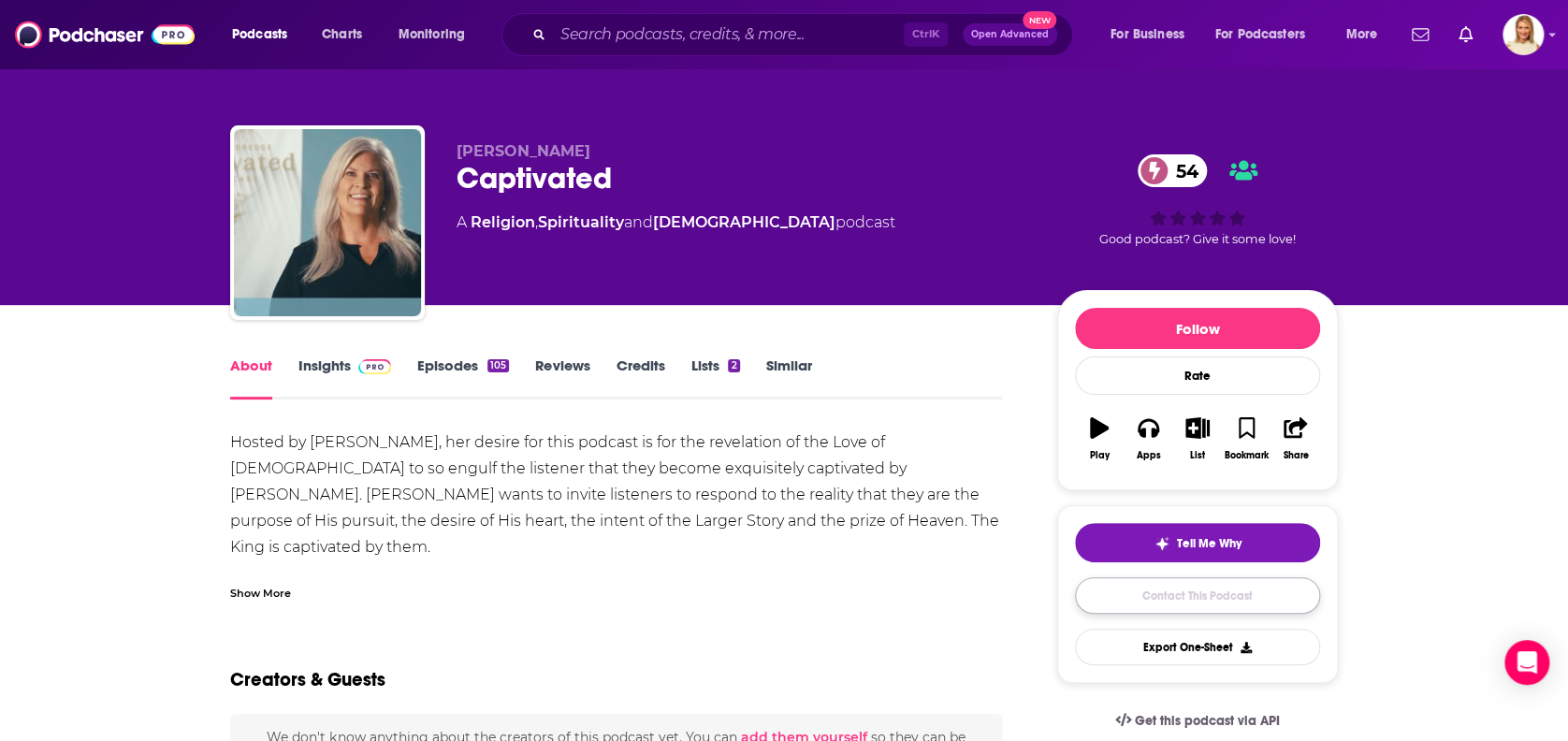
click at [1233, 585] on link "Contact This Podcast" at bounding box center [1197, 595] width 245 height 36
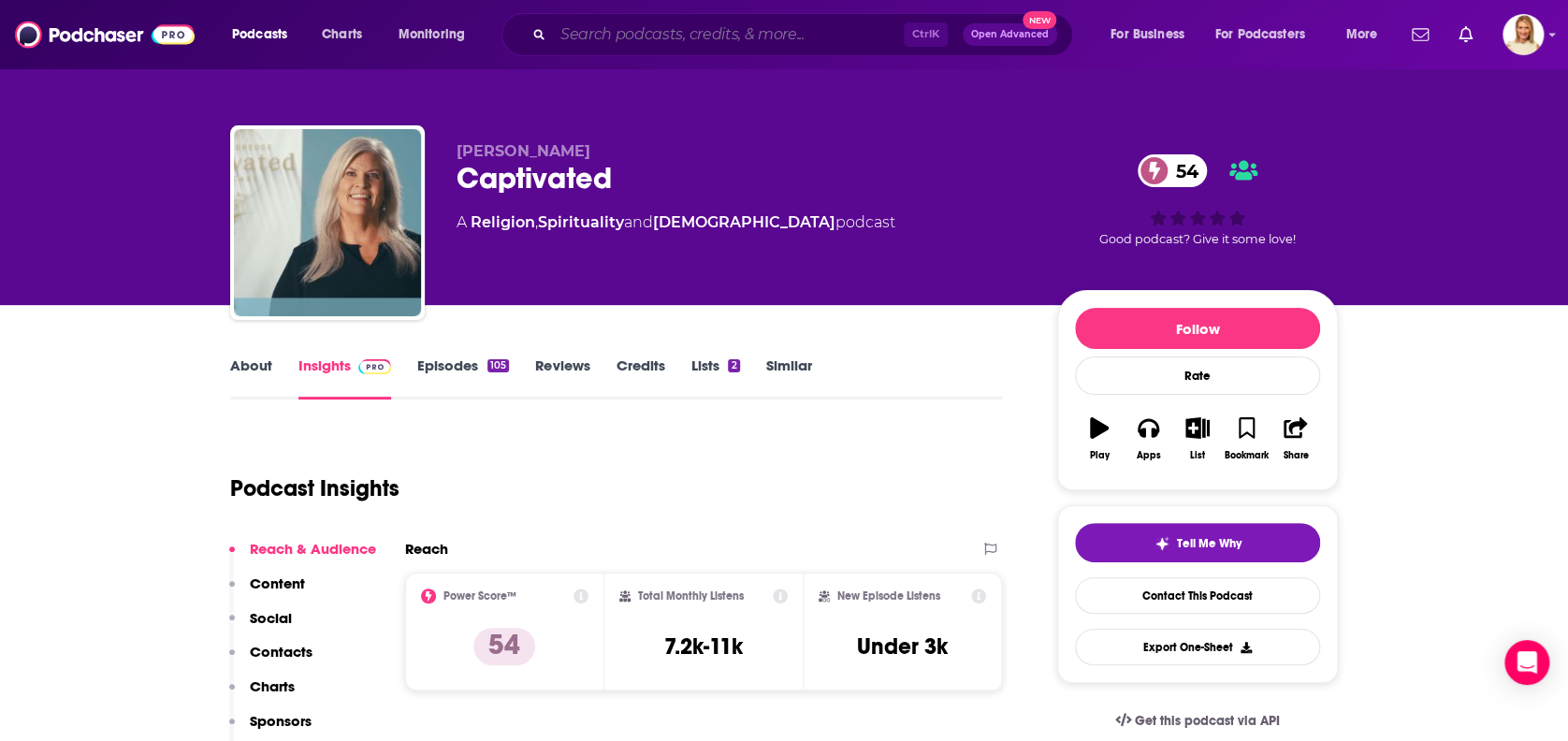
click at [785, 25] on input "Search podcasts, credits, & more..." at bounding box center [727, 34] width 351 height 29
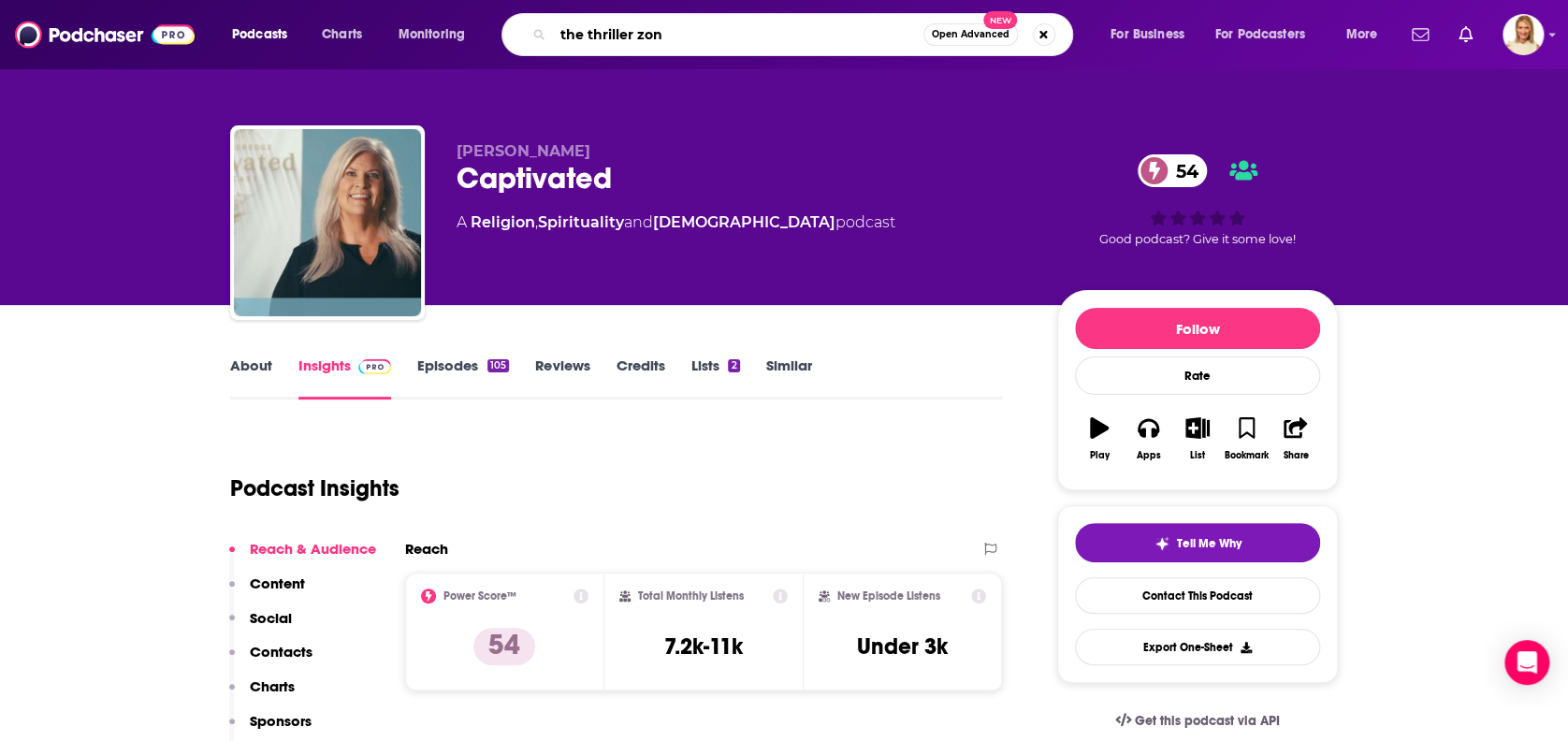
type input "the thriller zone"
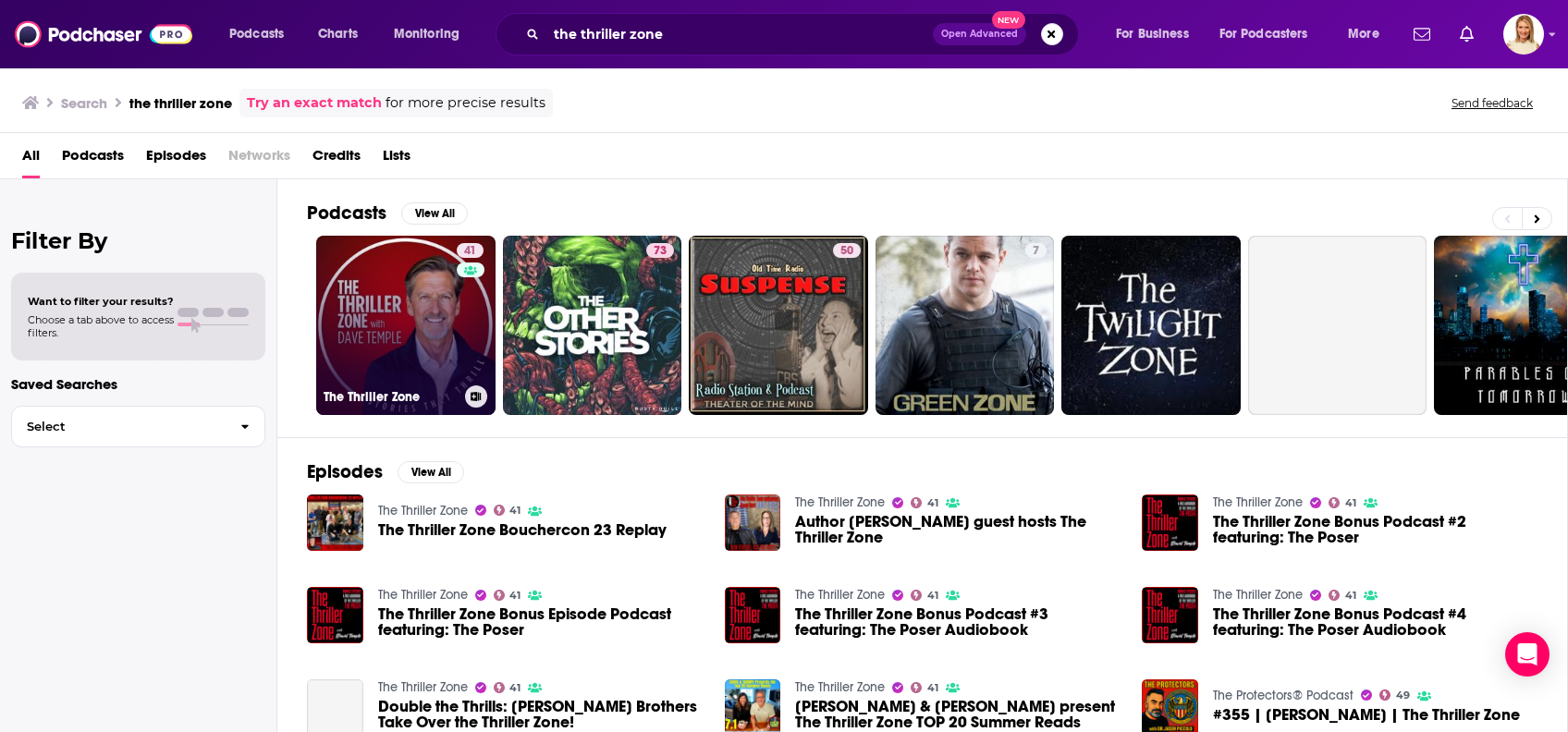
click at [451, 328] on link "41 The Thriller Zone" at bounding box center [405, 325] width 180 height 179
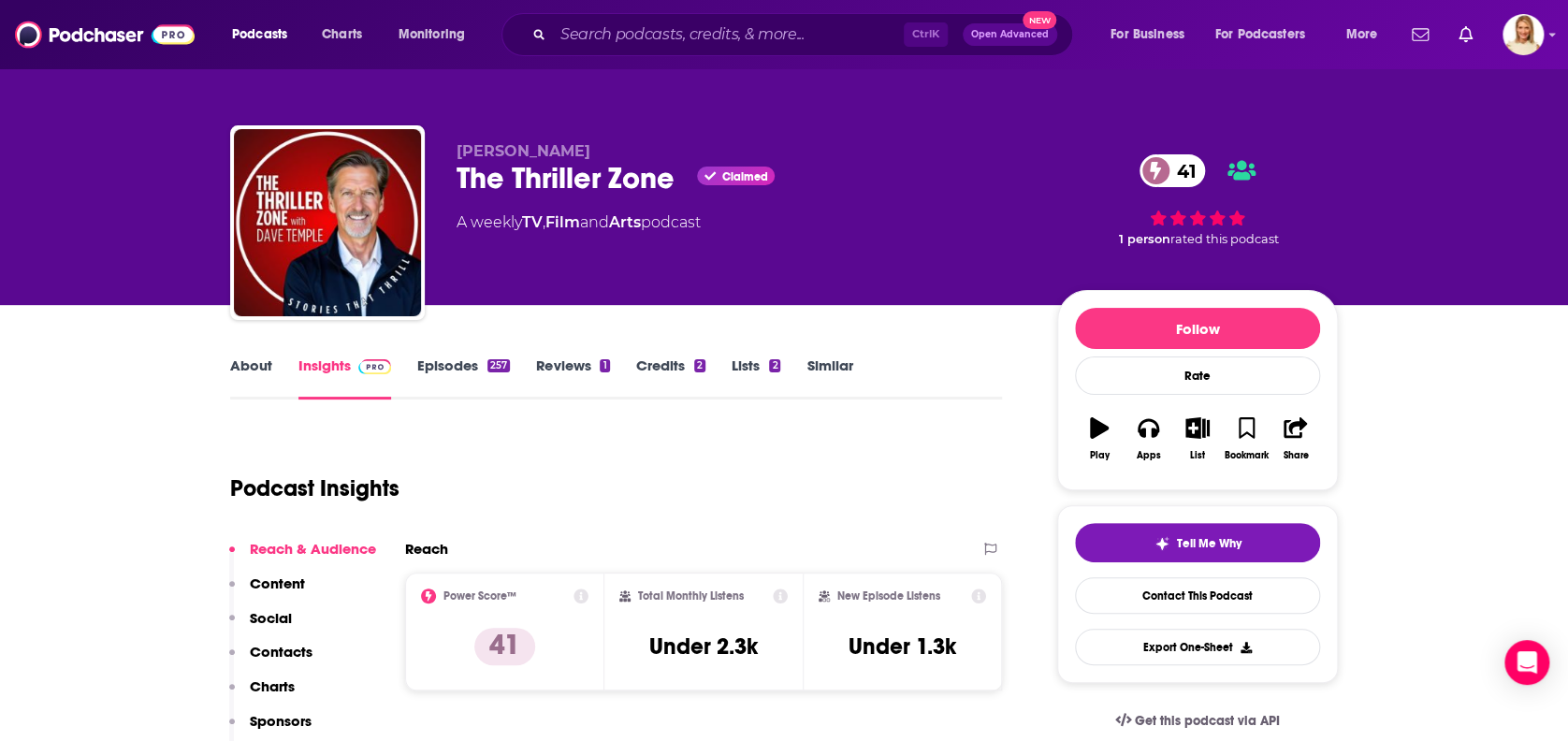
click at [257, 357] on link "About" at bounding box center [251, 378] width 42 height 43
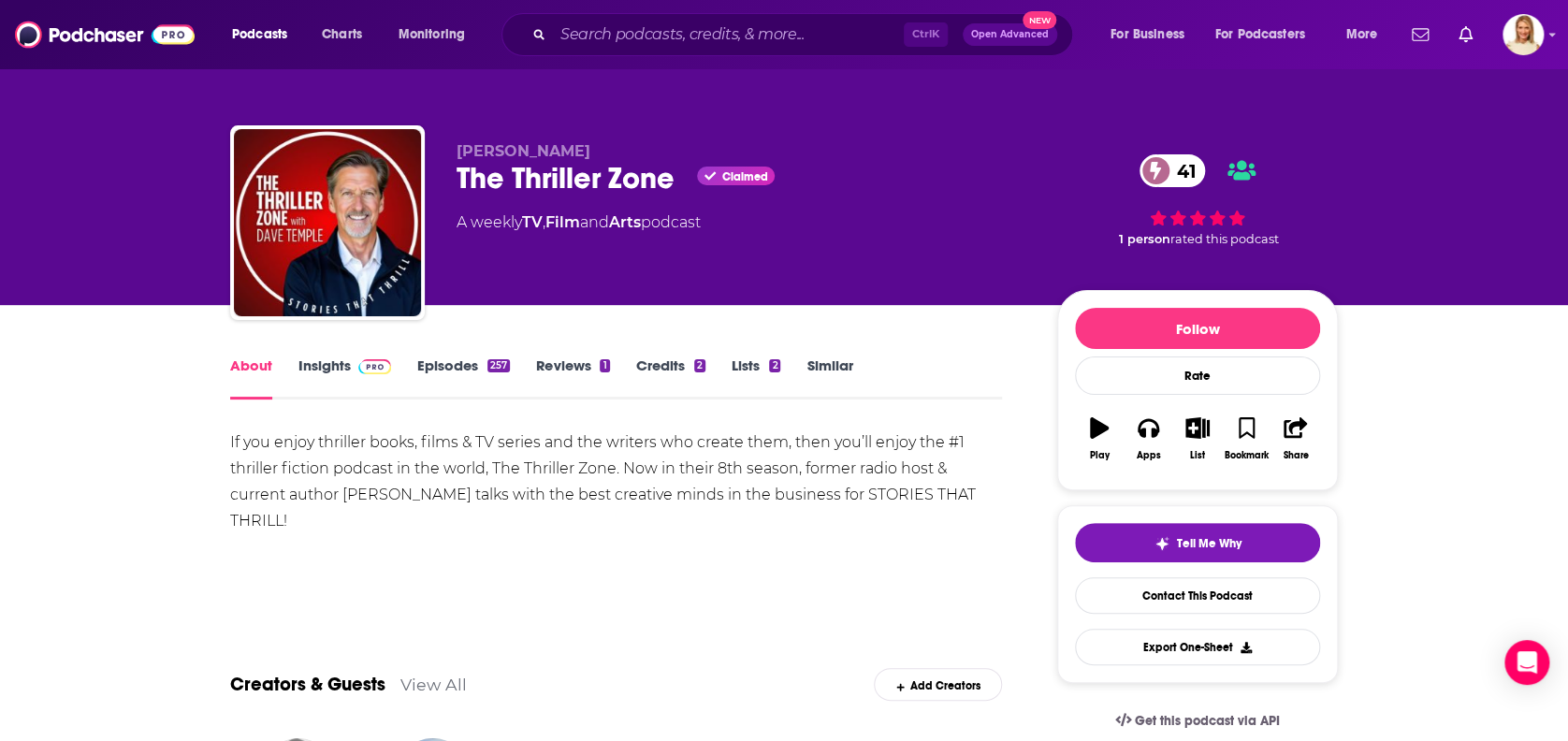
click at [337, 363] on link "Insights" at bounding box center [344, 378] width 92 height 43
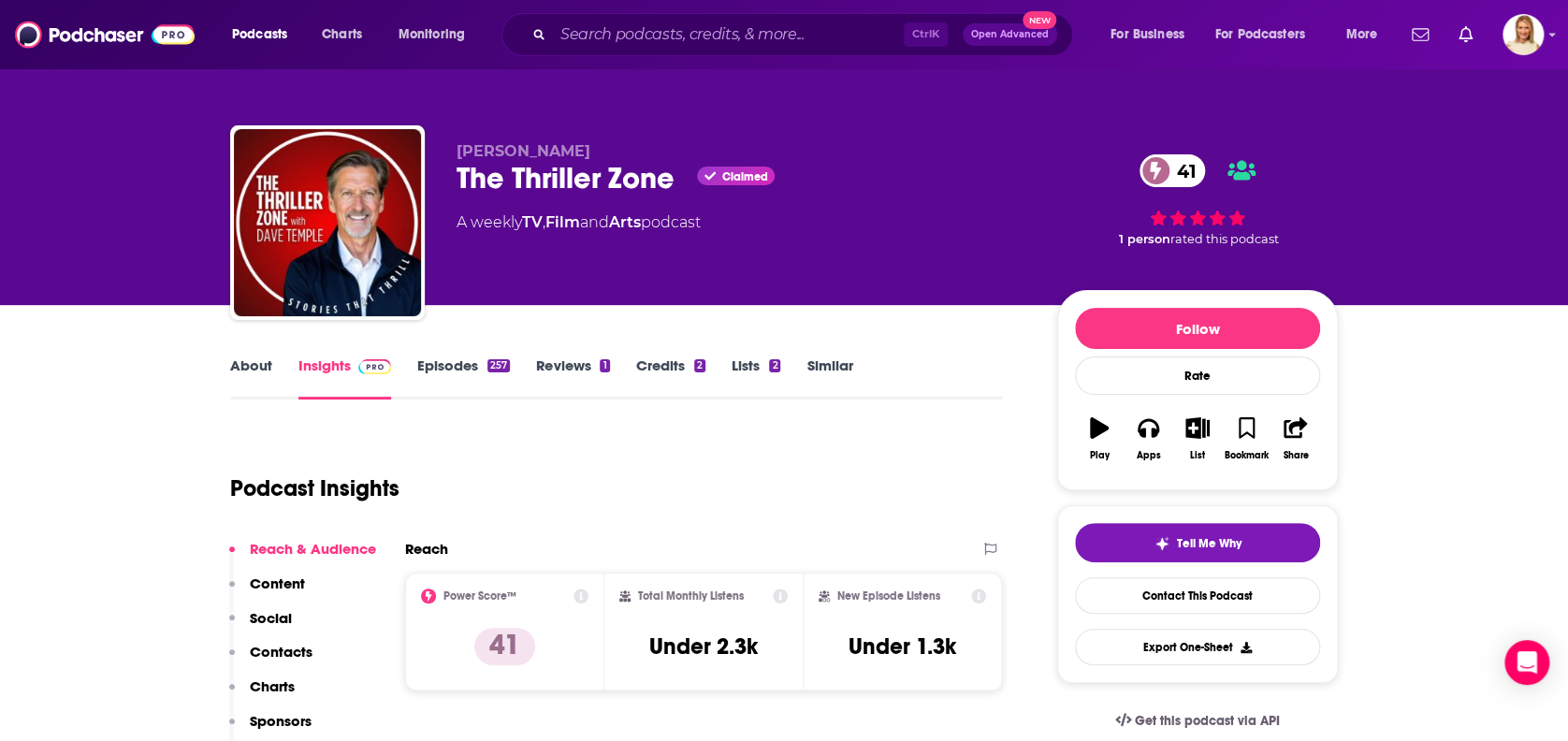
click at [461, 363] on link "Episodes 257" at bounding box center [463, 378] width 92 height 43
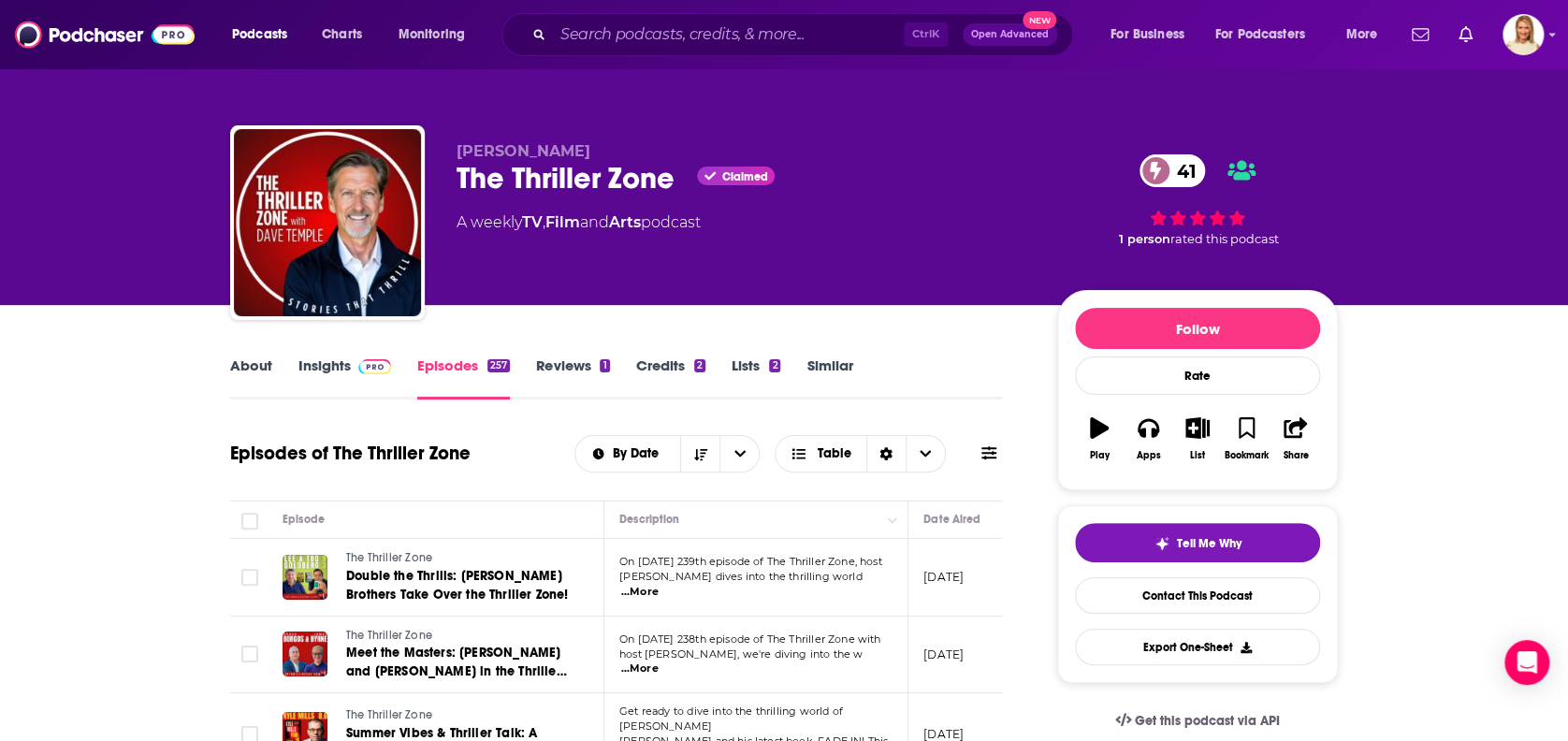
click at [658, 585] on span "...More" at bounding box center [639, 593] width 37 height 15
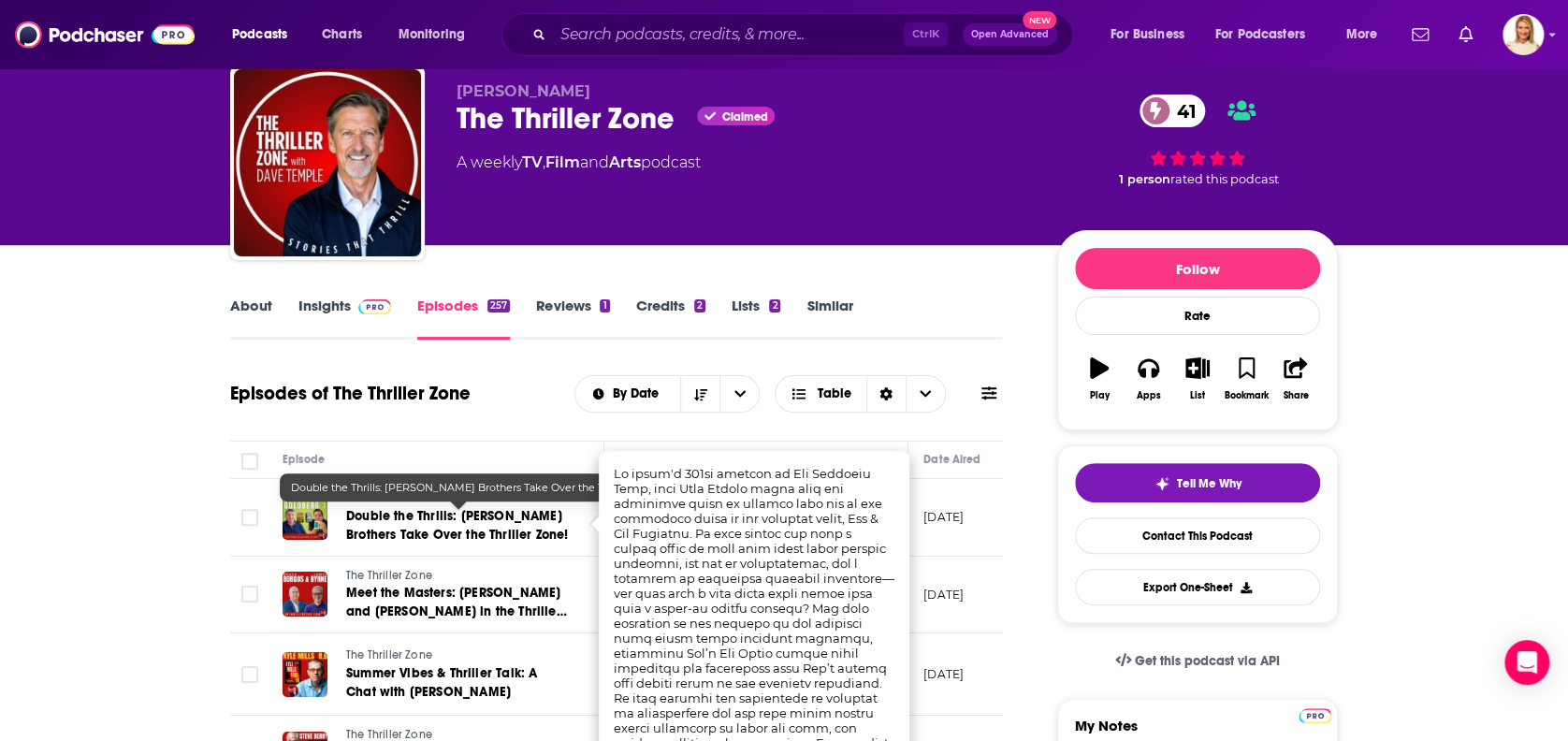
scroll to position [125, 0]
